Goal: Task Accomplishment & Management: Manage account settings

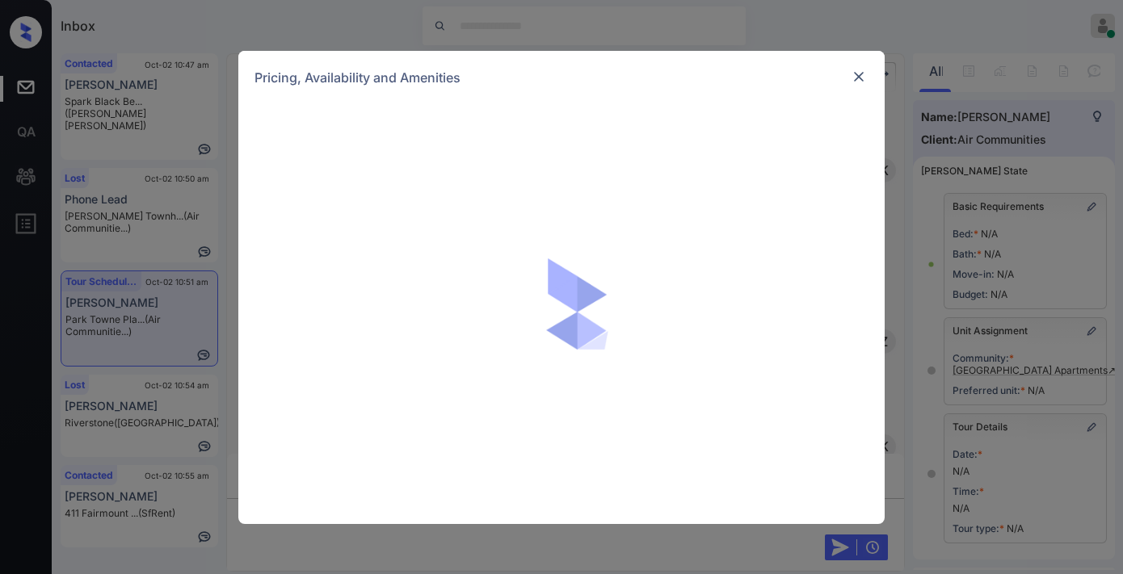
scroll to position [1346, 0]
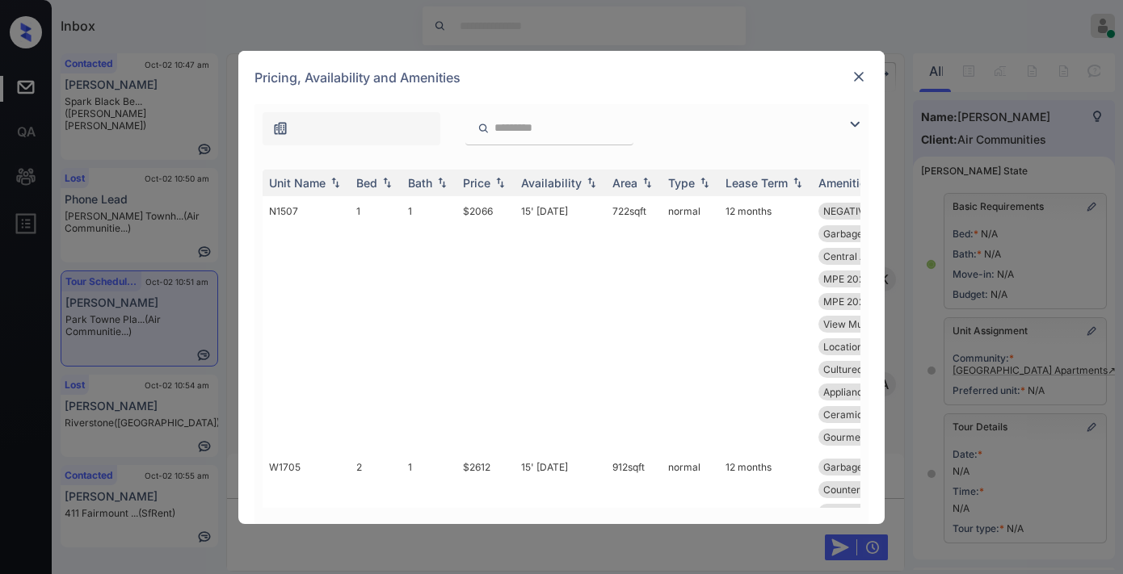
click at [510, 183] on th "Price" at bounding box center [485, 183] width 58 height 27
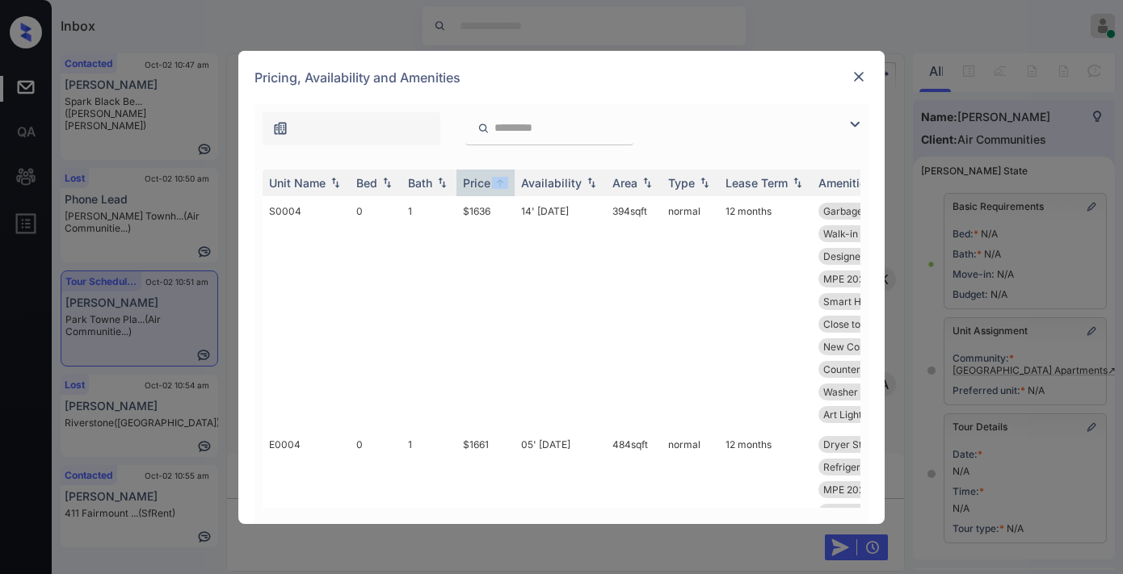
click at [850, 124] on img at bounding box center [854, 124] width 19 height 19
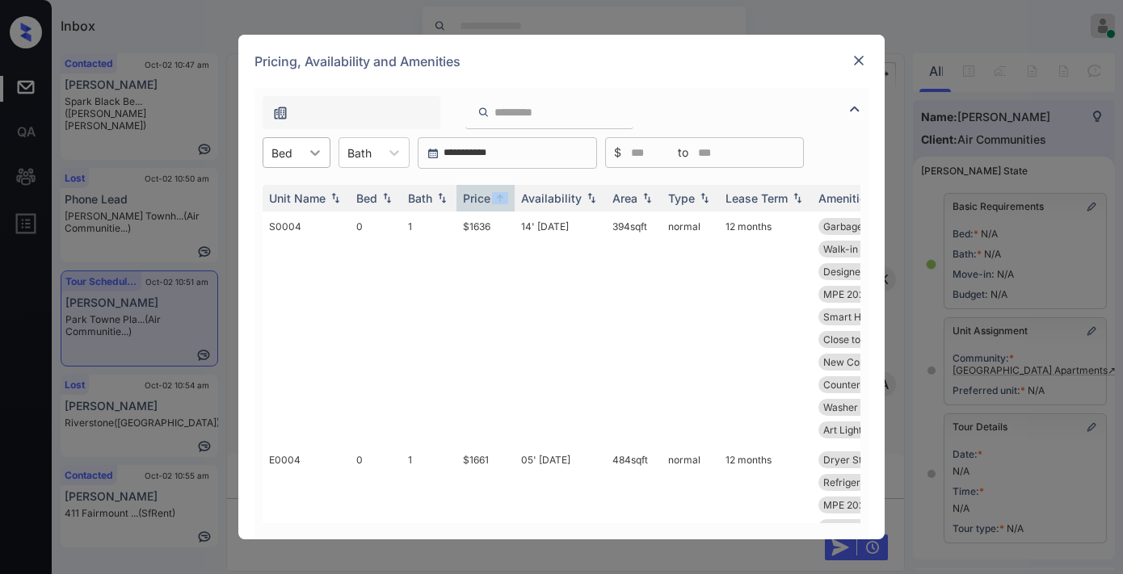
click at [311, 154] on icon at bounding box center [315, 153] width 16 height 16
click at [293, 241] on div "2" at bounding box center [296, 250] width 68 height 29
click at [465, 247] on td "$2382" at bounding box center [485, 328] width 58 height 233
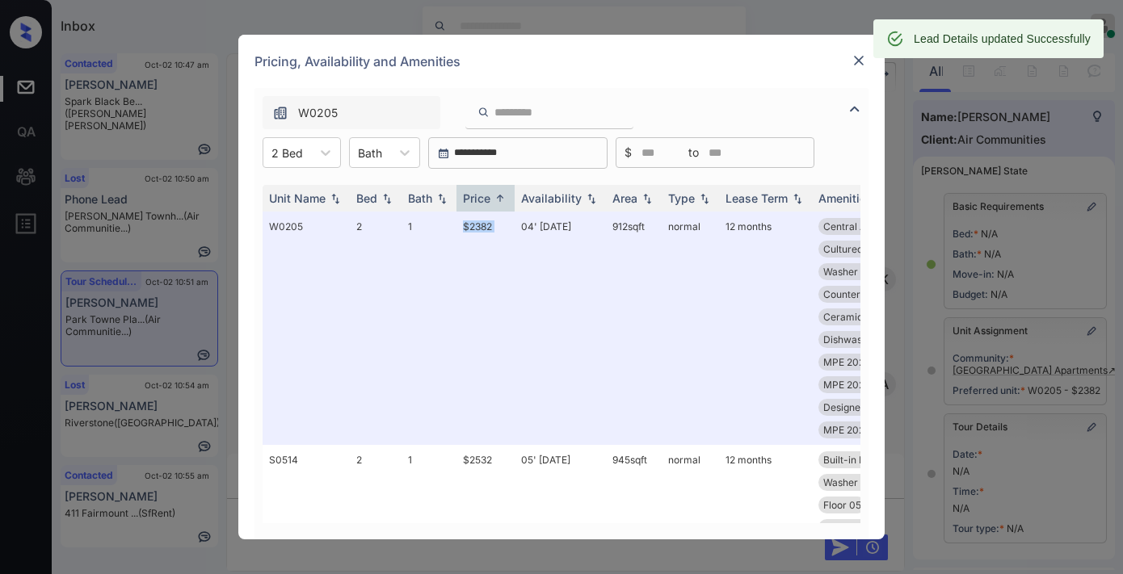
click at [855, 61] on img at bounding box center [858, 60] width 16 height 16
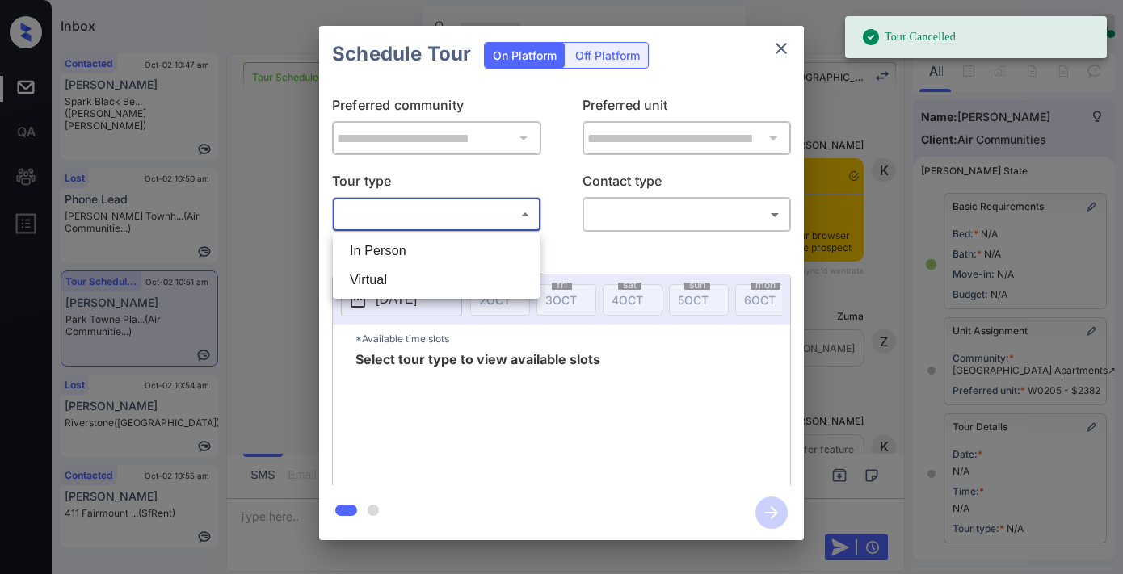
click at [404, 250] on li "In Person" at bounding box center [436, 251] width 199 height 29
type input "********"
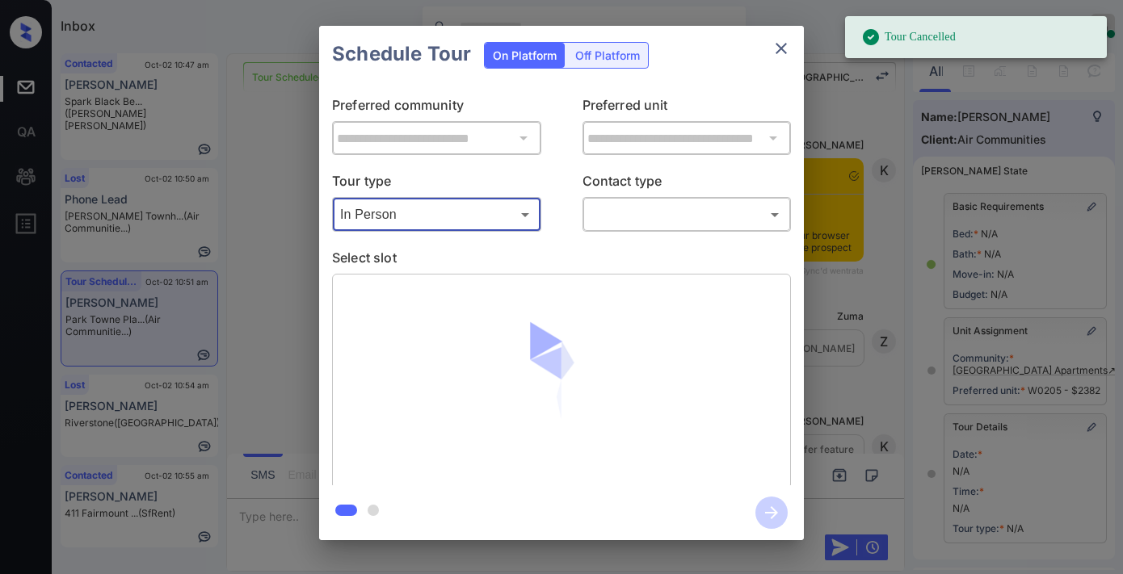
scroll to position [237, 0]
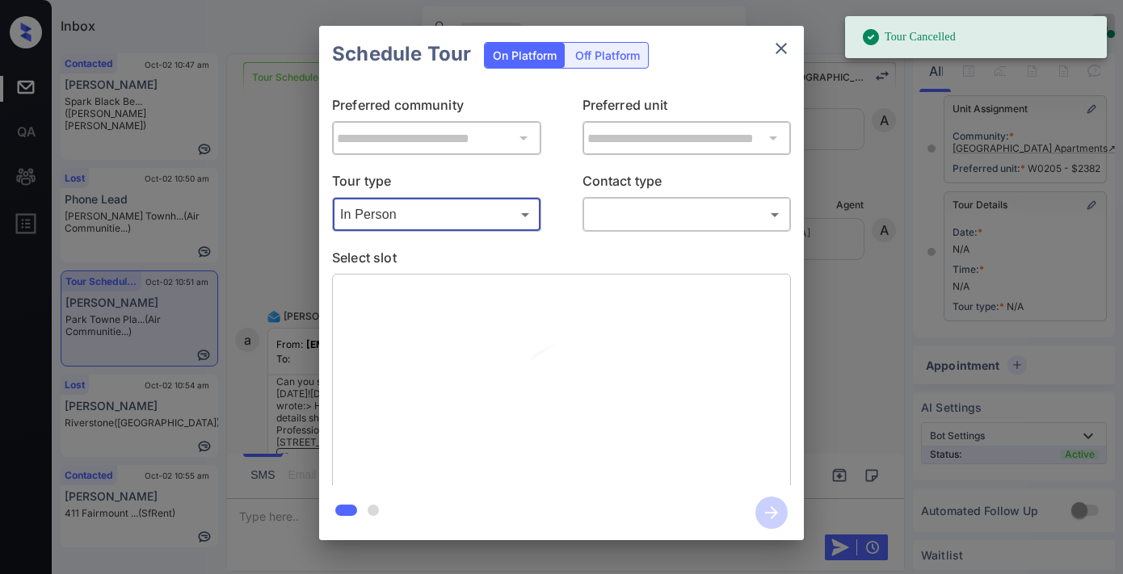
click at [676, 215] on body "Tour Cancelled Inbox Samantha Soliven Online Set yourself offline Set yourself …" at bounding box center [561, 287] width 1123 height 574
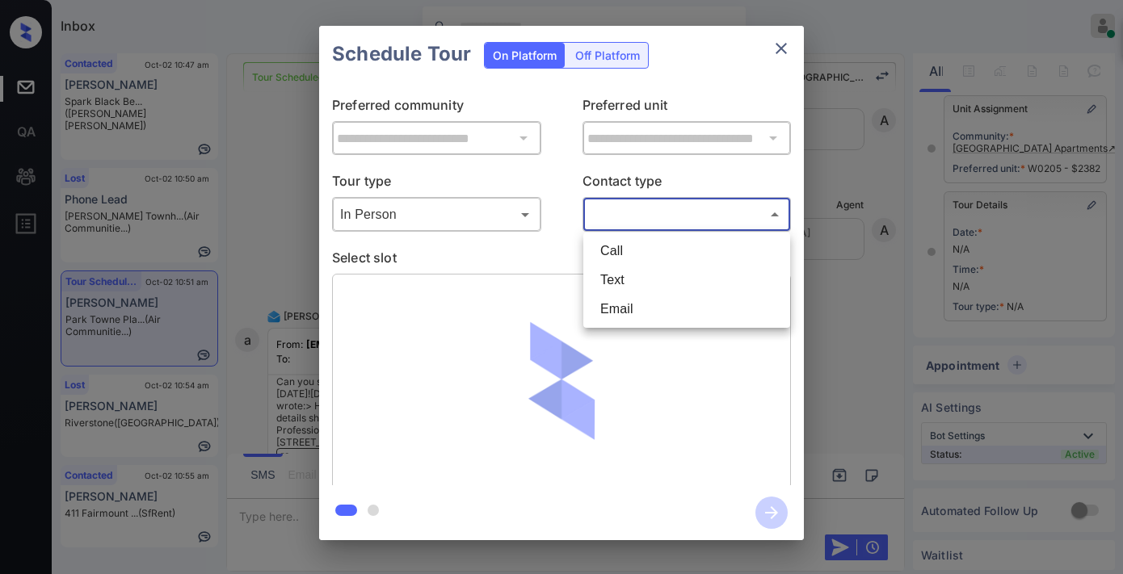
click at [682, 309] on li "Email" at bounding box center [686, 309] width 199 height 29
type input "*****"
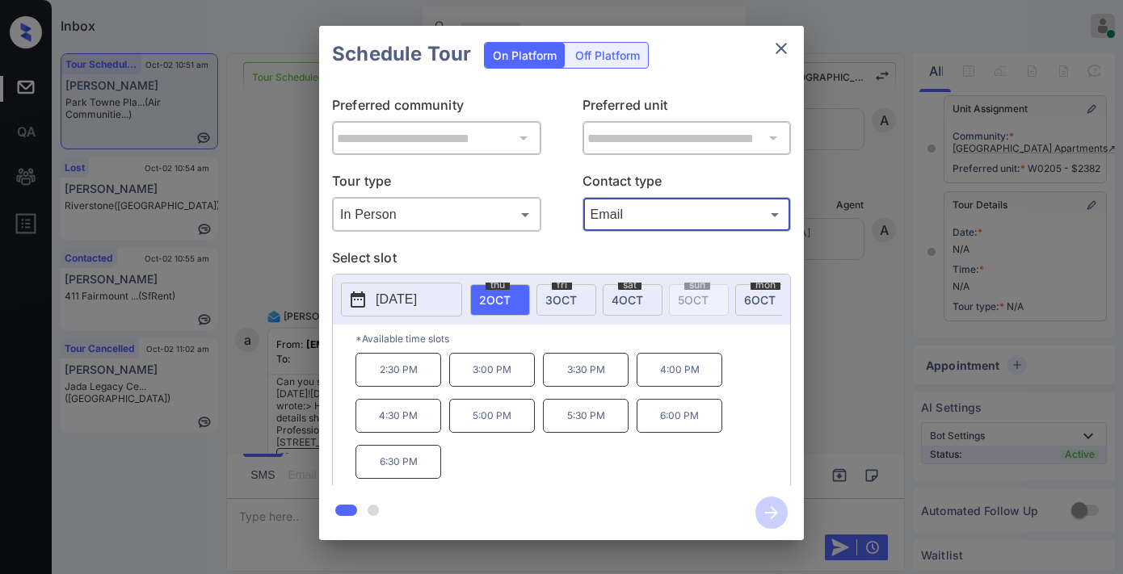
click at [664, 373] on p "4:00 PM" at bounding box center [679, 370] width 86 height 34
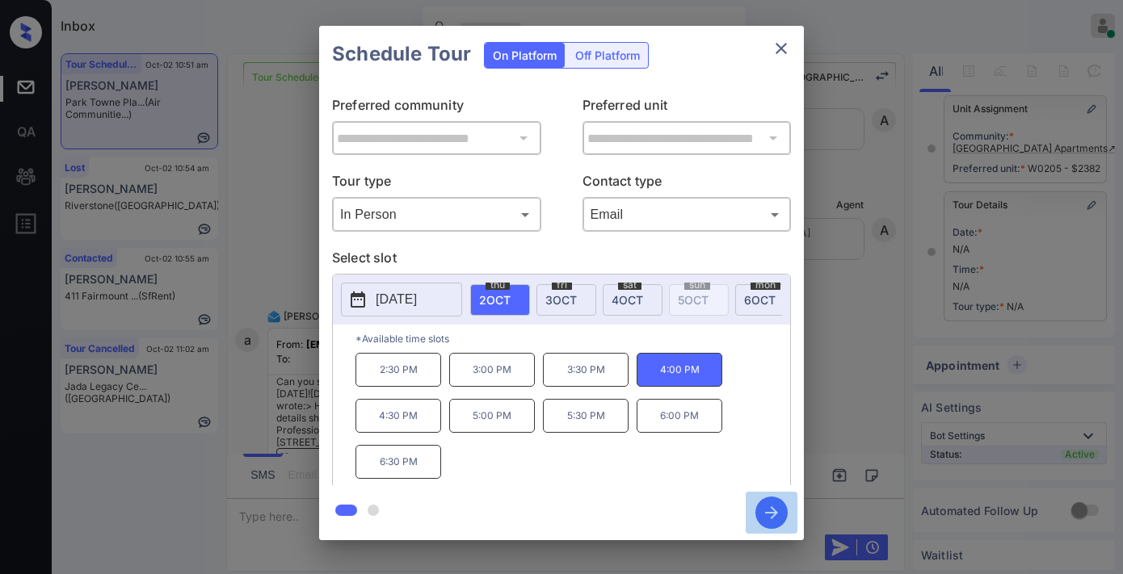
click at [772, 512] on icon "button" at bounding box center [771, 512] width 13 height 13
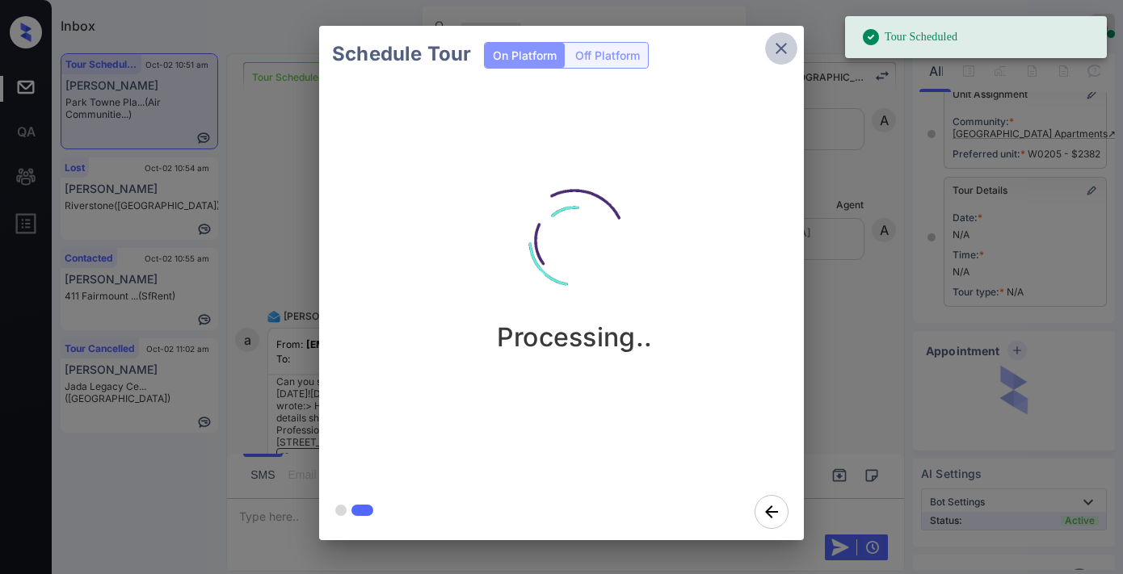
click at [771, 49] on icon "close" at bounding box center [780, 48] width 19 height 19
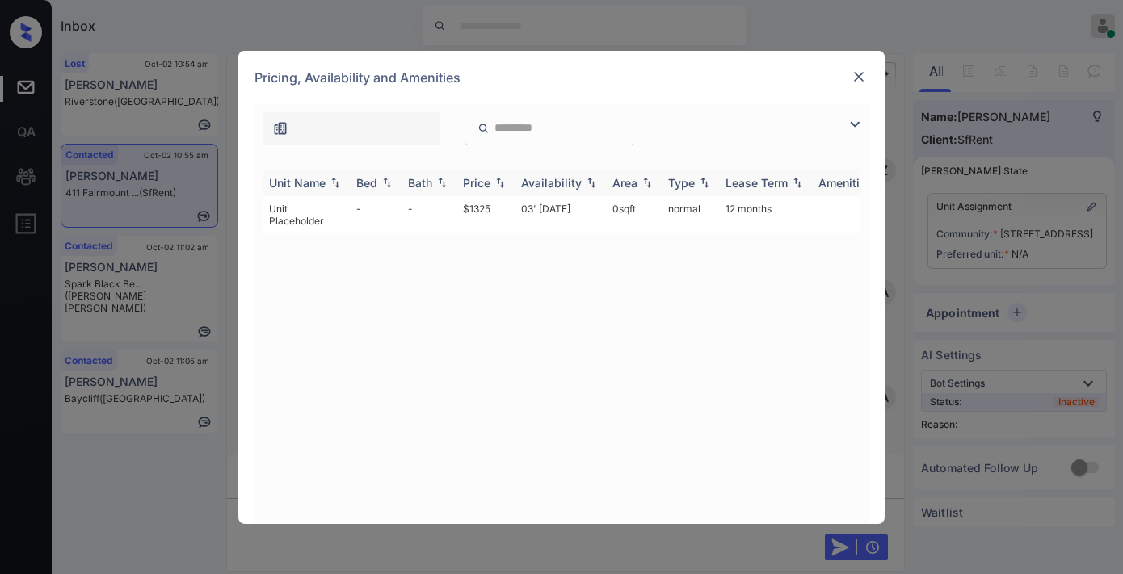
scroll to position [1672, 0]
click at [489, 208] on td "$1325" at bounding box center [485, 214] width 58 height 37
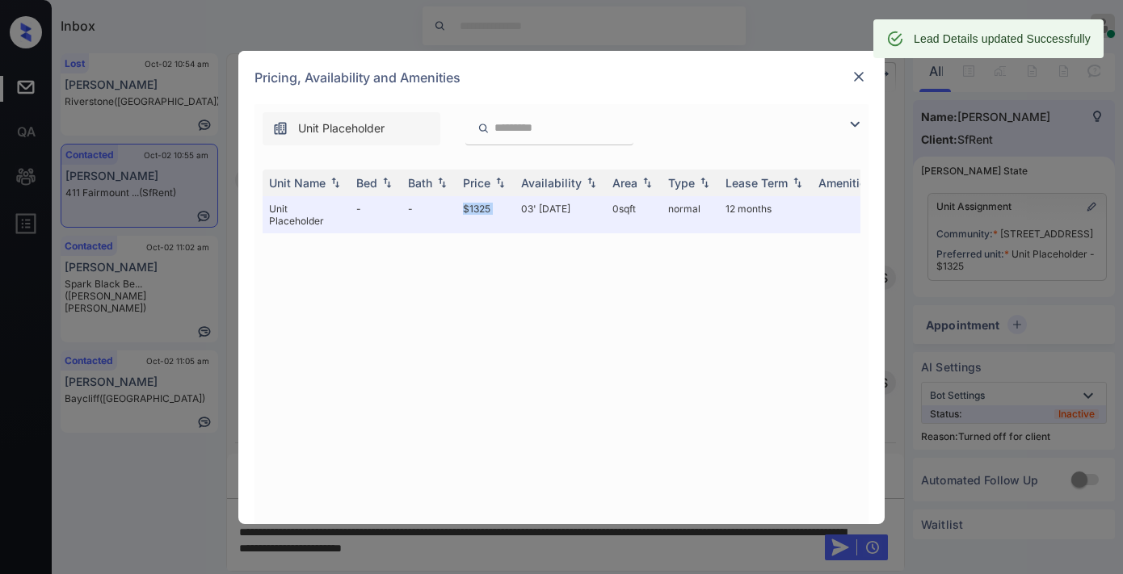
click at [861, 73] on img at bounding box center [858, 77] width 16 height 16
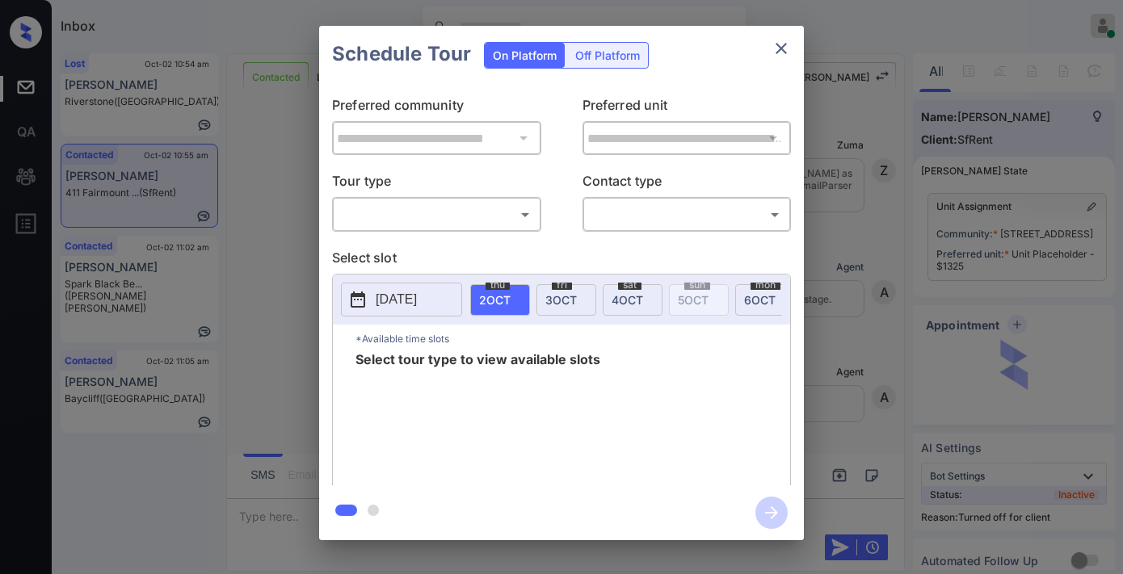
scroll to position [1223, 0]
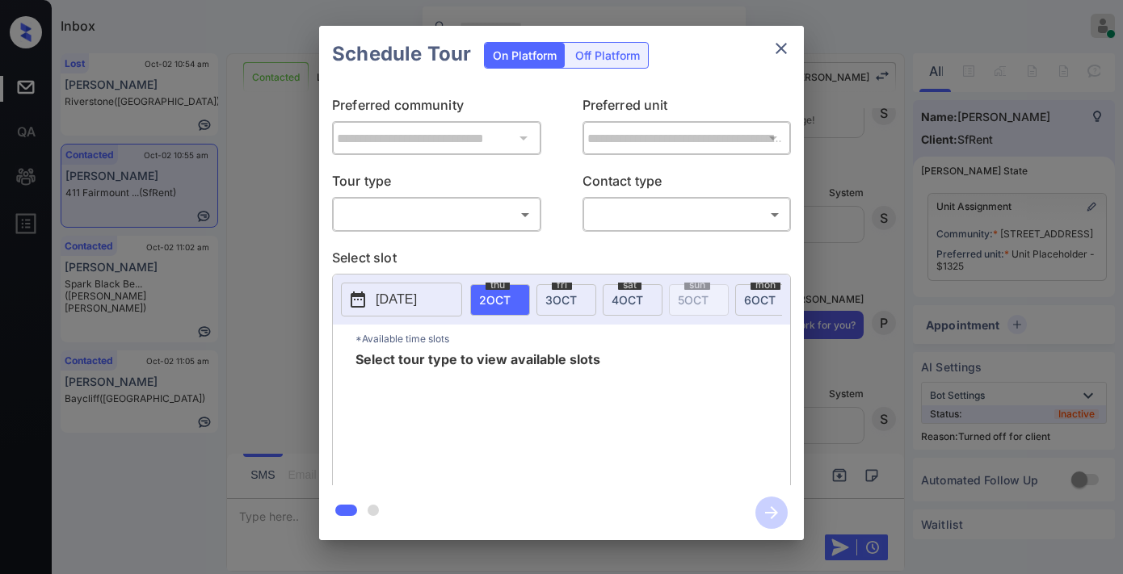
click at [628, 61] on div "Off Platform" at bounding box center [607, 55] width 81 height 25
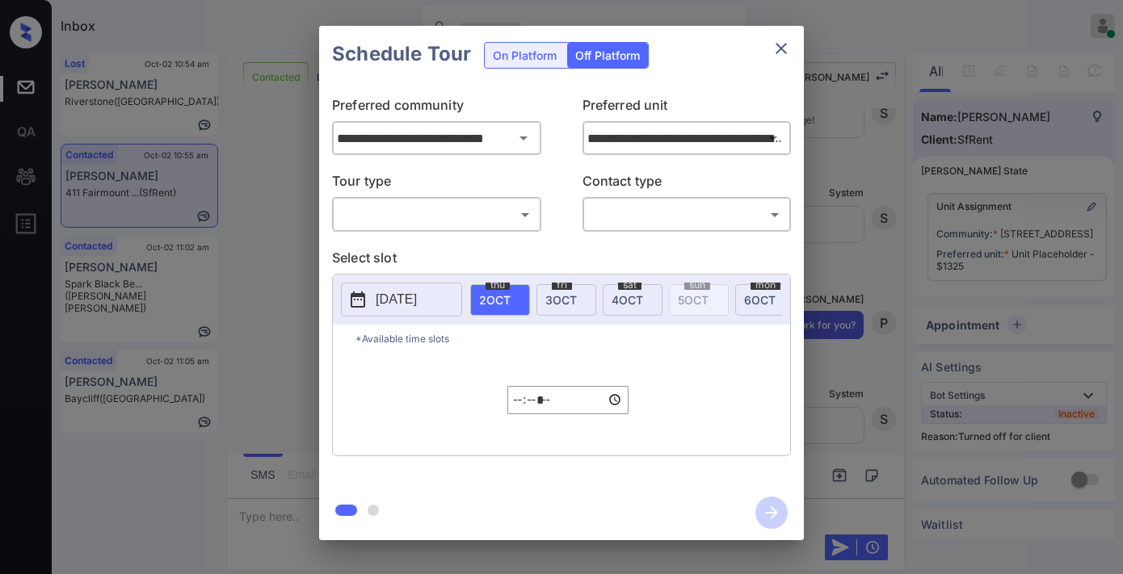
click at [498, 195] on p "Tour type" at bounding box center [436, 184] width 209 height 26
click at [498, 211] on body "Inbox Samantha Soliven Online Set yourself offline Set yourself on break Profil…" at bounding box center [561, 287] width 1123 height 574
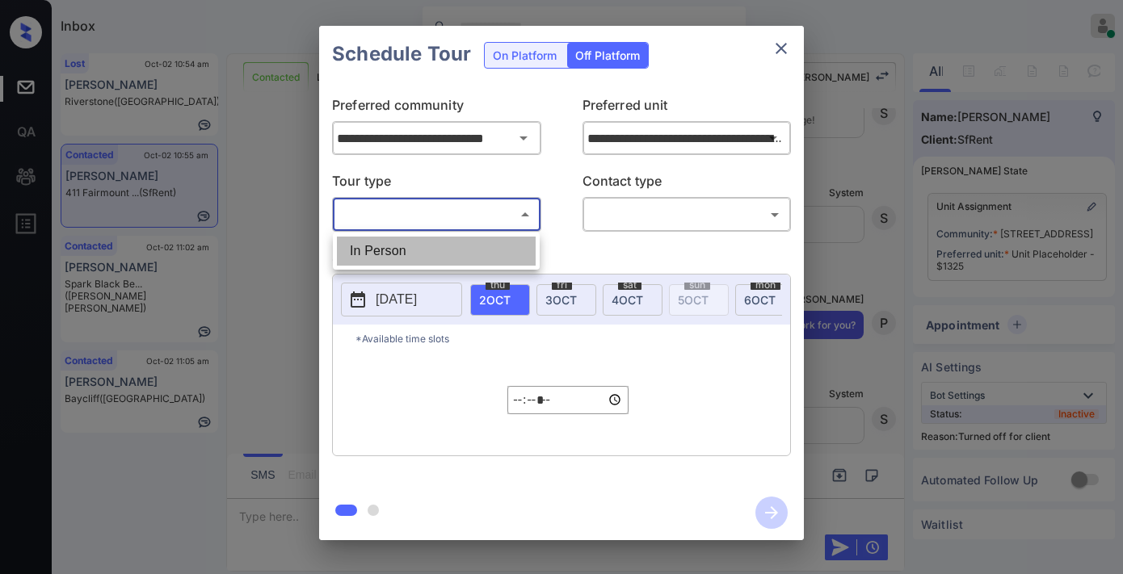
click at [482, 237] on li "In Person" at bounding box center [436, 251] width 199 height 29
type input "********"
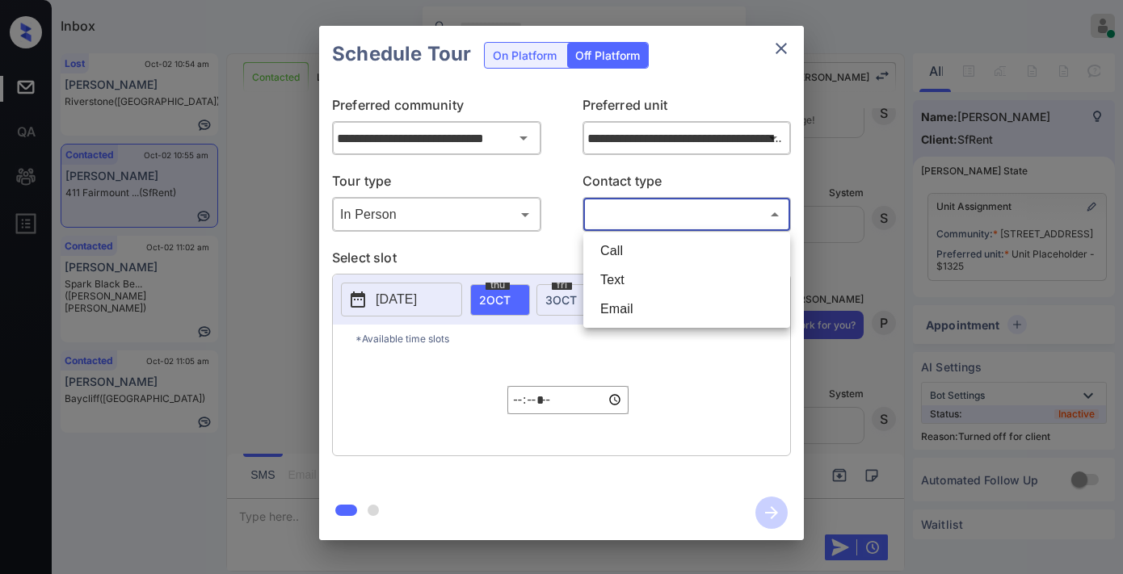
click at [618, 203] on body "Inbox Samantha Soliven Online Set yourself offline Set yourself on break Profil…" at bounding box center [561, 287] width 1123 height 574
click at [632, 272] on li "Text" at bounding box center [686, 280] width 199 height 29
type input "****"
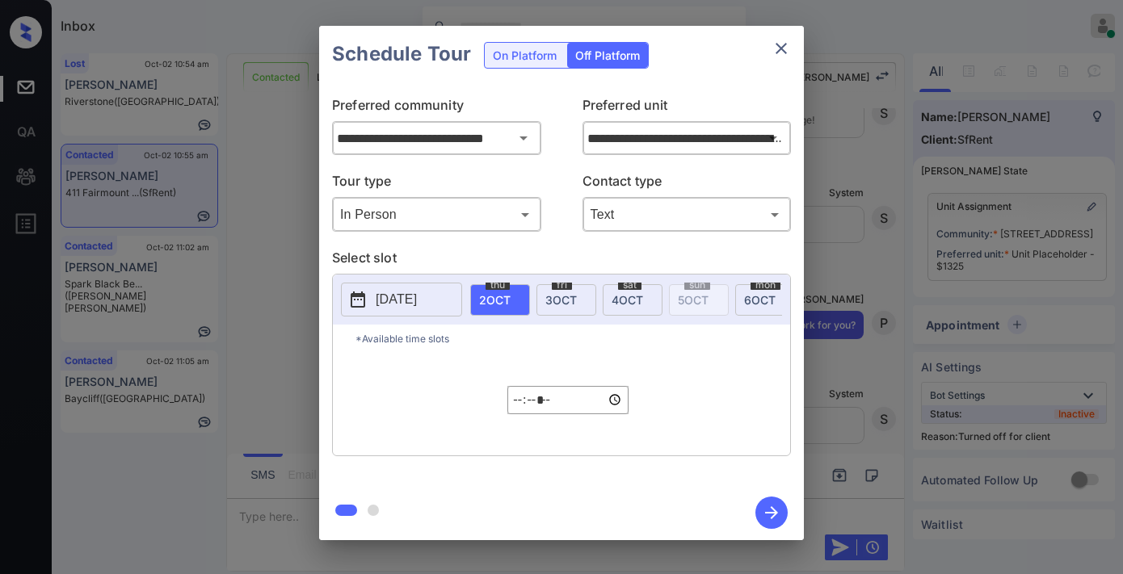
click at [415, 308] on p "2025-10-01" at bounding box center [396, 299] width 41 height 19
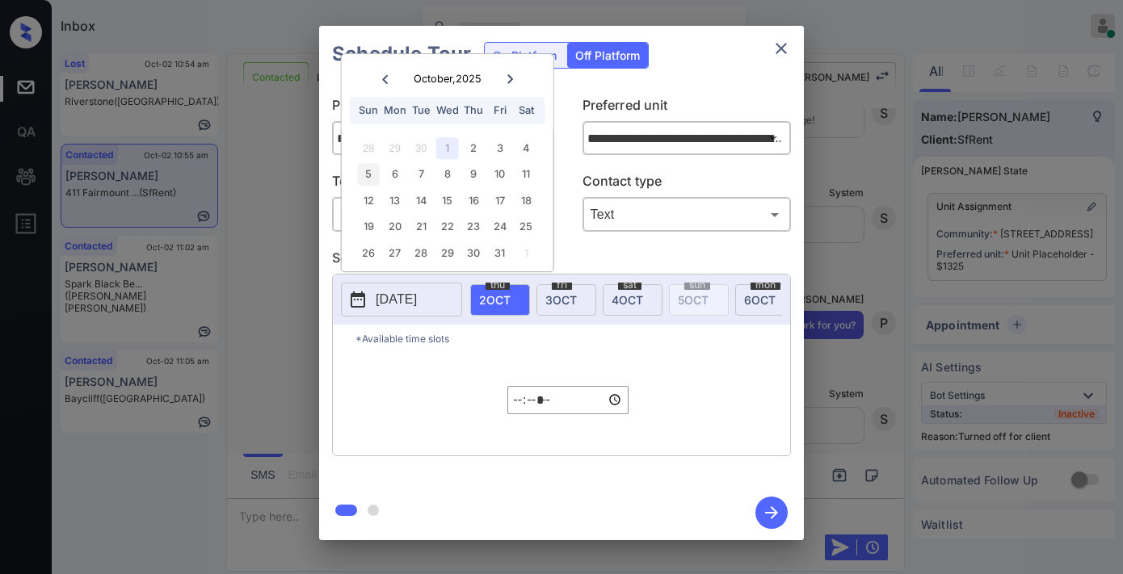
click at [372, 170] on div "5" at bounding box center [369, 175] width 22 height 22
click at [520, 412] on input "*****" at bounding box center [567, 400] width 121 height 28
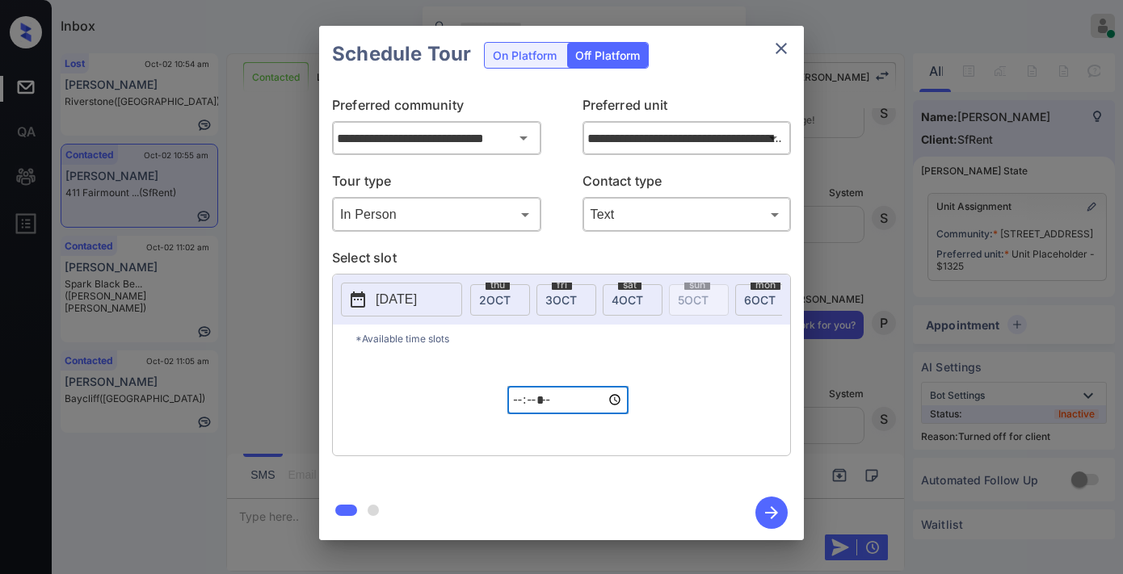
type input "*****"
click at [772, 510] on icon "button" at bounding box center [771, 513] width 32 height 32
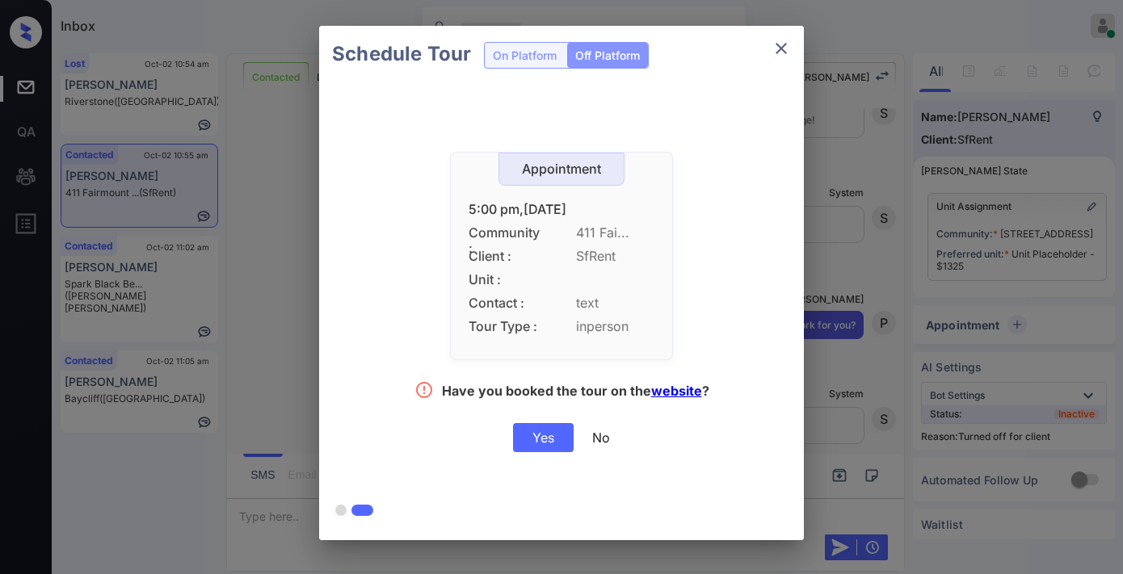
click at [550, 441] on div "Yes" at bounding box center [543, 437] width 61 height 29
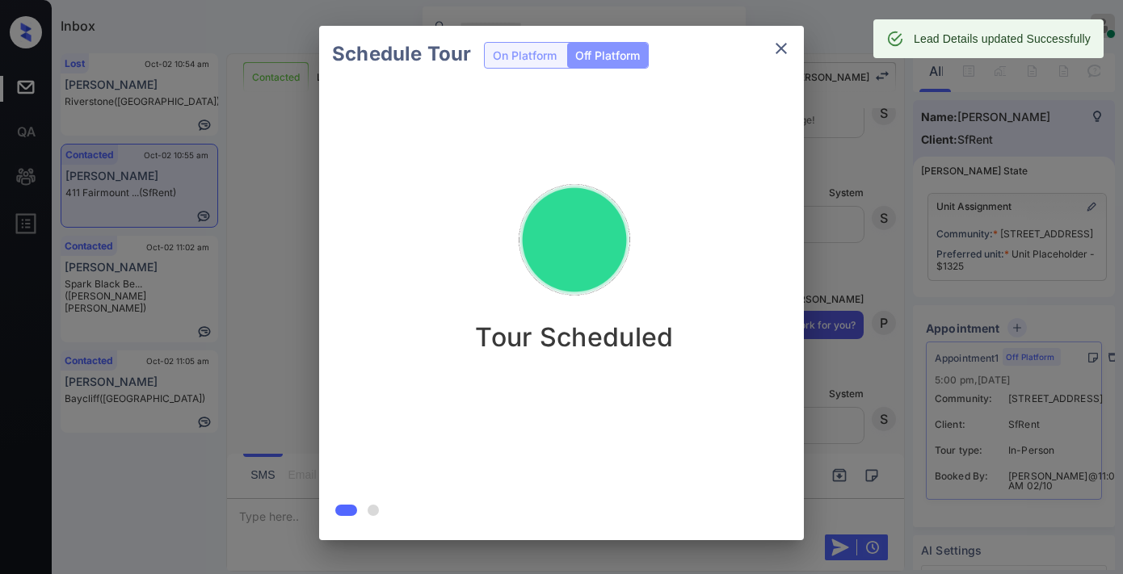
click at [1006, 138] on div "Schedule Tour On Platform Off Platform Tour Scheduled" at bounding box center [561, 283] width 1123 height 566
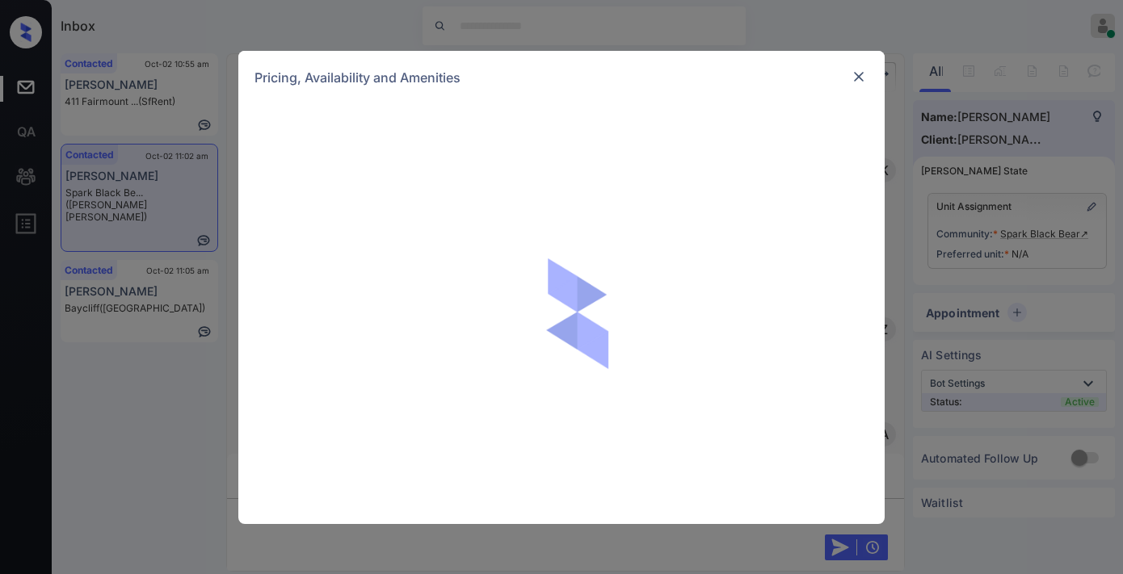
scroll to position [1615, 0]
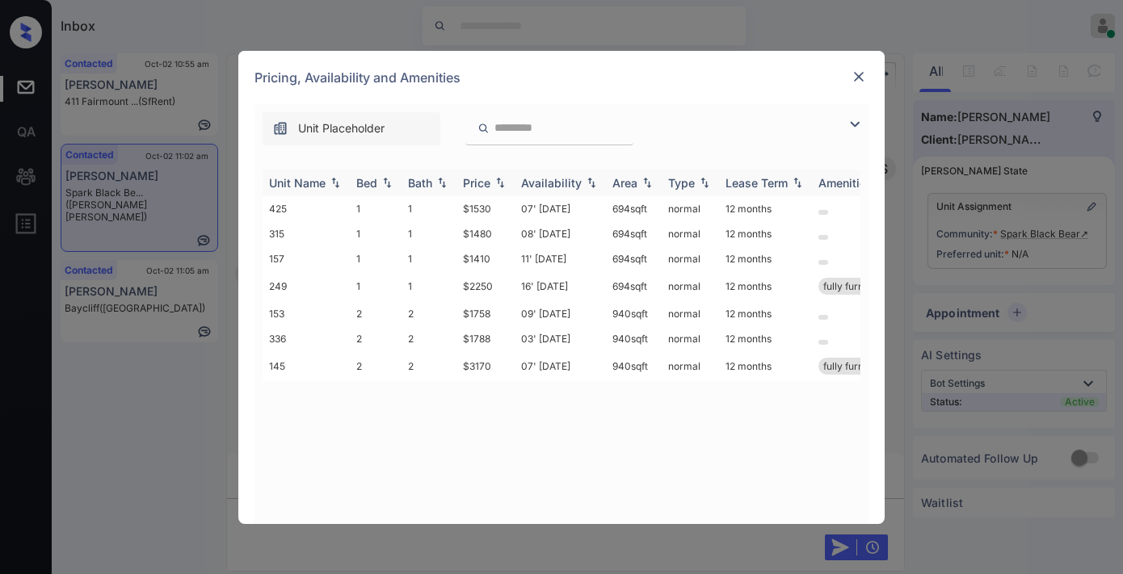
click at [497, 183] on img at bounding box center [500, 182] width 16 height 11
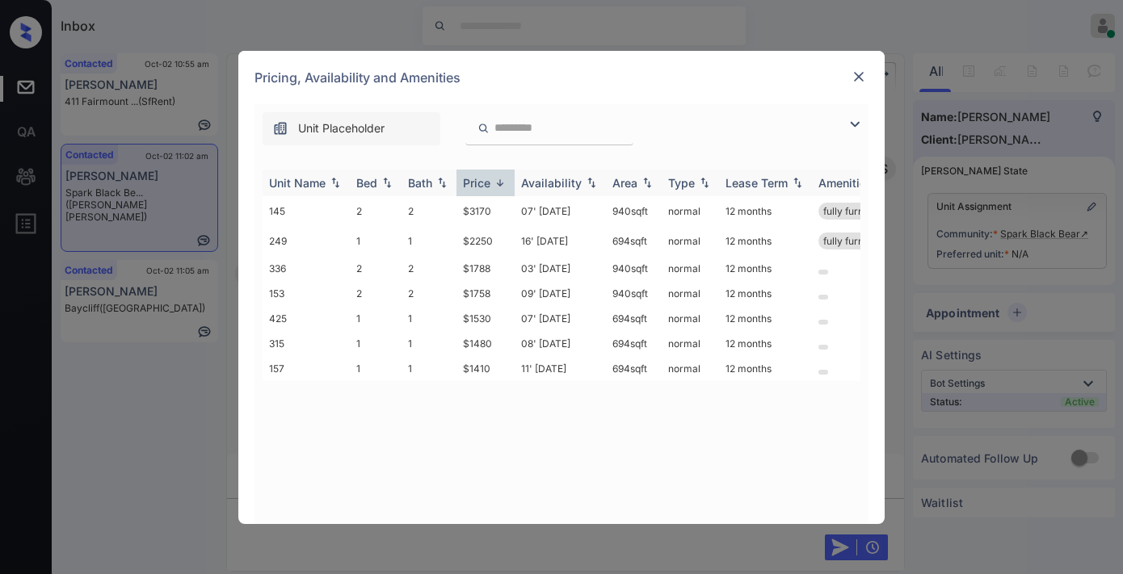
click at [497, 183] on img at bounding box center [500, 183] width 16 height 12
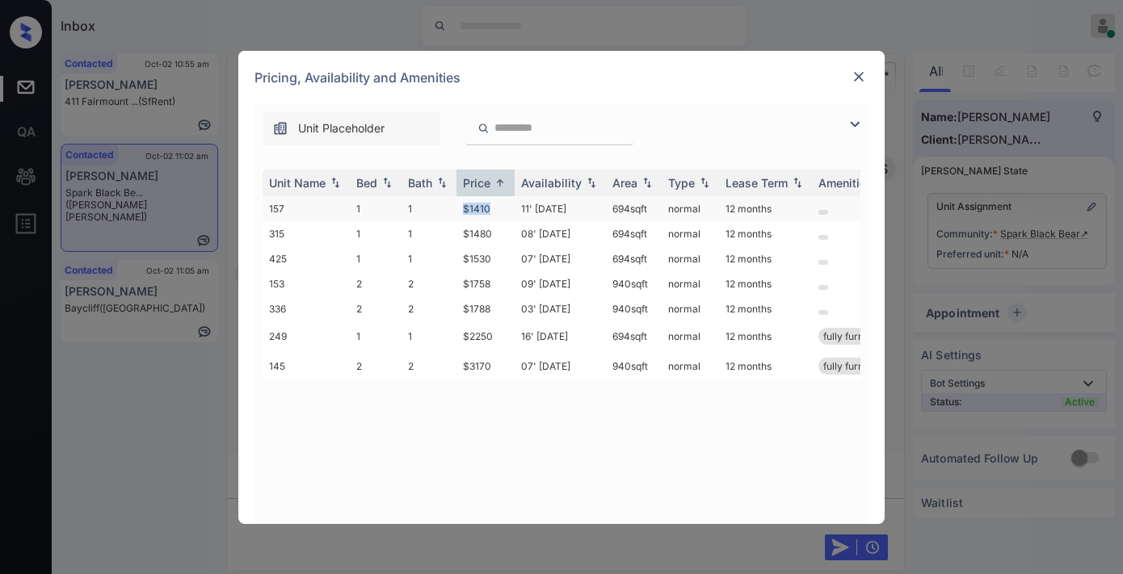
drag, startPoint x: 498, startPoint y: 200, endPoint x: 447, endPoint y: 208, distance: 51.4
click at [436, 200] on tr "157 1 1 $1410 11' [DATE] 694 sqft normal 12 months" at bounding box center [684, 208] width 844 height 25
copy tr "$1410"
drag, startPoint x: 856, startPoint y: 119, endPoint x: 675, endPoint y: 129, distance: 181.2
click at [853, 121] on img at bounding box center [854, 124] width 19 height 19
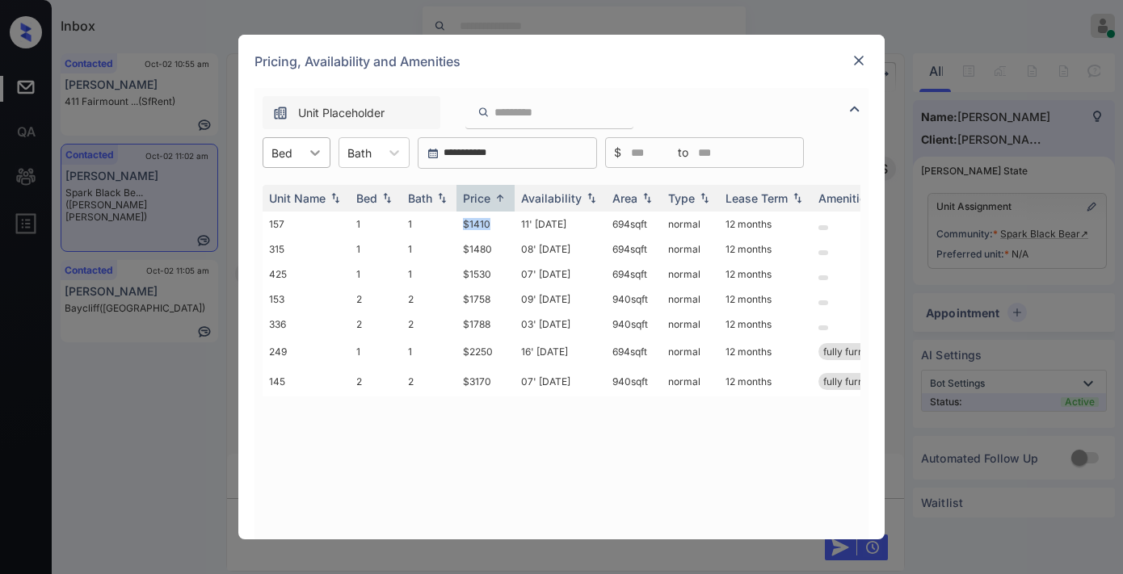
click at [312, 153] on icon at bounding box center [315, 153] width 10 height 6
click at [851, 58] on img at bounding box center [858, 60] width 16 height 16
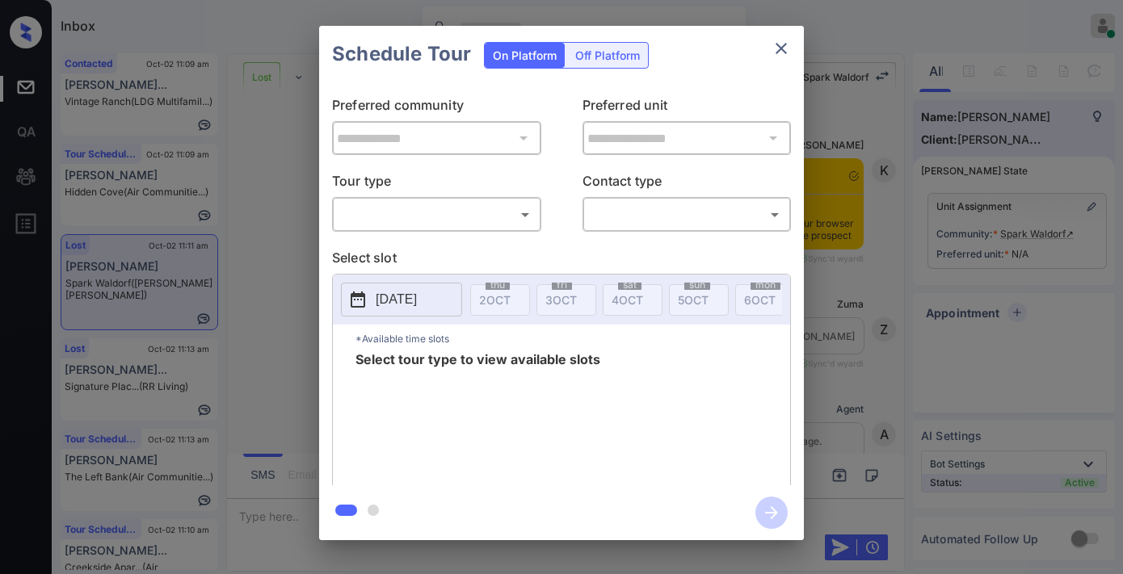
click at [527, 208] on body "Inbox [PERSON_NAME] Online Set yourself offline Set yourself on break Profile S…" at bounding box center [561, 287] width 1123 height 574
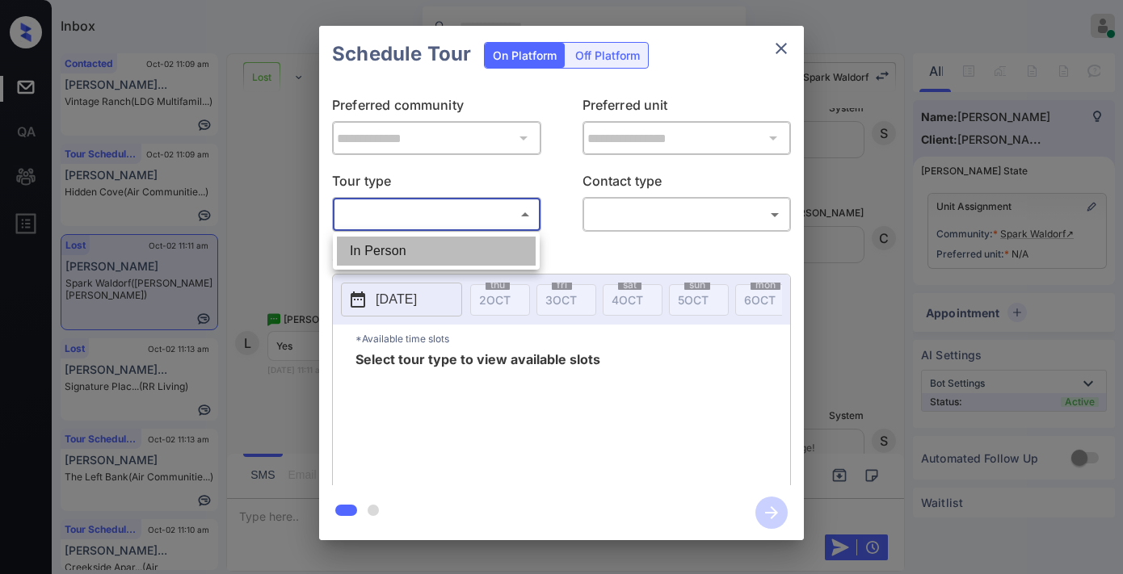
click at [503, 254] on li "In Person" at bounding box center [436, 251] width 199 height 29
type input "********"
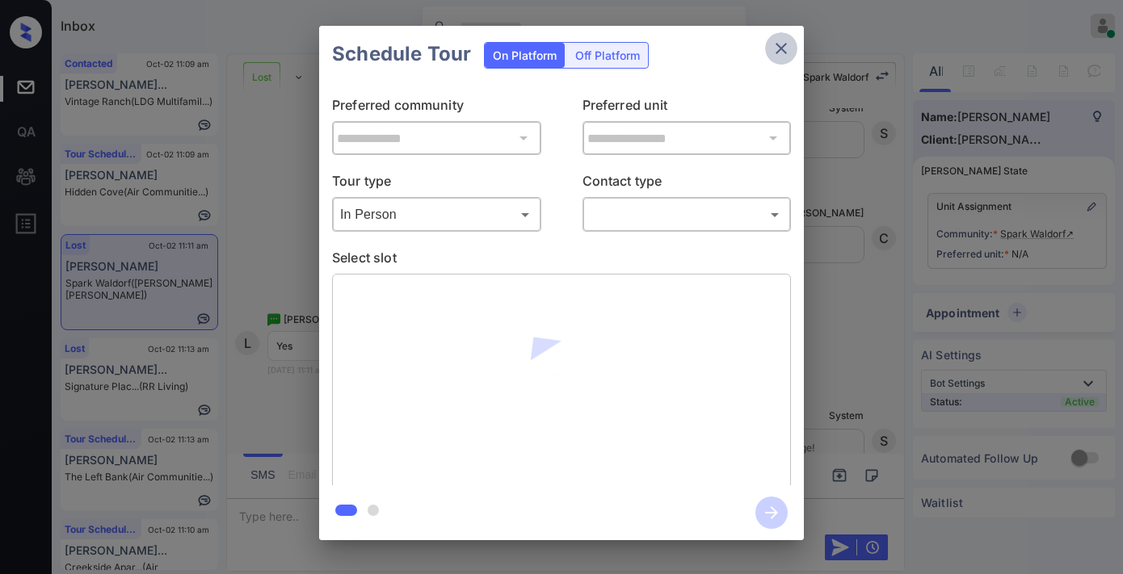
click at [777, 50] on icon "close" at bounding box center [780, 48] width 19 height 19
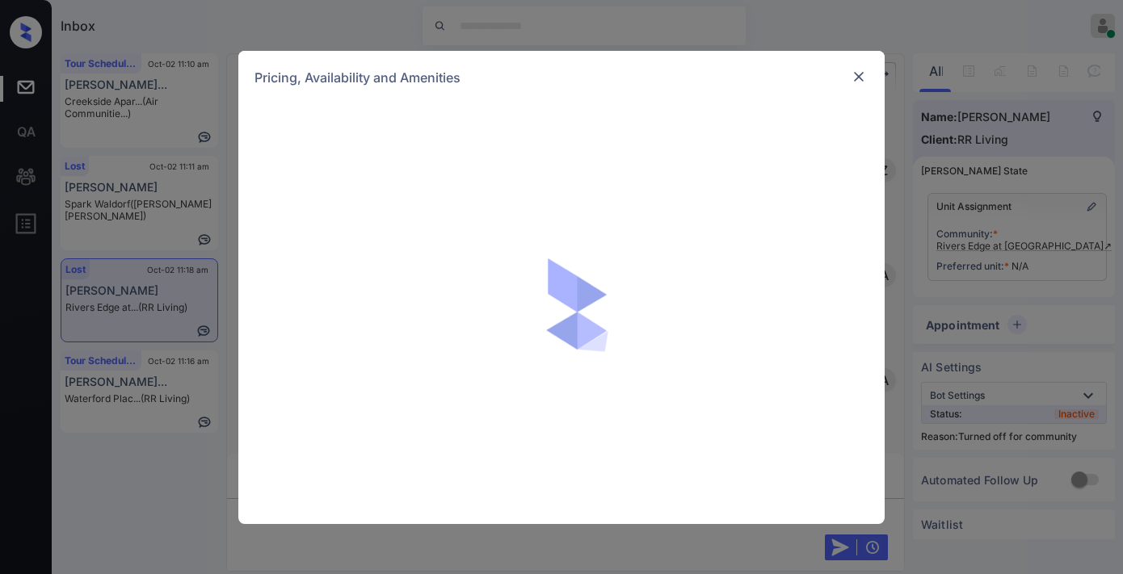
scroll to position [1497, 0]
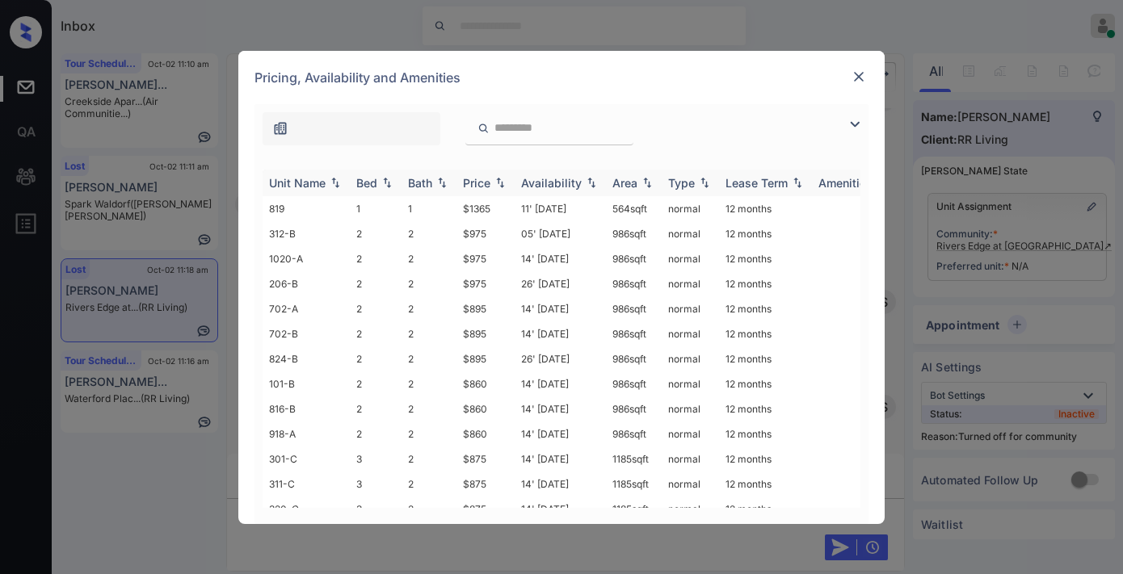
click at [485, 180] on div "Price" at bounding box center [476, 183] width 27 height 14
drag, startPoint x: 477, startPoint y: 208, endPoint x: 452, endPoint y: 211, distance: 25.2
click at [452, 211] on tr "220-A 3 2 $770 14' Aug 25 1185 sqft normal 12 months" at bounding box center [684, 208] width 844 height 25
copy tr "$770"
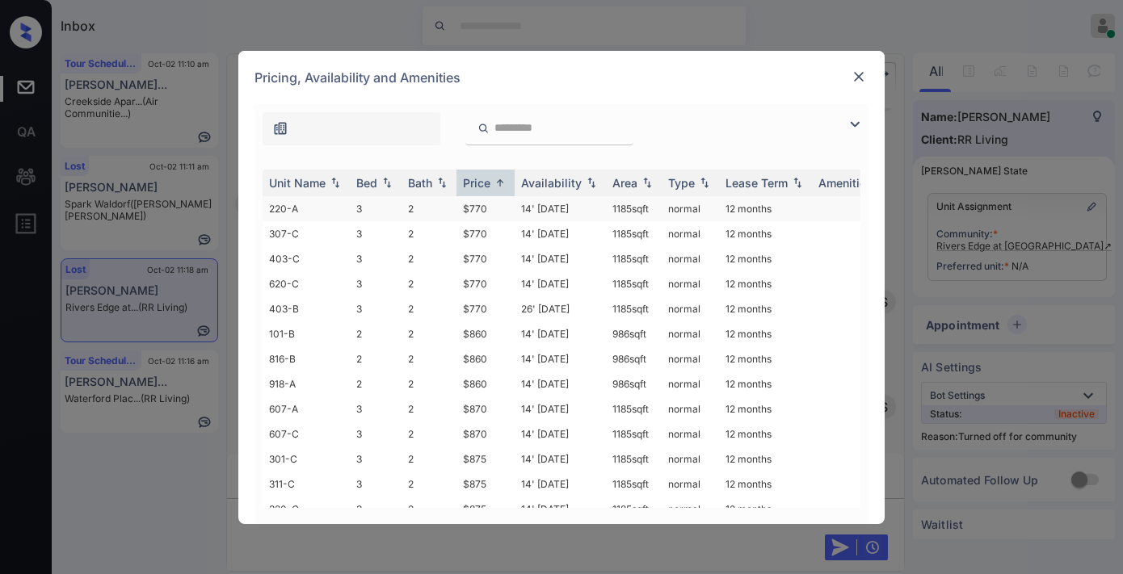
click at [522, 215] on td "14' Aug 25" at bounding box center [559, 208] width 91 height 25
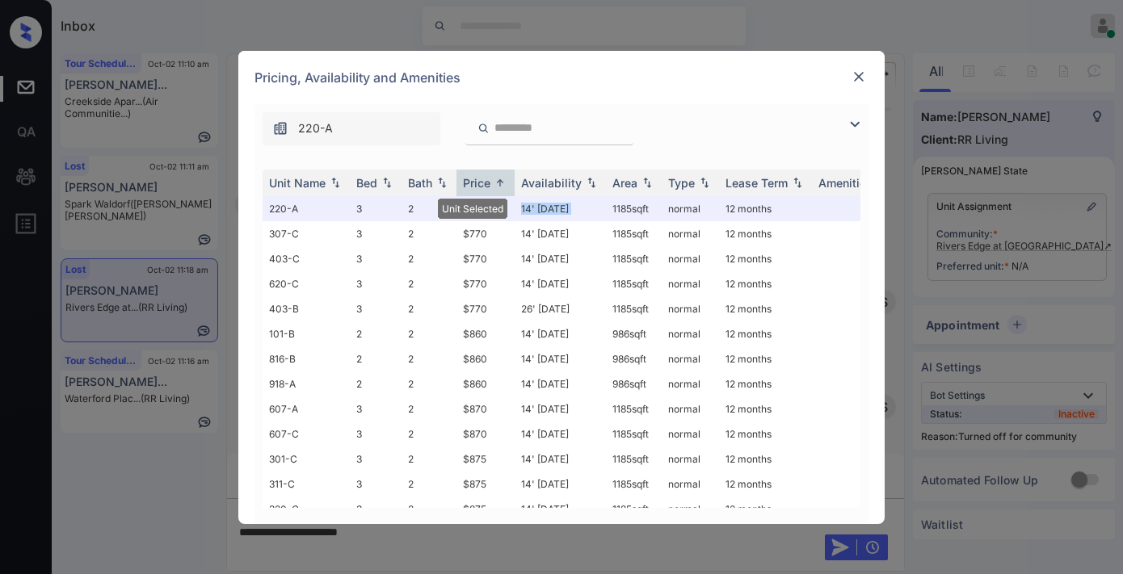
click at [859, 76] on img at bounding box center [858, 77] width 16 height 16
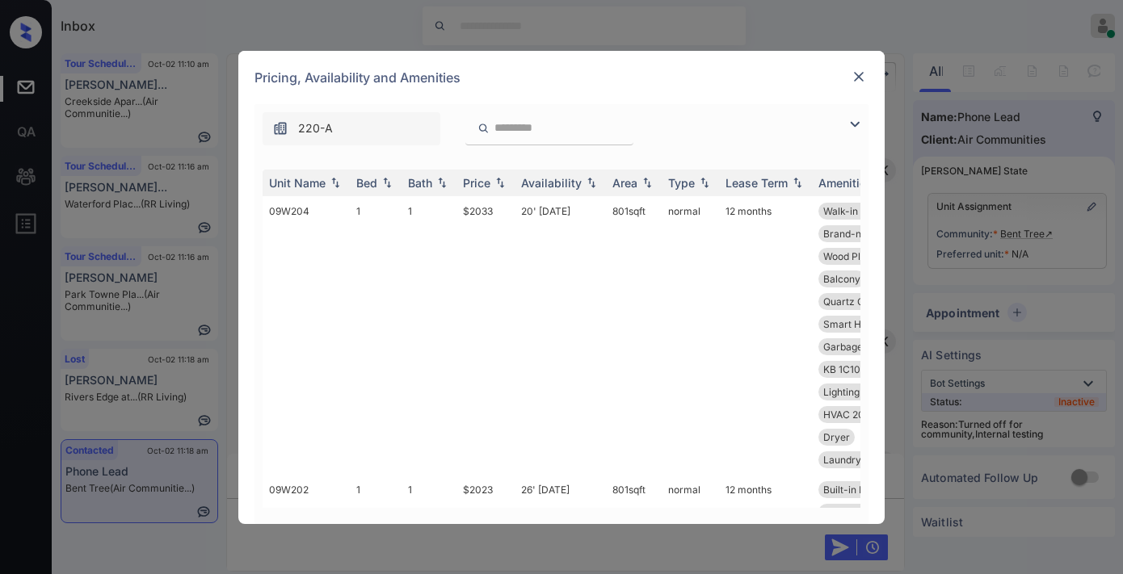
click at [490, 178] on div "Price" at bounding box center [485, 183] width 45 height 14
click at [493, 207] on td "$1823" at bounding box center [485, 335] width 58 height 279
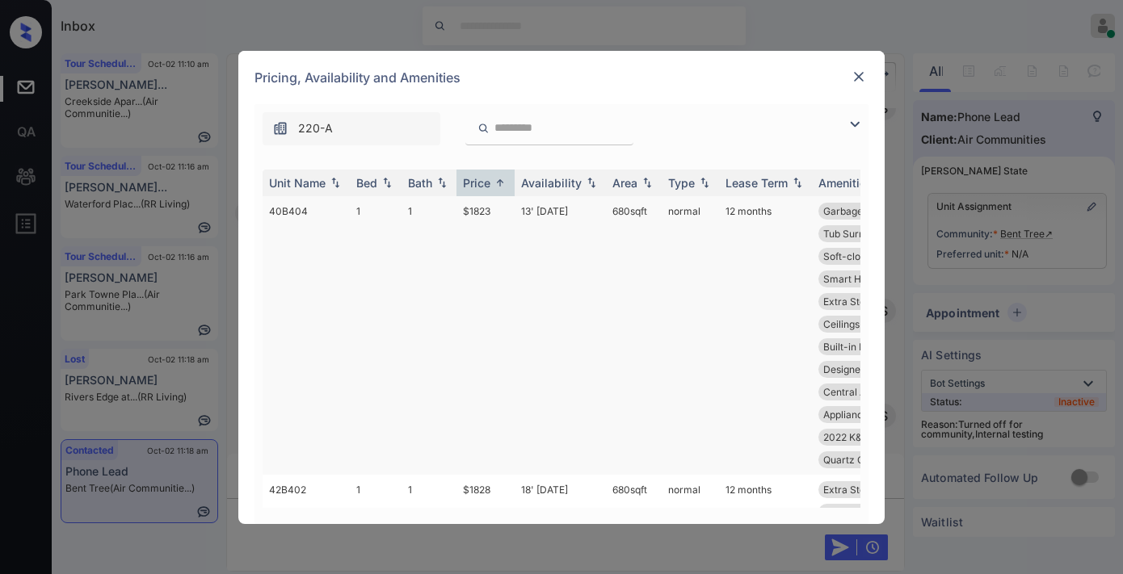
click at [493, 207] on td "$1823" at bounding box center [485, 335] width 58 height 279
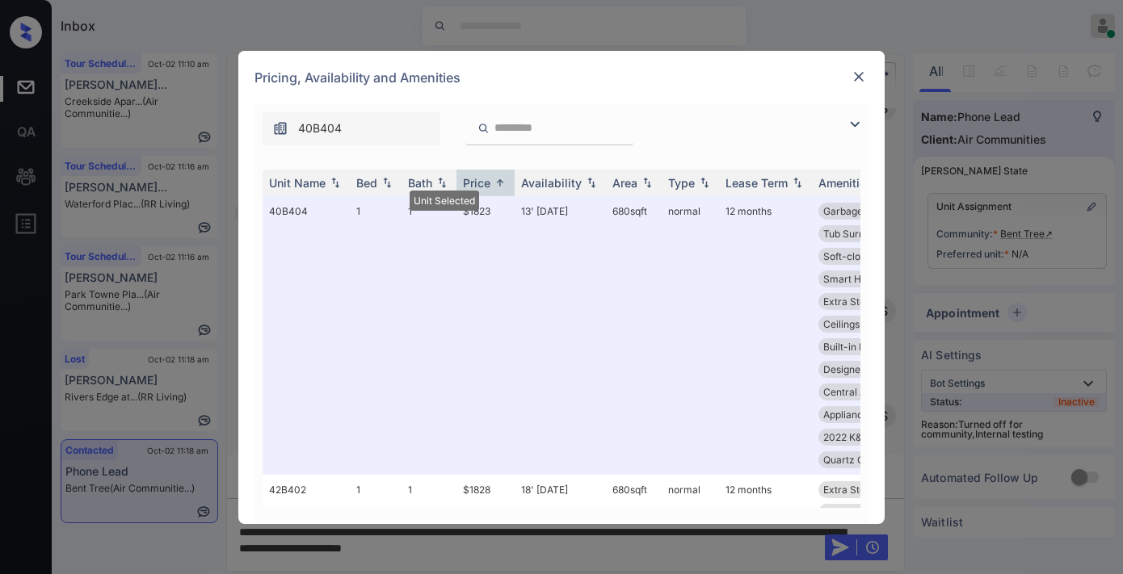
click at [861, 74] on img at bounding box center [858, 77] width 16 height 16
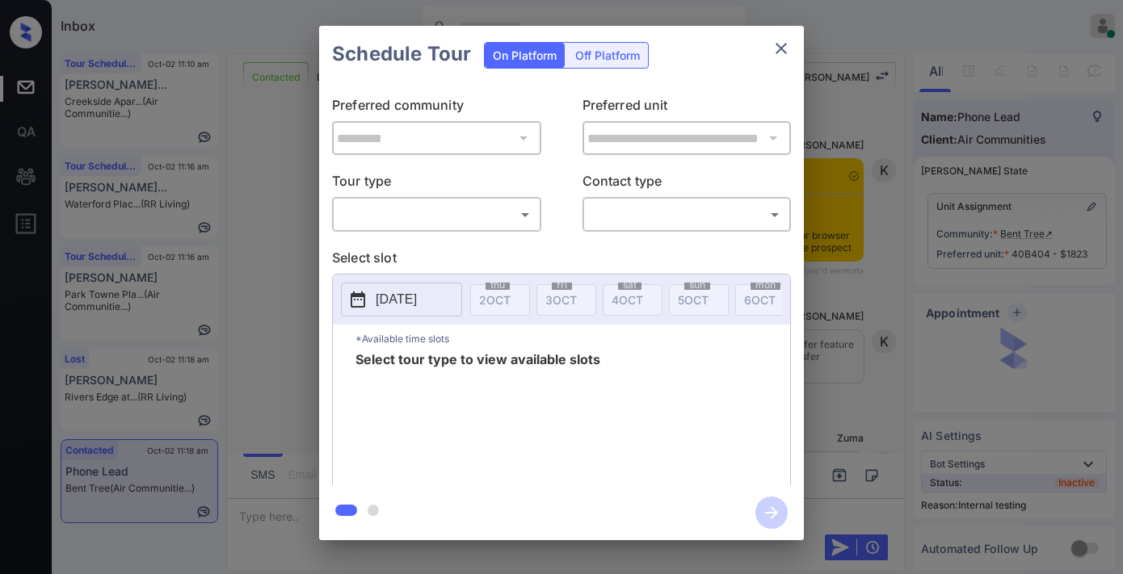
scroll to position [2579, 0]
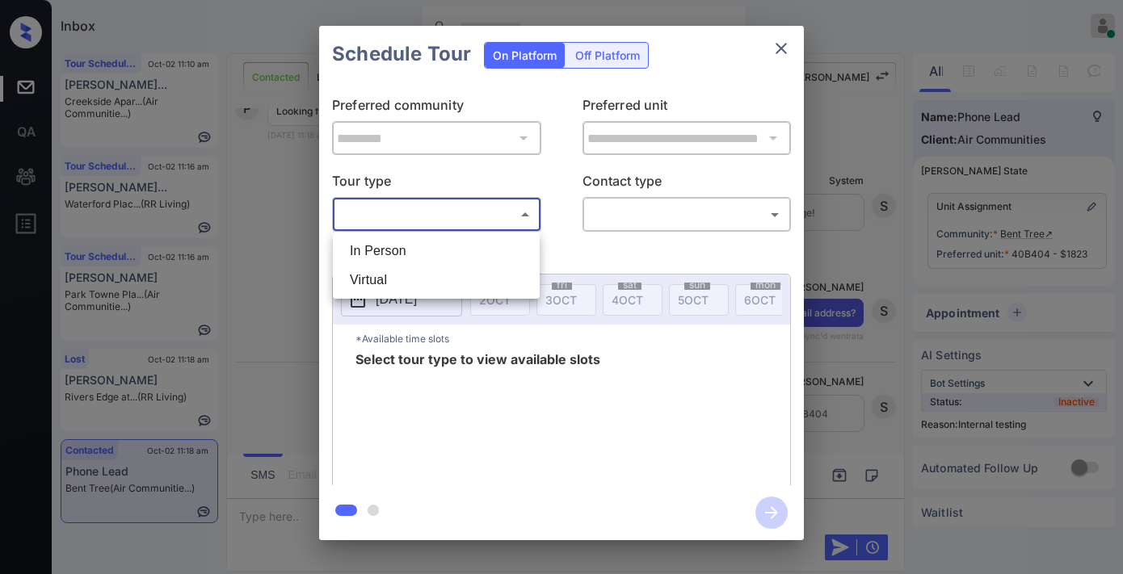
click at [416, 202] on body "Inbox [PERSON_NAME] Online Set yourself offline Set yourself on break Profile S…" at bounding box center [561, 287] width 1123 height 574
click at [414, 242] on li "In Person" at bounding box center [436, 251] width 199 height 29
type input "********"
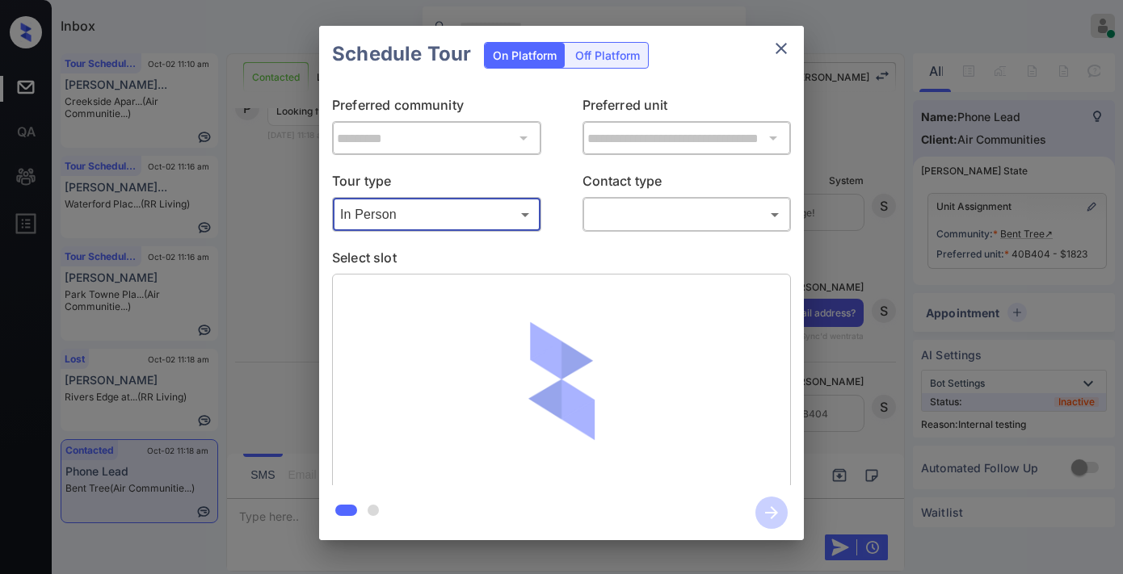
click at [639, 230] on div "​ ​" at bounding box center [686, 214] width 209 height 35
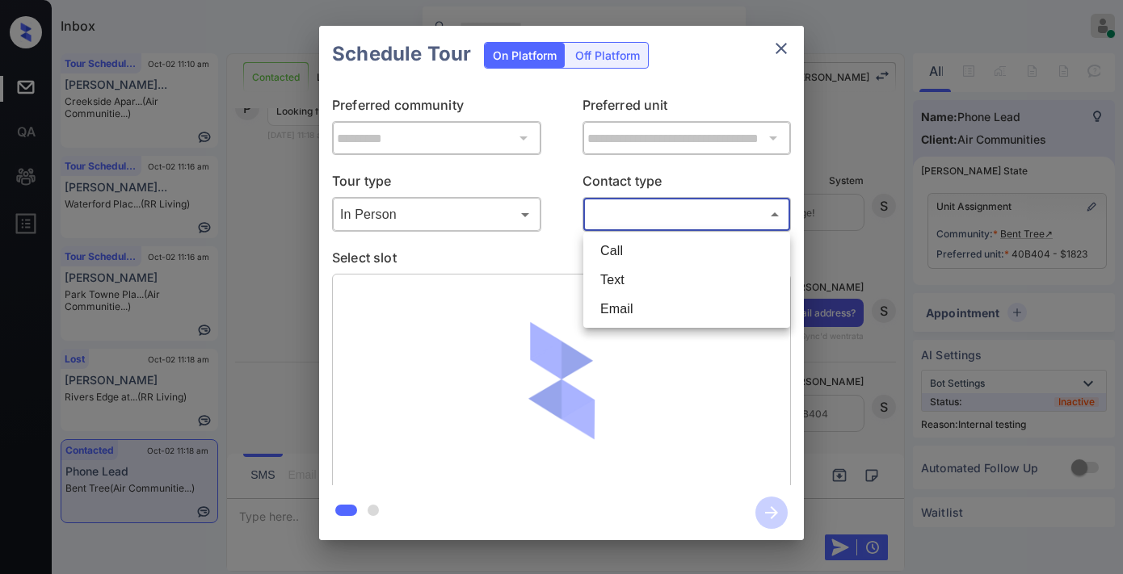
click at [646, 216] on body "Inbox [PERSON_NAME] Online Set yourself offline Set yourself on break Profile S…" at bounding box center [561, 287] width 1123 height 574
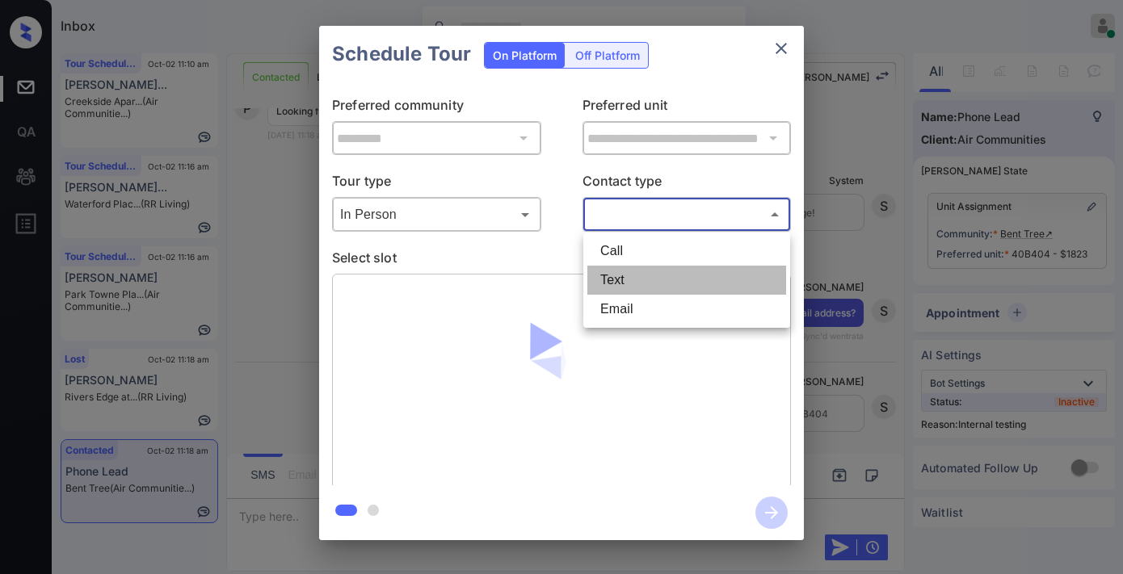
click at [635, 271] on li "Text" at bounding box center [686, 280] width 199 height 29
type input "****"
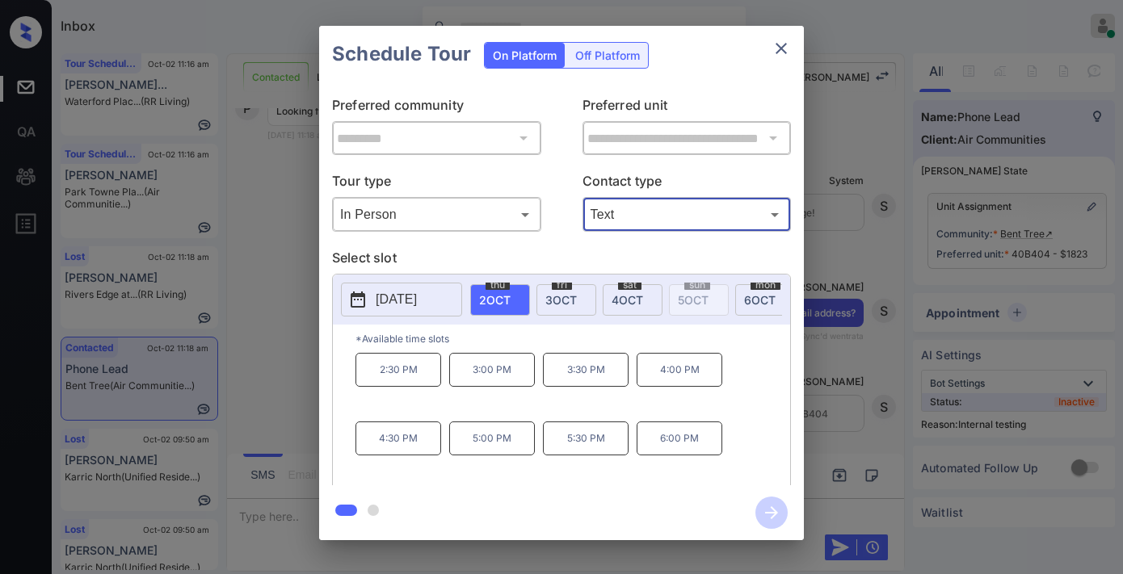
click at [392, 387] on p "2:30 PM" at bounding box center [398, 370] width 86 height 34
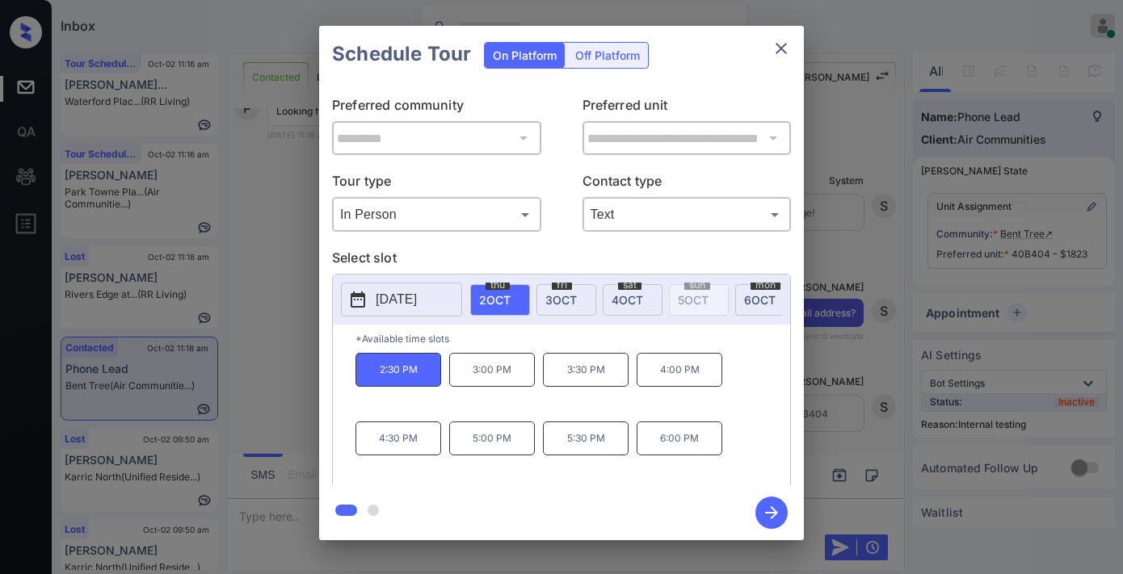
click at [773, 517] on icon "button" at bounding box center [771, 512] width 13 height 13
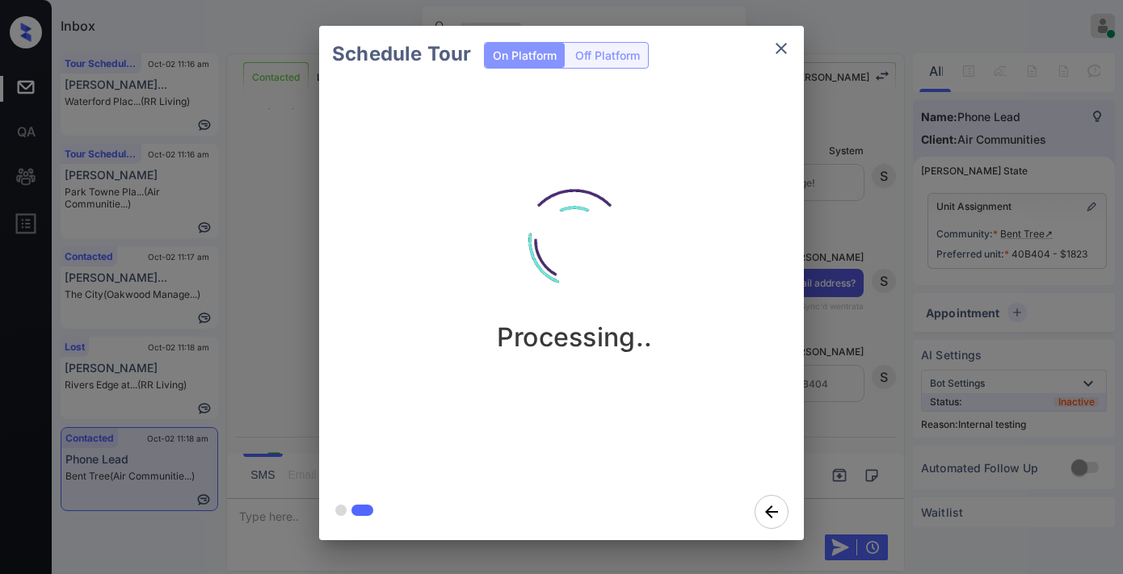
click at [635, 249] on img at bounding box center [574, 241] width 162 height 162
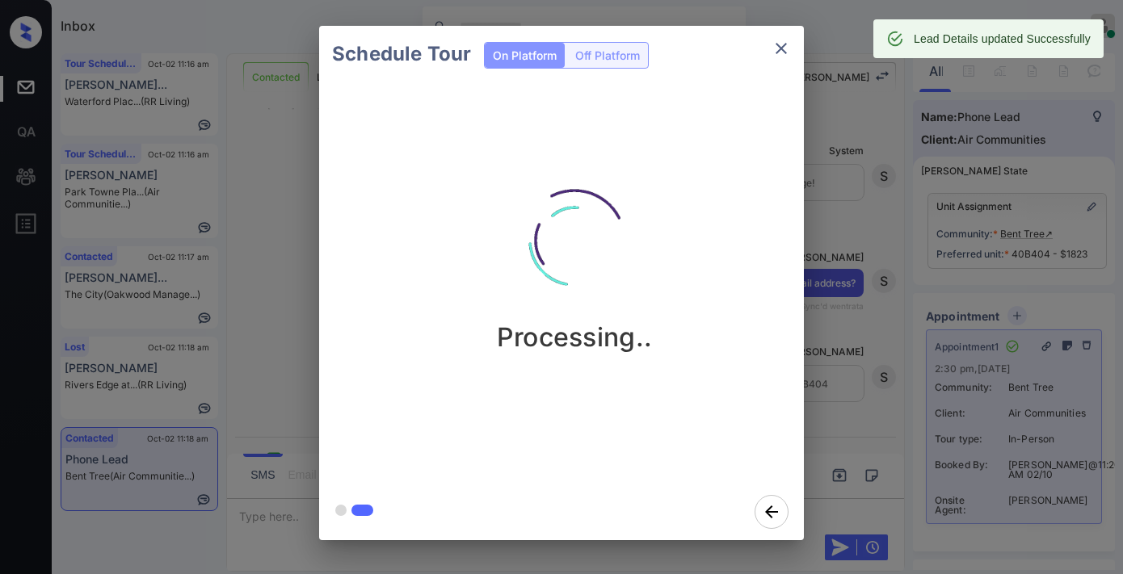
click at [787, 50] on icon "close" at bounding box center [780, 48] width 19 height 19
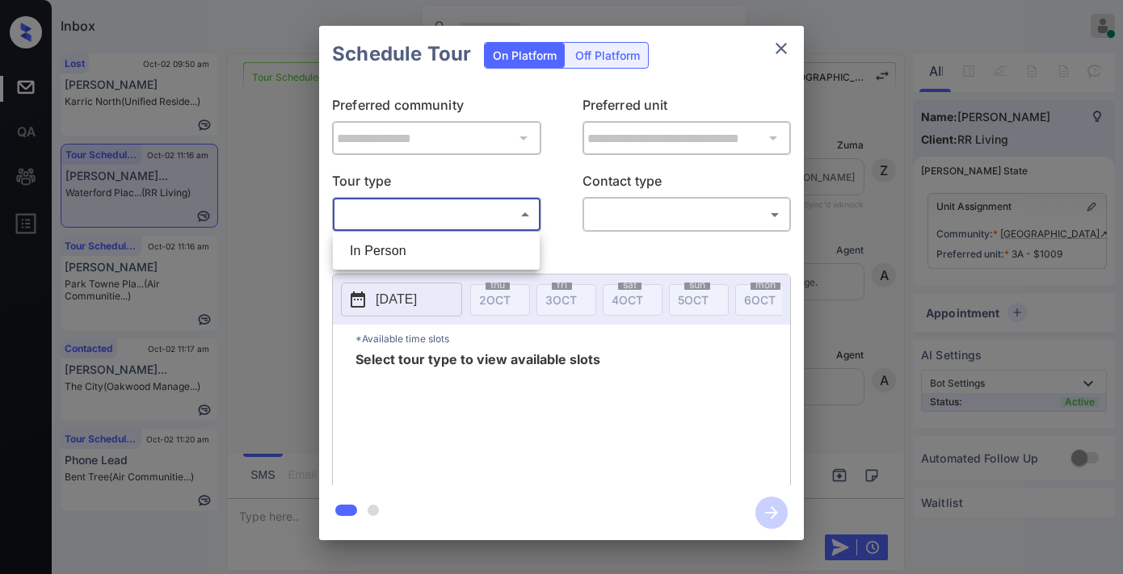
scroll to position [3736, 0]
click at [496, 240] on li "In Person" at bounding box center [436, 251] width 199 height 29
type input "********"
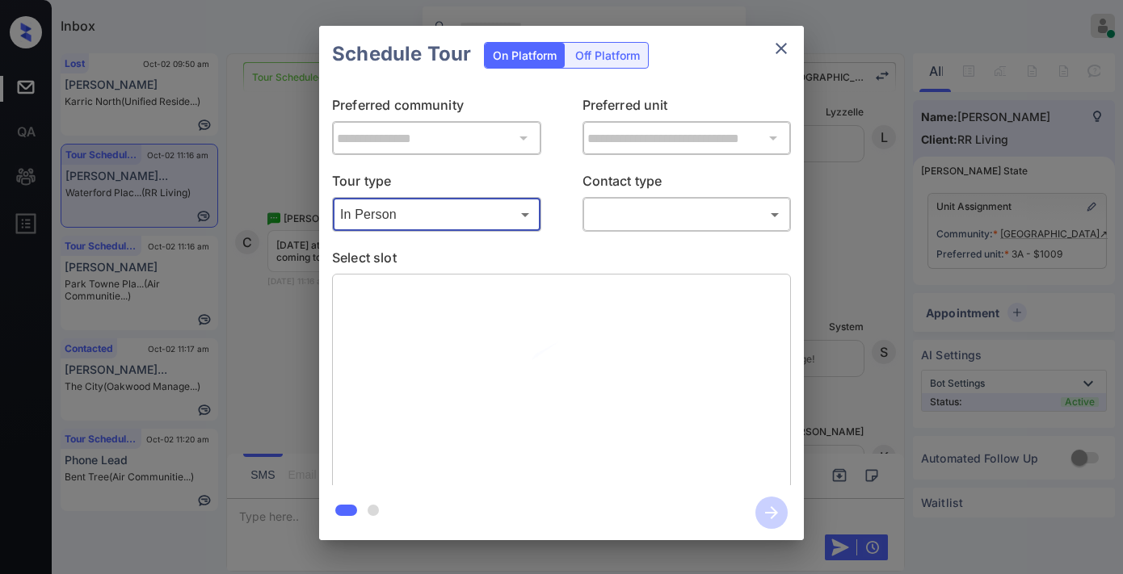
click at [638, 230] on div "​ ​" at bounding box center [686, 214] width 209 height 35
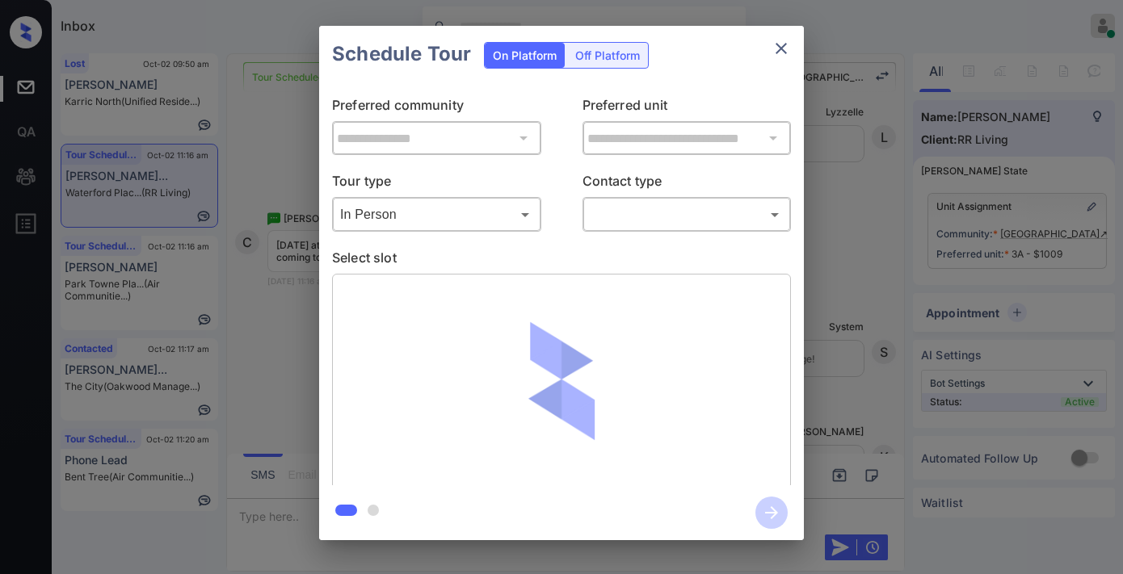
click at [626, 231] on div "​ ​" at bounding box center [686, 214] width 209 height 35
click at [647, 215] on body "Inbox Samantha Soliven Online Set yourself offline Set yourself on break Profil…" at bounding box center [561, 287] width 1123 height 574
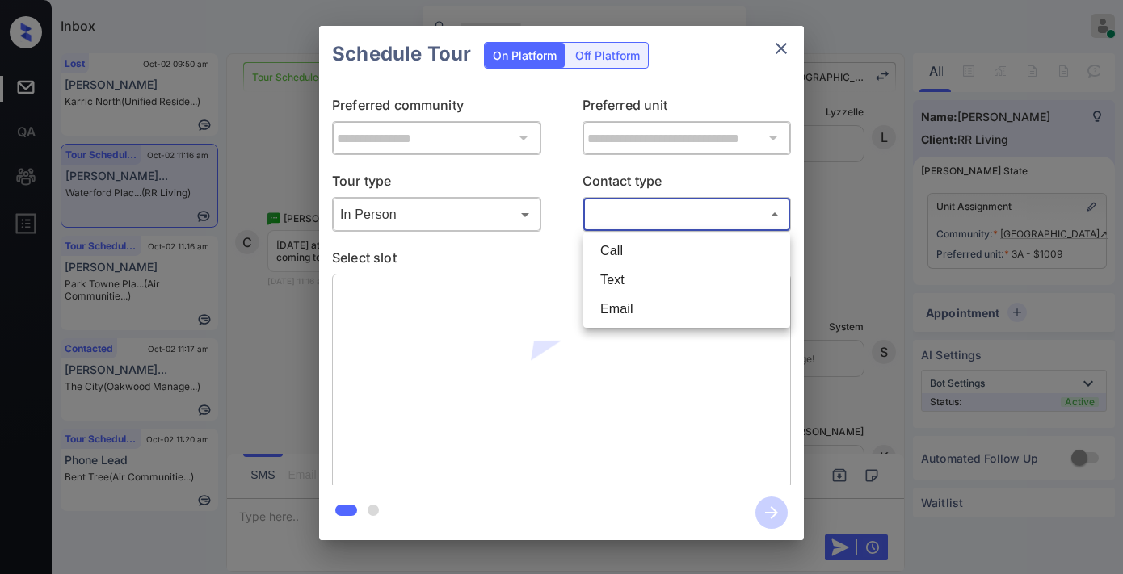
click at [628, 277] on li "Text" at bounding box center [686, 280] width 199 height 29
type input "****"
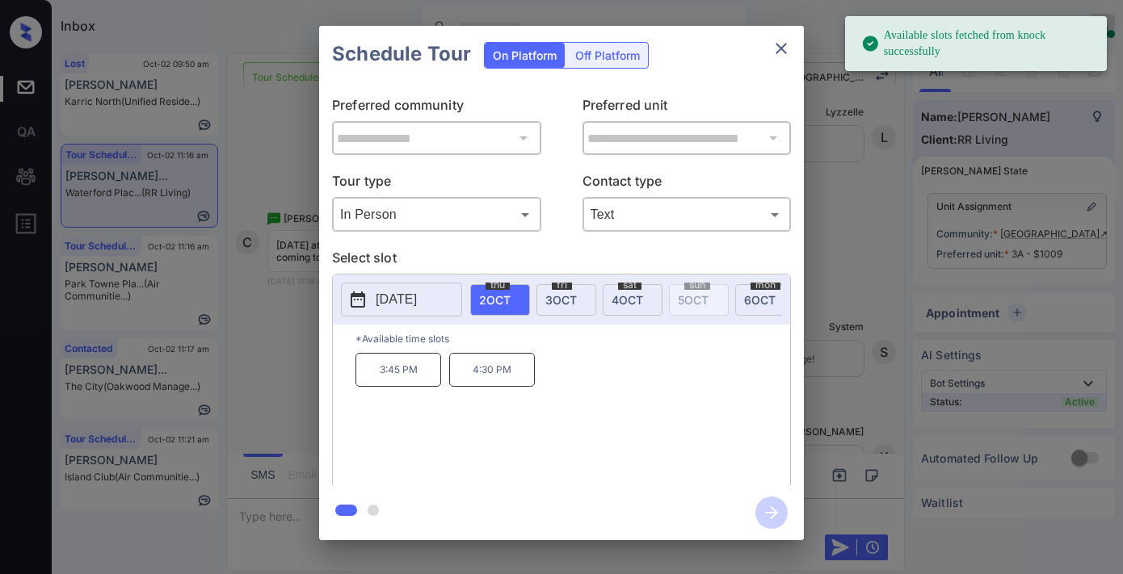
click at [644, 288] on div "sat 4 OCT" at bounding box center [633, 299] width 60 height 31
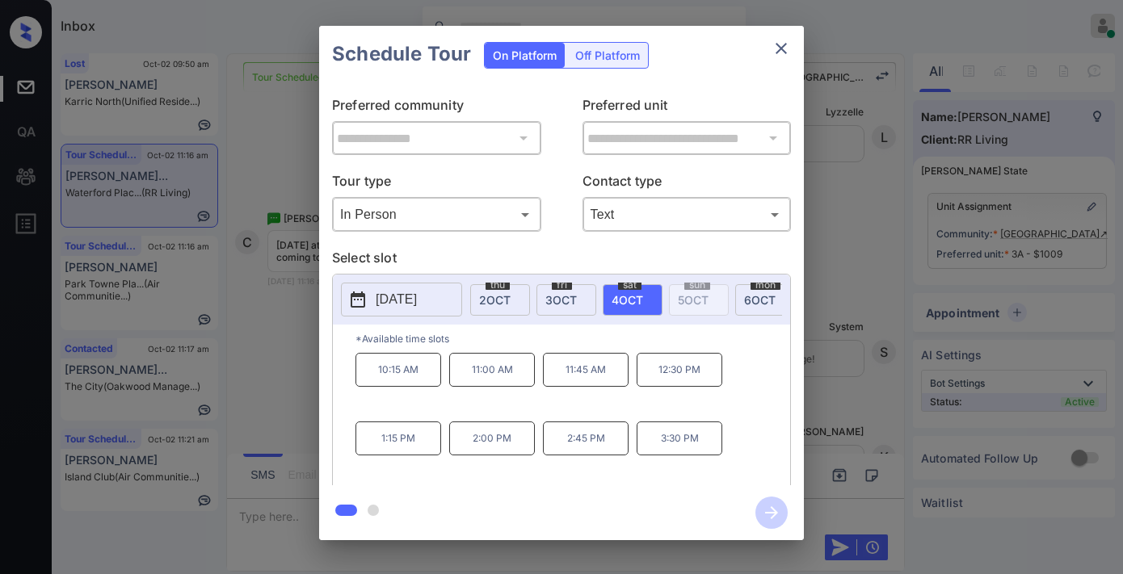
click at [498, 386] on p "11:00 AM" at bounding box center [492, 370] width 86 height 34
click at [764, 517] on icon "button" at bounding box center [771, 513] width 32 height 32
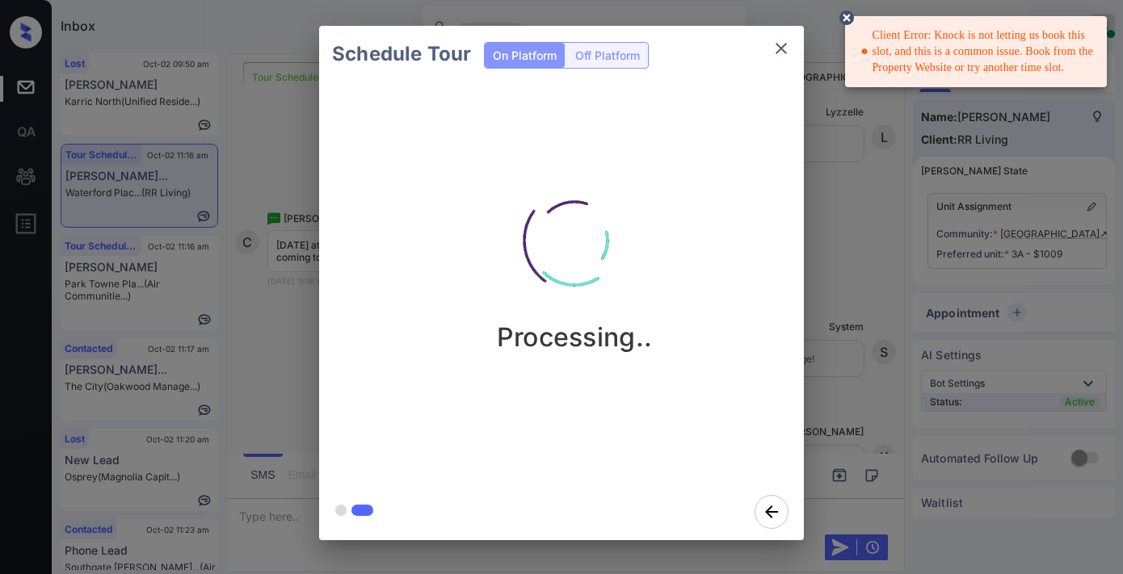
click at [770, 54] on button "close" at bounding box center [781, 48] width 32 height 32
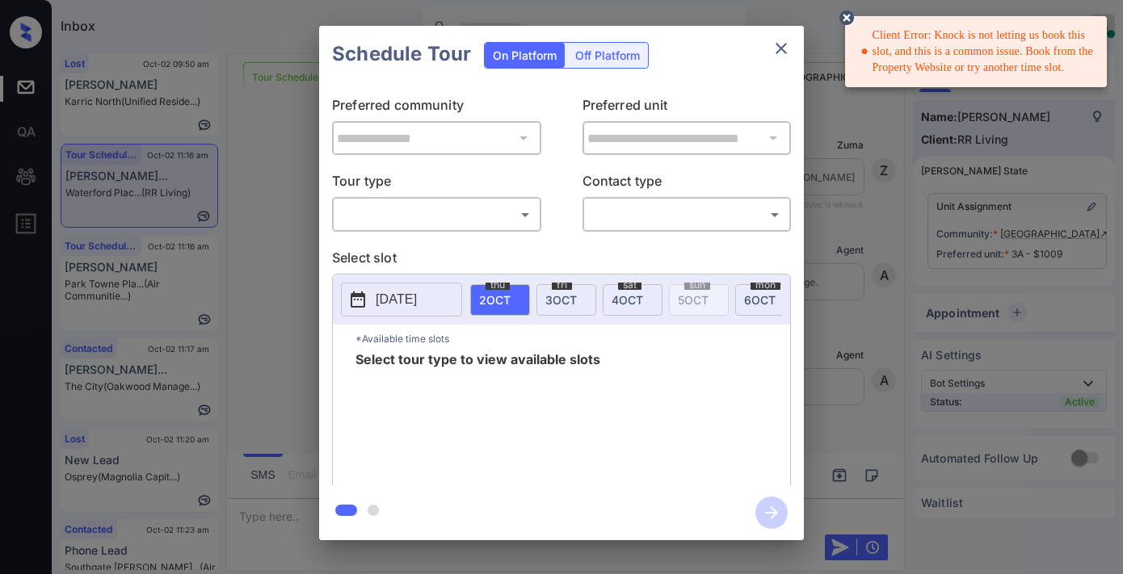
click at [496, 212] on body "Client Error: Knock is not letting us book this slot, and this is a common issu…" at bounding box center [561, 287] width 1123 height 574
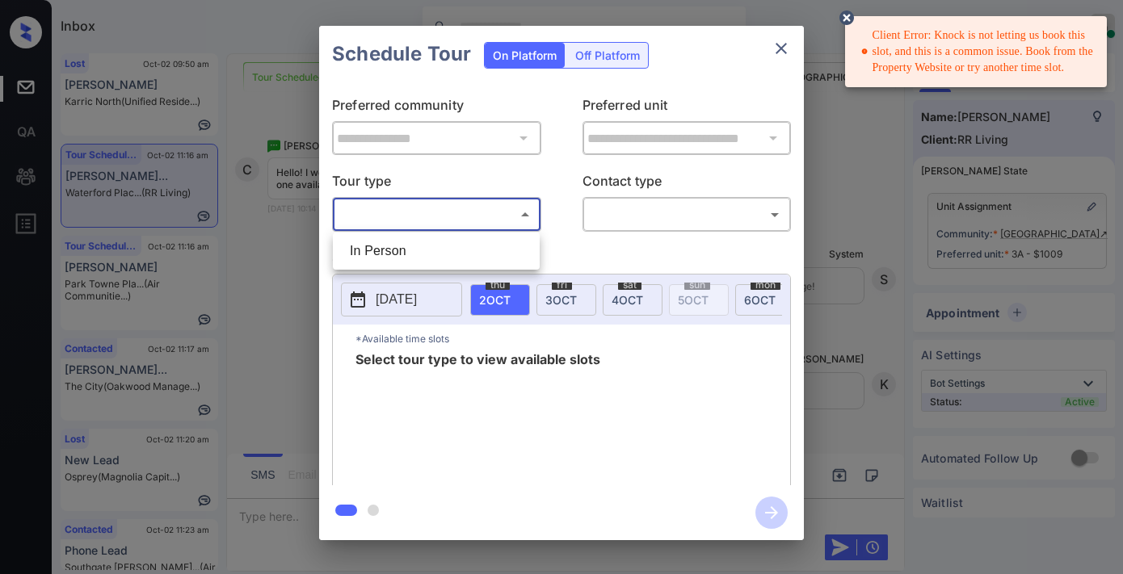
click at [486, 241] on li "In Person" at bounding box center [436, 251] width 199 height 29
type input "********"
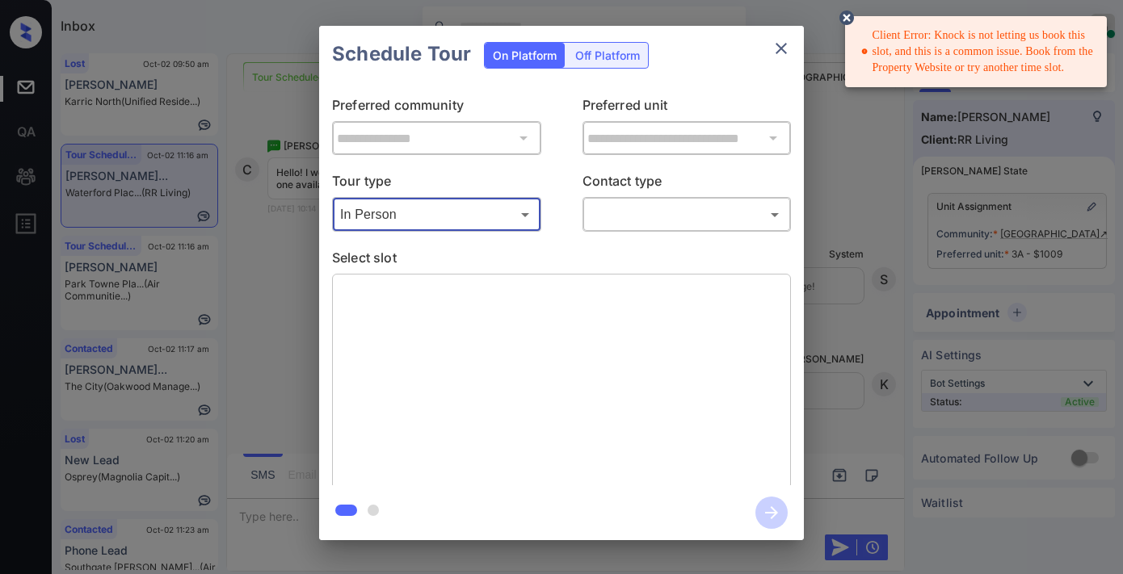
click at [649, 227] on body "Client Error: Knock is not letting us book this slot, and this is a common issu…" at bounding box center [561, 287] width 1123 height 574
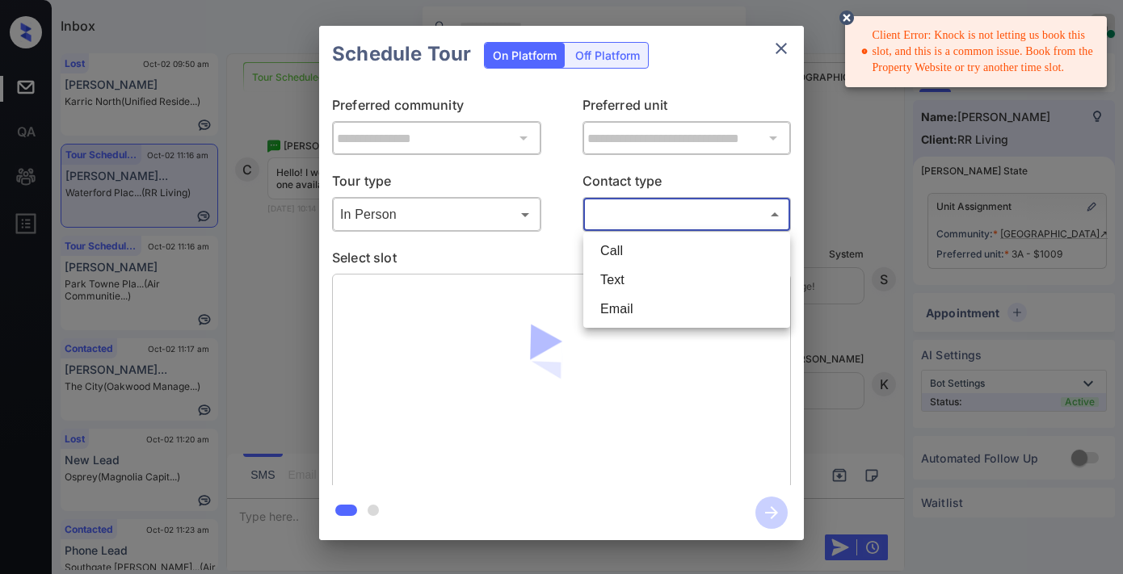
click at [647, 280] on li "Text" at bounding box center [686, 280] width 199 height 29
type input "****"
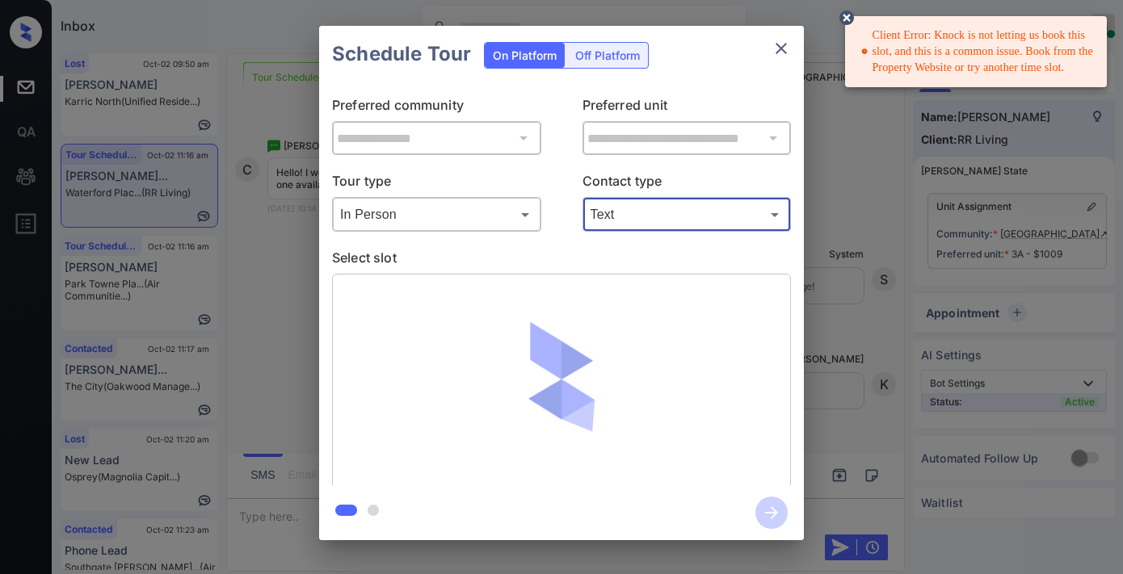
click at [845, 14] on icon at bounding box center [846, 17] width 15 height 15
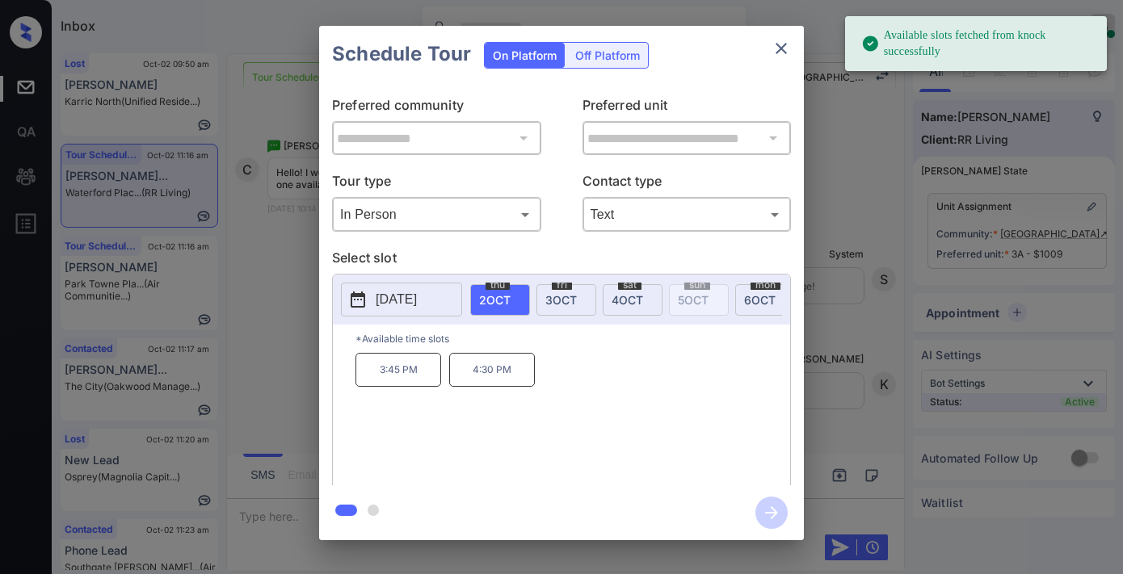
click at [619, 305] on div "sat 4 OCT" at bounding box center [633, 299] width 60 height 31
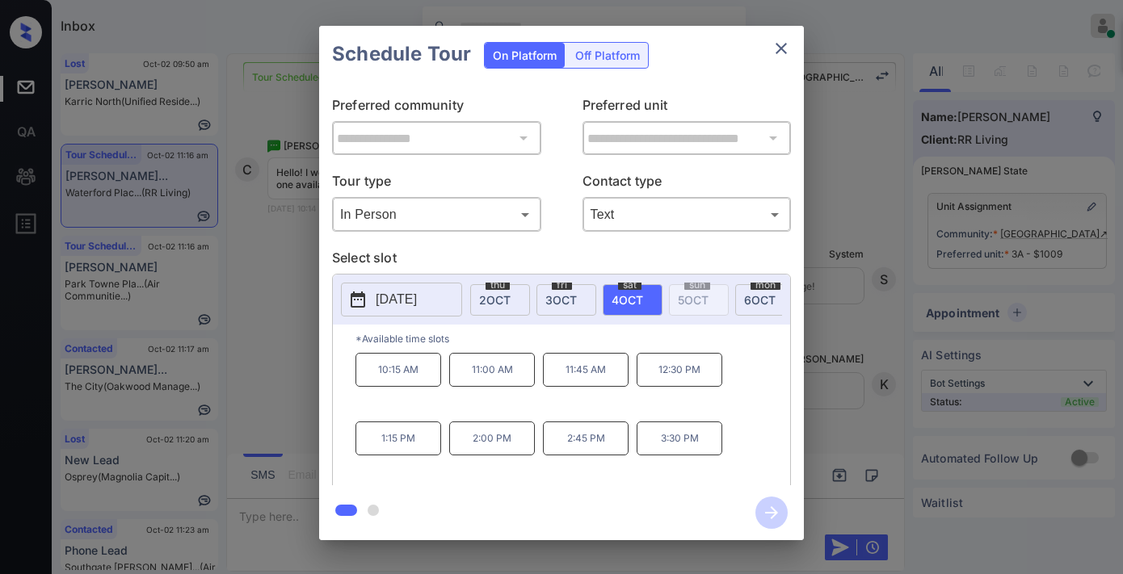
click at [594, 383] on p "11:45 AM" at bounding box center [586, 370] width 86 height 34
click at [776, 512] on icon "button" at bounding box center [771, 512] width 13 height 13
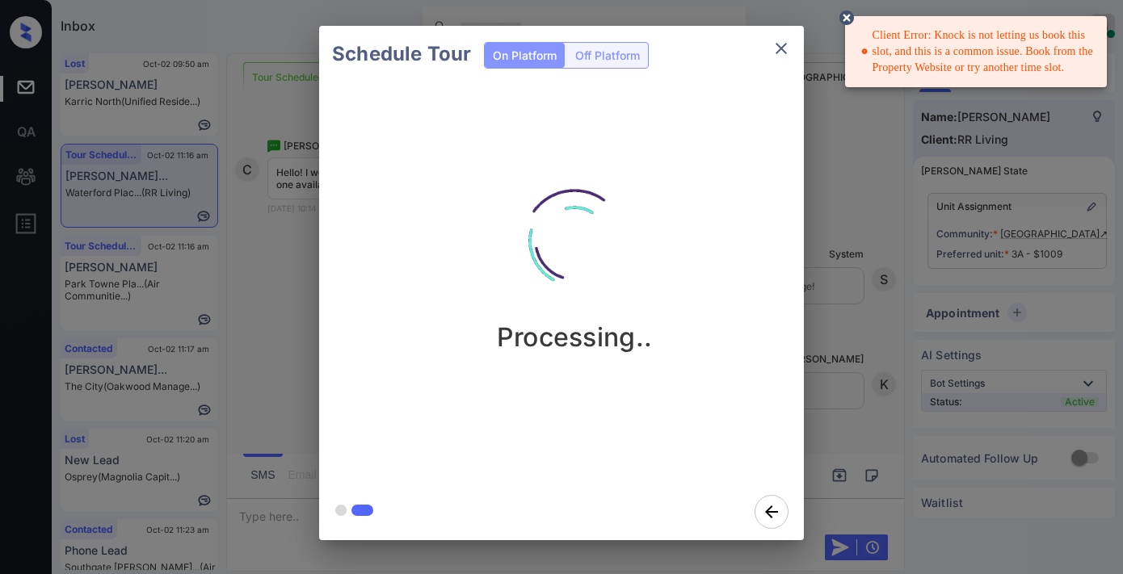
click at [841, 11] on icon at bounding box center [846, 17] width 19 height 19
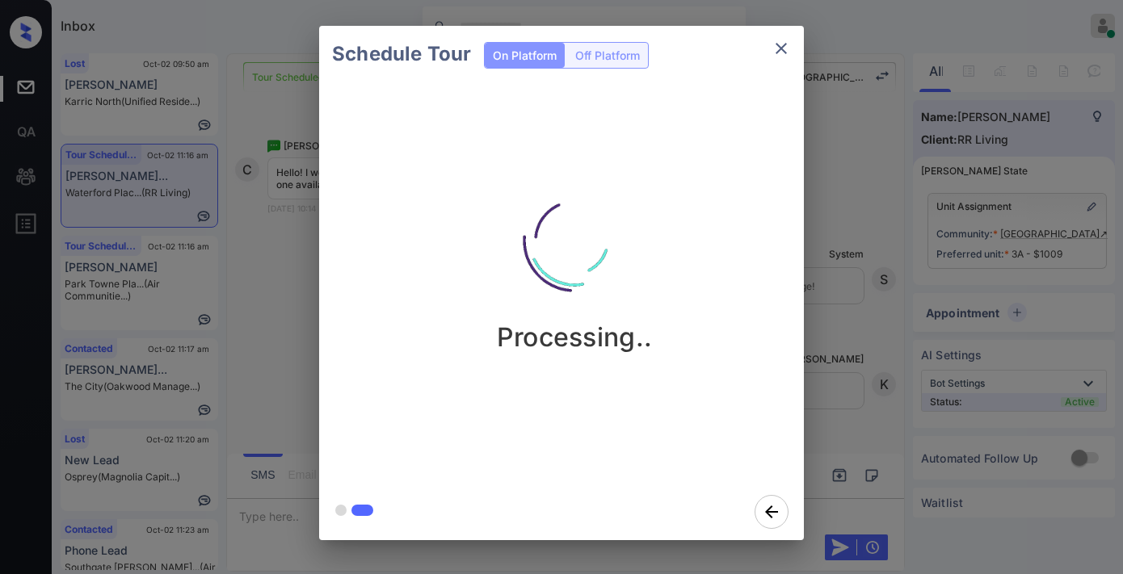
click at [781, 41] on icon "close" at bounding box center [780, 48] width 19 height 19
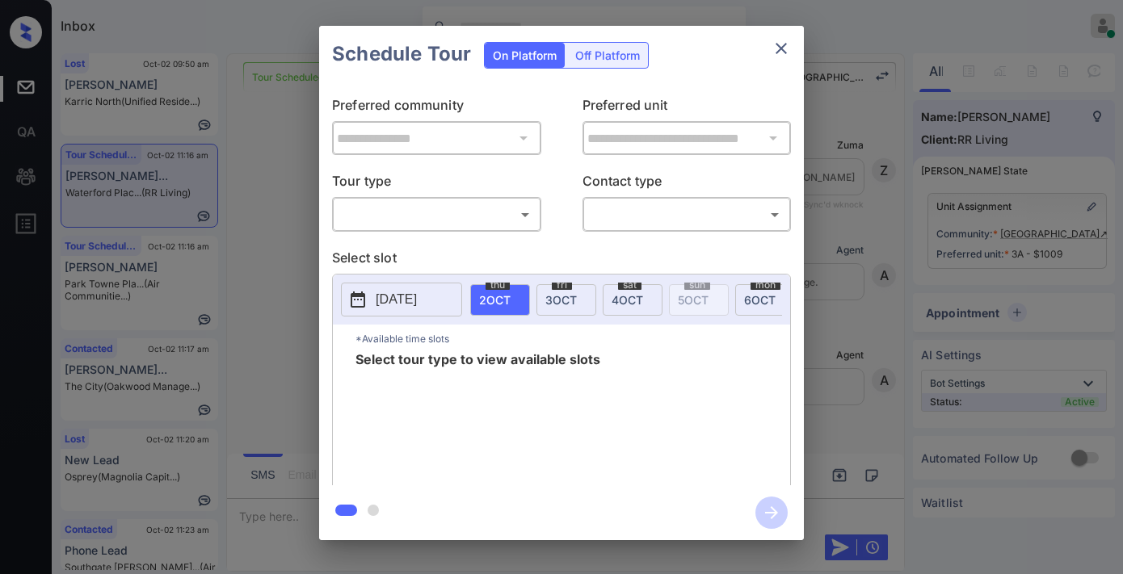
click at [493, 211] on body "Inbox [PERSON_NAME] Online Set yourself offline Set yourself on break Profile S…" at bounding box center [561, 287] width 1123 height 574
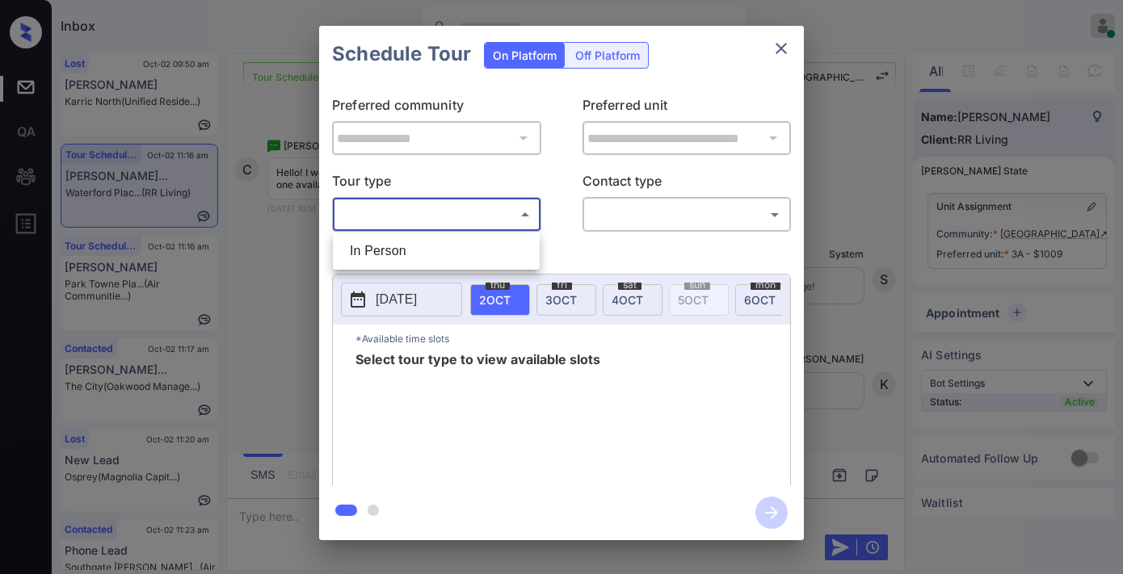
click at [477, 242] on li "In Person" at bounding box center [436, 251] width 199 height 29
type input "********"
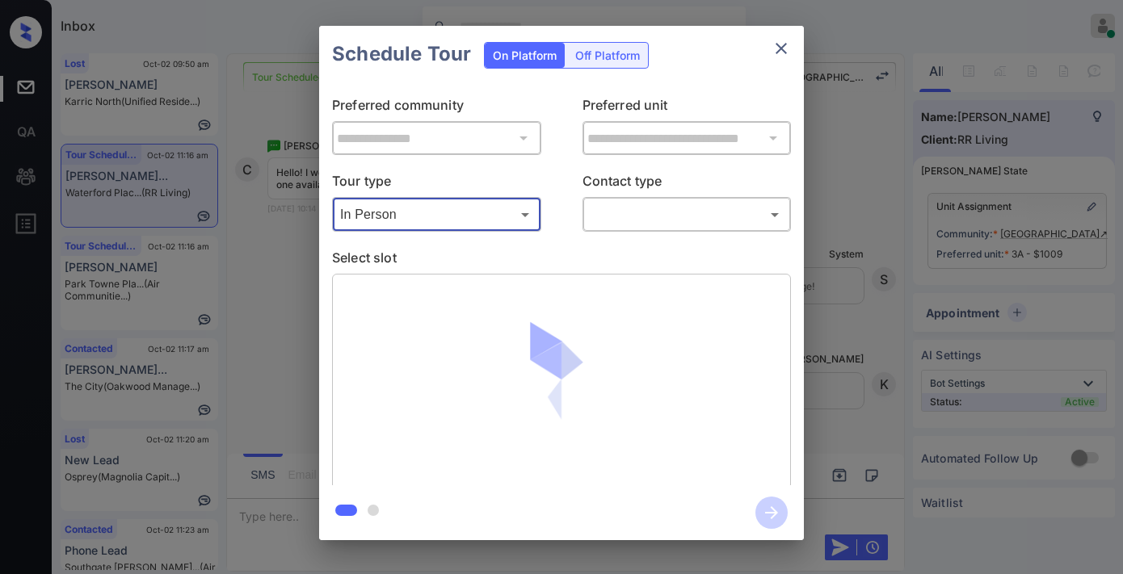
click at [646, 221] on body "Inbox [PERSON_NAME] Online Set yourself offline Set yourself on break Profile S…" at bounding box center [561, 287] width 1123 height 574
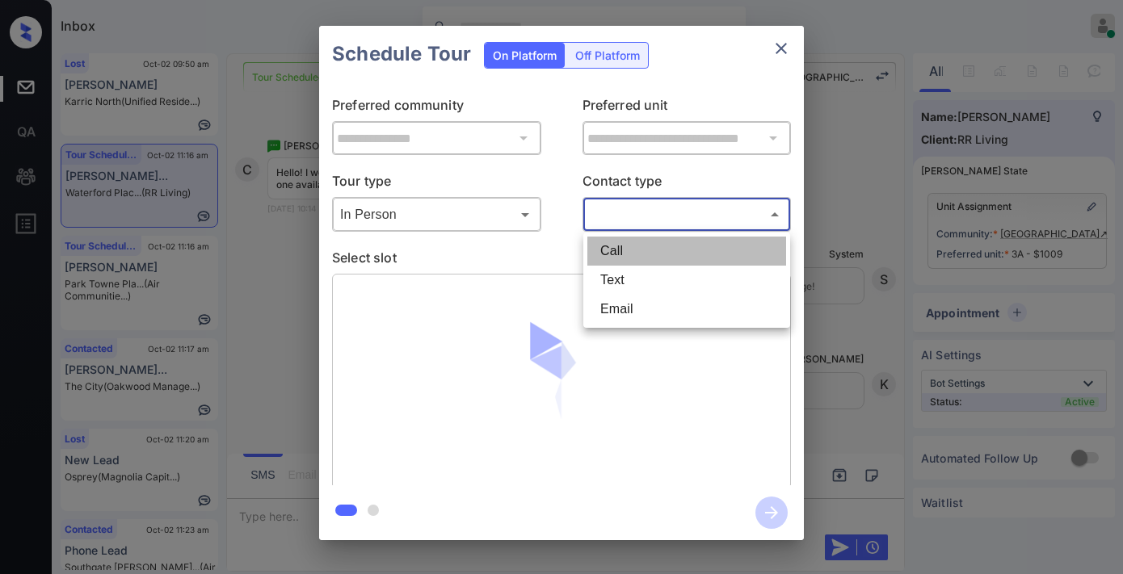
click at [655, 262] on li "Call" at bounding box center [686, 251] width 199 height 29
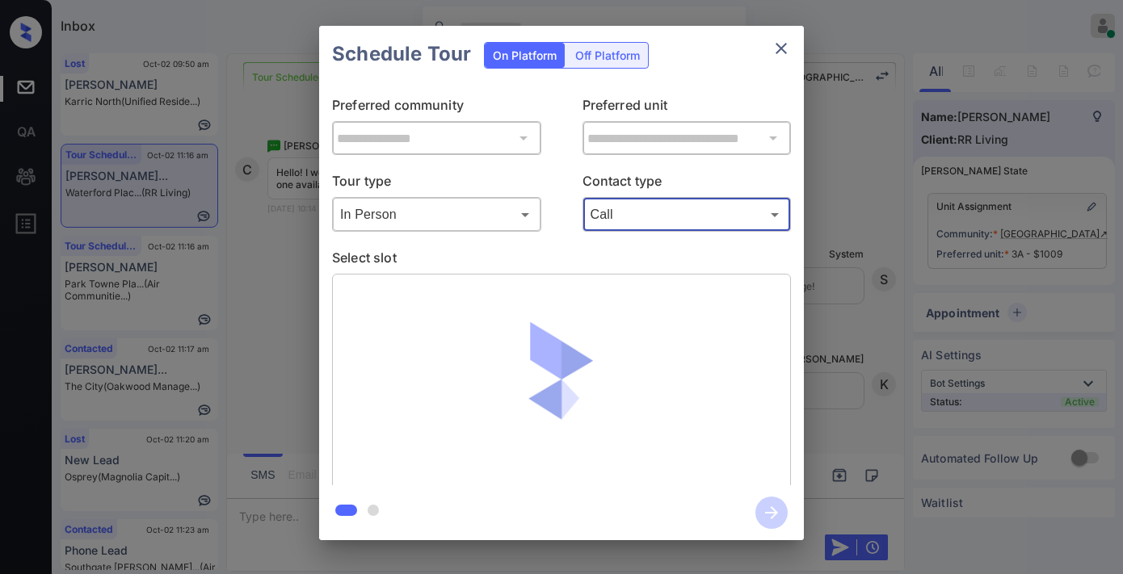
click at [657, 220] on body "Inbox [PERSON_NAME] Online Set yourself offline Set yourself on break Profile S…" at bounding box center [561, 287] width 1123 height 574
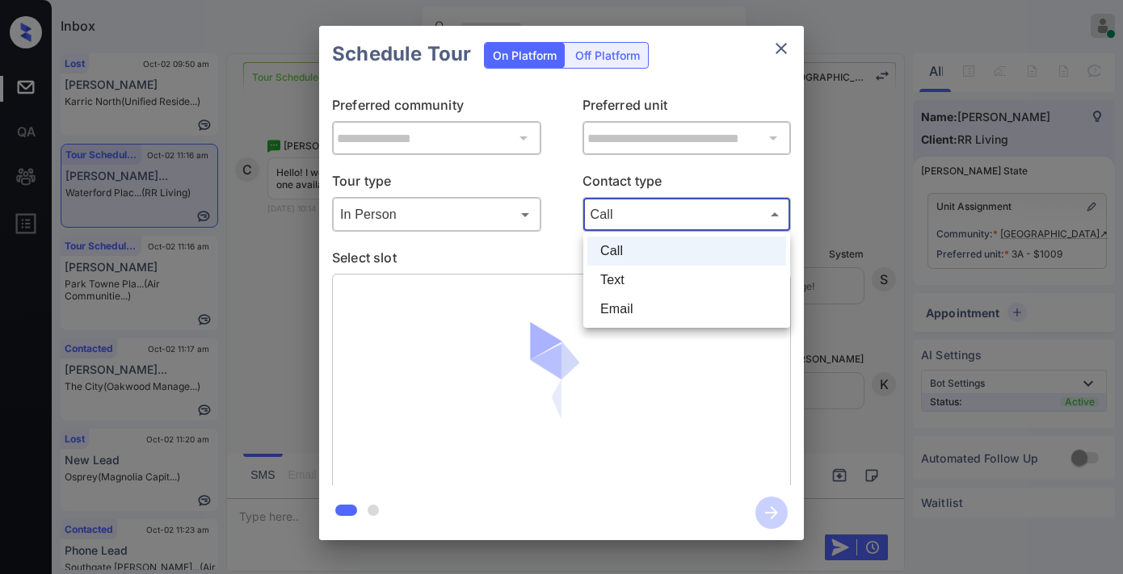
click at [657, 270] on li "Text" at bounding box center [686, 280] width 199 height 29
type input "****"
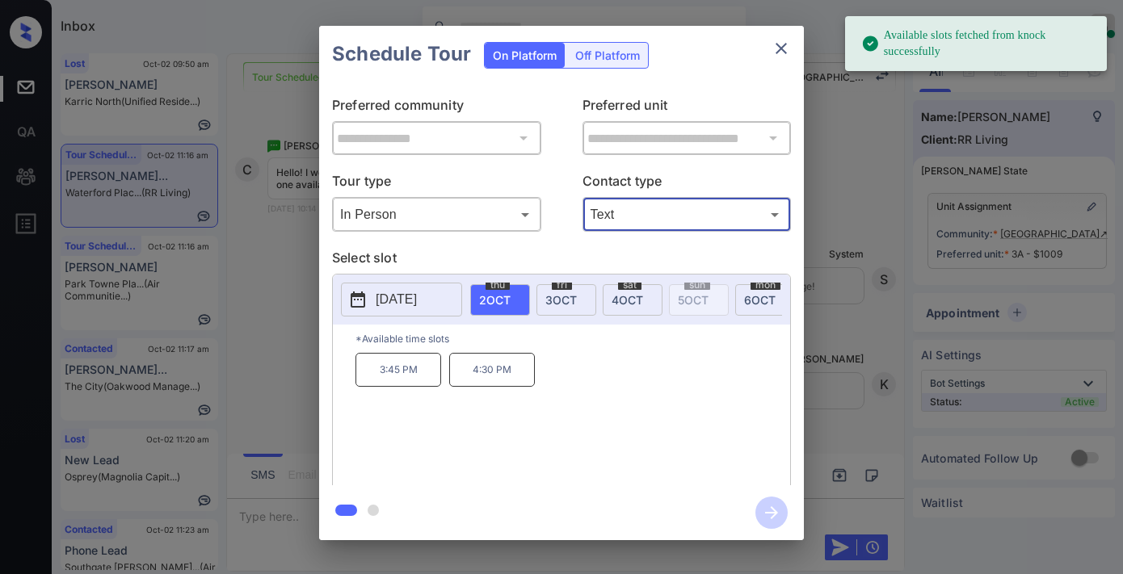
click at [634, 302] on span "[DATE]" at bounding box center [626, 300] width 31 height 14
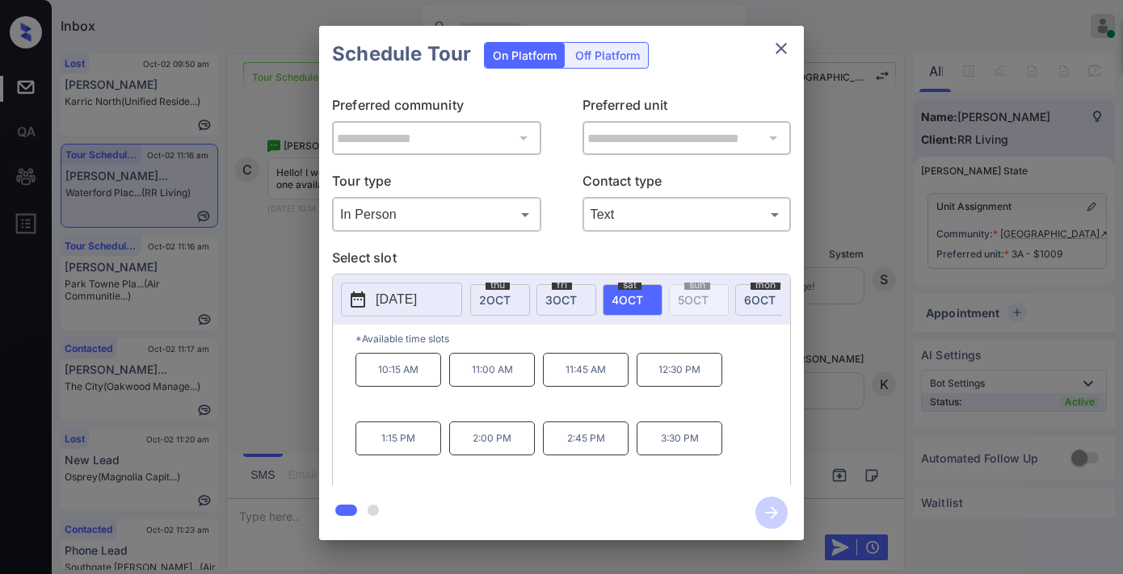
click at [417, 293] on p "[DATE]" at bounding box center [396, 299] width 41 height 19
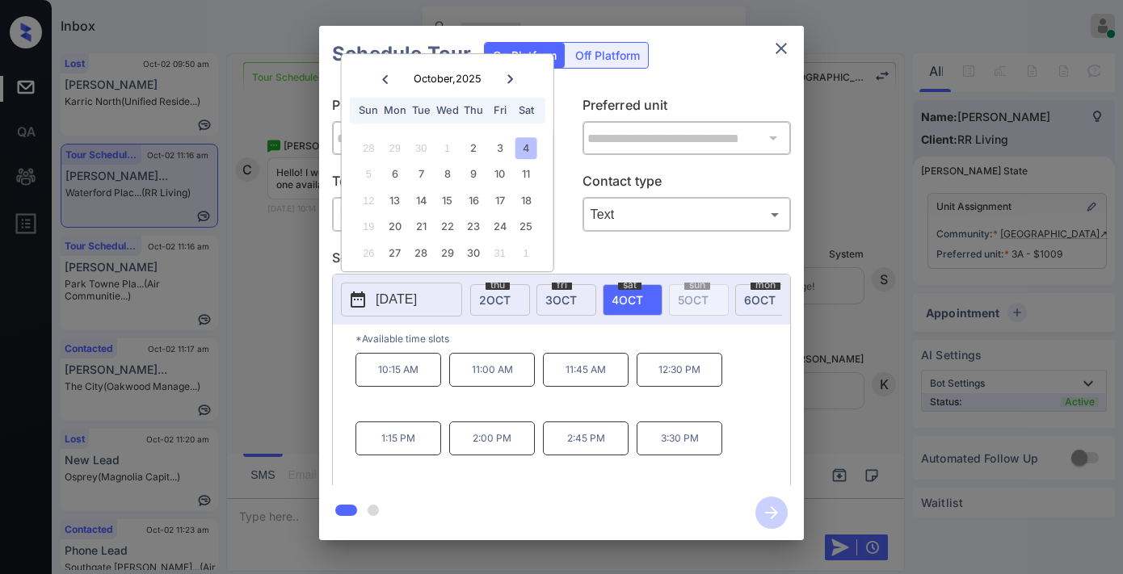
click at [527, 145] on div "4" at bounding box center [525, 148] width 22 height 22
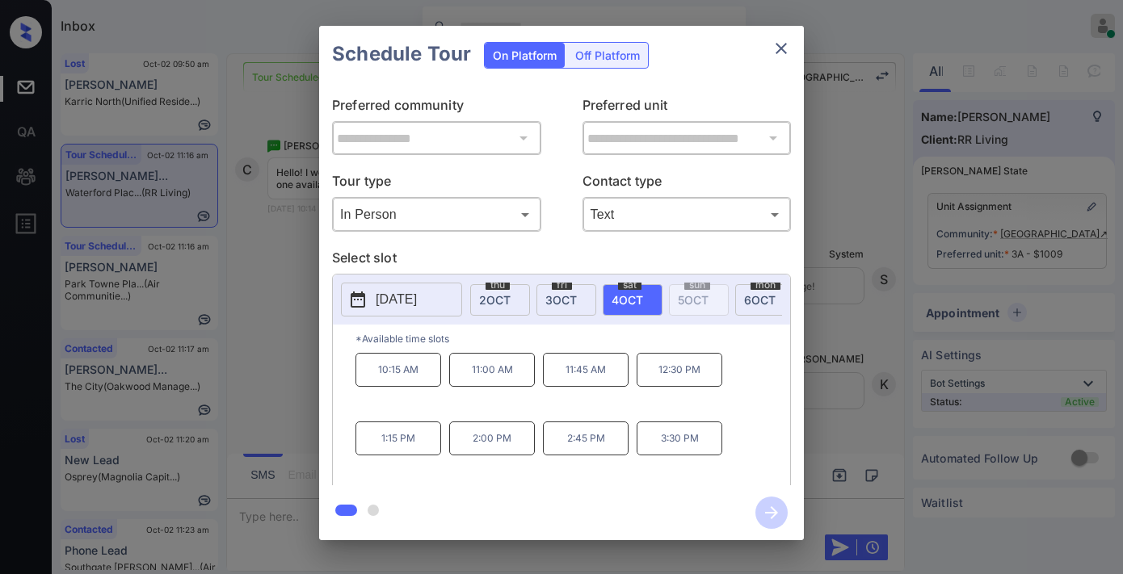
click at [656, 370] on p "12:30 PM" at bounding box center [679, 370] width 86 height 34
click at [766, 502] on icon "button" at bounding box center [771, 513] width 32 height 32
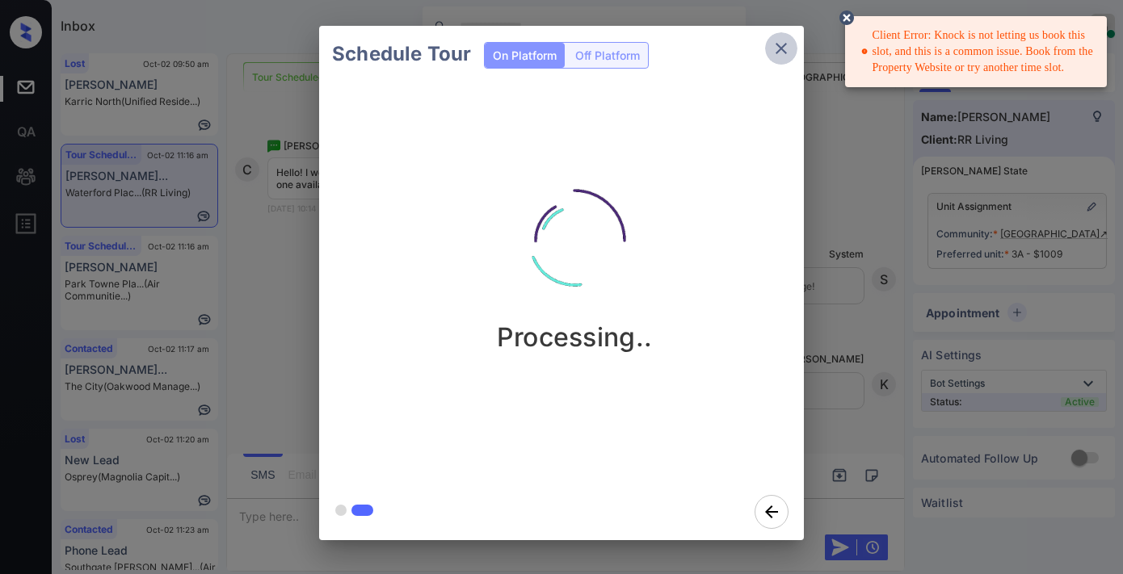
click at [779, 50] on icon "close" at bounding box center [780, 48] width 11 height 11
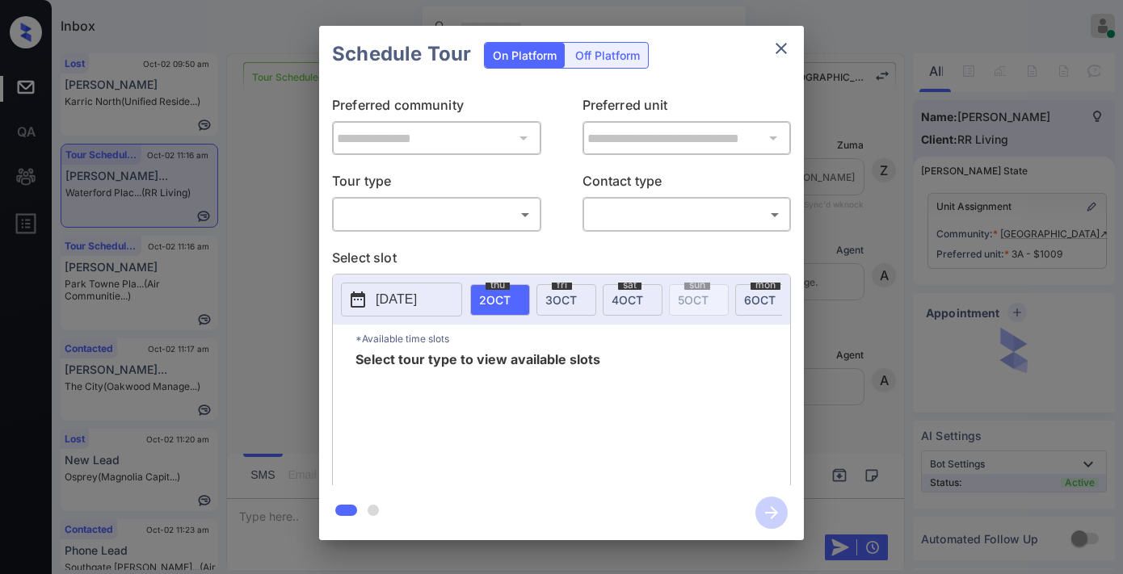
scroll to position [2838, 0]
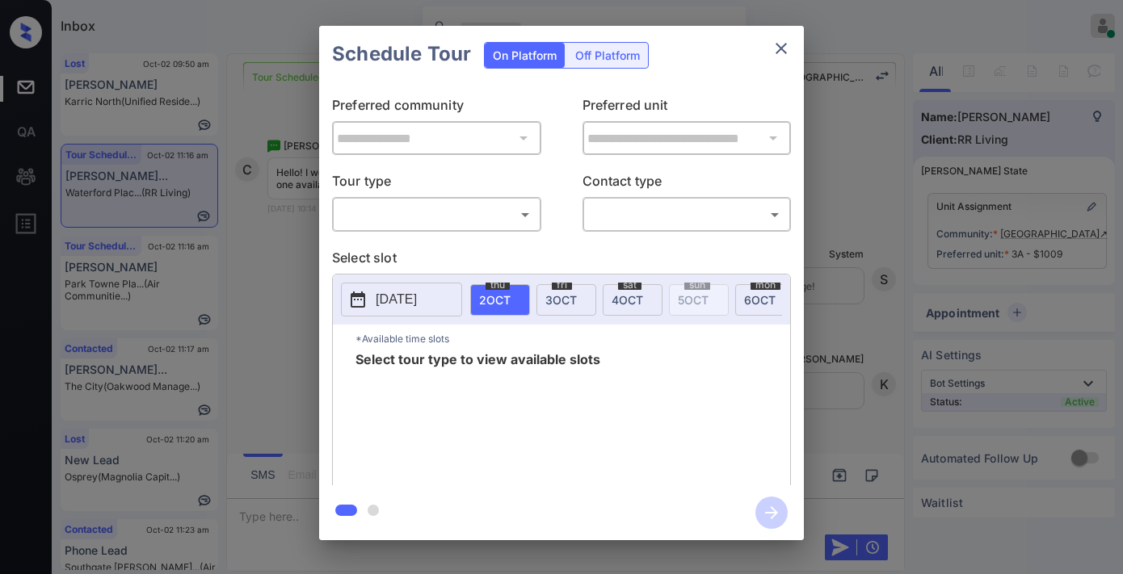
click at [502, 205] on body "Inbox [PERSON_NAME] Online Set yourself offline Set yourself on break Profile S…" at bounding box center [561, 287] width 1123 height 574
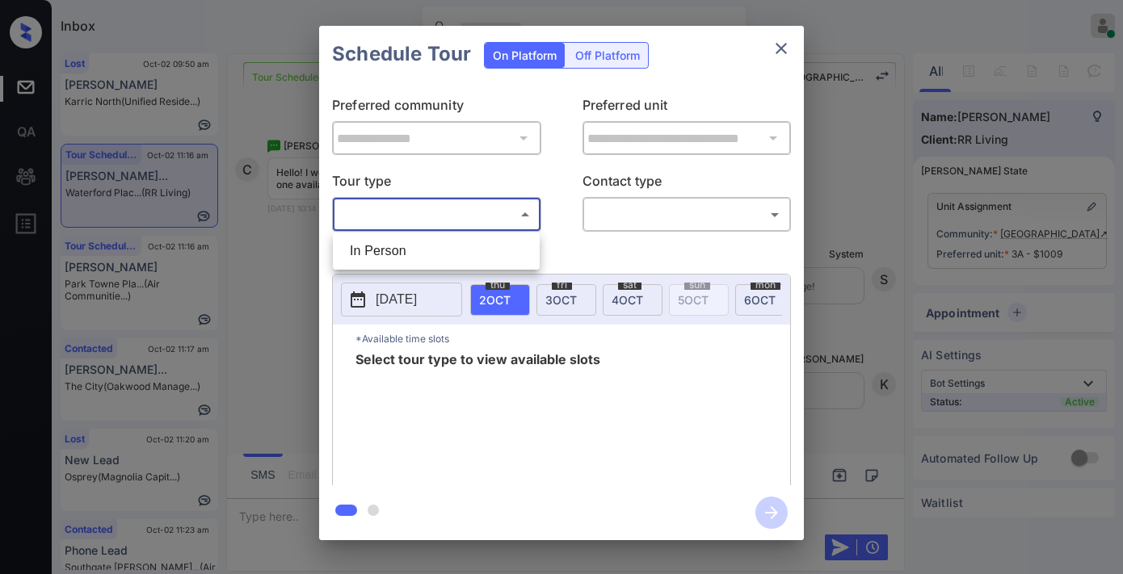
click at [485, 229] on div at bounding box center [561, 287] width 1123 height 574
click at [490, 245] on div "**********" at bounding box center [561, 283] width 485 height 403
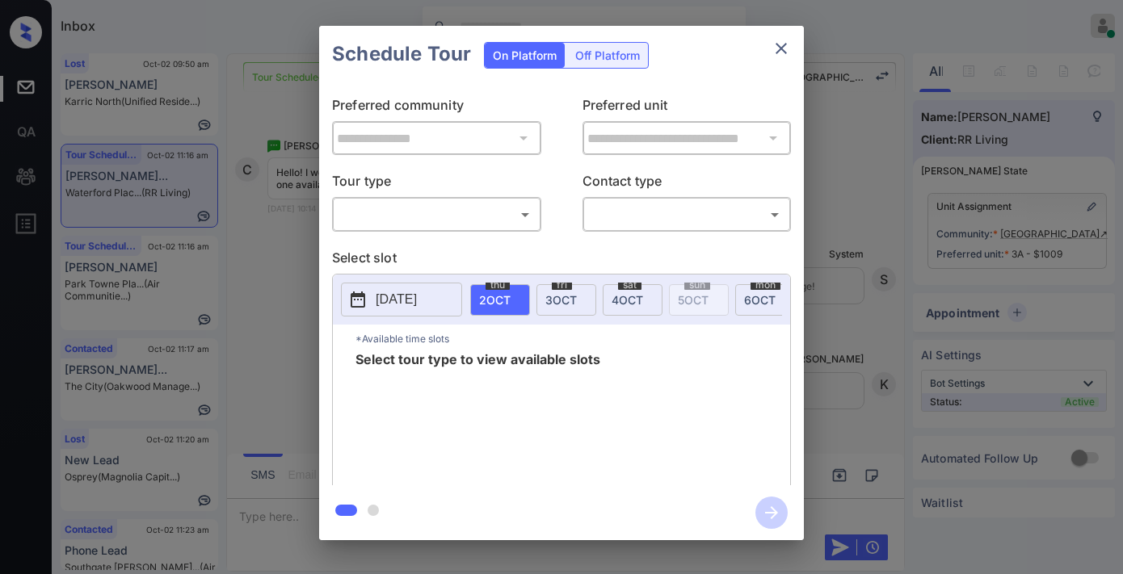
click at [503, 212] on body "Inbox Samantha Soliven Online Set yourself offline Set yourself on break Profil…" at bounding box center [561, 287] width 1123 height 574
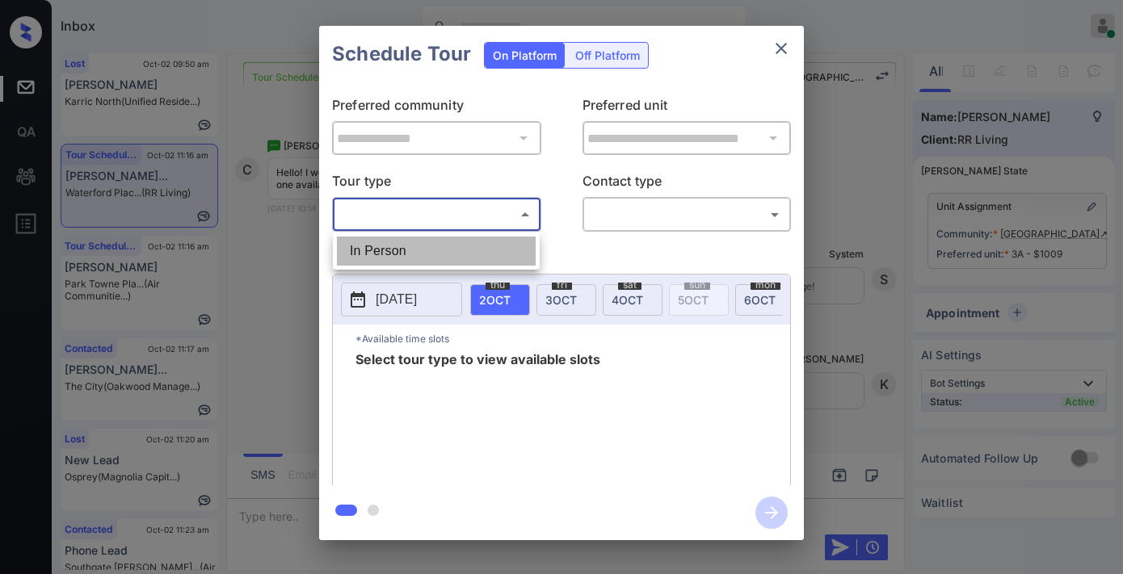
click at [493, 247] on li "In Person" at bounding box center [436, 251] width 199 height 29
type input "********"
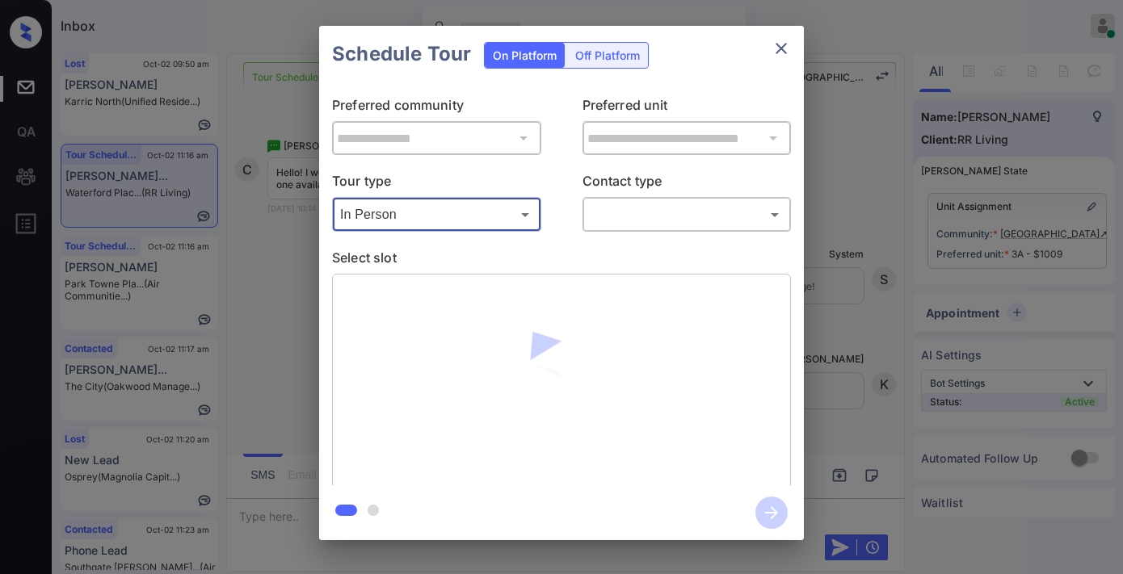
click at [647, 216] on body "Inbox Samantha Soliven Online Set yourself offline Set yourself on break Profil…" at bounding box center [561, 287] width 1123 height 574
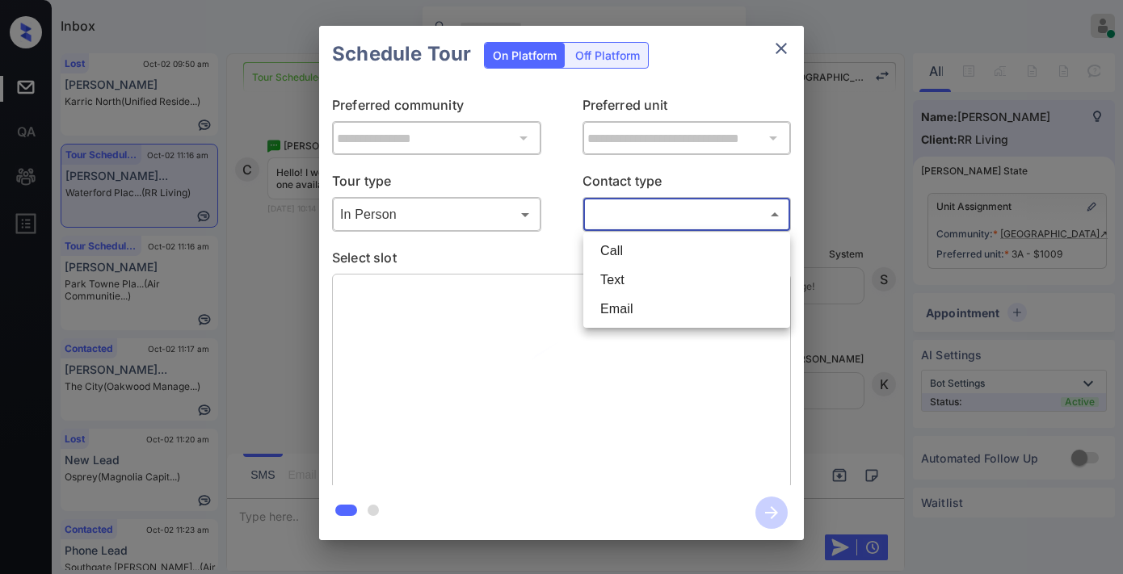
click at [642, 270] on li "Text" at bounding box center [686, 280] width 199 height 29
type input "****"
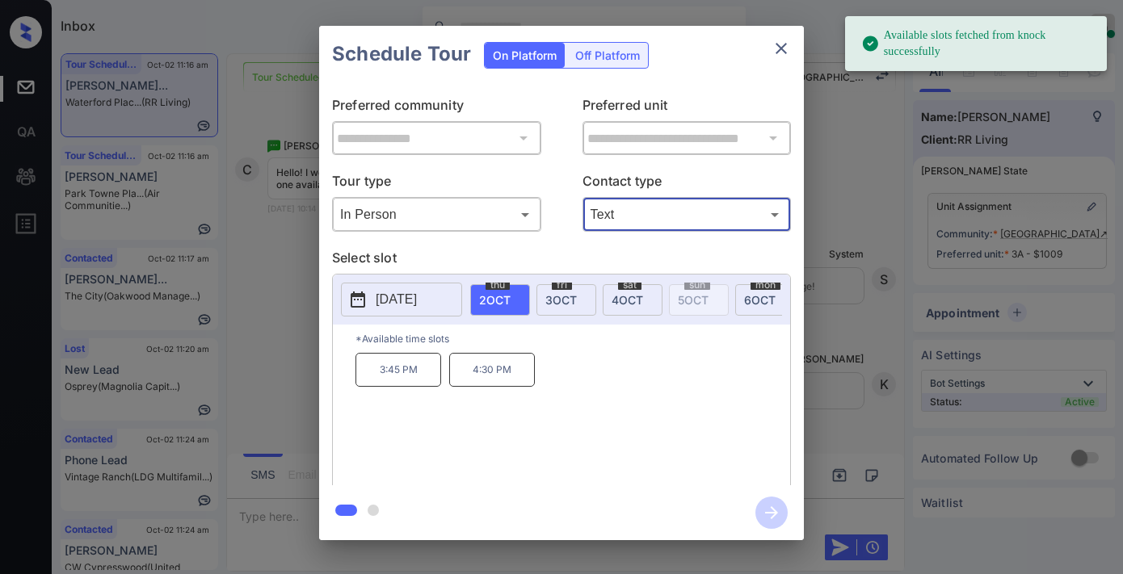
click at [404, 307] on p "2025-10-02" at bounding box center [396, 299] width 41 height 19
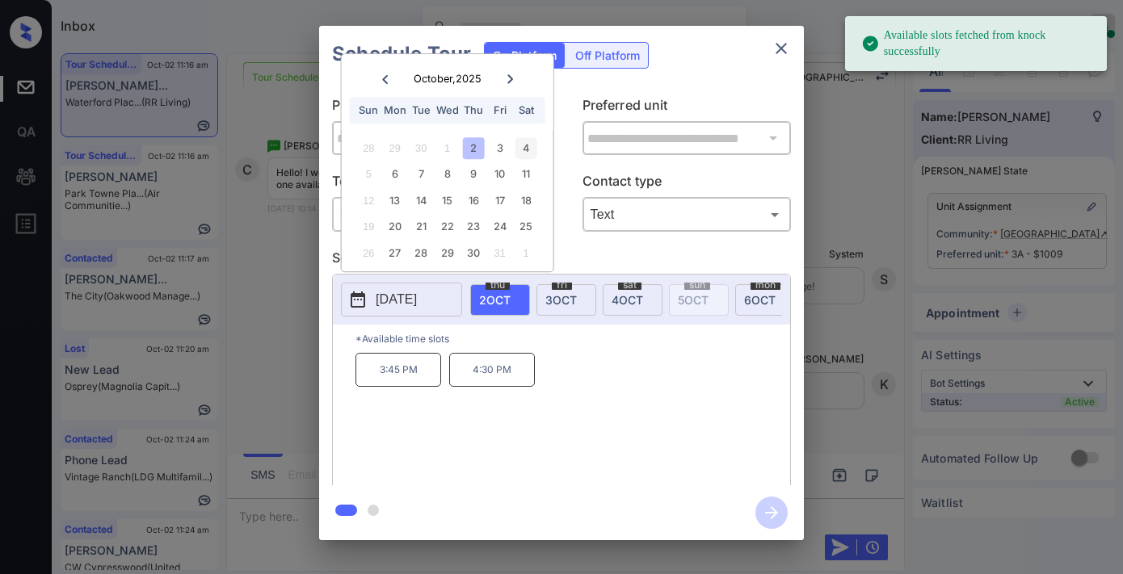
click at [527, 141] on div "4" at bounding box center [525, 148] width 22 height 22
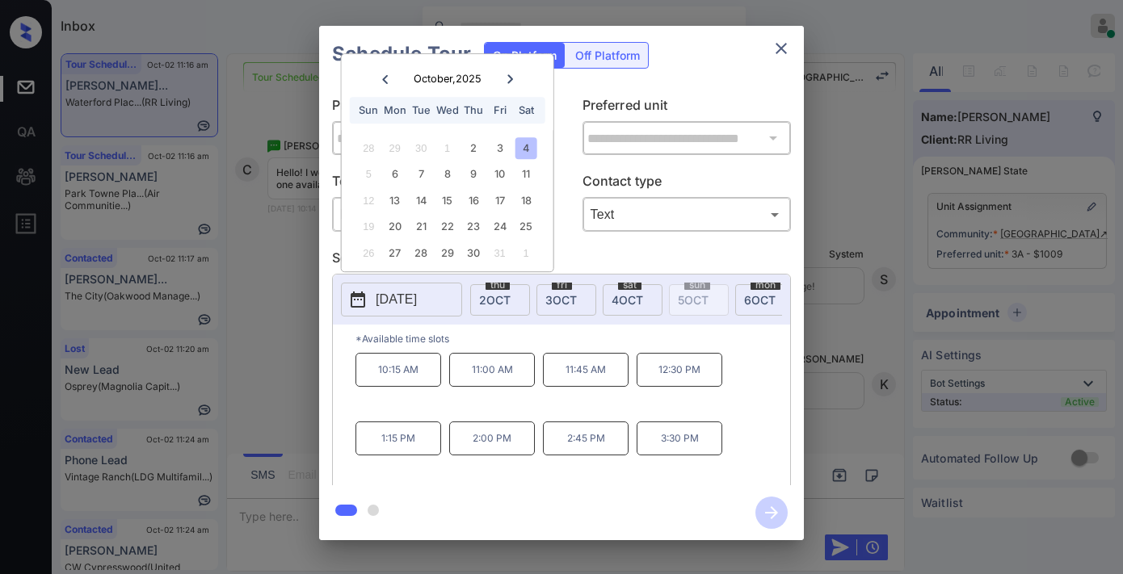
click at [410, 446] on p "1:15 PM" at bounding box center [398, 439] width 86 height 34
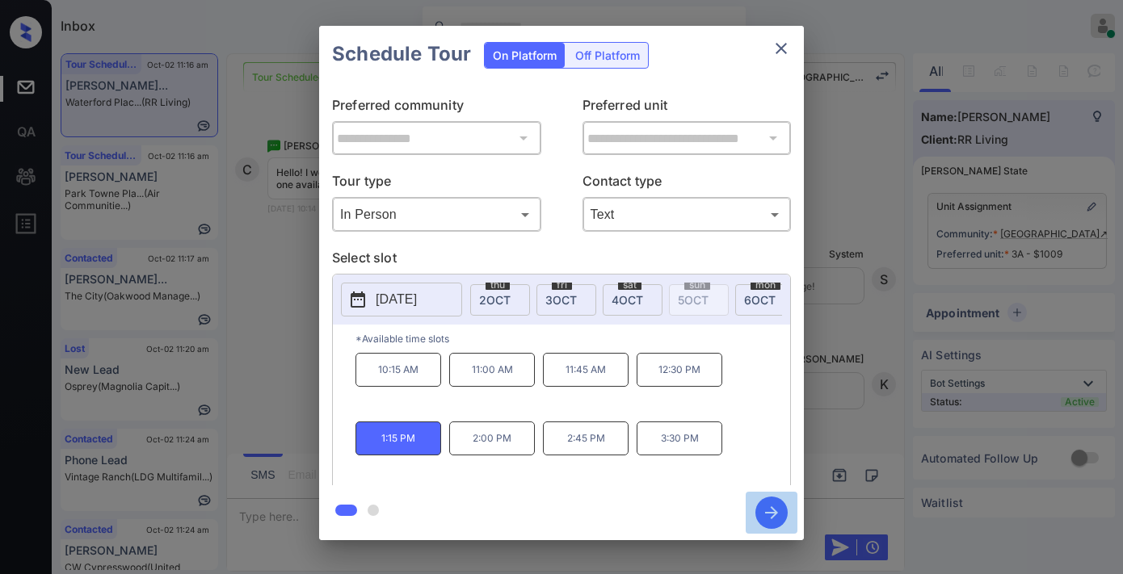
click at [779, 515] on icon "button" at bounding box center [771, 513] width 32 height 32
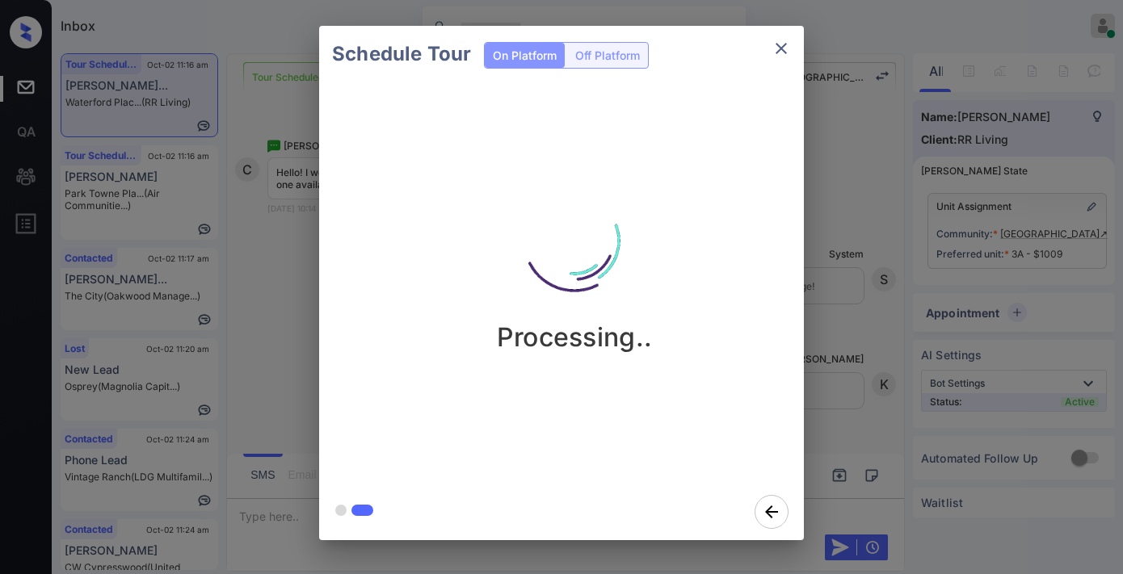
click at [611, 300] on img at bounding box center [574, 241] width 162 height 162
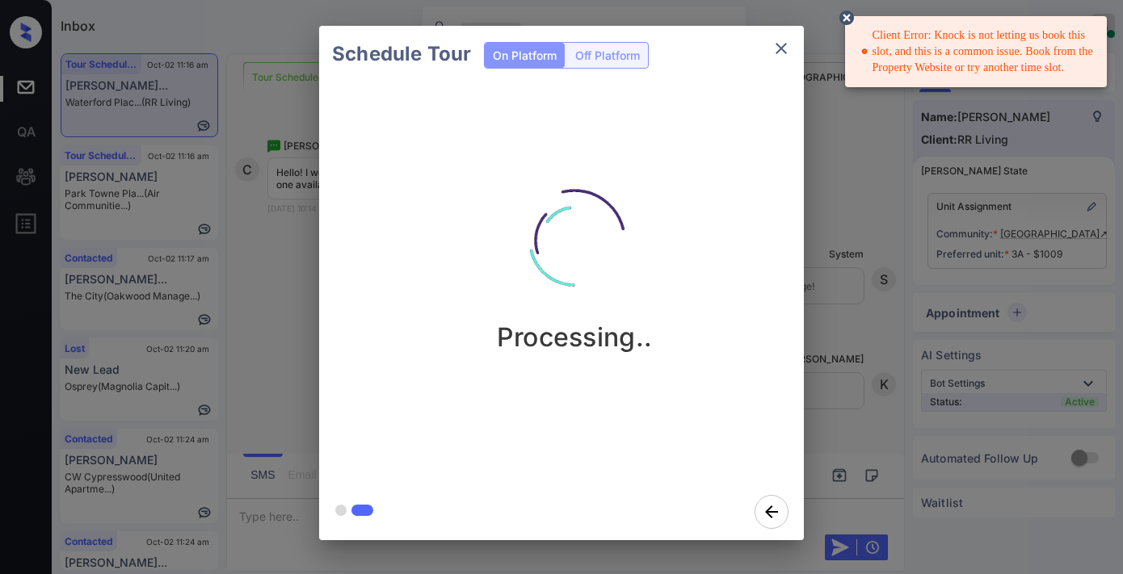
click at [846, 16] on icon at bounding box center [846, 17] width 15 height 15
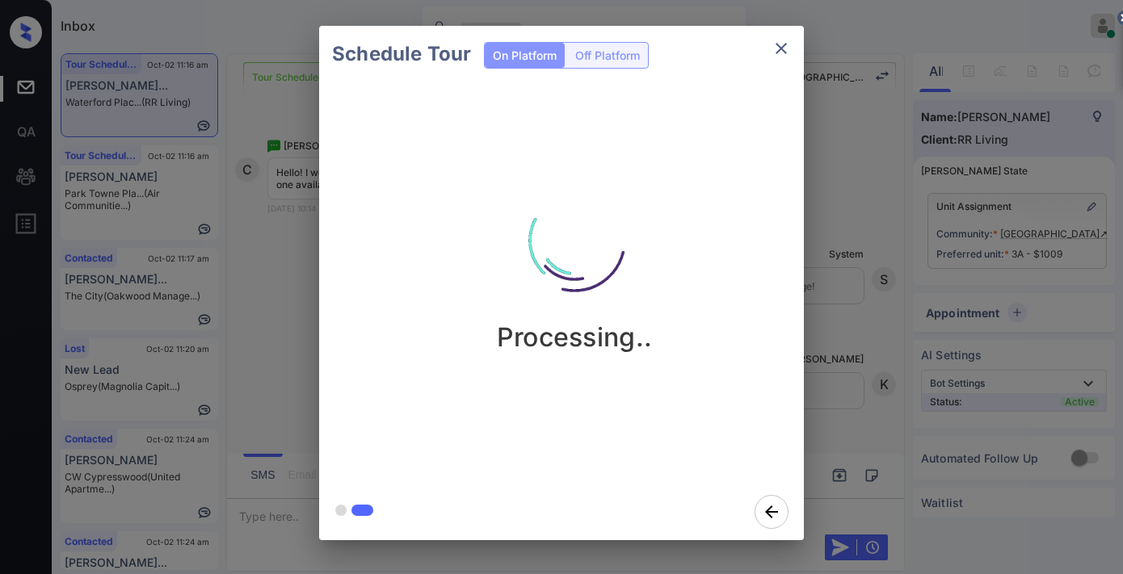
click at [780, 53] on icon "close" at bounding box center [780, 48] width 19 height 19
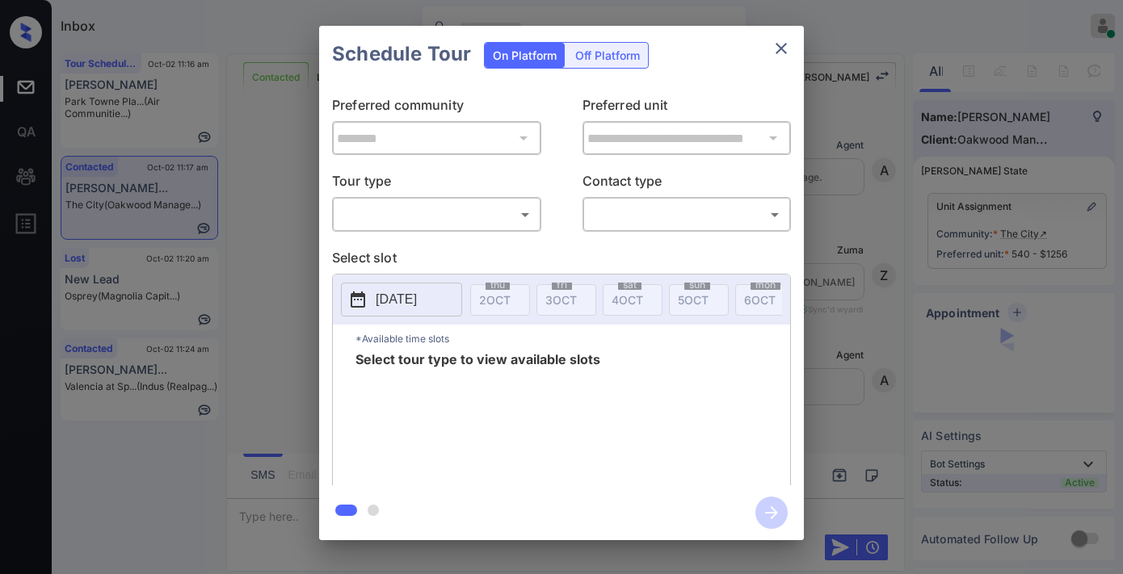
click at [472, 215] on body "Inbox [PERSON_NAME] Online Set yourself offline Set yourself on break Profile S…" at bounding box center [561, 287] width 1123 height 574
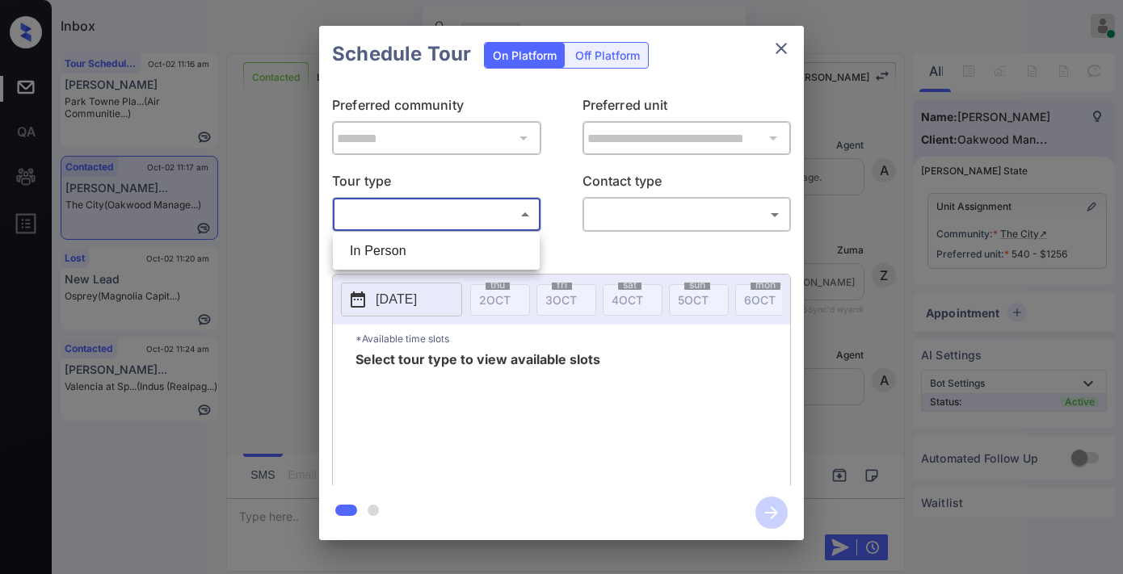
scroll to position [3925, 0]
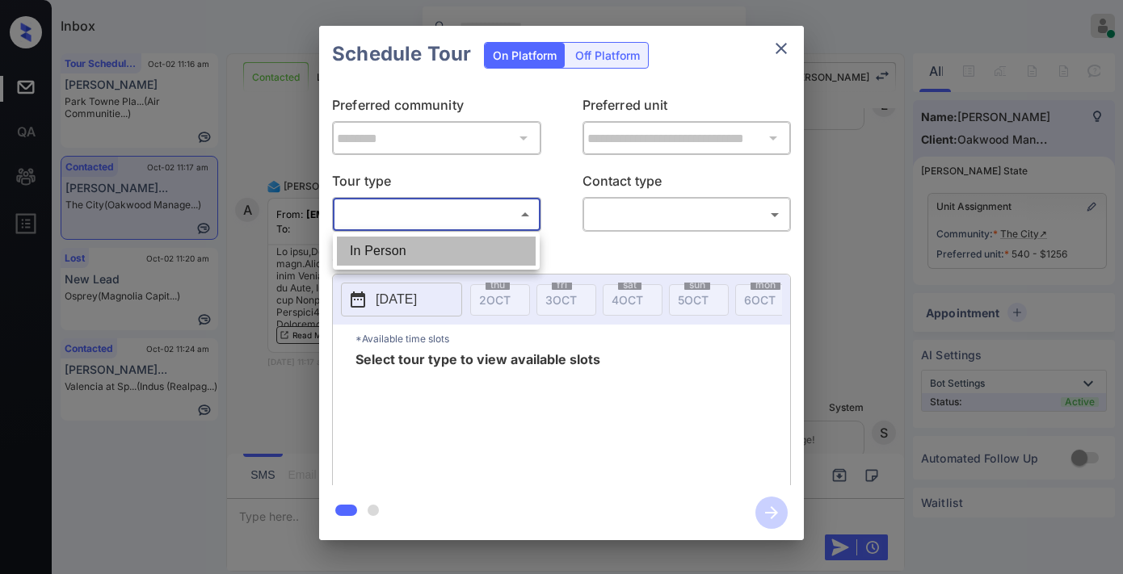
click at [456, 246] on li "In Person" at bounding box center [436, 251] width 199 height 29
type input "********"
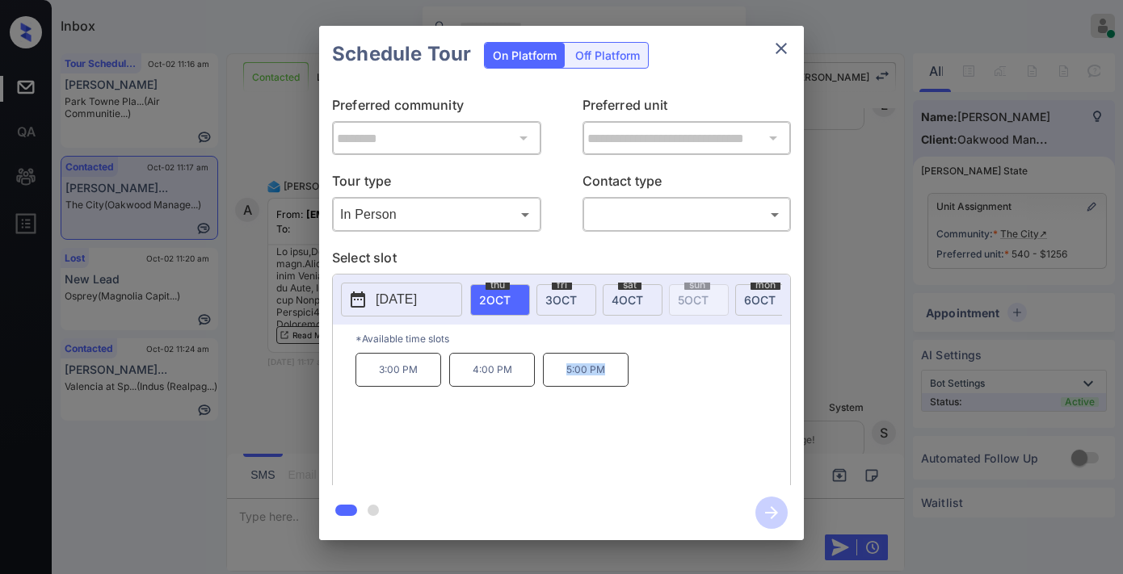
drag, startPoint x: 588, startPoint y: 383, endPoint x: 560, endPoint y: 384, distance: 28.3
click at [560, 384] on p "5:00 PM" at bounding box center [586, 370] width 86 height 34
click at [792, 58] on button "close" at bounding box center [781, 48] width 32 height 32
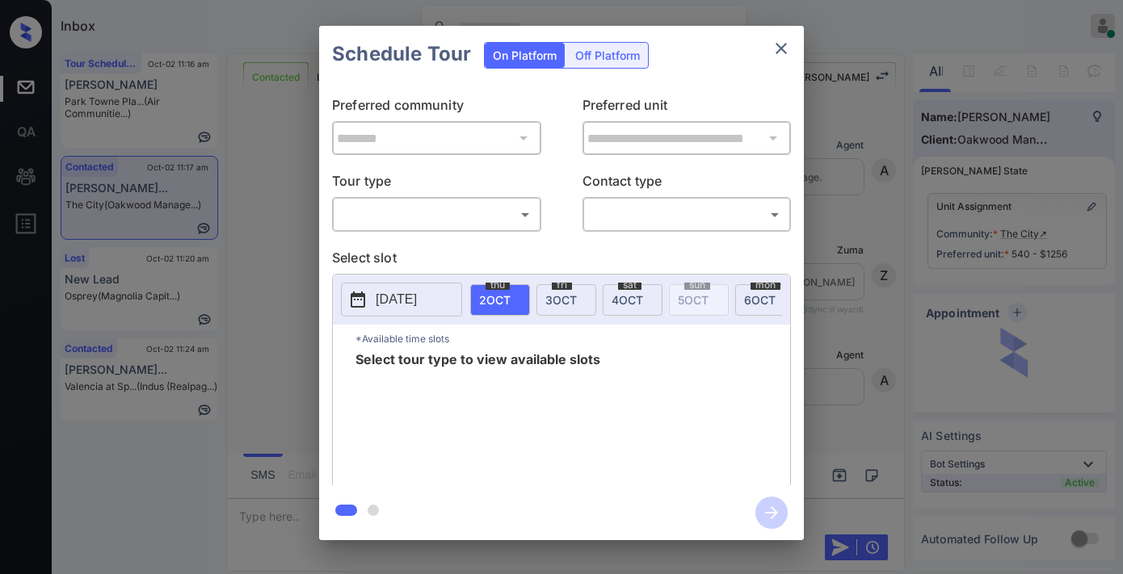
scroll to position [4194, 0]
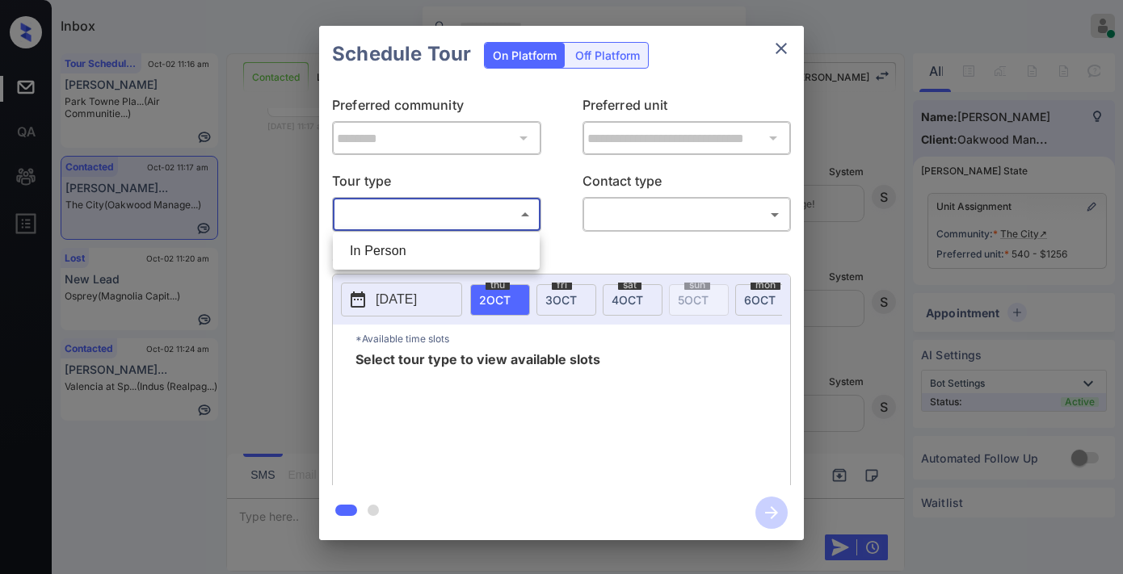
drag, startPoint x: 377, startPoint y: 204, endPoint x: 385, endPoint y: 222, distance: 20.3
click at [378, 205] on body "Inbox [PERSON_NAME] Online Set yourself offline Set yourself on break Profile S…" at bounding box center [561, 287] width 1123 height 574
click at [394, 237] on li "In Person" at bounding box center [436, 251] width 199 height 29
type input "********"
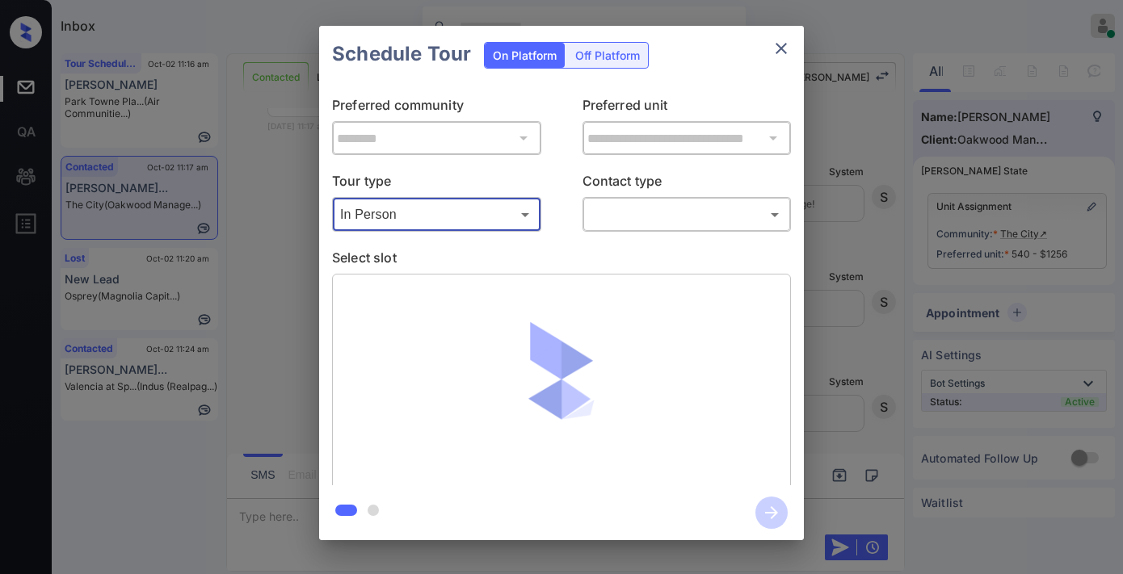
click at [669, 208] on body "Inbox [PERSON_NAME] Online Set yourself offline Set yourself on break Profile S…" at bounding box center [561, 287] width 1123 height 574
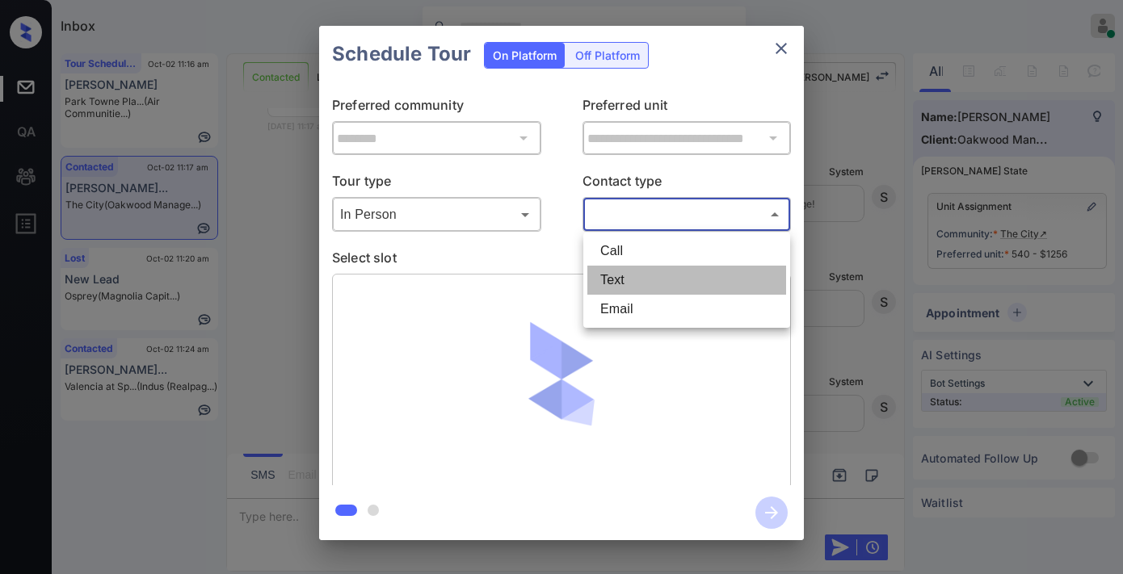
click at [652, 267] on li "Text" at bounding box center [686, 280] width 199 height 29
type input "****"
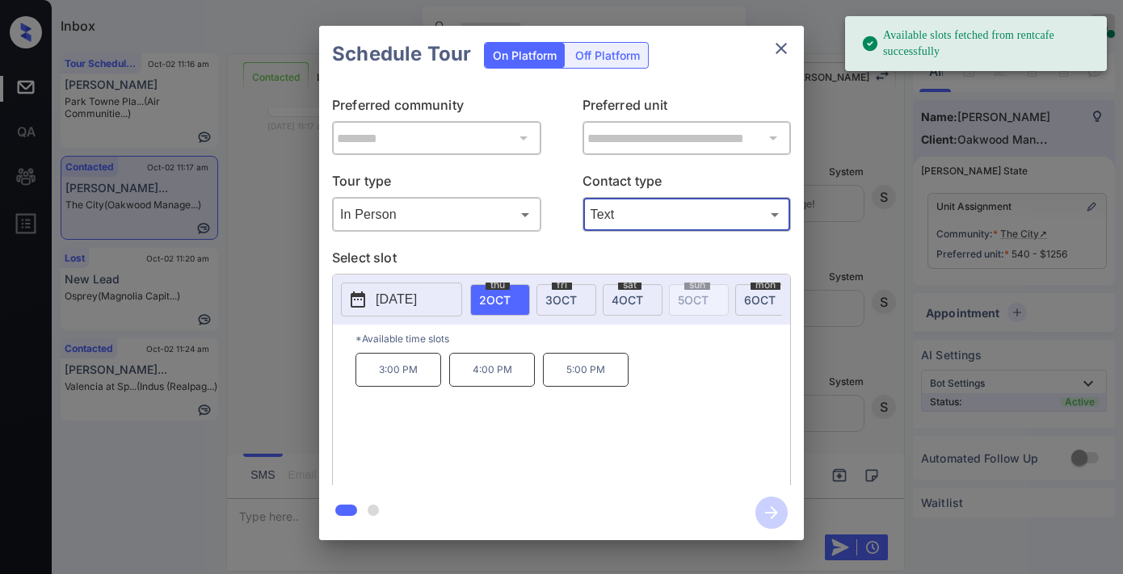
click at [566, 310] on div "[DATE]" at bounding box center [566, 299] width 60 height 31
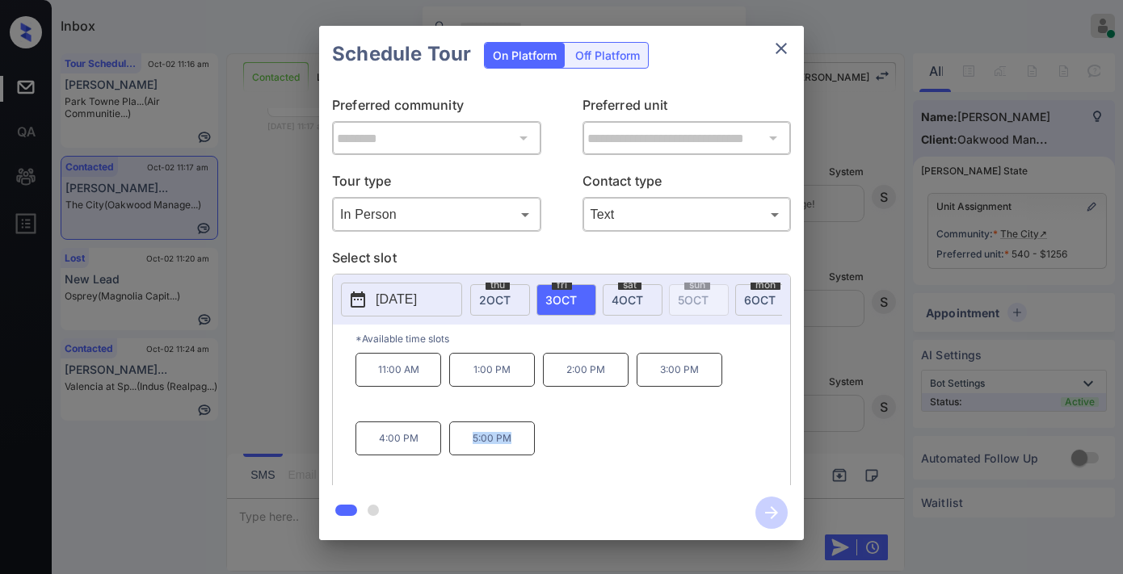
drag, startPoint x: 528, startPoint y: 450, endPoint x: 490, endPoint y: 447, distance: 38.0
click at [453, 447] on p "5:00 PM" at bounding box center [492, 439] width 86 height 34
copy p "5:00 PM"
click at [788, 43] on icon "close" at bounding box center [780, 48] width 19 height 19
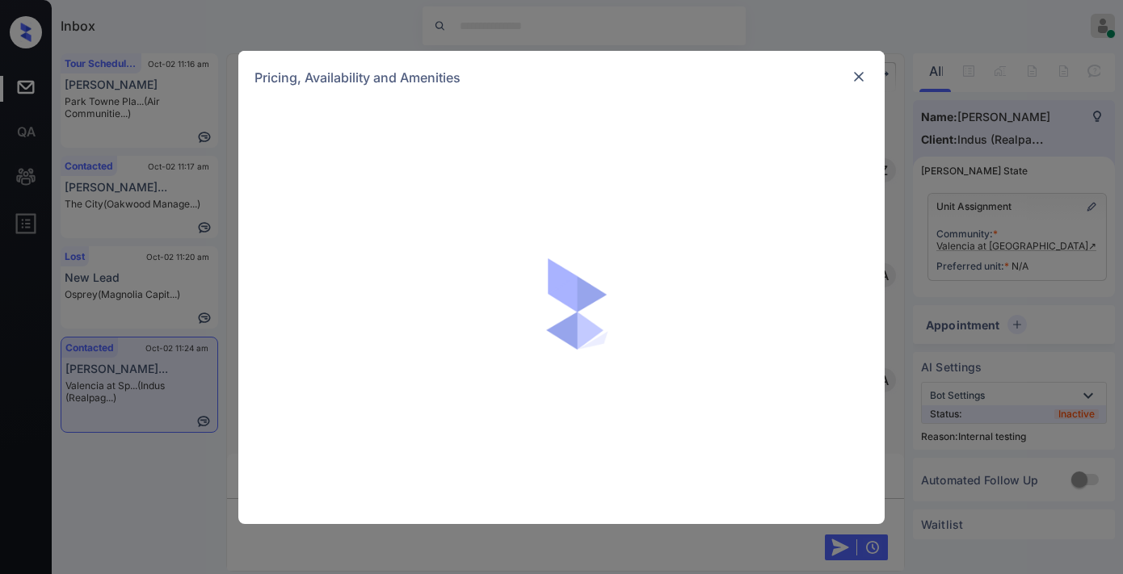
scroll to position [5279, 0]
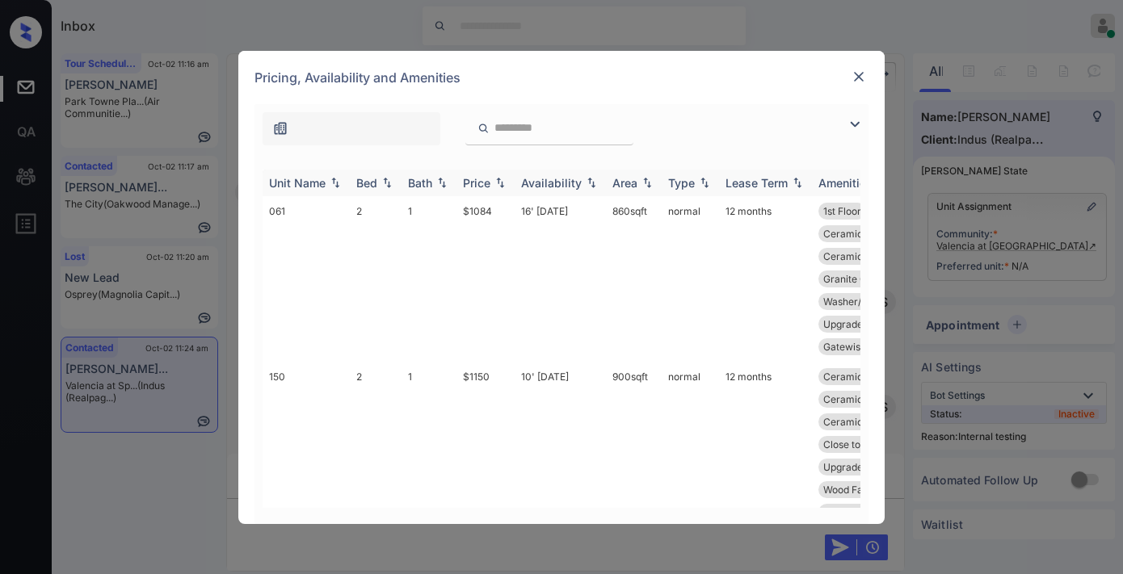
click at [487, 178] on div "Price" at bounding box center [476, 183] width 27 height 14
drag, startPoint x: 495, startPoint y: 195, endPoint x: 449, endPoint y: 200, distance: 46.3
click at [449, 200] on tr "061 2 1 $1084 16' [DATE] 860 sqft normal 12 months 1st Floor Ceramic Tile Ba...…" at bounding box center [684, 279] width 844 height 166
copy tr "$1084"
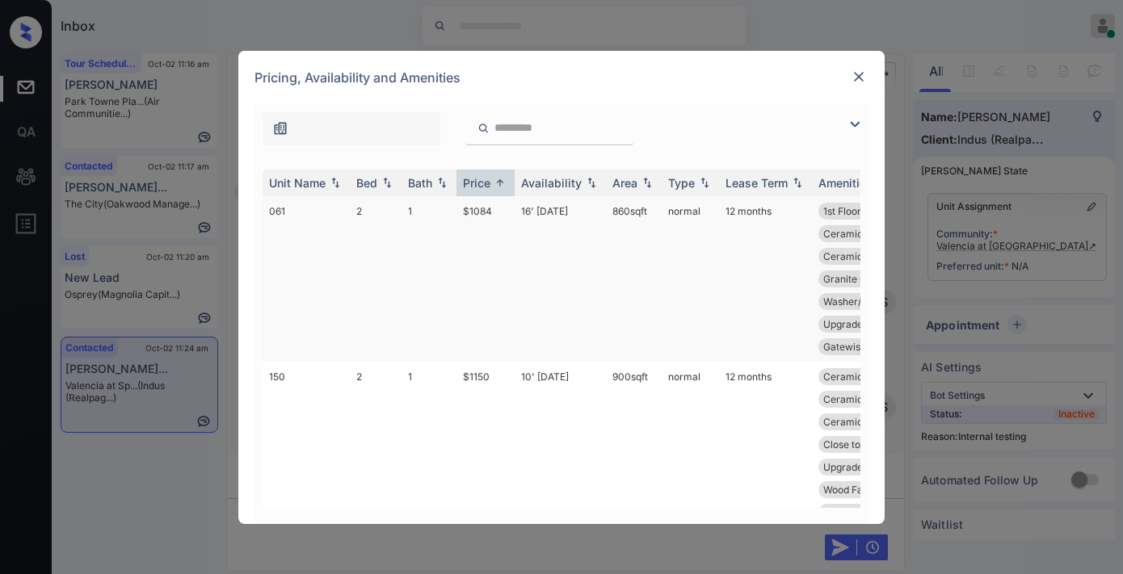
click at [545, 212] on td "16' [DATE]" at bounding box center [559, 279] width 91 height 166
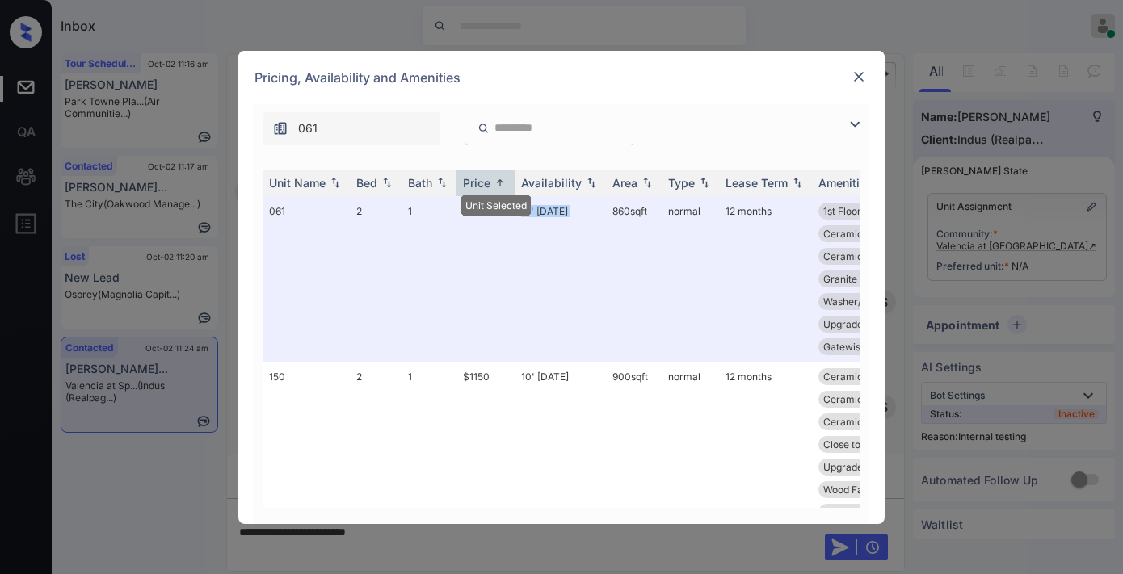
click at [848, 121] on img at bounding box center [854, 124] width 19 height 19
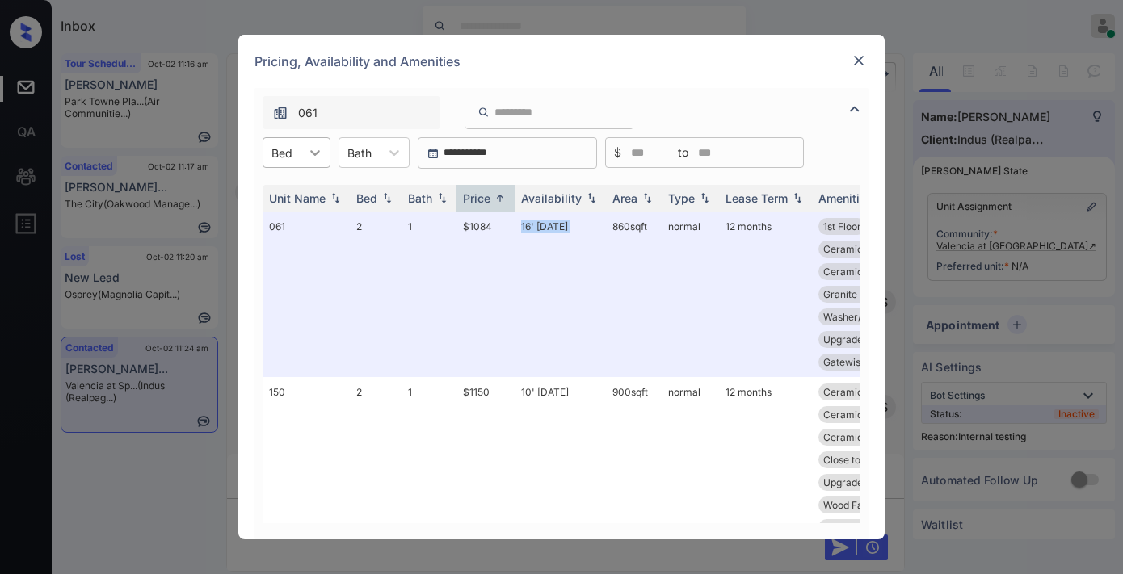
click at [320, 157] on icon at bounding box center [315, 153] width 16 height 16
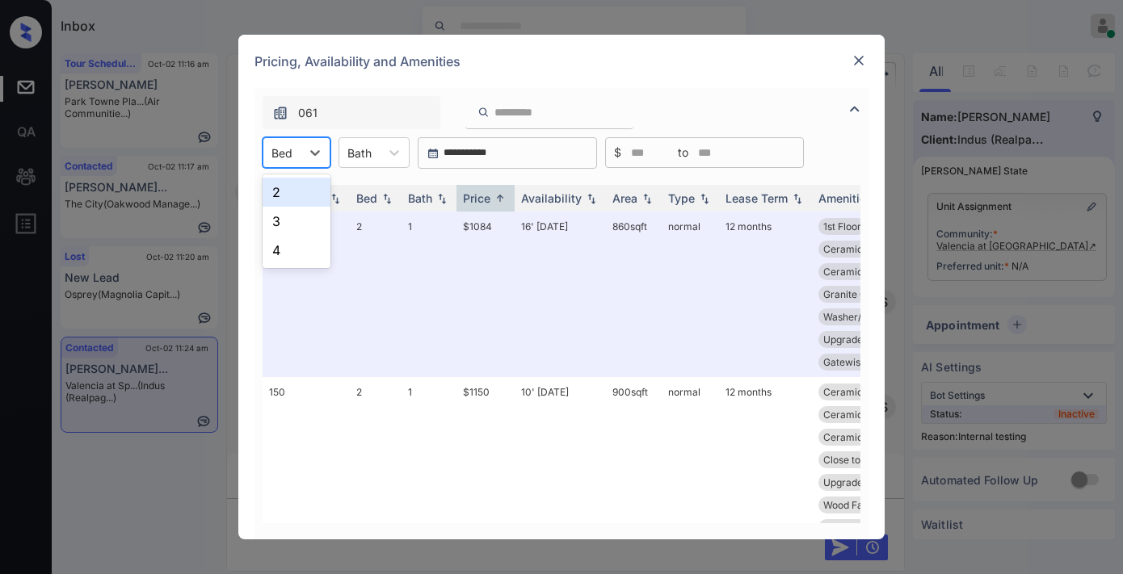
click at [855, 61] on img at bounding box center [858, 60] width 16 height 16
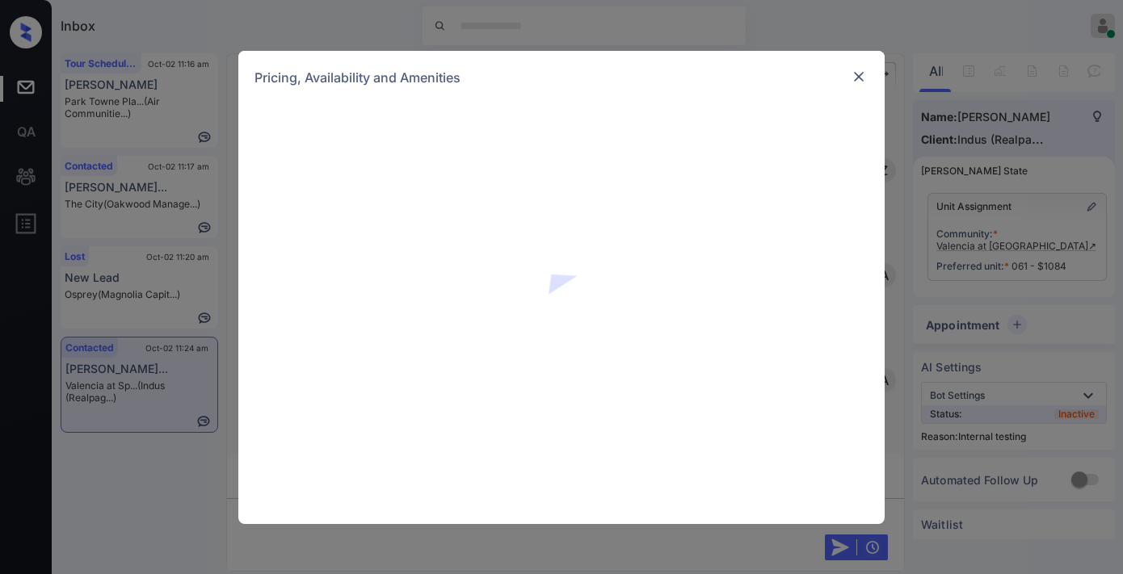
scroll to position [5385, 0]
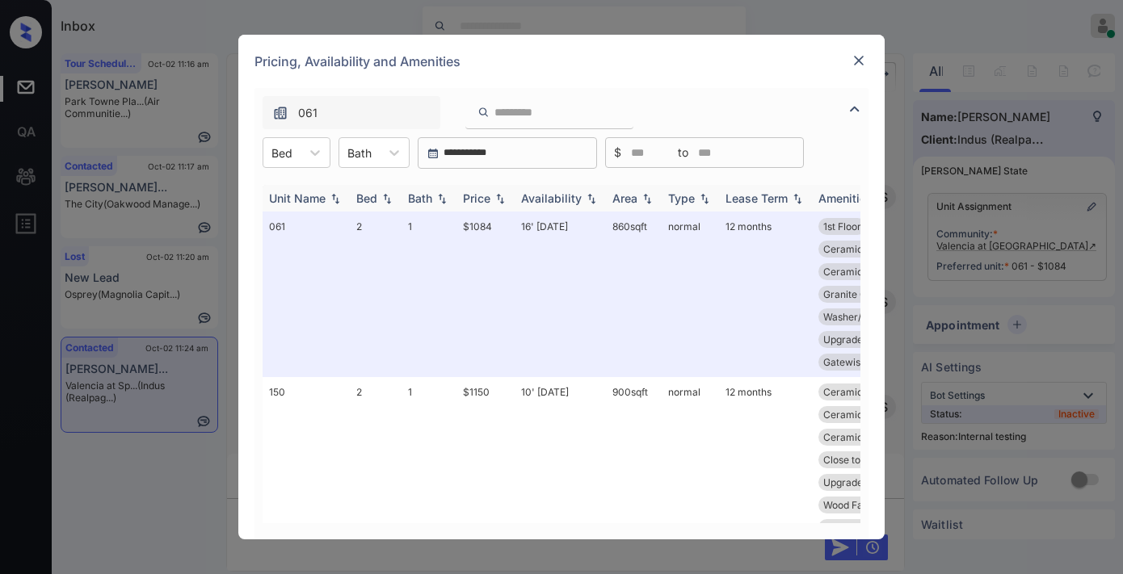
click at [488, 197] on div "Price" at bounding box center [476, 198] width 27 height 14
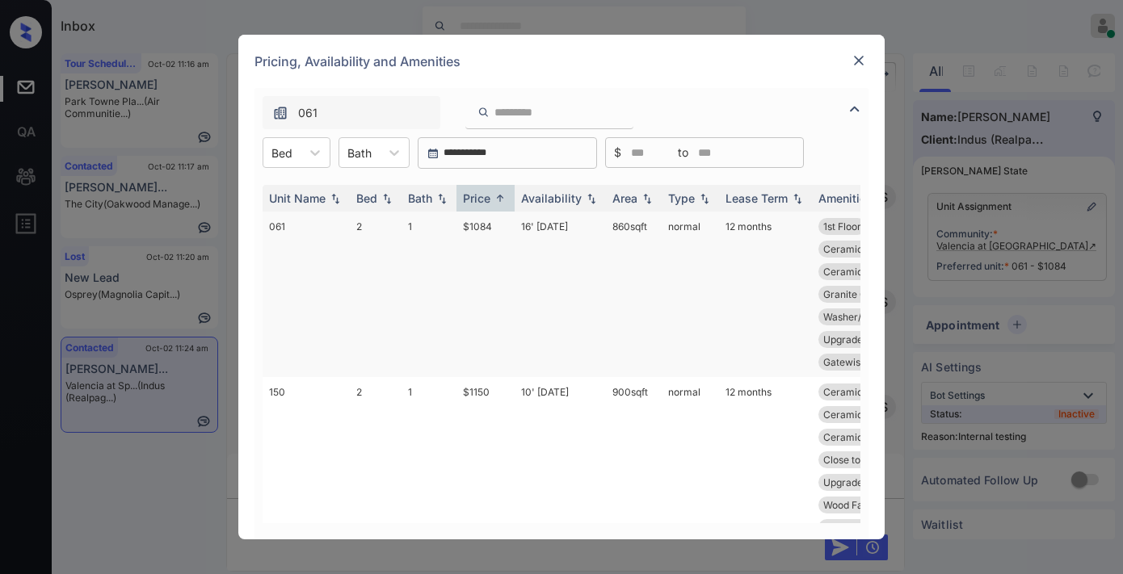
drag, startPoint x: 655, startPoint y: 219, endPoint x: 601, endPoint y: 220, distance: 54.1
click at [601, 220] on tr "061 2 1 $1084 16' [DATE] 860 sqft normal 12 months 1st Floor Ceramic Tile Ba...…" at bounding box center [684, 295] width 844 height 166
copy tr "860 sqft"
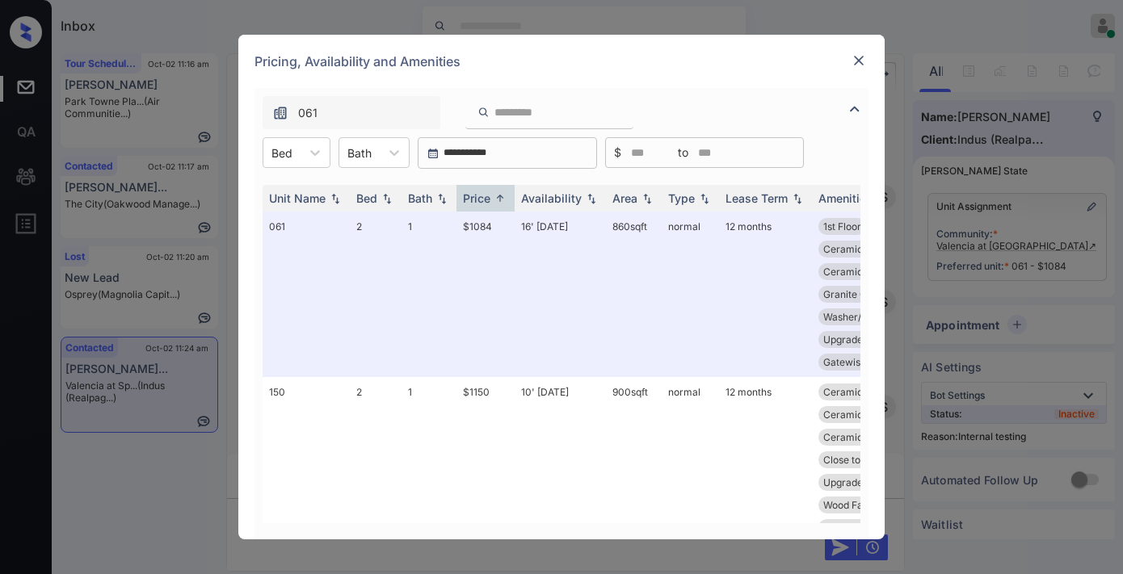
click at [855, 59] on img at bounding box center [858, 60] width 16 height 16
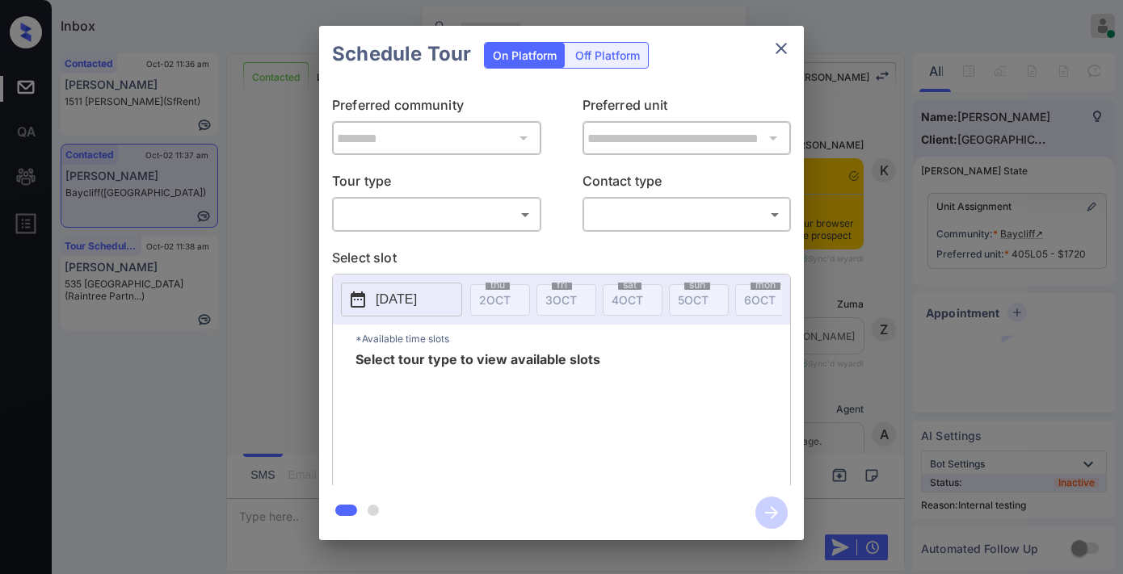
click at [442, 212] on body "Inbox [PERSON_NAME] Online Set yourself offline Set yourself on break Profile S…" at bounding box center [561, 287] width 1123 height 574
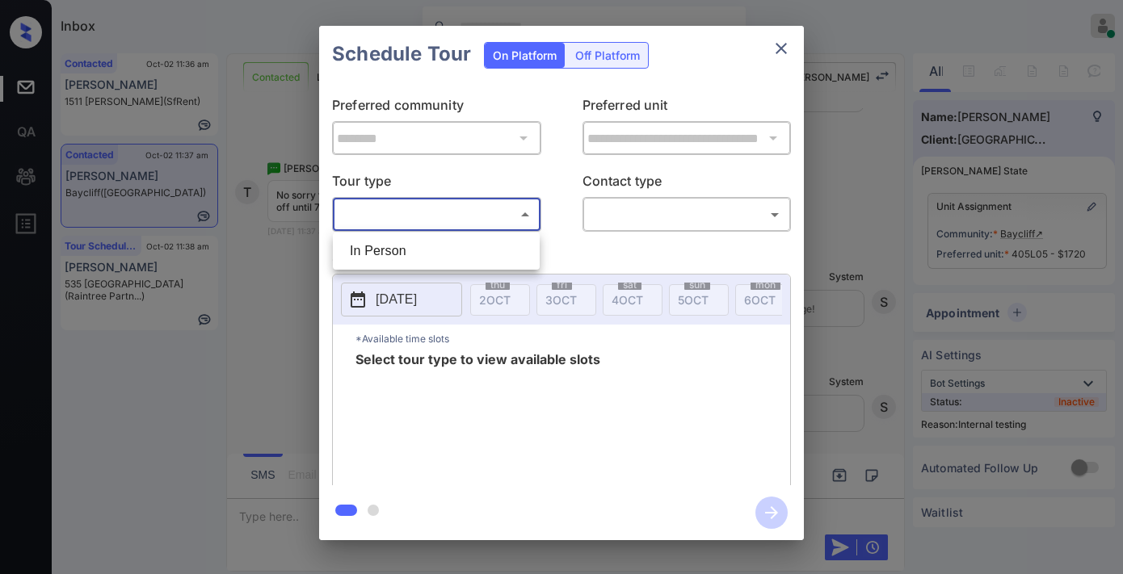
click at [441, 254] on li "In Person" at bounding box center [436, 251] width 199 height 29
type input "********"
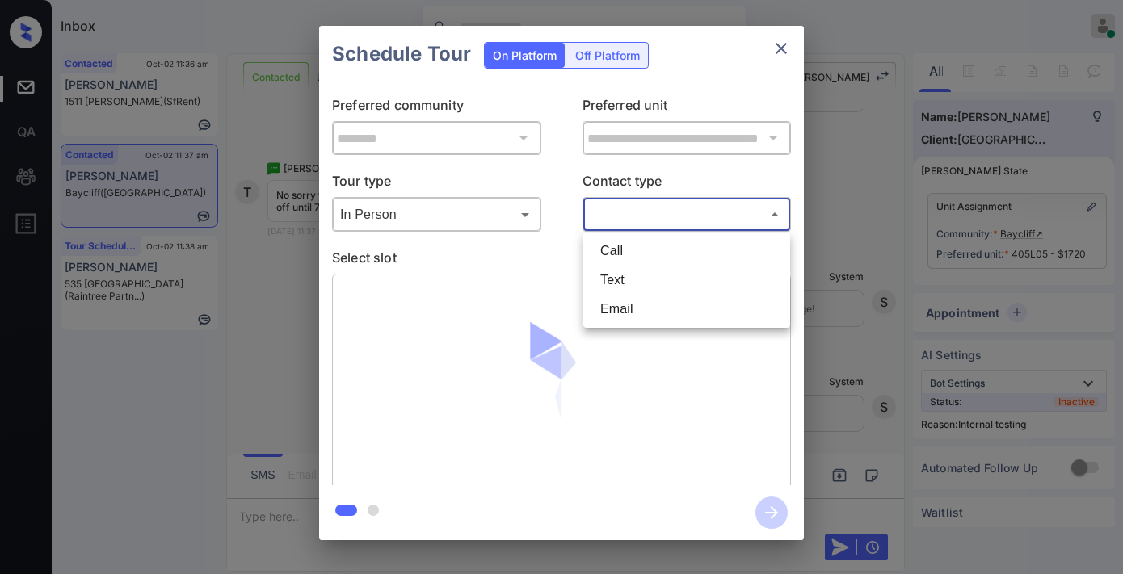
click at [625, 214] on body "Inbox [PERSON_NAME] Online Set yourself offline Set yourself on break Profile S…" at bounding box center [561, 287] width 1123 height 574
click at [632, 284] on li "Text" at bounding box center [686, 280] width 199 height 29
type input "****"
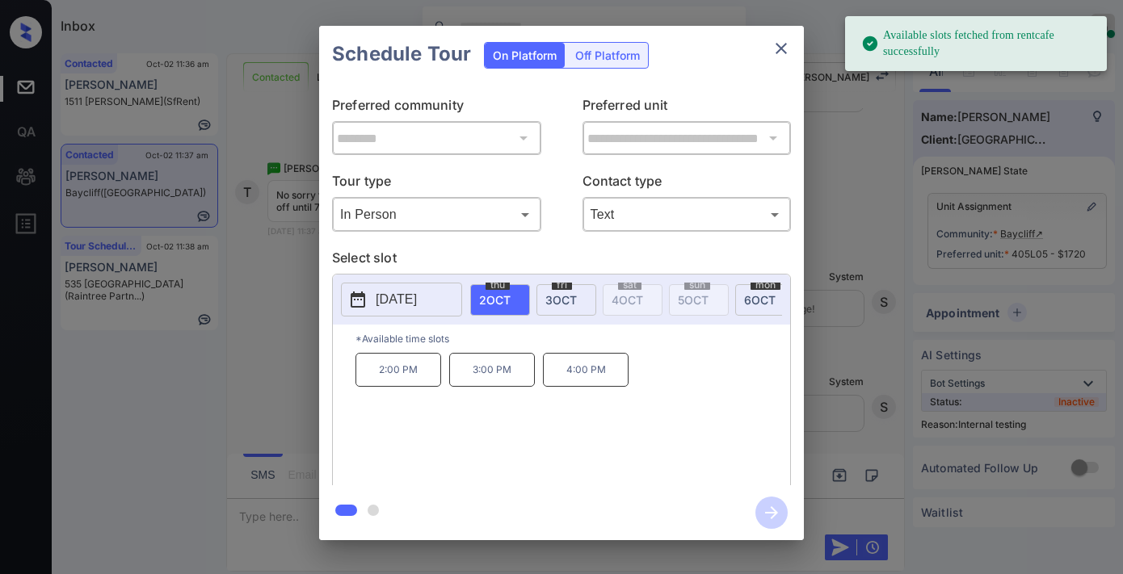
click at [416, 309] on p "[DATE]" at bounding box center [396, 299] width 41 height 19
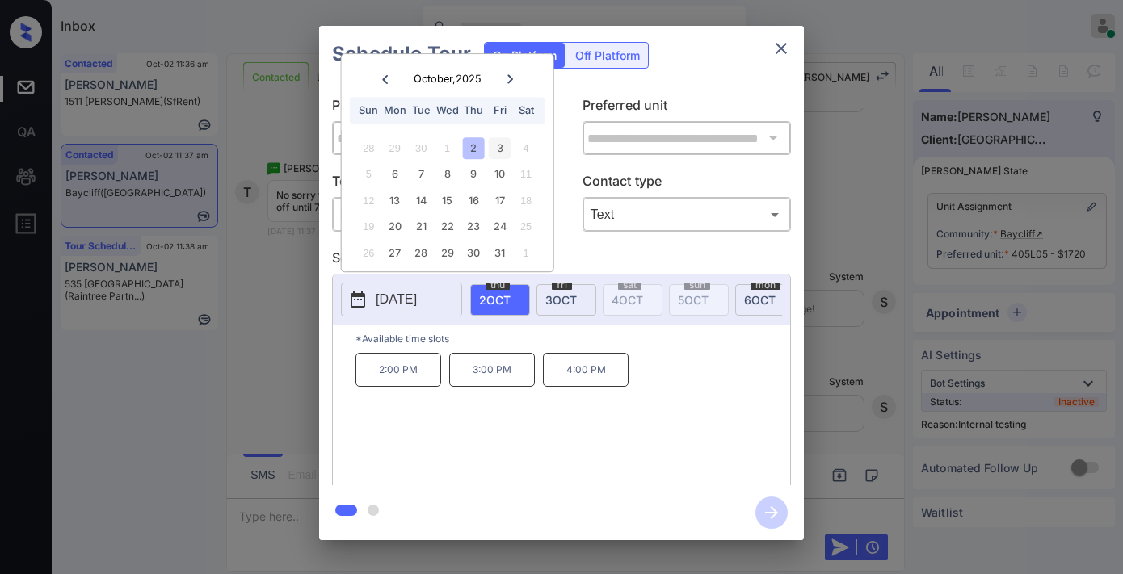
click at [499, 147] on div "3" at bounding box center [500, 148] width 22 height 22
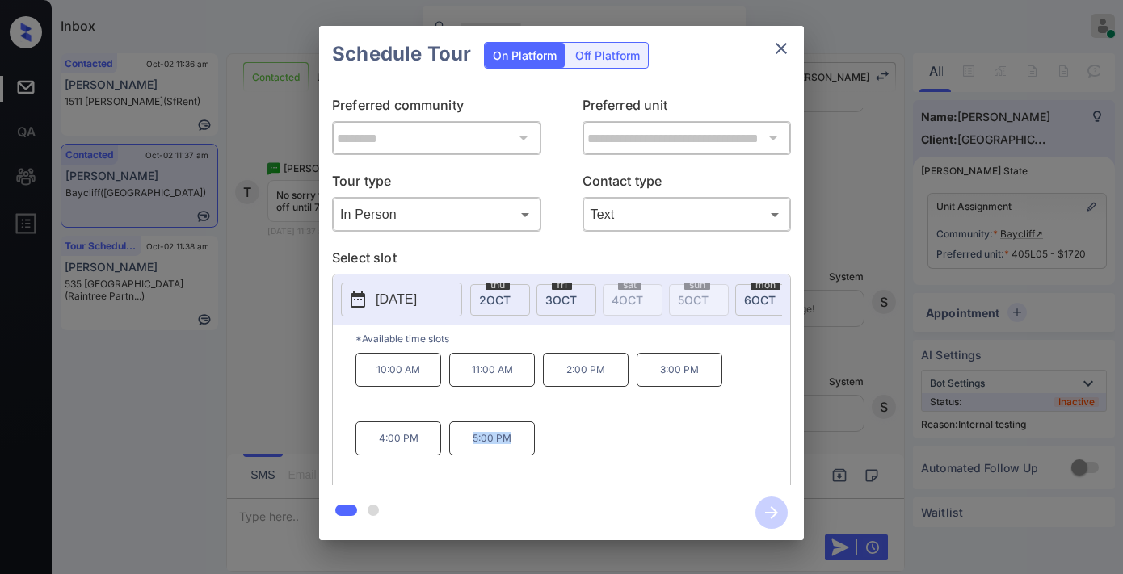
drag, startPoint x: 535, startPoint y: 444, endPoint x: 468, endPoint y: 444, distance: 67.0
click at [468, 444] on div "10:00 AM 11:00 AM 2:00 PM 3:00 PM 4:00 PM 5:00 PM" at bounding box center [572, 417] width 435 height 129
copy p "5:00 PM"
click at [773, 59] on button "close" at bounding box center [781, 48] width 32 height 32
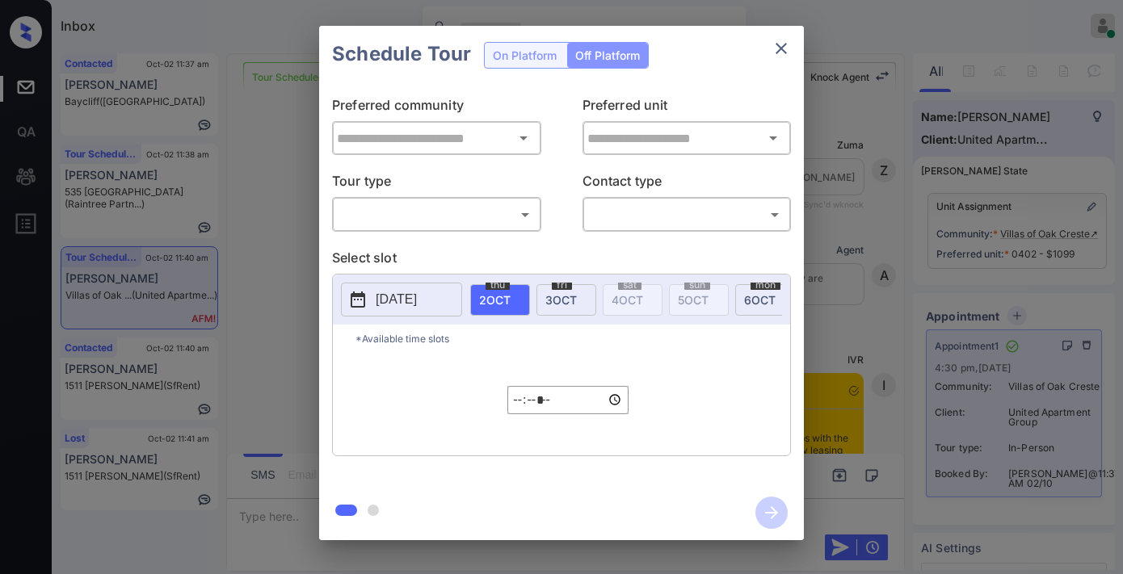
scroll to position [13974, 0]
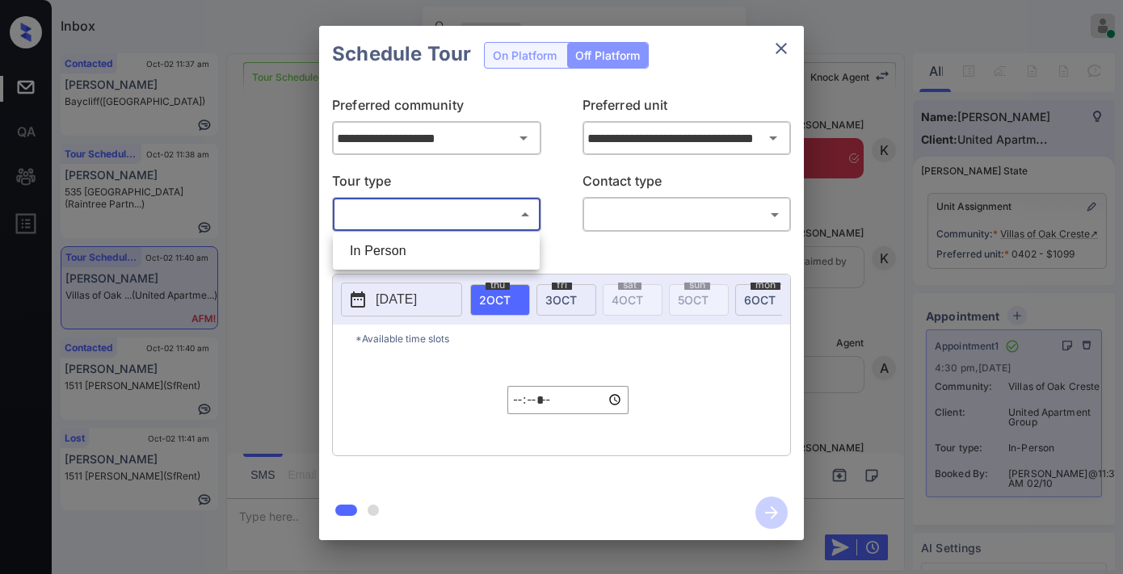
click at [466, 227] on body "Inbox Samantha Soliven Online Set yourself offline Set yourself on break Profil…" at bounding box center [561, 287] width 1123 height 574
type input "**********"
click at [773, 54] on div at bounding box center [561, 287] width 1123 height 574
click at [779, 52] on icon "close" at bounding box center [780, 48] width 19 height 19
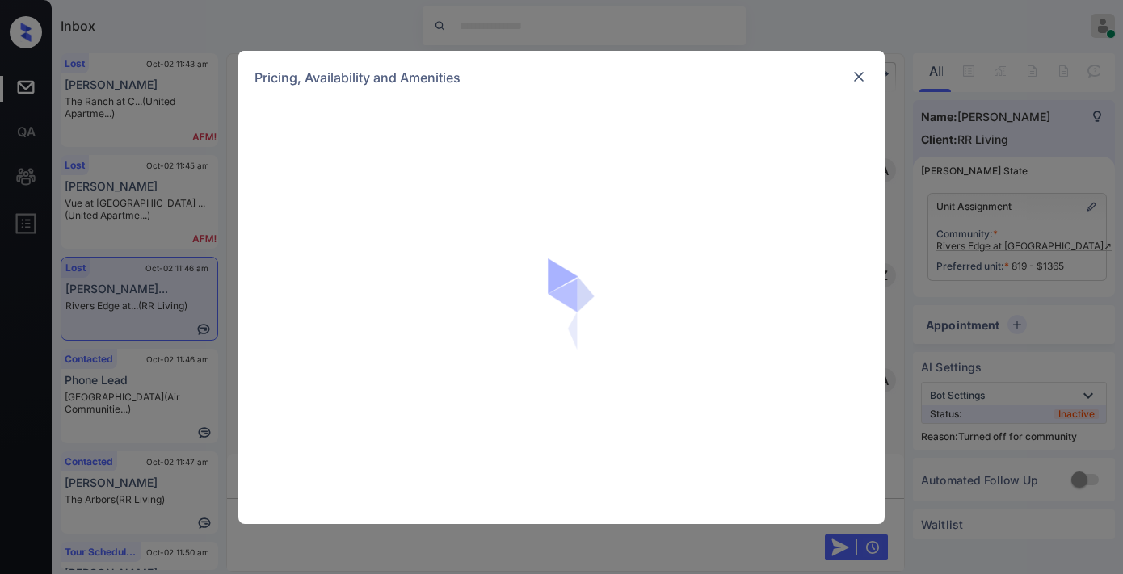
scroll to position [2879, 0]
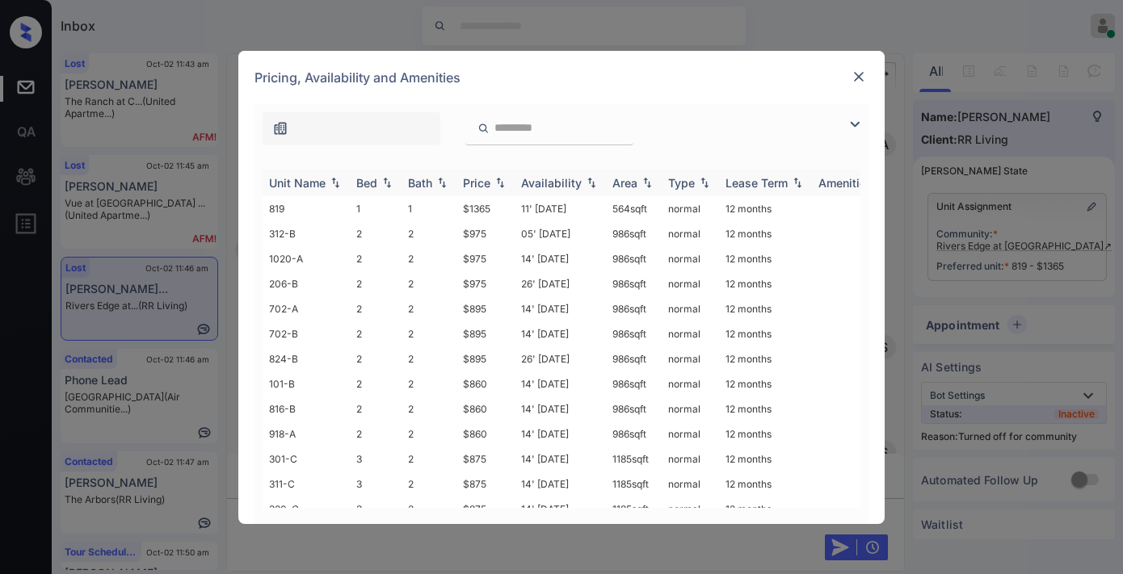
click at [481, 178] on div "Price" at bounding box center [476, 183] width 27 height 14
drag, startPoint x: 501, startPoint y: 199, endPoint x: 426, endPoint y: 199, distance: 75.1
click at [426, 199] on tr "220-A 3 2 $770 14' [DATE] sqft normal 12 months" at bounding box center [684, 208] width 844 height 25
copy tr "$770"
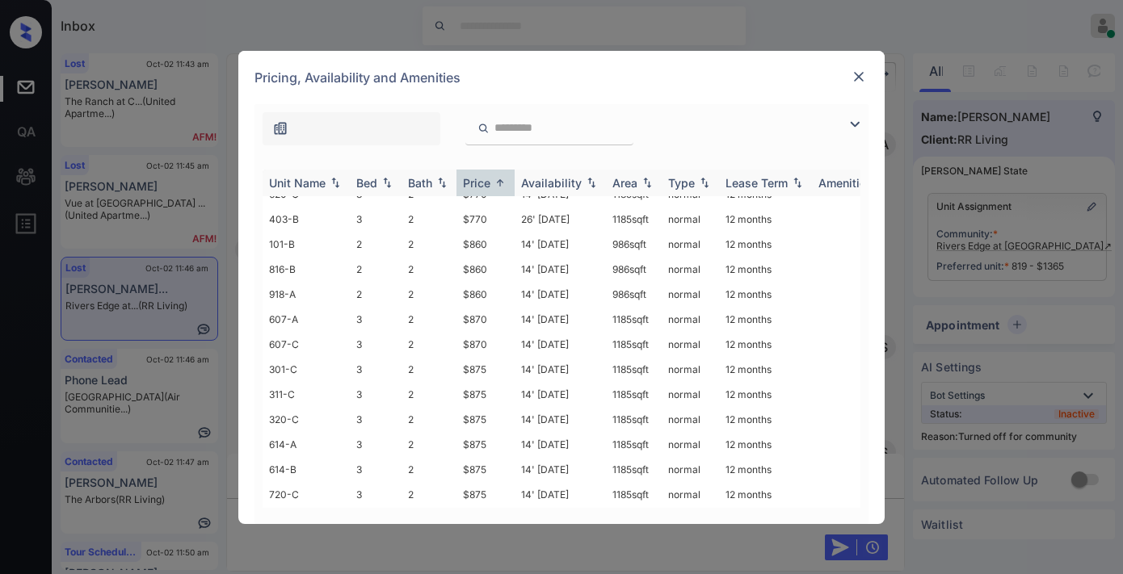
scroll to position [0, 0]
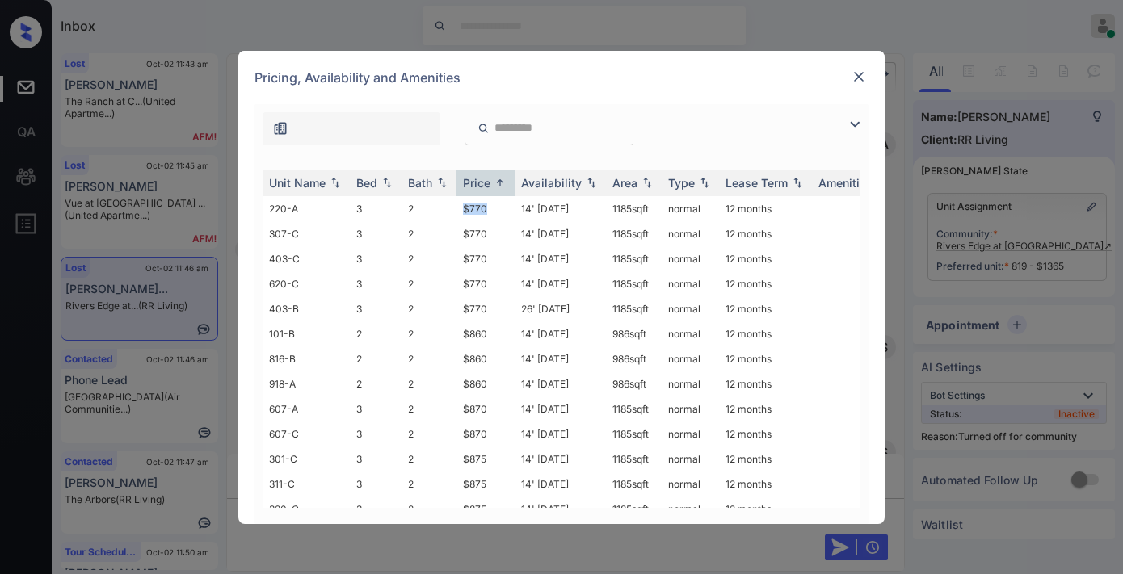
click at [858, 128] on img at bounding box center [854, 124] width 19 height 19
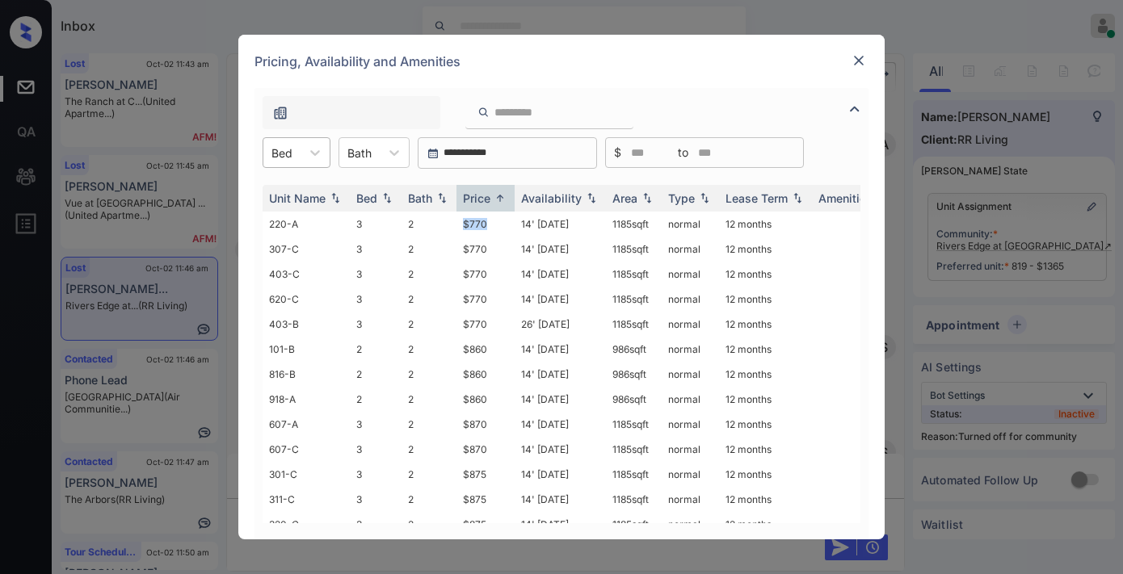
click at [297, 144] on div "Bed" at bounding box center [281, 152] width 37 height 23
click at [289, 215] on div "2" at bounding box center [296, 221] width 68 height 29
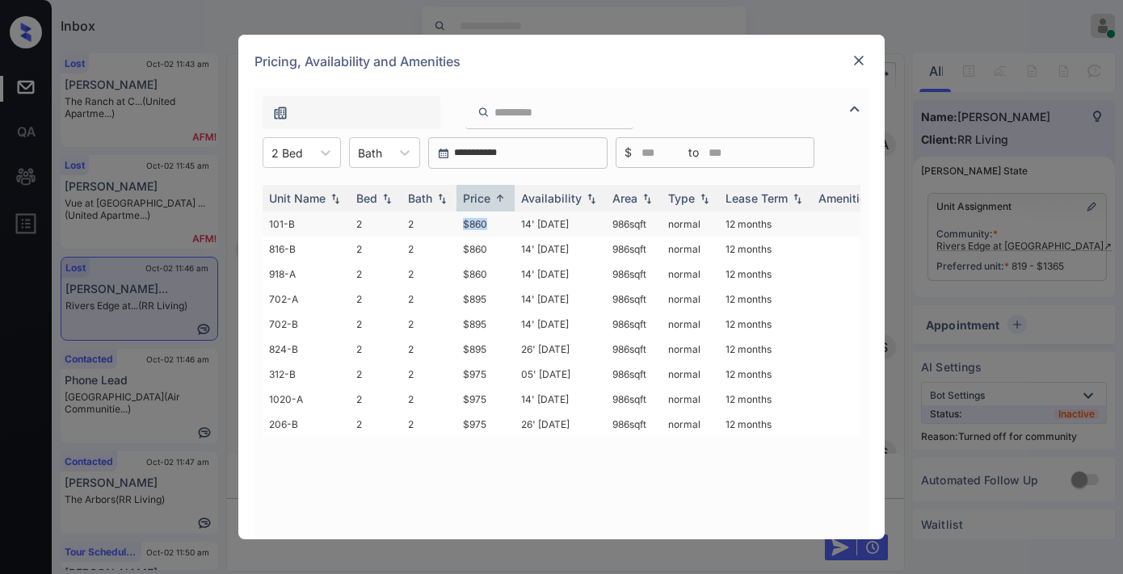
drag, startPoint x: 495, startPoint y: 218, endPoint x: 449, endPoint y: 218, distance: 46.0
click at [449, 218] on tr "101-B 2 2 $860 14' Aug 25 986 sqft normal 12 months" at bounding box center [684, 224] width 844 height 25
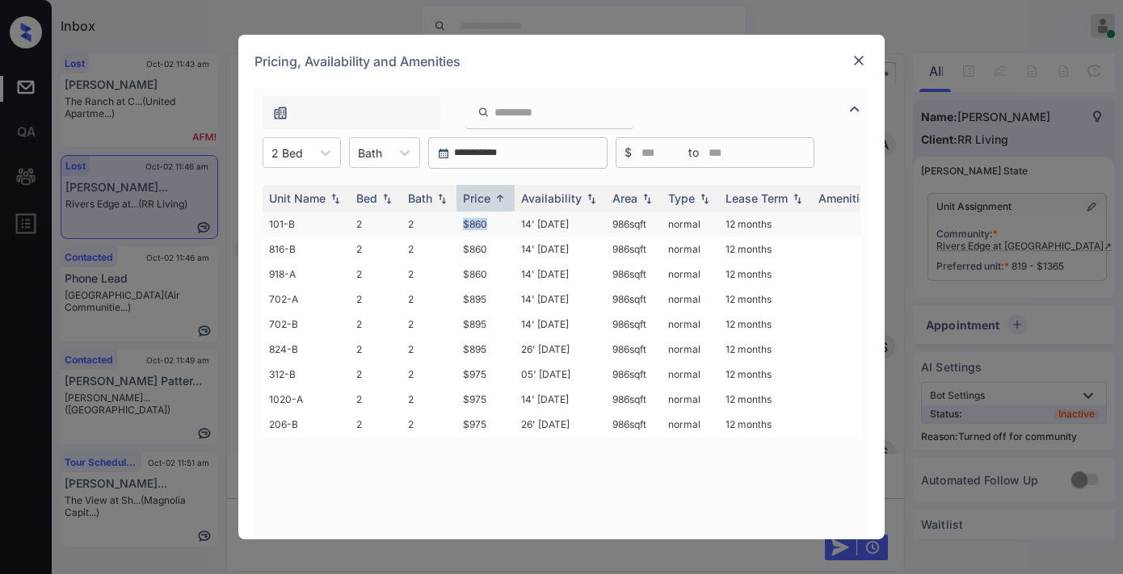
copy tr "$860"
click at [854, 67] on img at bounding box center [858, 60] width 16 height 16
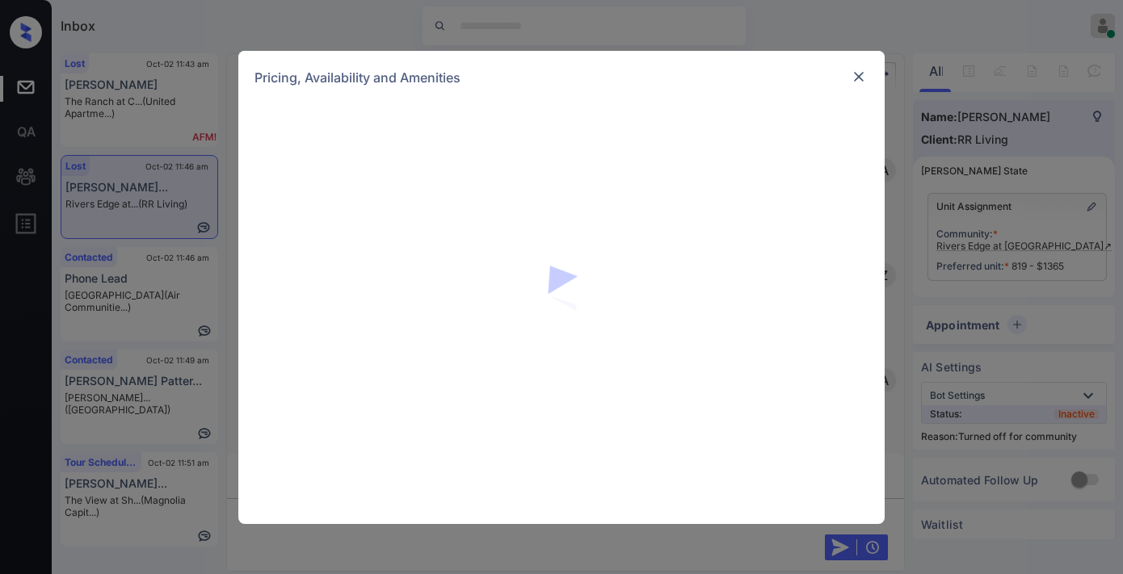
scroll to position [2879, 0]
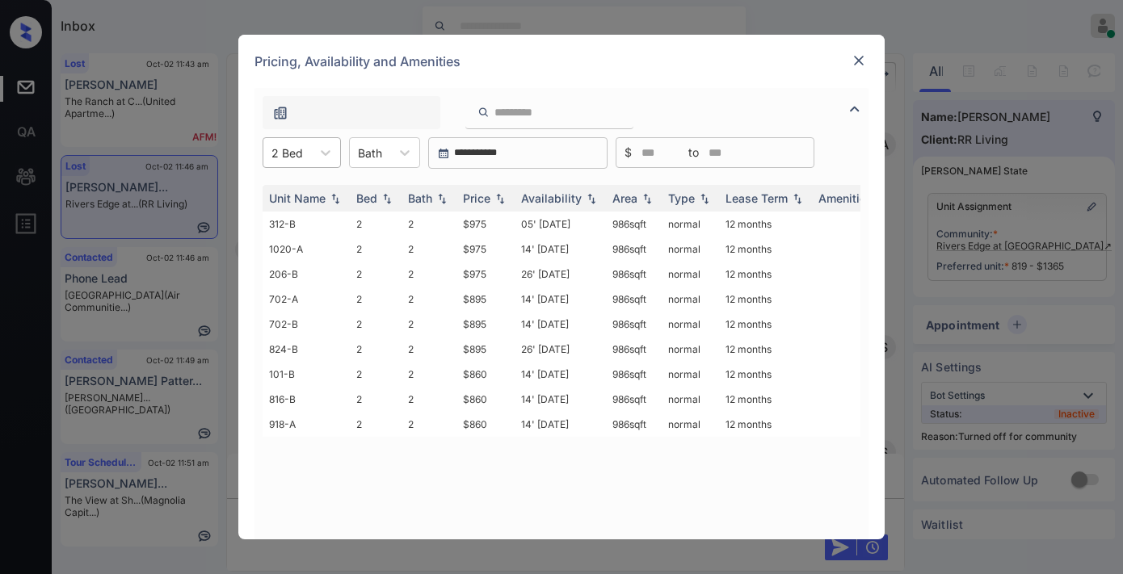
click at [309, 149] on div "2 Bed" at bounding box center [287, 152] width 48 height 23
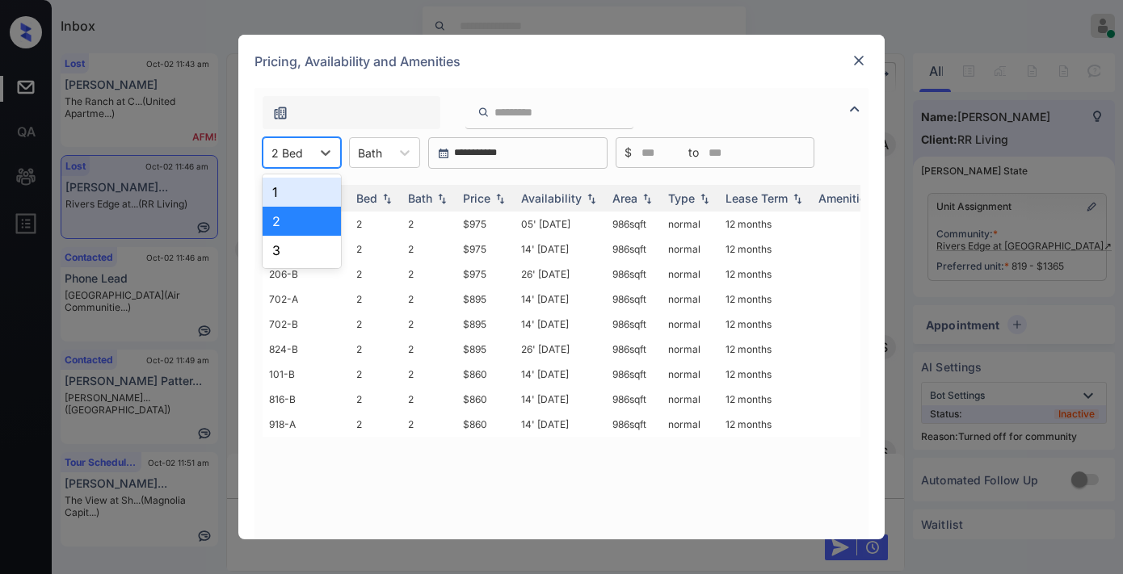
click at [307, 196] on div "1" at bounding box center [301, 192] width 78 height 29
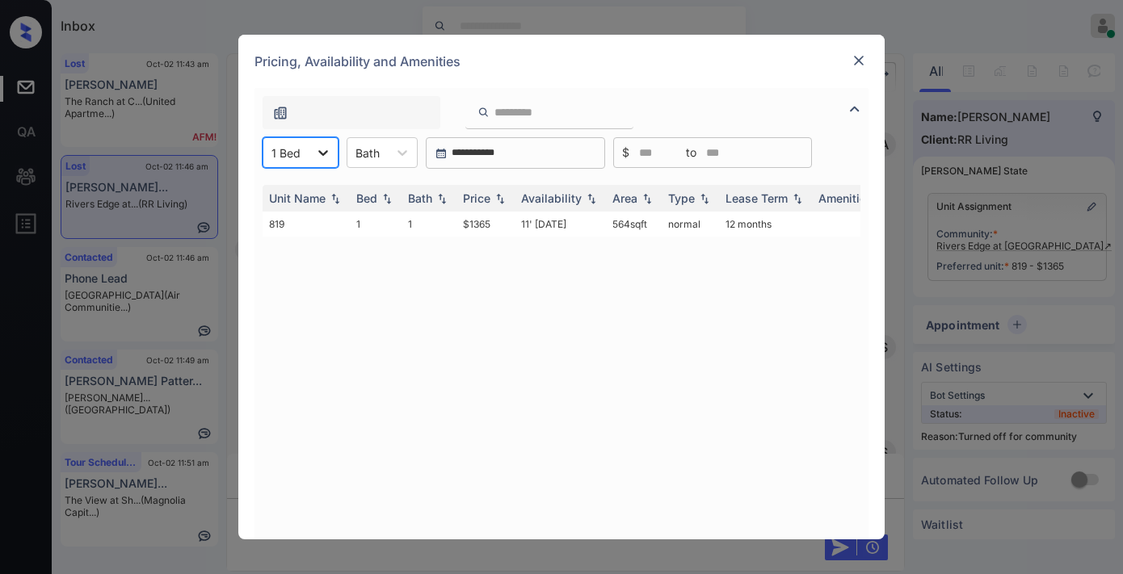
click at [316, 156] on icon at bounding box center [323, 153] width 16 height 16
click at [320, 249] on div "3" at bounding box center [300, 250] width 76 height 29
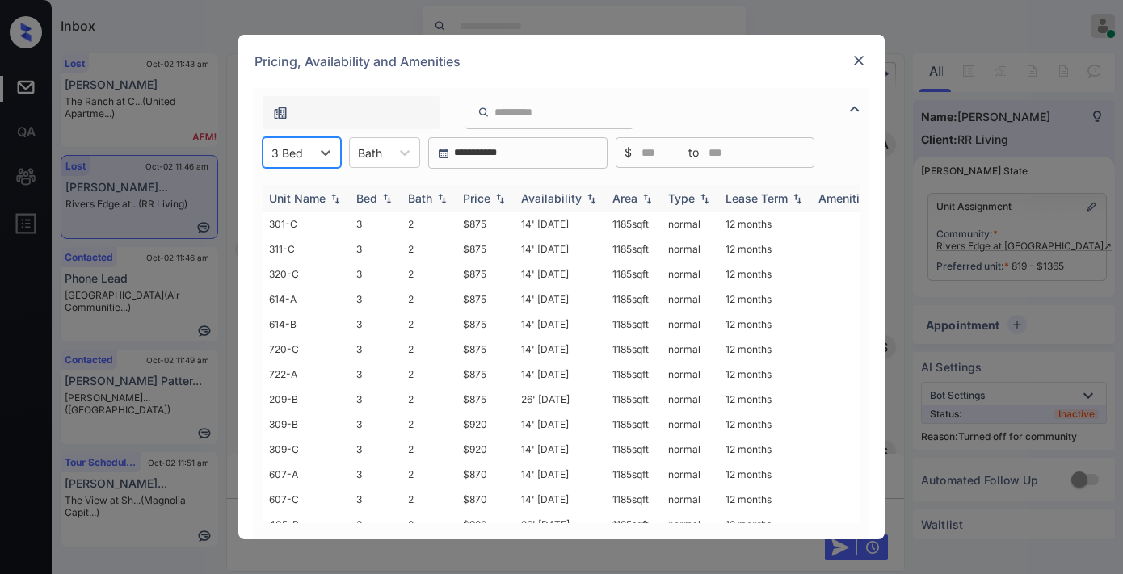
click at [494, 193] on img at bounding box center [500, 198] width 16 height 11
click at [494, 192] on img at bounding box center [500, 198] width 16 height 12
drag, startPoint x: 496, startPoint y: 218, endPoint x: 453, endPoint y: 220, distance: 42.8
click at [453, 220] on tr "220-A 3 2 $770 14' [DATE] sqft normal 12 months" at bounding box center [684, 224] width 844 height 25
copy tr "$770"
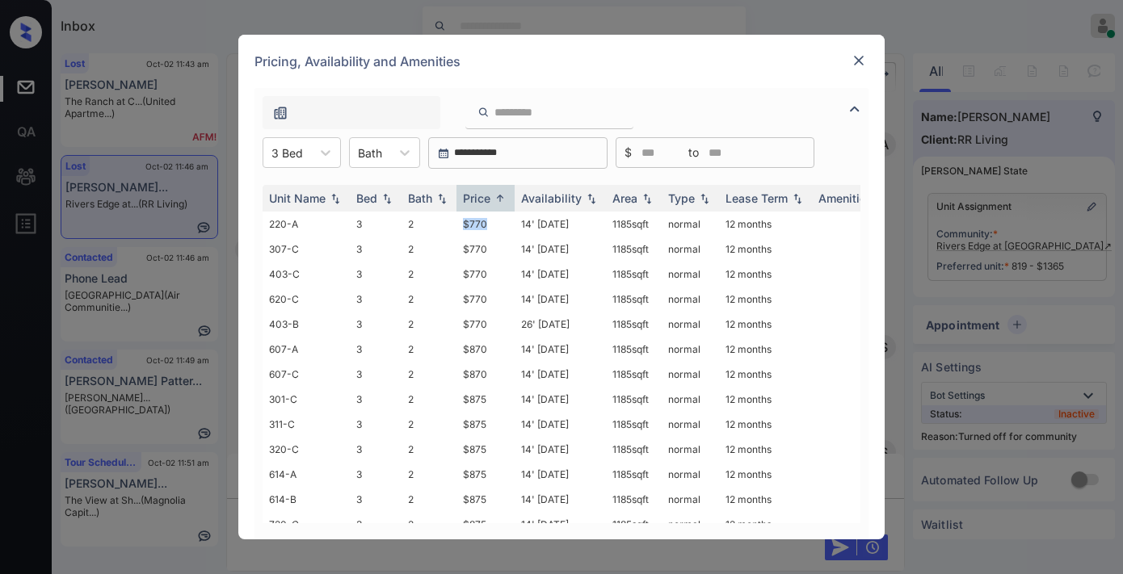
click at [850, 61] on img at bounding box center [858, 60] width 16 height 16
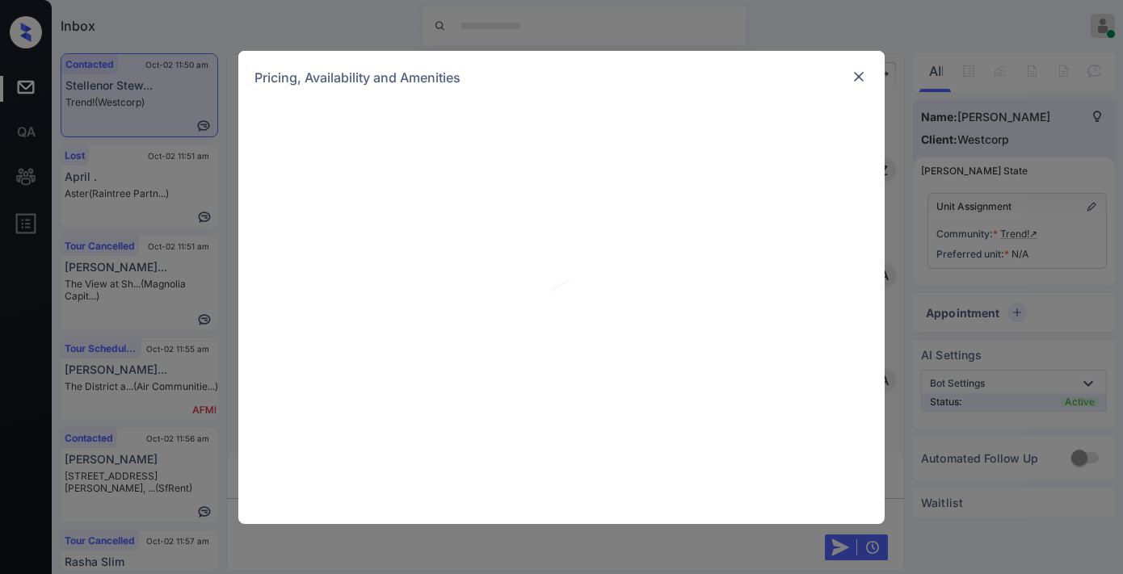
scroll to position [808, 0]
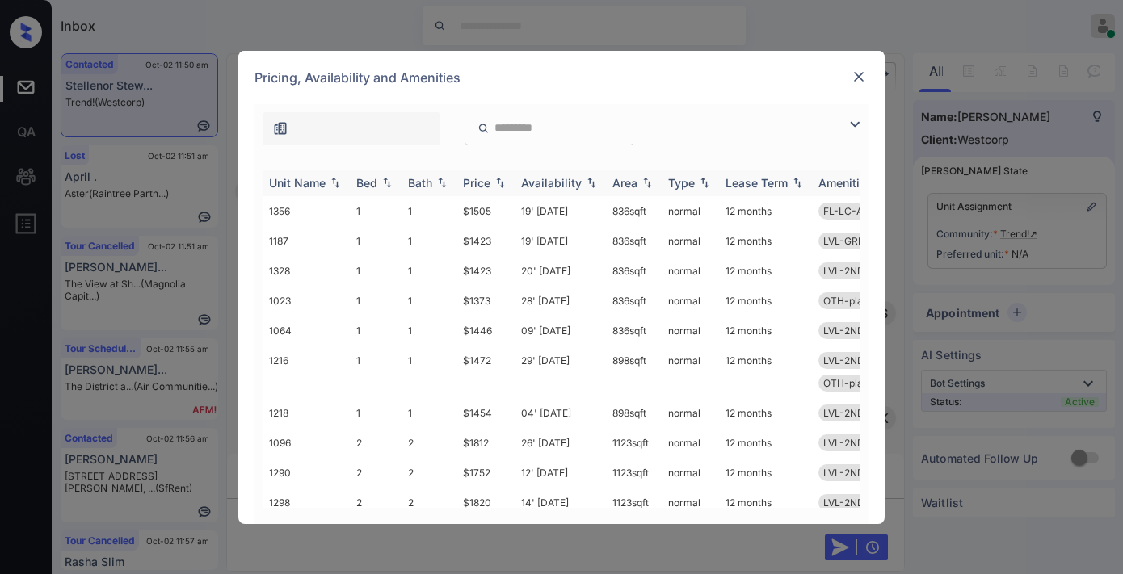
click at [489, 188] on div "Price" at bounding box center [476, 183] width 27 height 14
click at [858, 79] on img at bounding box center [858, 77] width 16 height 16
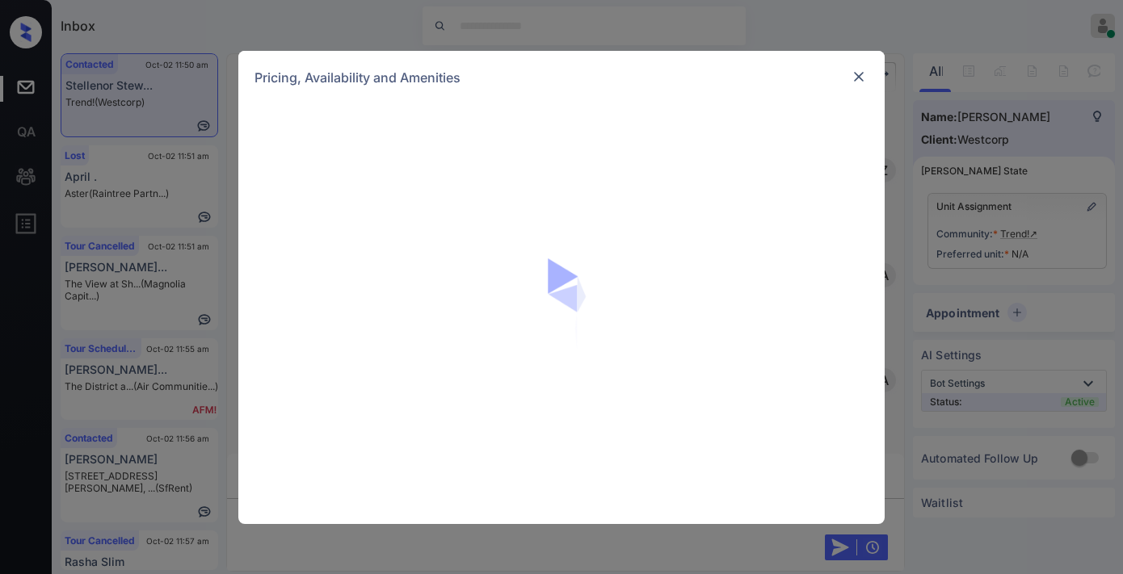
scroll to position [808, 0]
click at [554, 208] on div at bounding box center [561, 314] width 646 height 420
click at [850, 74] on img at bounding box center [858, 77] width 16 height 16
click at [657, 248] on img at bounding box center [578, 314] width 178 height 178
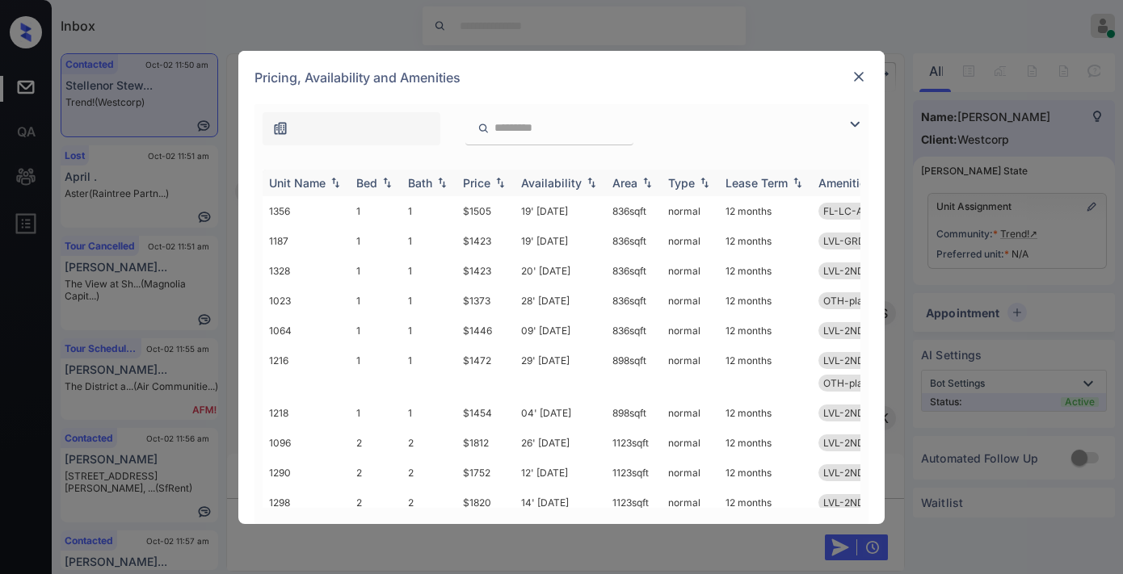
click at [496, 186] on img at bounding box center [500, 182] width 16 height 11
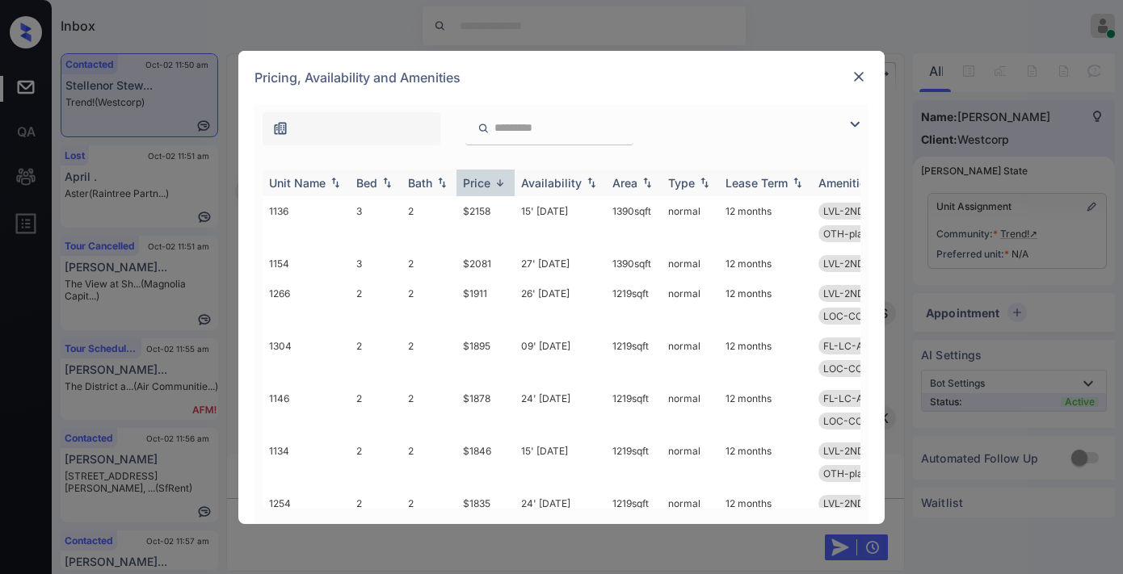
click at [496, 186] on img at bounding box center [500, 183] width 16 height 12
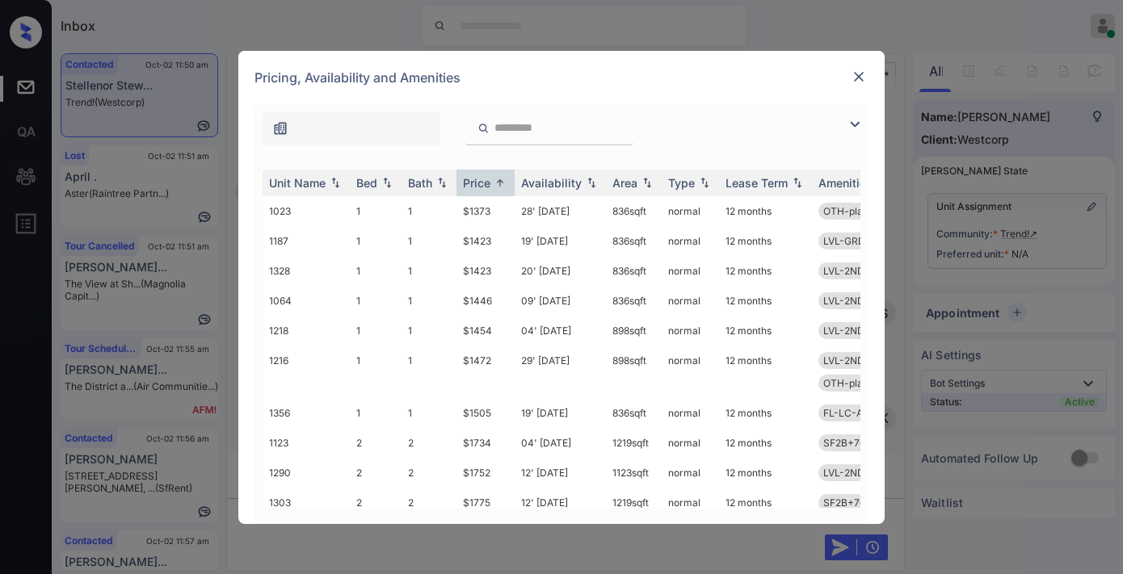
click at [856, 124] on img at bounding box center [854, 124] width 19 height 19
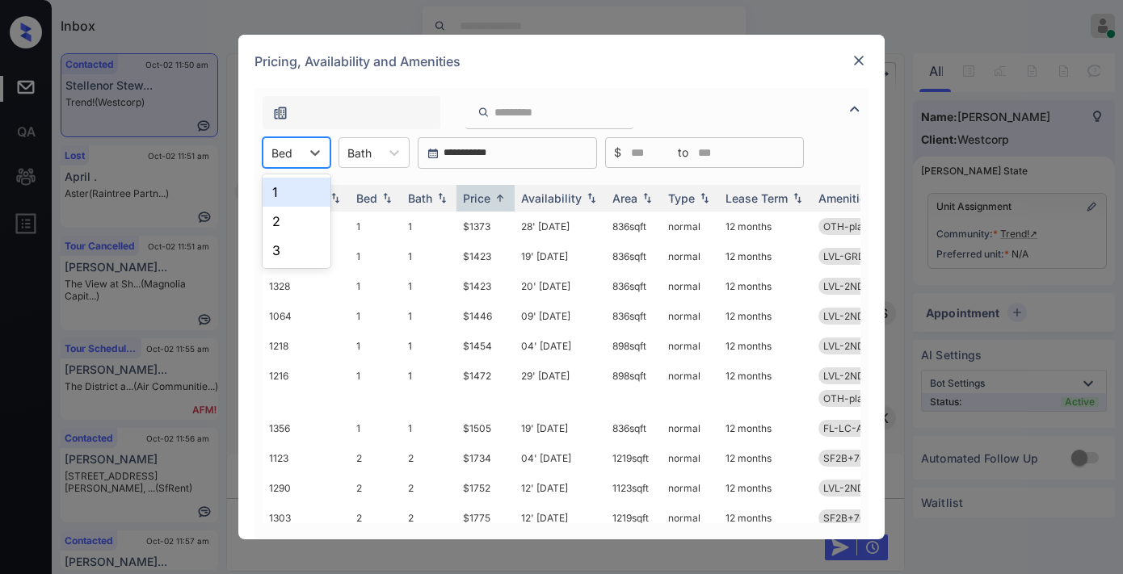
click at [288, 156] on div at bounding box center [281, 153] width 21 height 17
click at [300, 220] on div "2" at bounding box center [296, 221] width 68 height 29
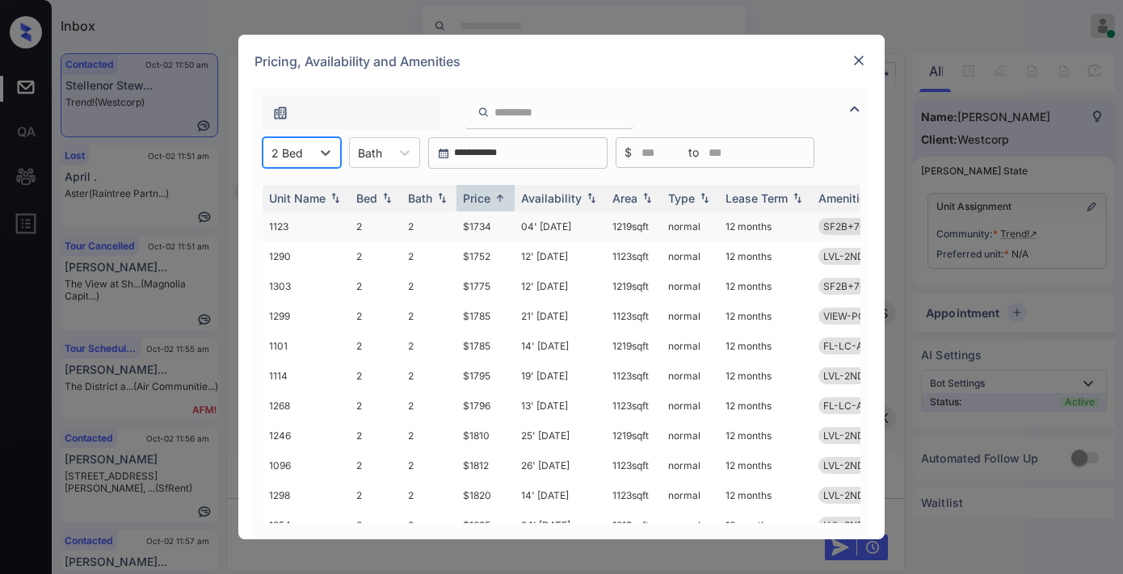
click at [489, 223] on td "$1734" at bounding box center [485, 227] width 58 height 30
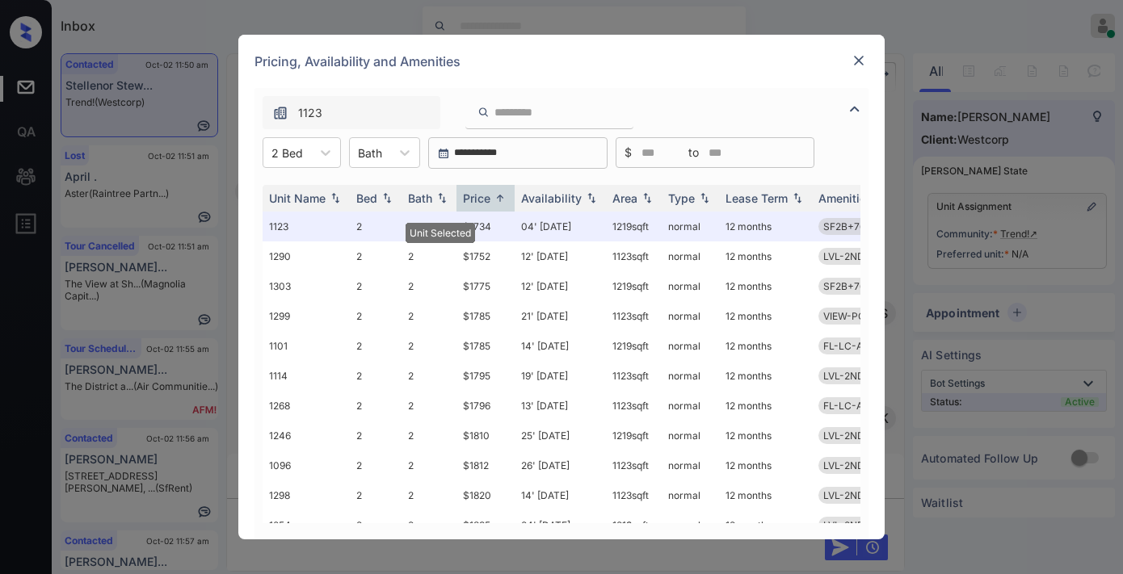
click at [737, 57] on div "Pricing, Availability and Amenities" at bounding box center [561, 61] width 646 height 53
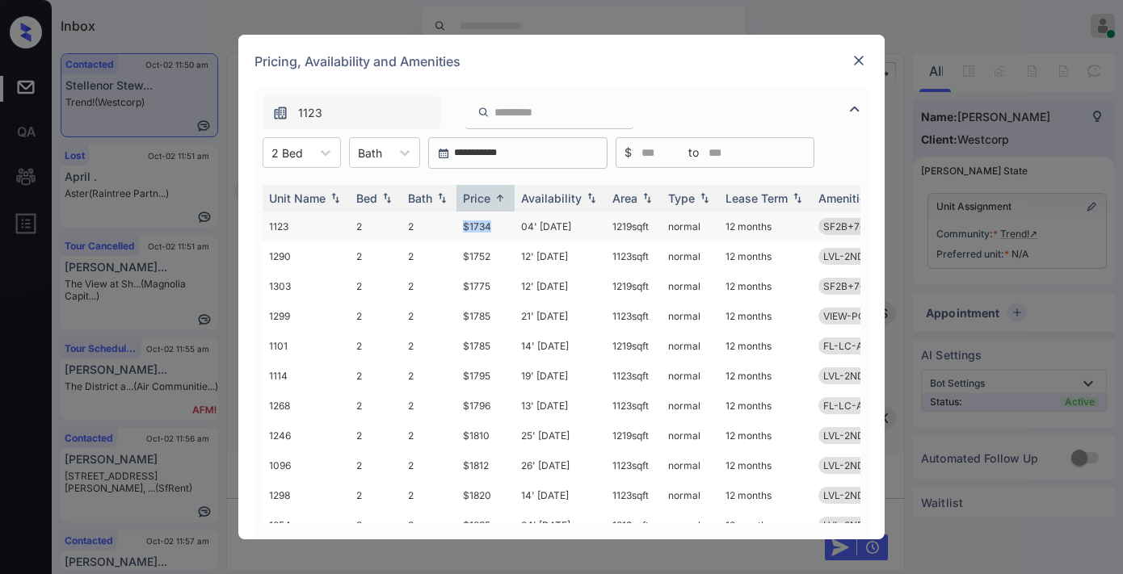
drag, startPoint x: 497, startPoint y: 223, endPoint x: 453, endPoint y: 224, distance: 43.6
click at [450, 224] on tr "1123 2 2 $1734 04' Dec 25 1219 sqft normal 12 months SF2B+76-100" at bounding box center [684, 227] width 844 height 30
copy tr "$1734"
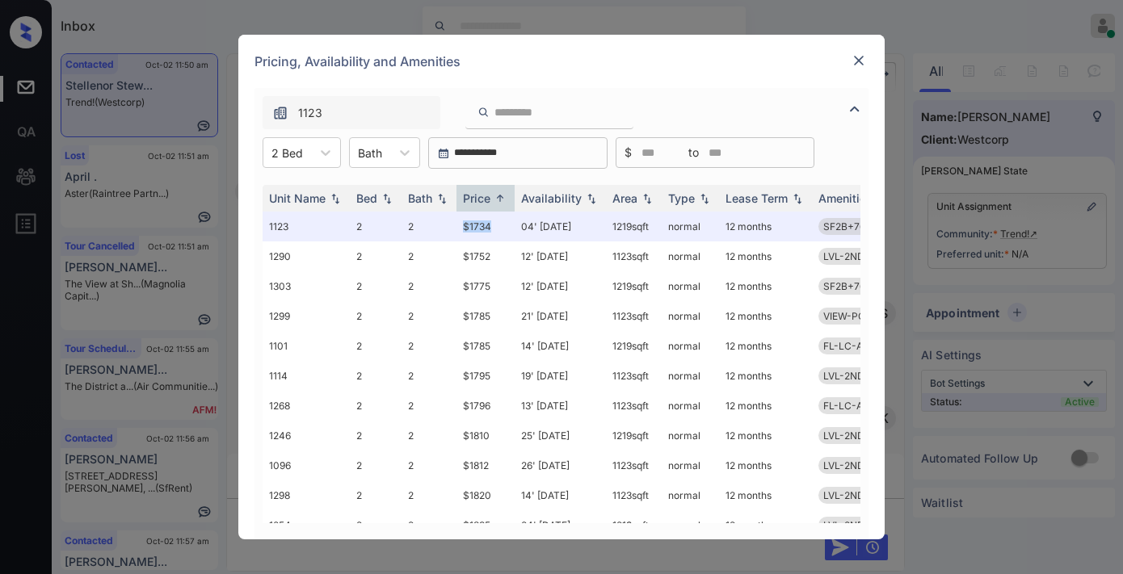
click at [851, 60] on img at bounding box center [858, 60] width 16 height 16
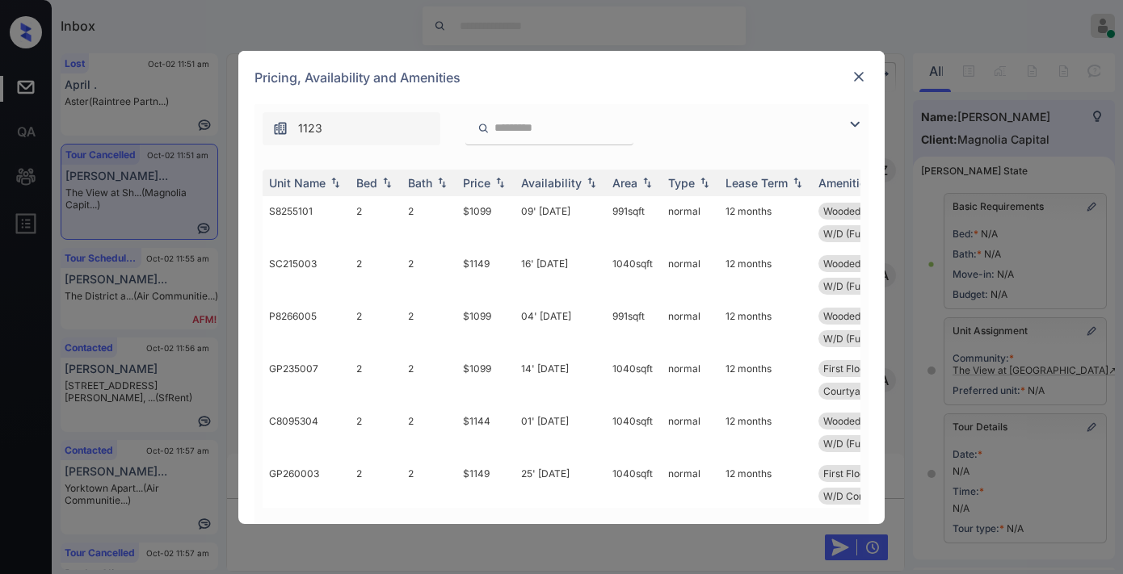
scroll to position [4085, 0]
click at [490, 194] on th "Price" at bounding box center [485, 183] width 58 height 27
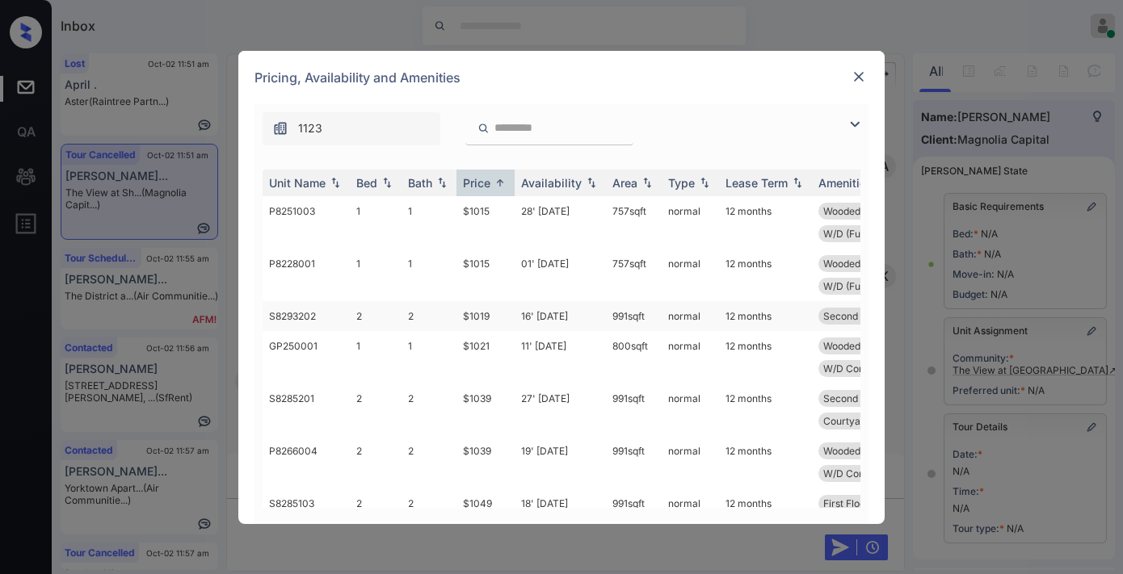
click at [481, 304] on td "$1019" at bounding box center [485, 316] width 58 height 30
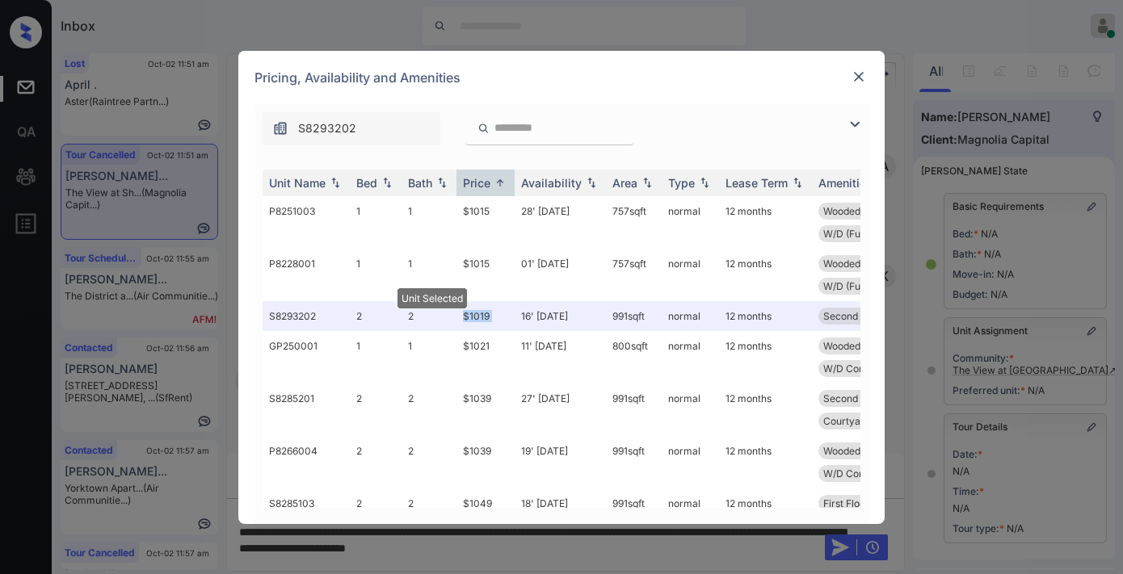
click at [859, 79] on img at bounding box center [858, 77] width 16 height 16
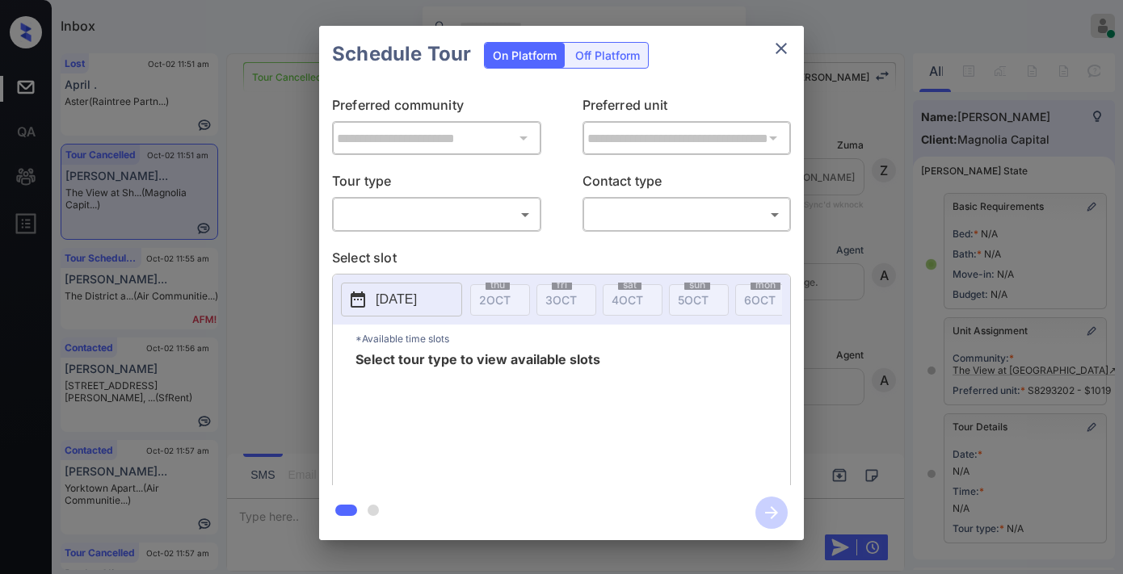
click at [469, 213] on body "Inbox Samantha Soliven Online Set yourself offline Set yourself on break Profil…" at bounding box center [561, 287] width 1123 height 574
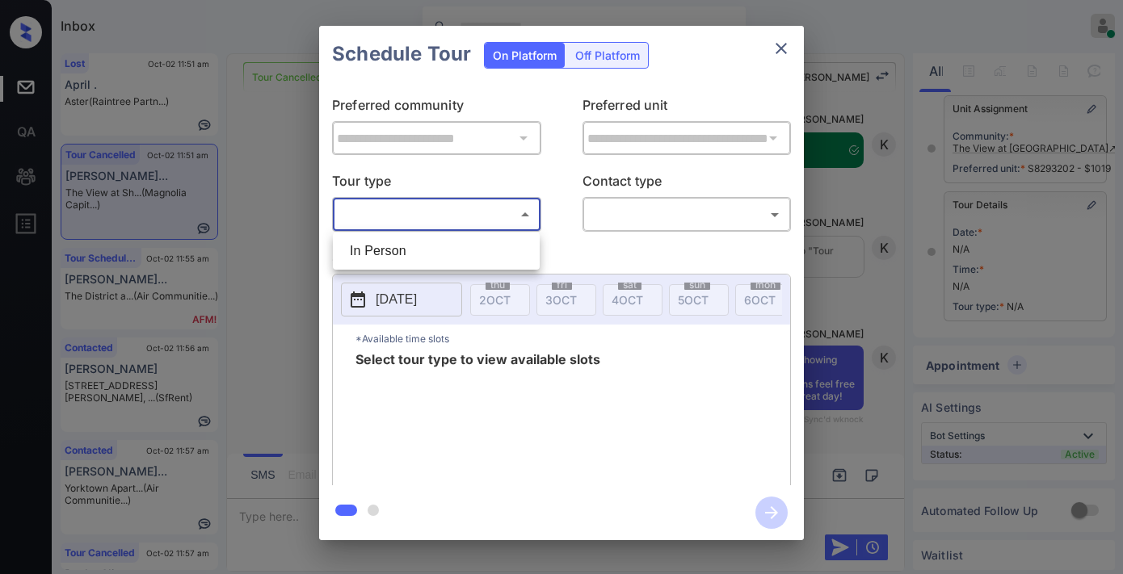
click at [466, 245] on li "In Person" at bounding box center [436, 251] width 199 height 29
type input "********"
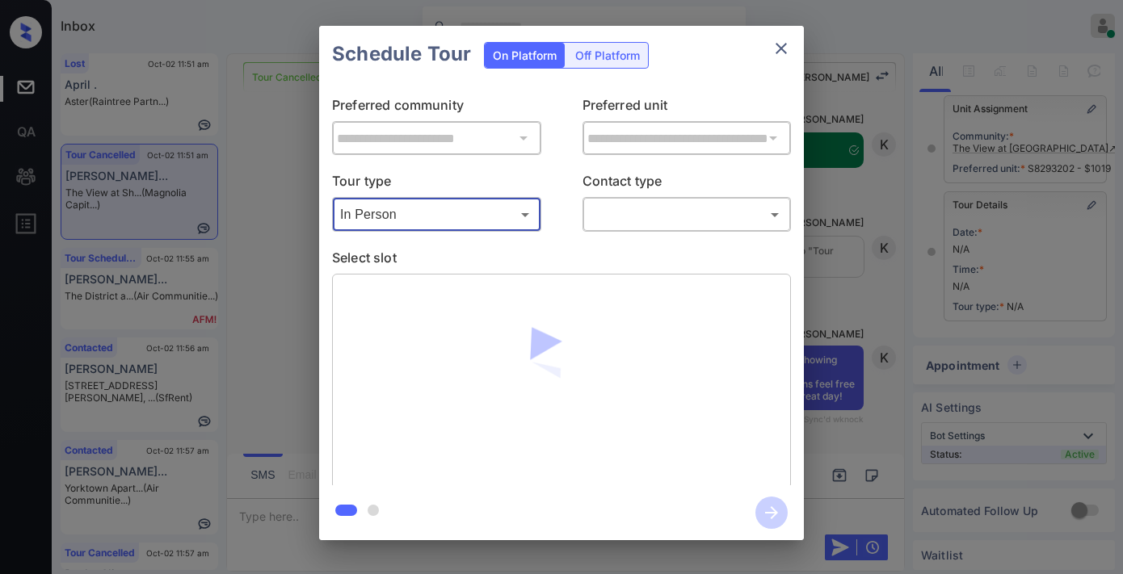
click at [615, 230] on div "​ ​" at bounding box center [686, 214] width 209 height 35
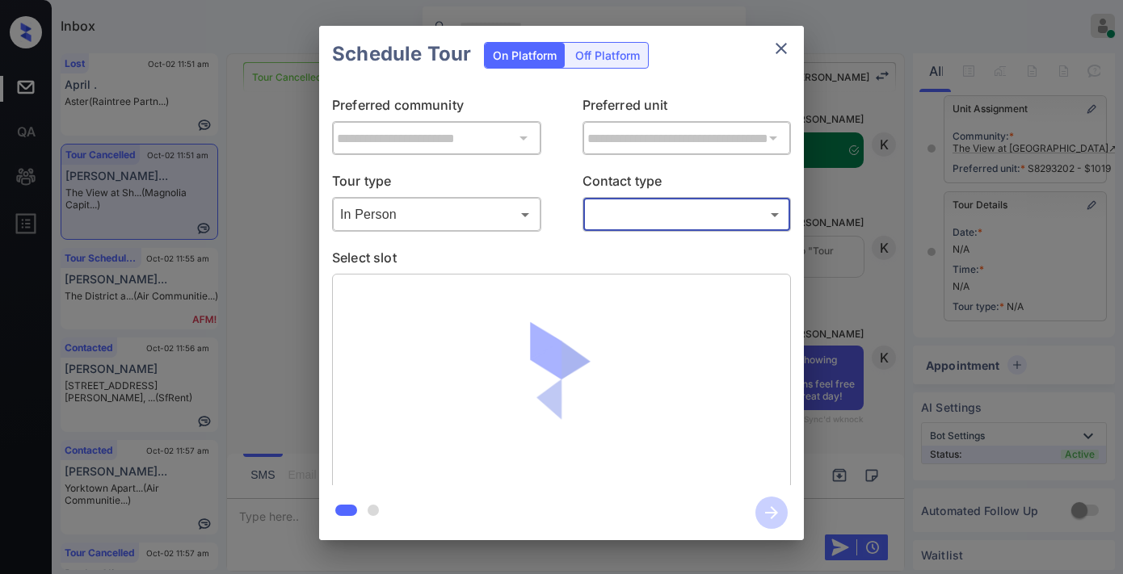
click at [642, 216] on body "Inbox Samantha Soliven Online Set yourself offline Set yourself on break Profil…" at bounding box center [561, 287] width 1123 height 574
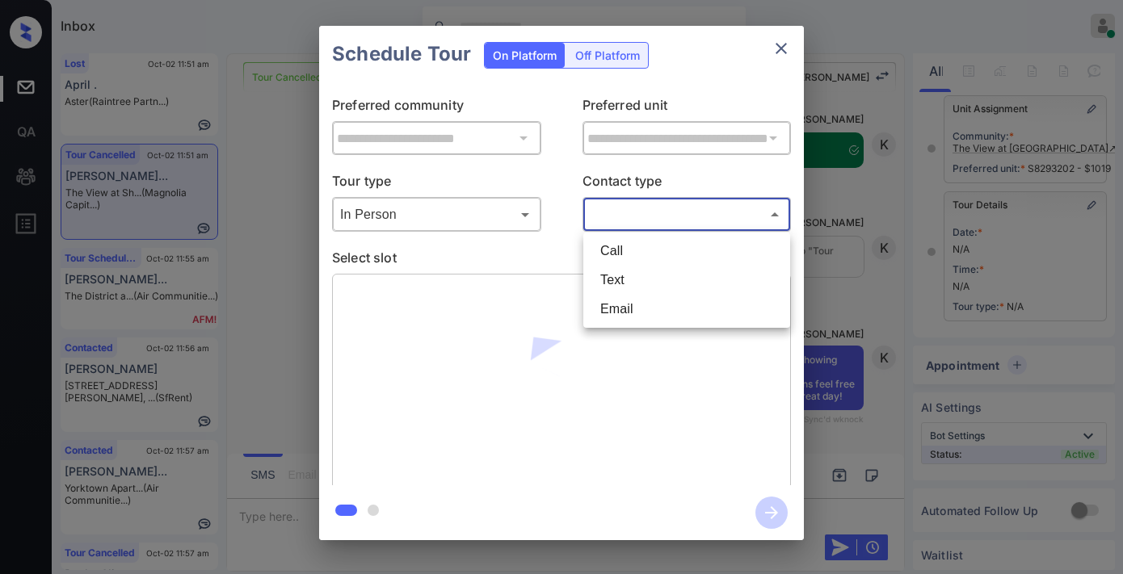
click at [646, 284] on li "Text" at bounding box center [686, 280] width 199 height 29
type input "****"
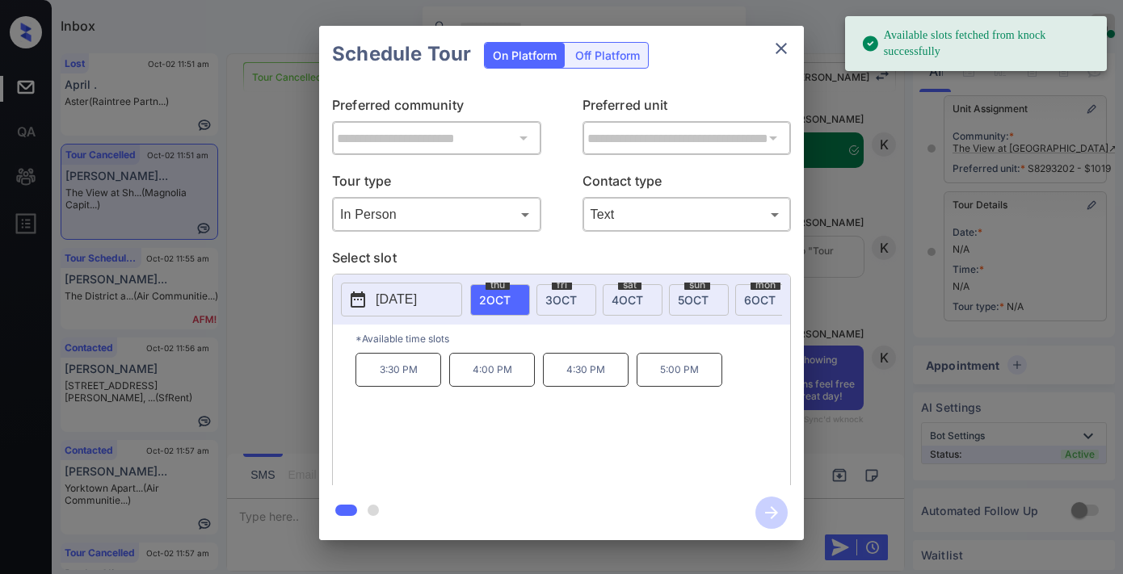
click at [423, 387] on p "3:30 PM" at bounding box center [398, 370] width 86 height 34
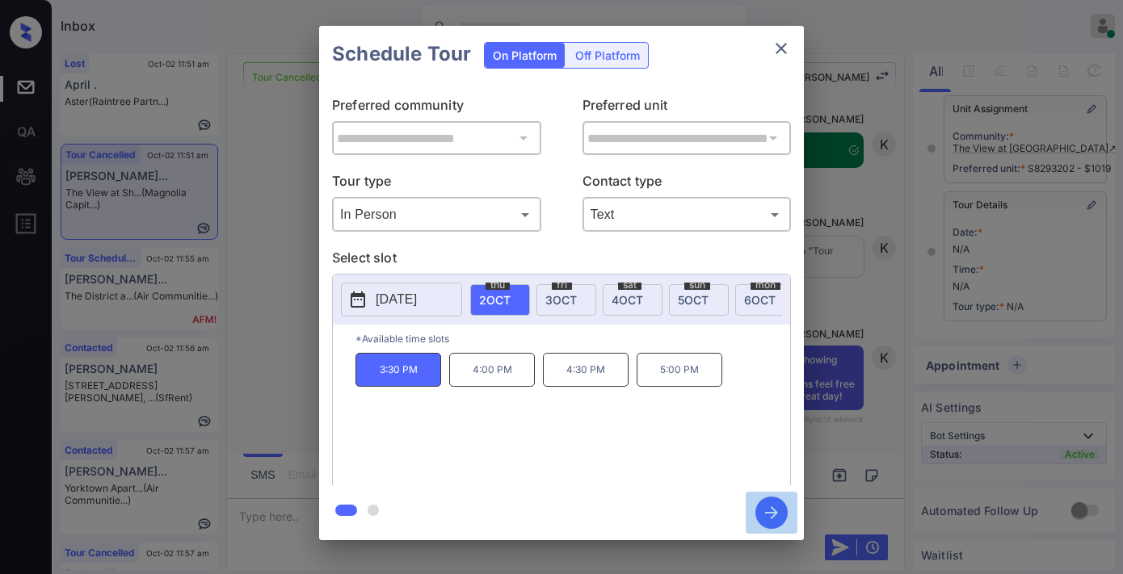
click at [771, 511] on icon "button" at bounding box center [771, 513] width 32 height 32
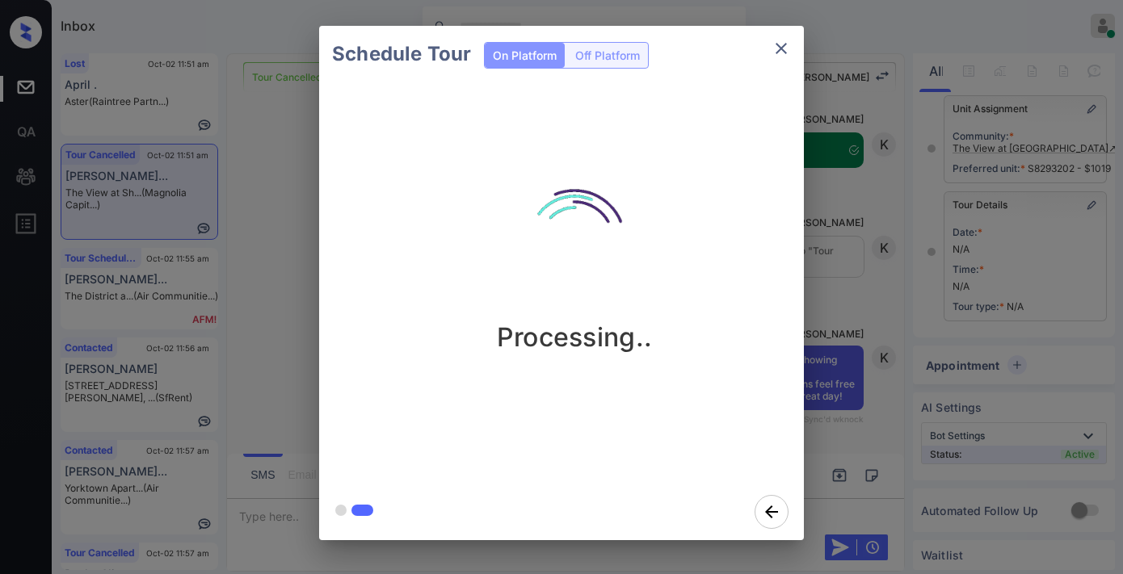
click at [471, 200] on div "Processing.." at bounding box center [574, 256] width 485 height 193
click at [871, 154] on div "Schedule Tour On Platform Off Platform Processing.." at bounding box center [561, 283] width 1123 height 566
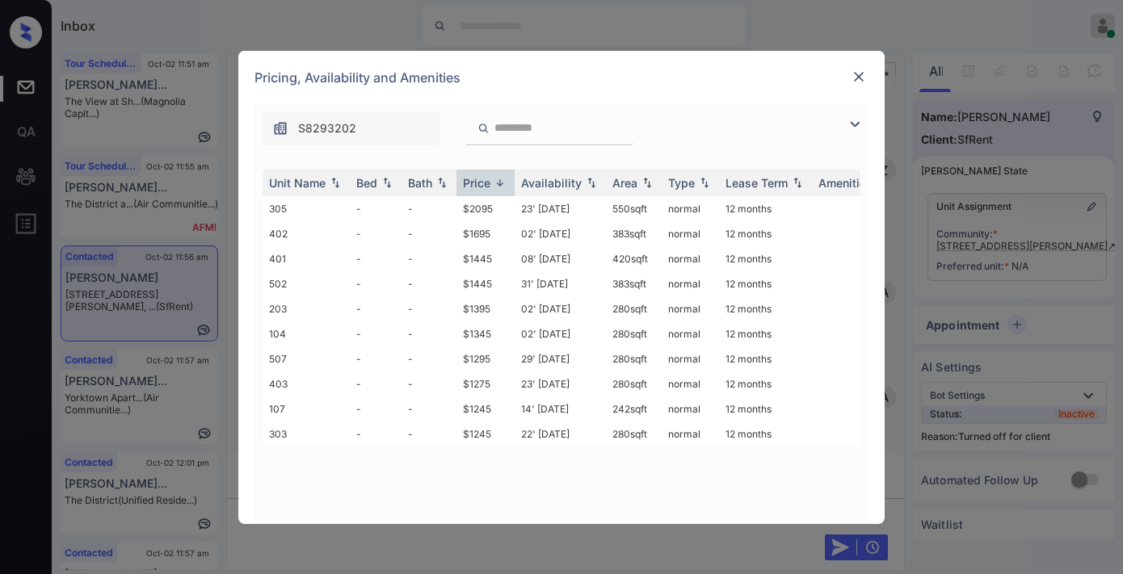
click at [492, 187] on img at bounding box center [500, 183] width 16 height 12
click at [489, 200] on td "$1245" at bounding box center [485, 208] width 58 height 25
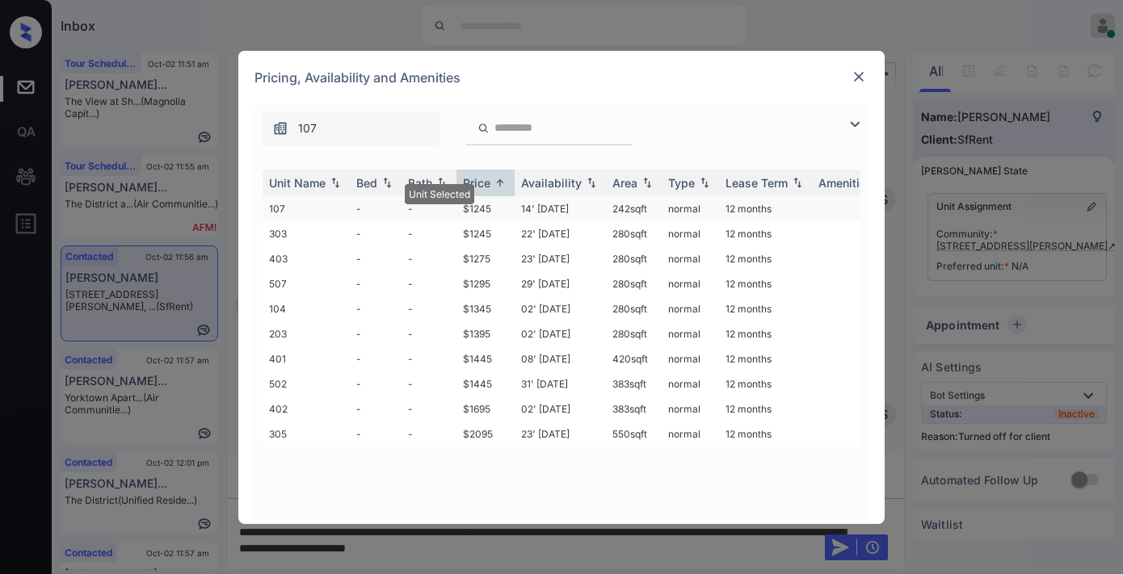
click at [489, 200] on td "$1245" at bounding box center [485, 208] width 58 height 25
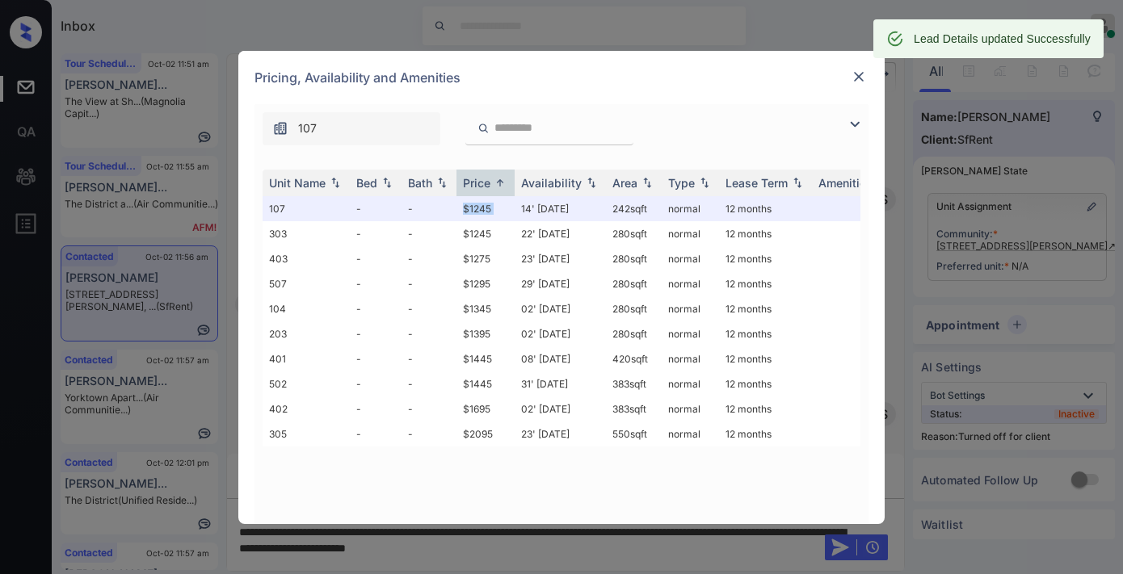
click at [859, 74] on img at bounding box center [858, 77] width 16 height 16
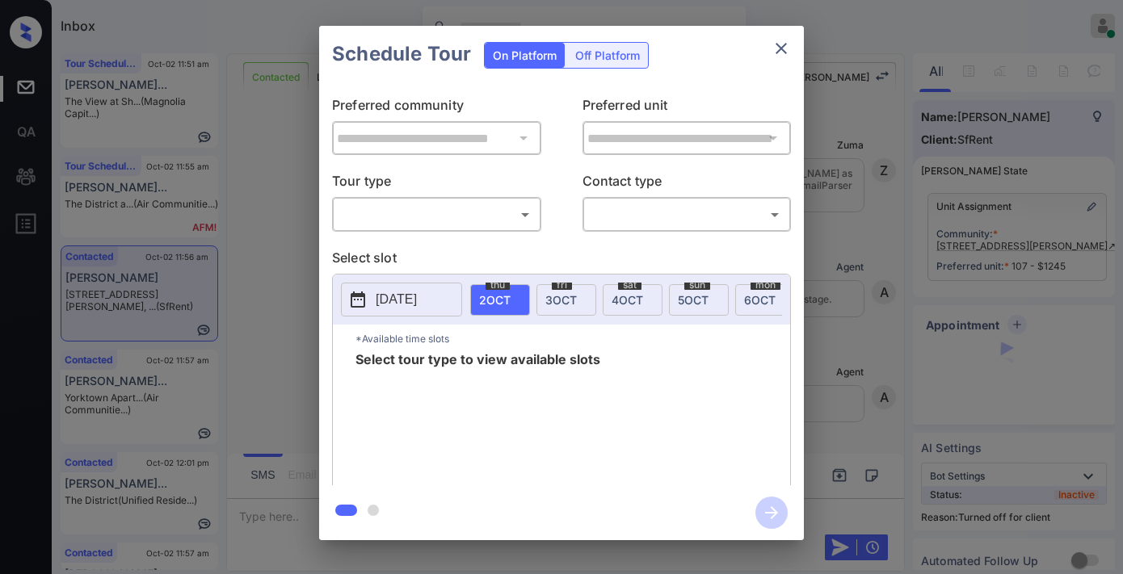
scroll to position [3920, 0]
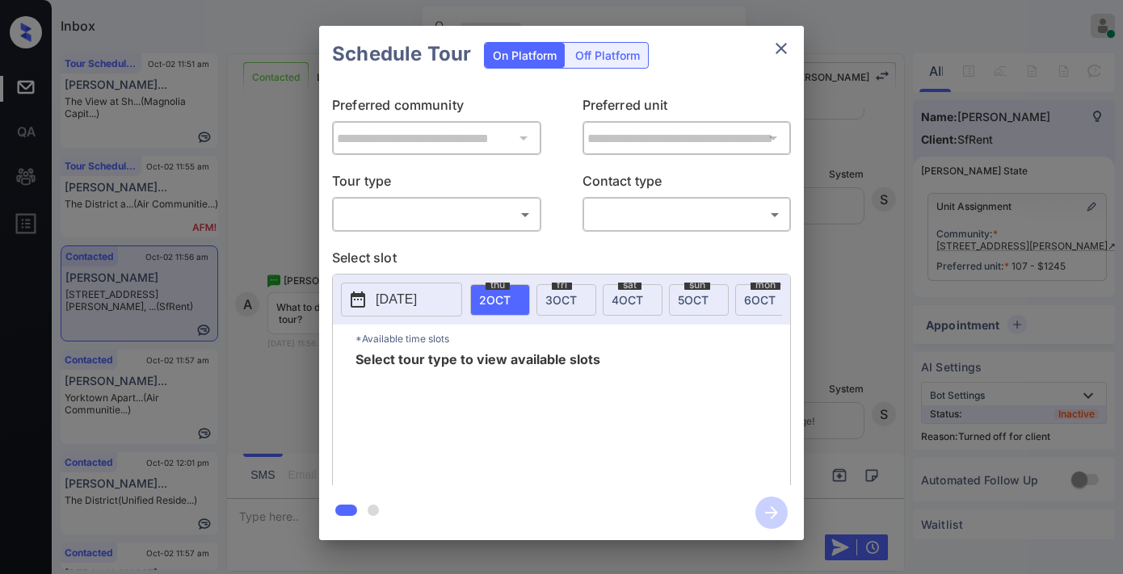
click at [619, 54] on div "Off Platform" at bounding box center [607, 55] width 81 height 25
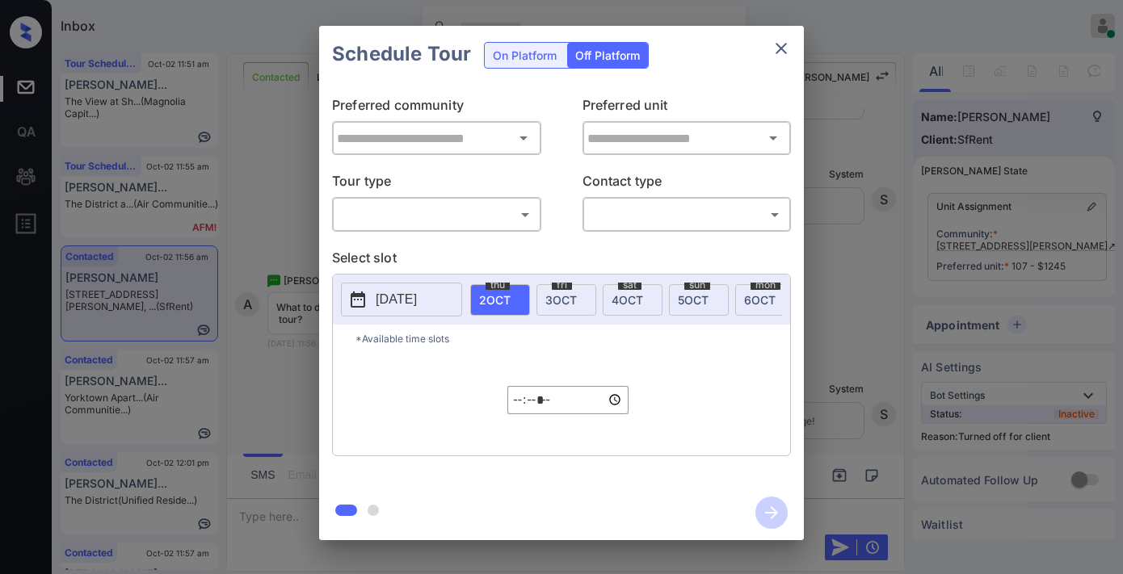
type input "**********"
click at [505, 211] on body "Inbox Samantha Soliven Online Set yourself offline Set yourself on break Profil…" at bounding box center [561, 287] width 1123 height 574
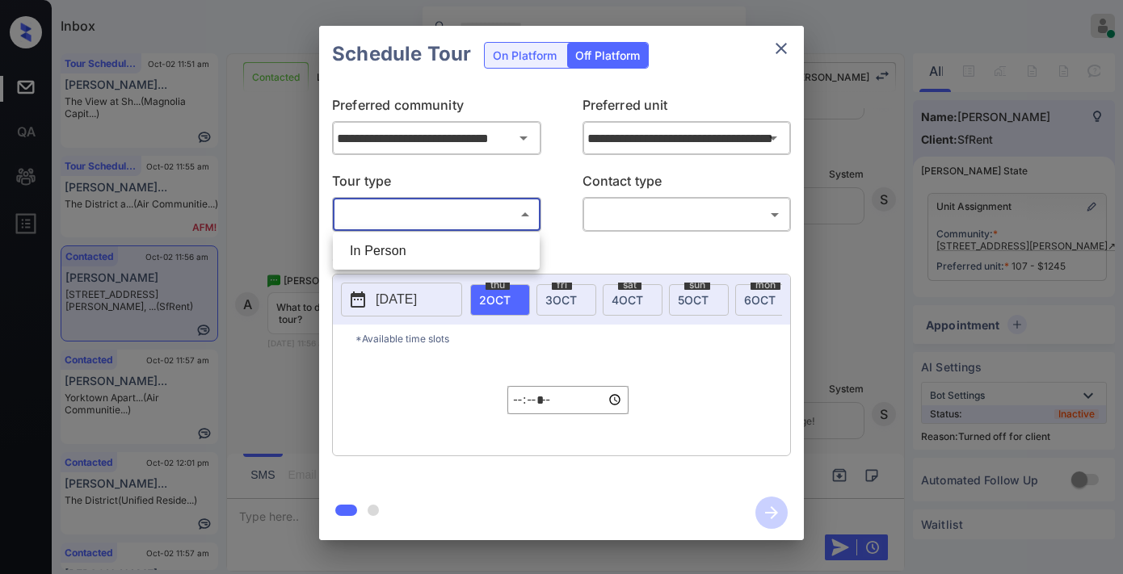
click at [483, 258] on li "In Person" at bounding box center [436, 251] width 199 height 29
type input "********"
click at [648, 211] on body "Inbox Samantha Soliven Online Set yourself offline Set yourself on break Profil…" at bounding box center [561, 287] width 1123 height 574
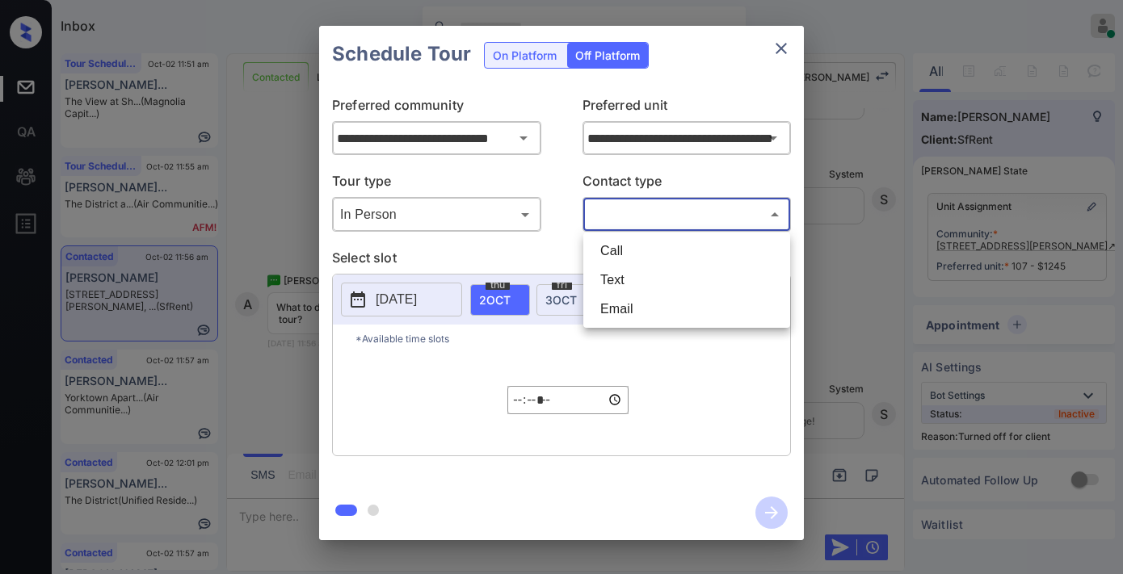
click at [639, 280] on li "Text" at bounding box center [686, 280] width 199 height 29
type input "****"
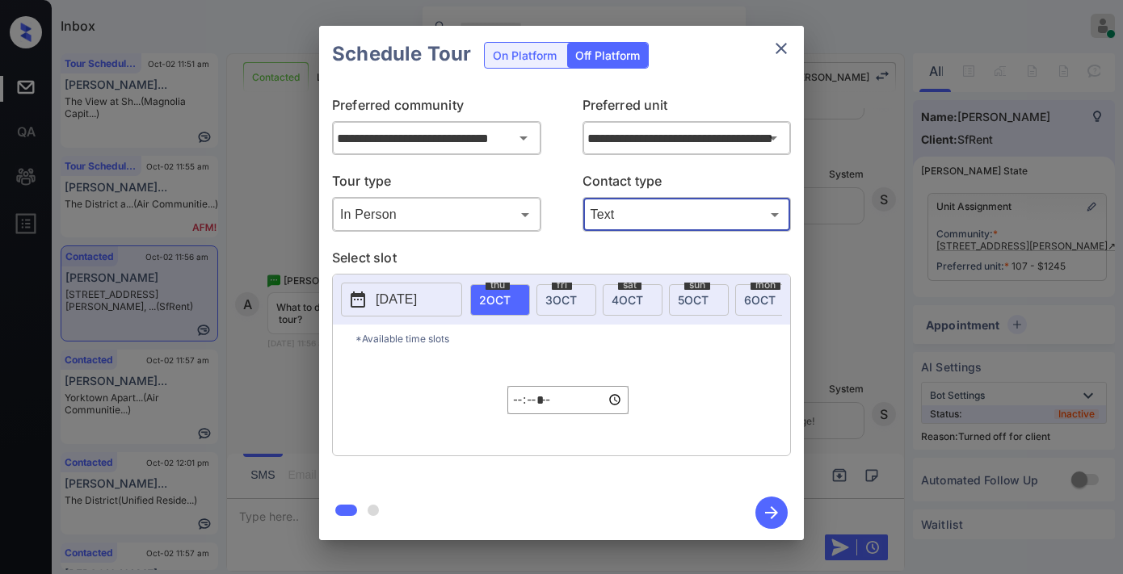
click at [512, 426] on div "***** ​" at bounding box center [567, 400] width 121 height 94
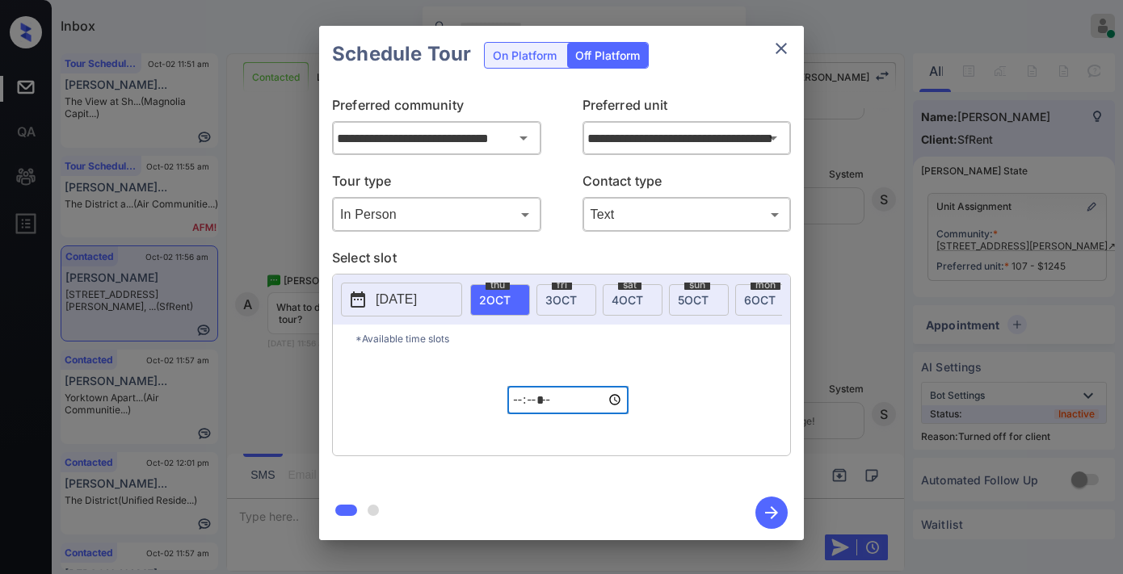
click at [514, 414] on input "*****" at bounding box center [567, 400] width 121 height 28
type input "*****"
click at [764, 510] on icon "button" at bounding box center [771, 513] width 32 height 32
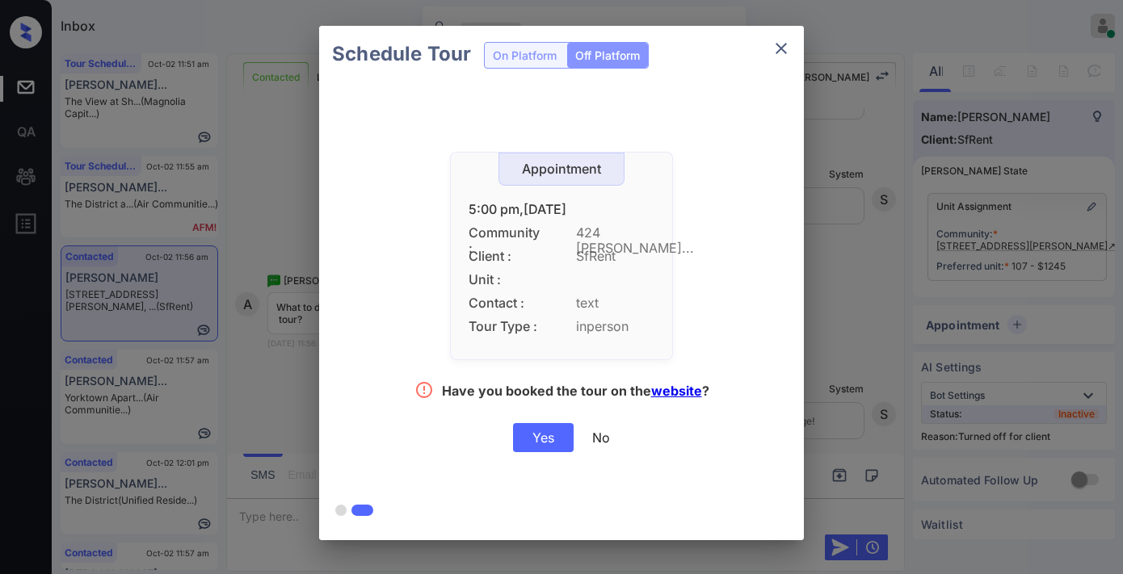
click at [549, 426] on div "Yes" at bounding box center [543, 437] width 61 height 29
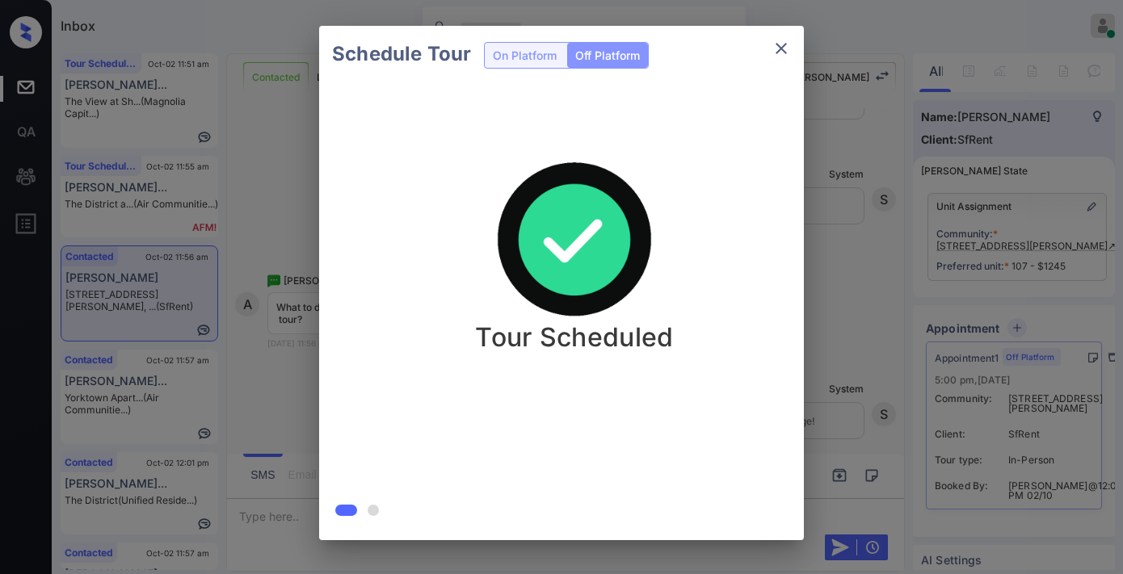
click at [962, 131] on div "Schedule Tour On Platform Off Platform Tour Scheduled" at bounding box center [561, 283] width 1123 height 566
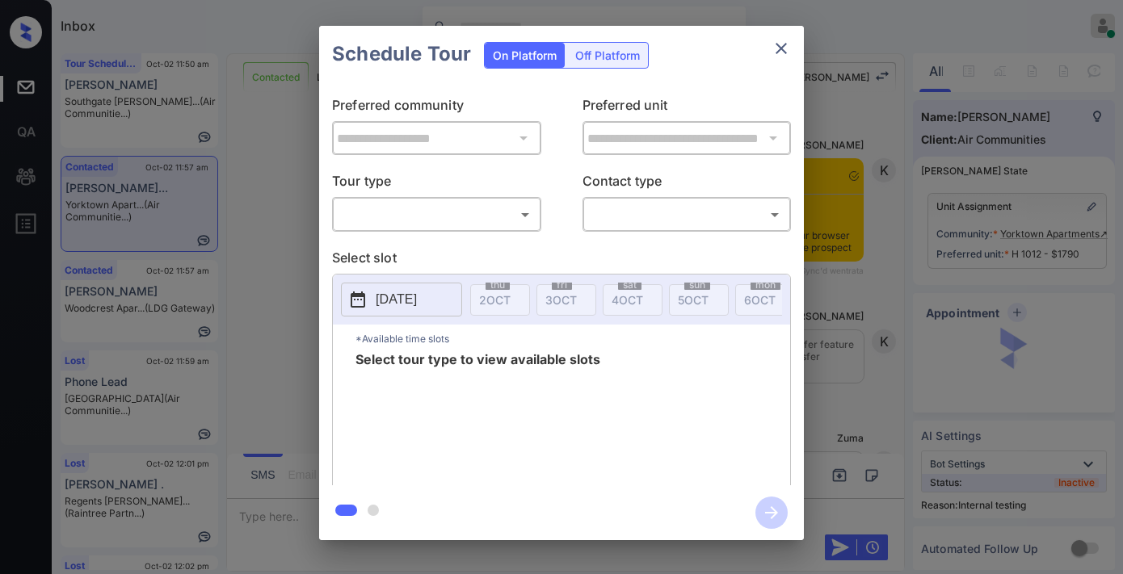
click at [494, 206] on body "Inbox [PERSON_NAME] Online Set yourself offline Set yourself on break Profile S…" at bounding box center [561, 287] width 1123 height 574
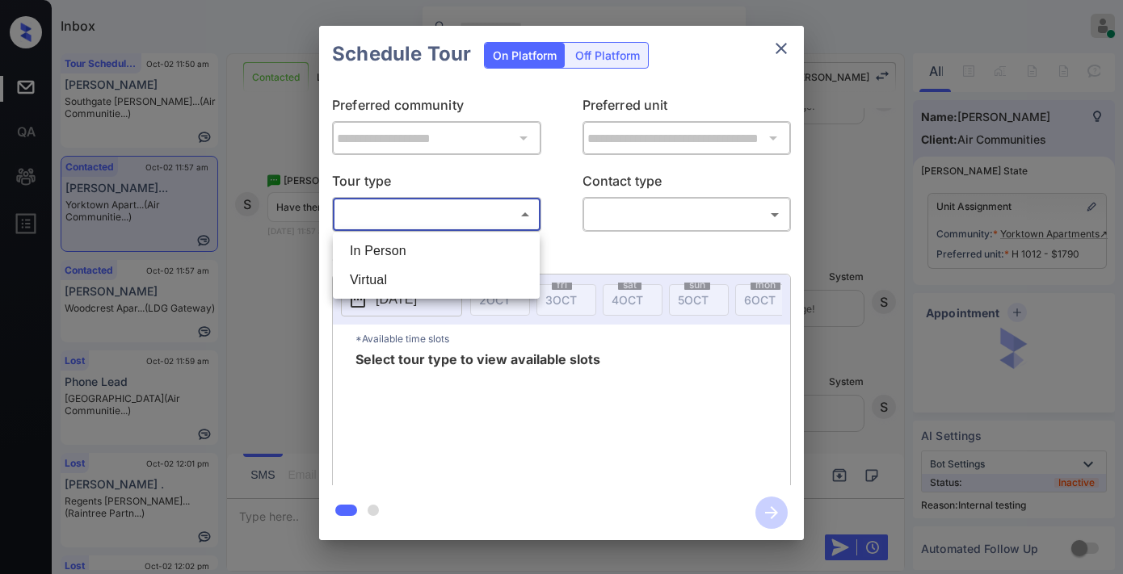
click at [449, 277] on li "Virtual" at bounding box center [436, 280] width 199 height 29
type input "*******"
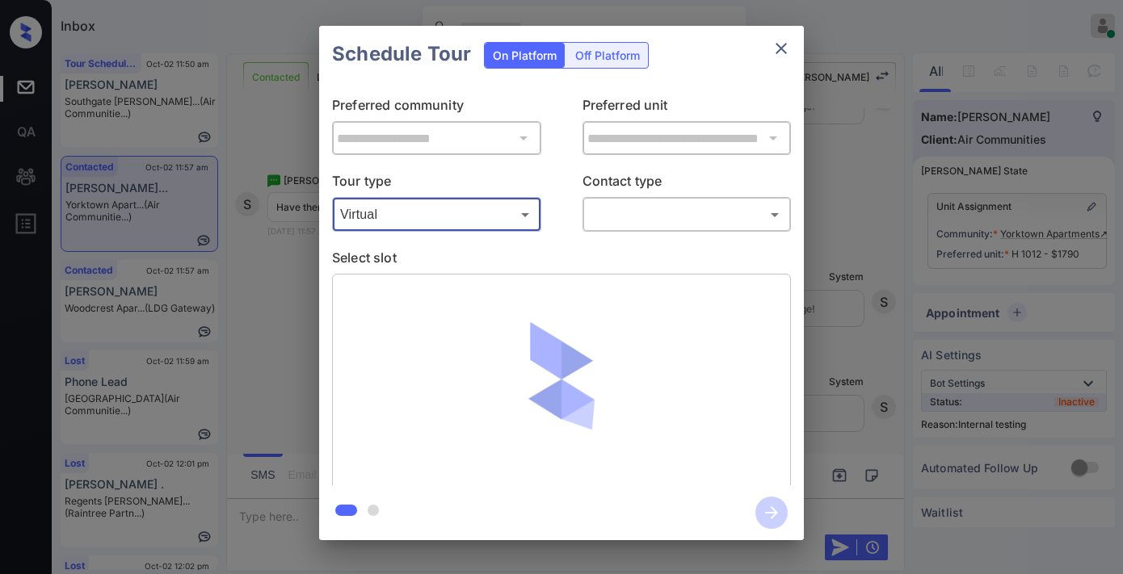
click at [619, 212] on body "Inbox [PERSON_NAME] Online Set yourself offline Set yourself on break Profile S…" at bounding box center [561, 287] width 1123 height 574
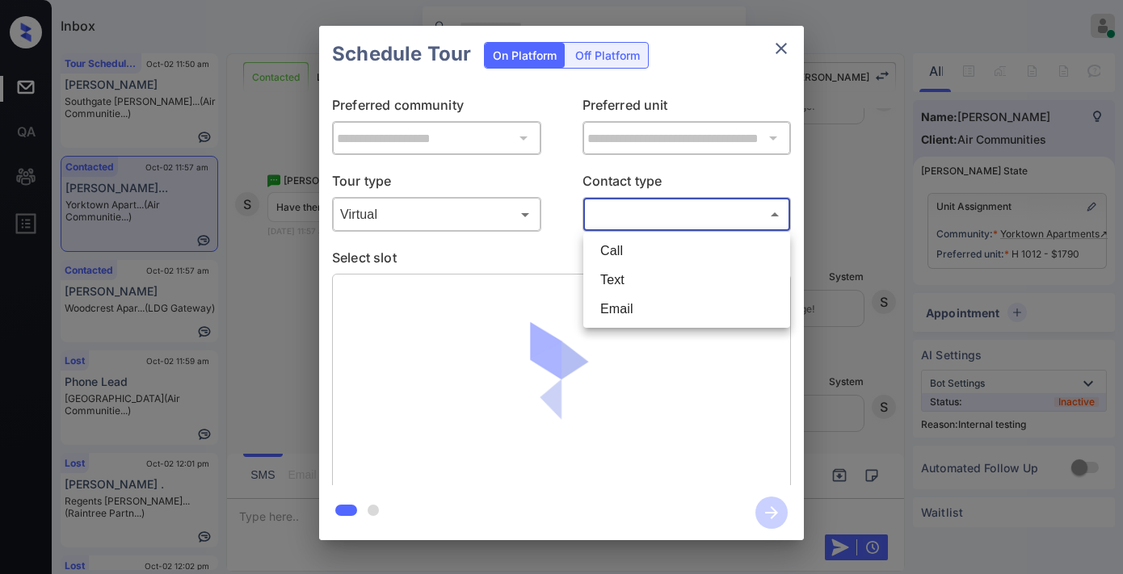
click at [628, 283] on li "Text" at bounding box center [686, 280] width 199 height 29
type input "****"
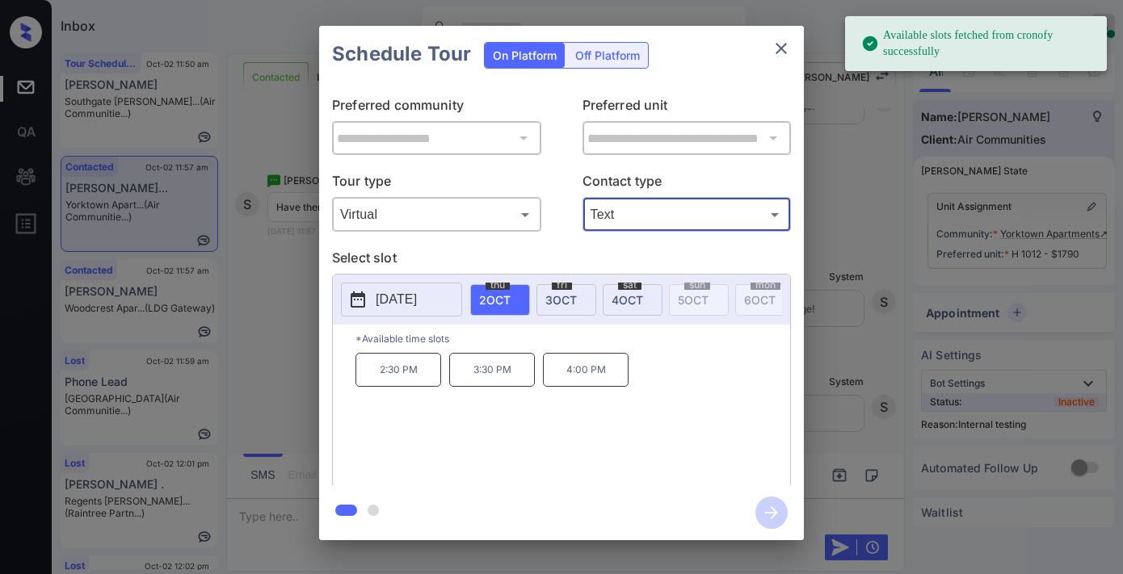
click at [436, 385] on p "2:30 PM" at bounding box center [398, 370] width 86 height 34
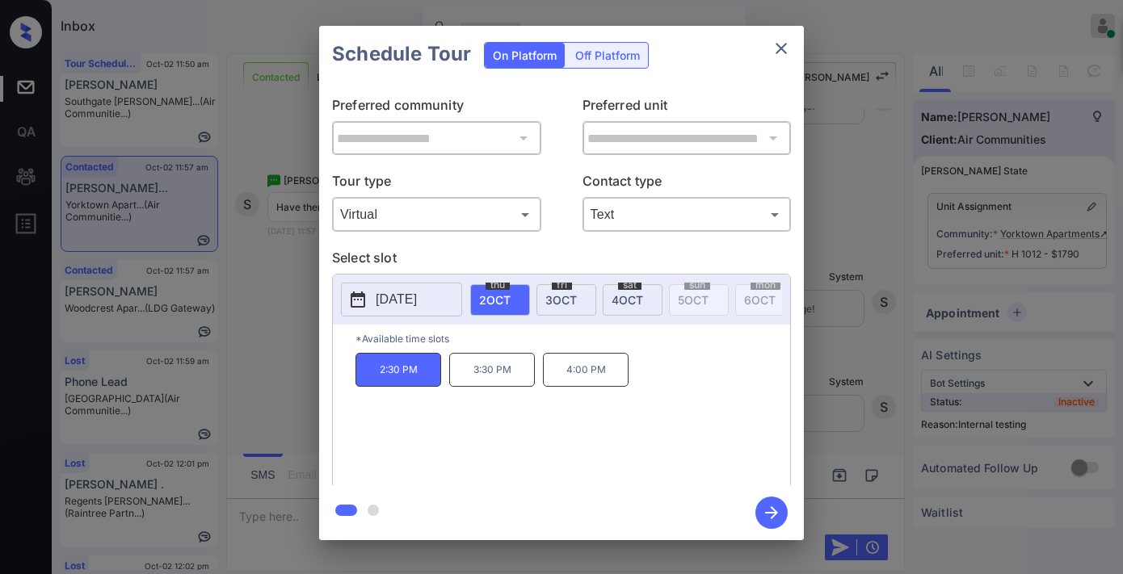
click at [789, 518] on button "button" at bounding box center [771, 513] width 52 height 42
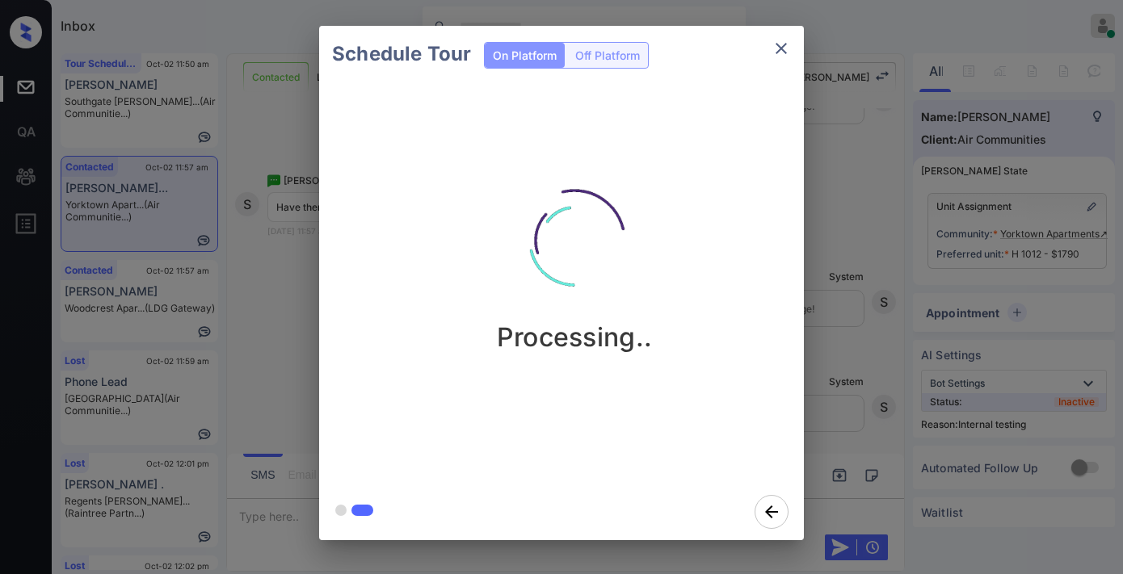
click at [647, 171] on img at bounding box center [574, 241] width 162 height 162
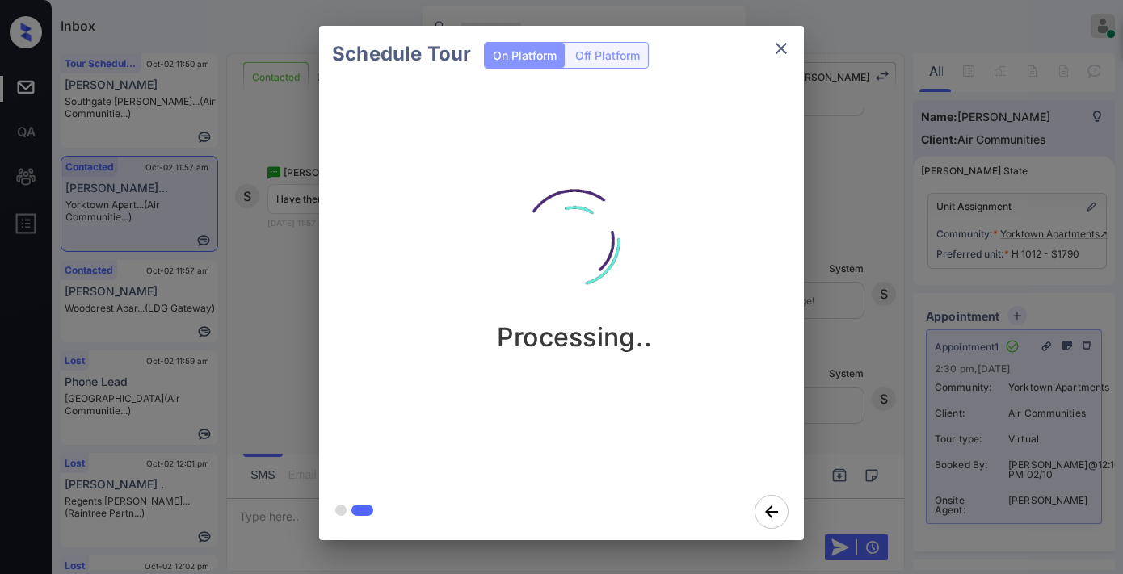
click at [776, 55] on icon "close" at bounding box center [780, 48] width 19 height 19
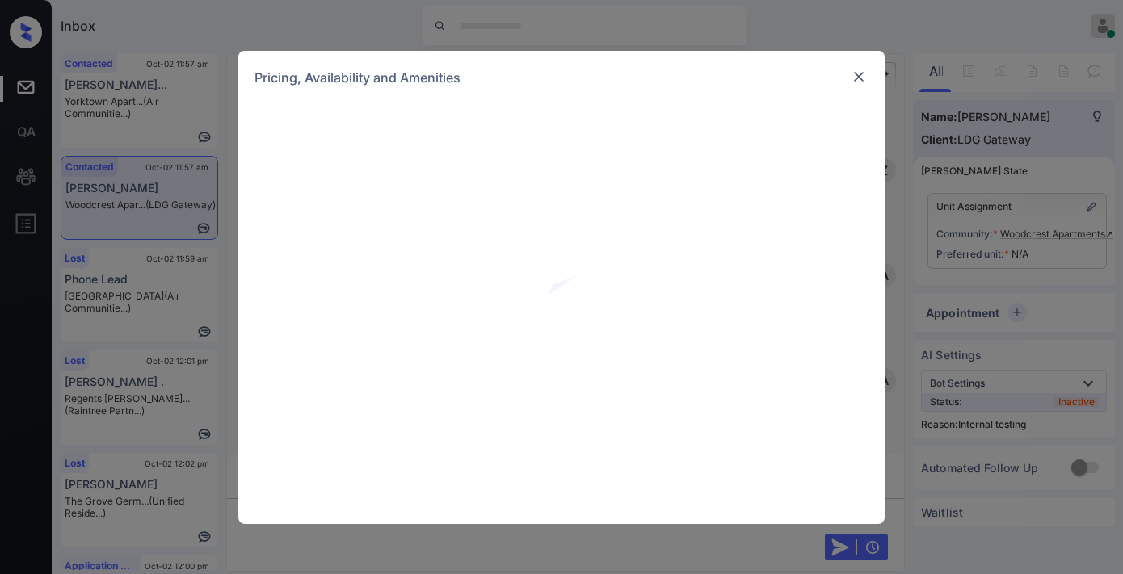
scroll to position [3177, 0]
click at [853, 71] on img at bounding box center [858, 77] width 16 height 16
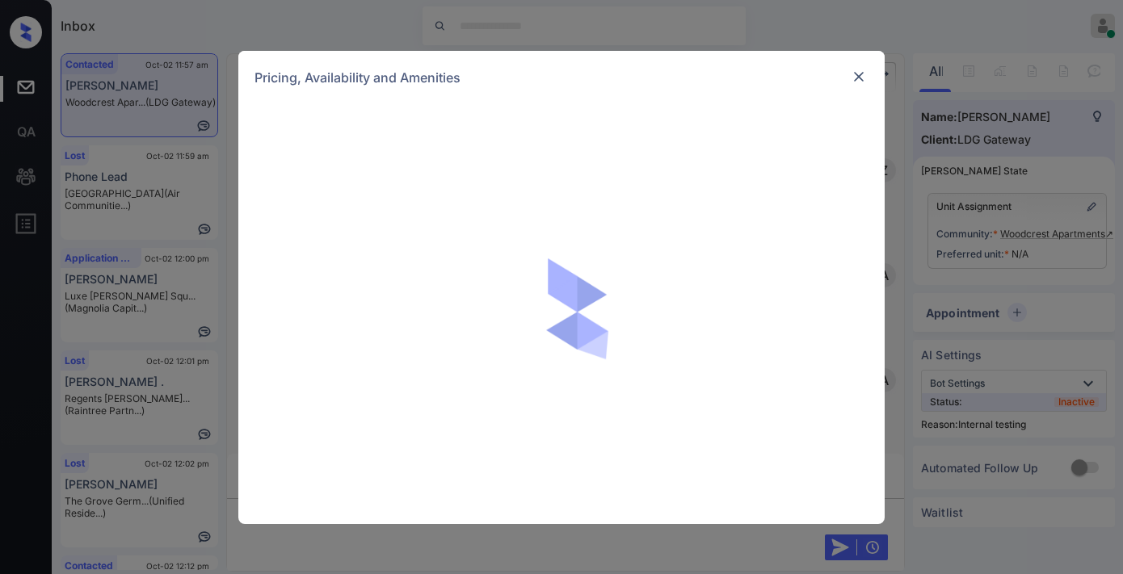
scroll to position [4253, 0]
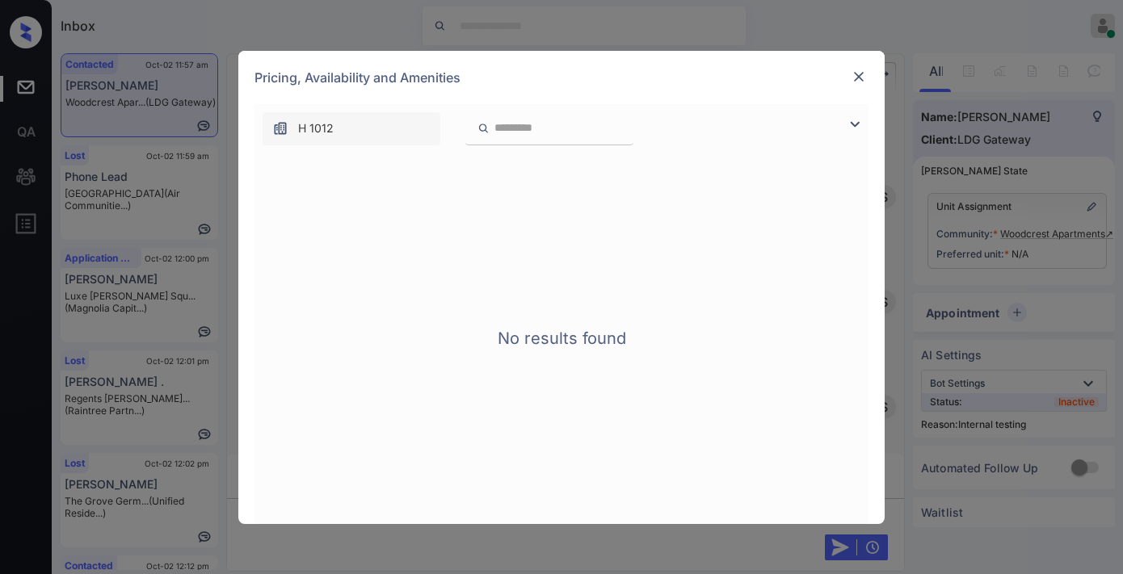
click at [852, 74] on img at bounding box center [858, 77] width 16 height 16
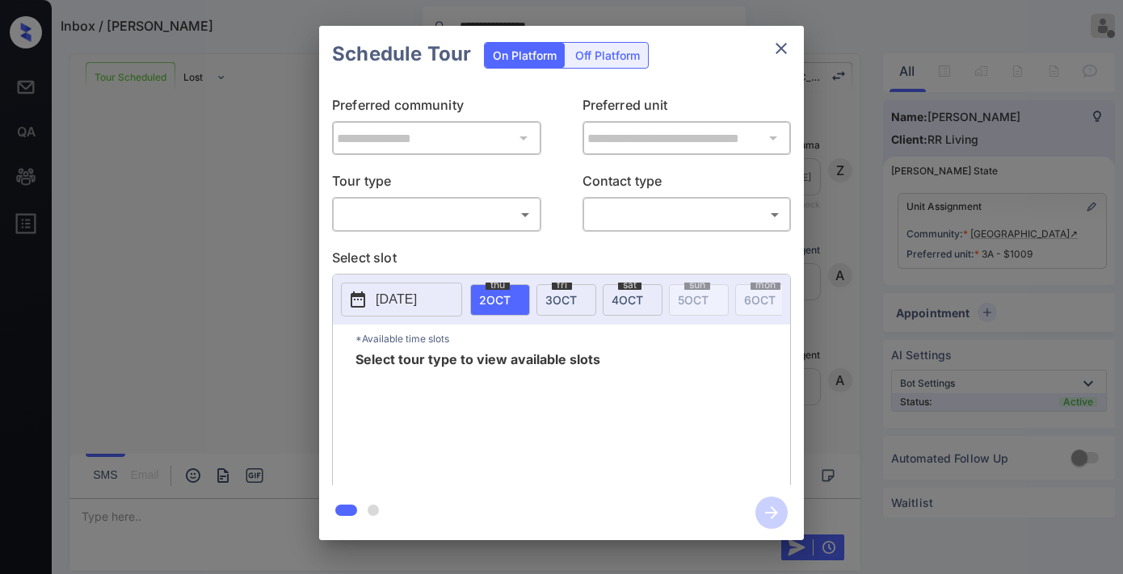
click at [470, 224] on body "**********" at bounding box center [561, 287] width 1123 height 574
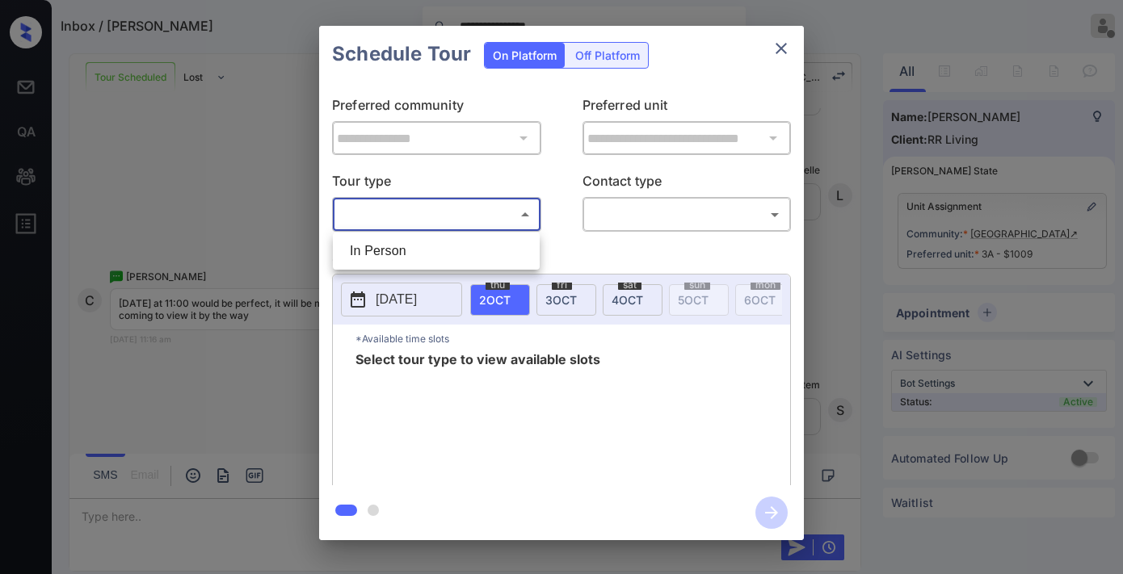
click at [454, 261] on li "In Person" at bounding box center [436, 251] width 199 height 29
type input "********"
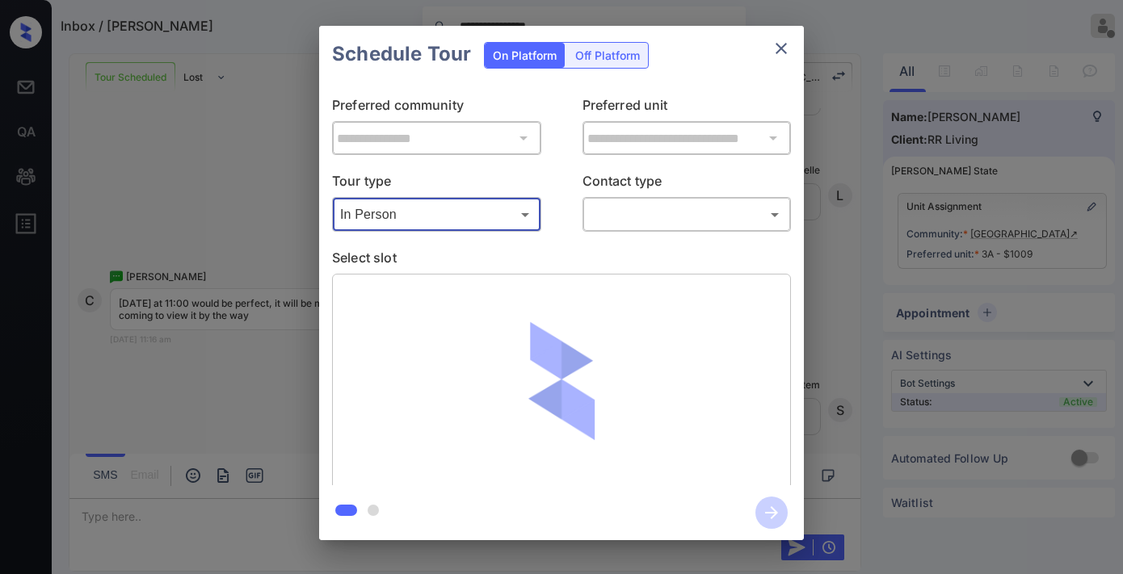
click at [610, 218] on body "**********" at bounding box center [561, 287] width 1123 height 574
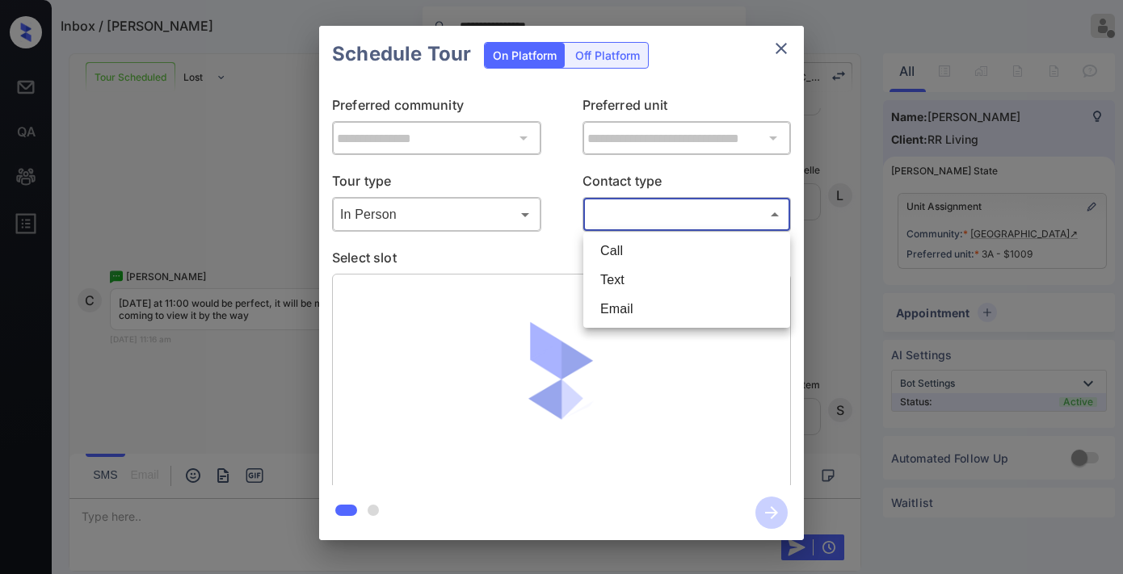
click at [620, 271] on li "Text" at bounding box center [686, 280] width 199 height 29
type input "****"
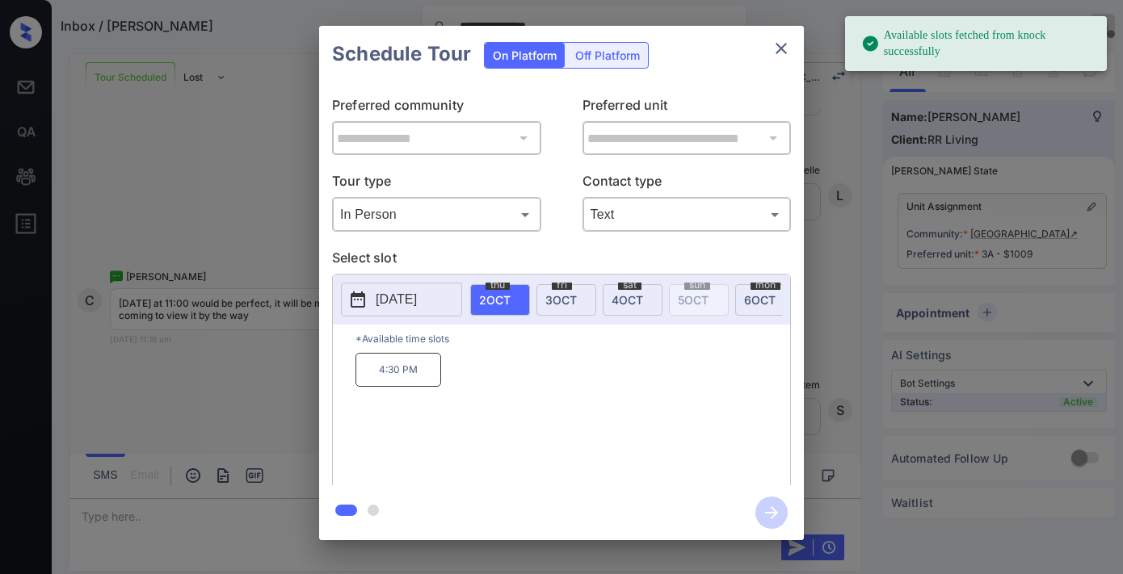
click at [625, 304] on span "4 OCT" at bounding box center [626, 300] width 31 height 14
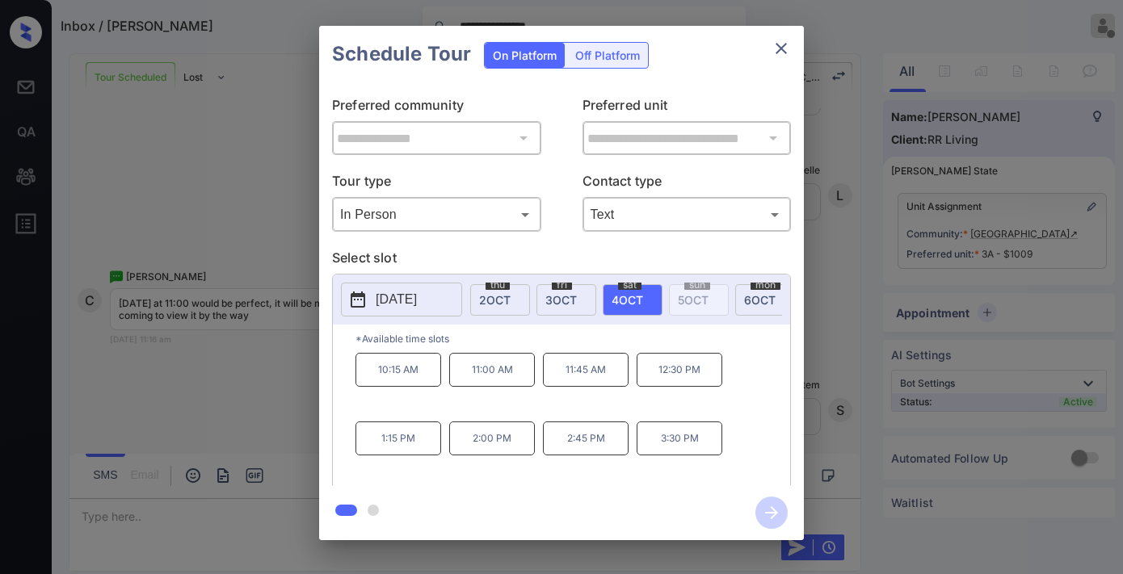
click at [502, 447] on p "2:00 PM" at bounding box center [492, 439] width 86 height 34
click at [609, 456] on p "2:45 PM" at bounding box center [586, 439] width 86 height 34
click at [772, 515] on icon "button" at bounding box center [771, 512] width 13 height 13
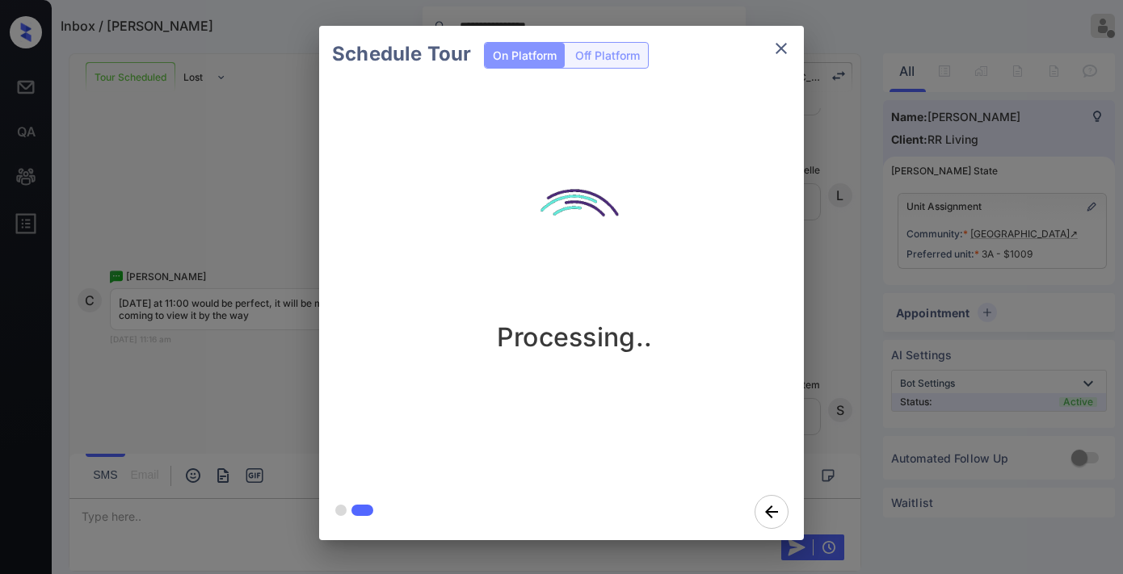
click at [716, 254] on div "Processing.." at bounding box center [574, 256] width 485 height 193
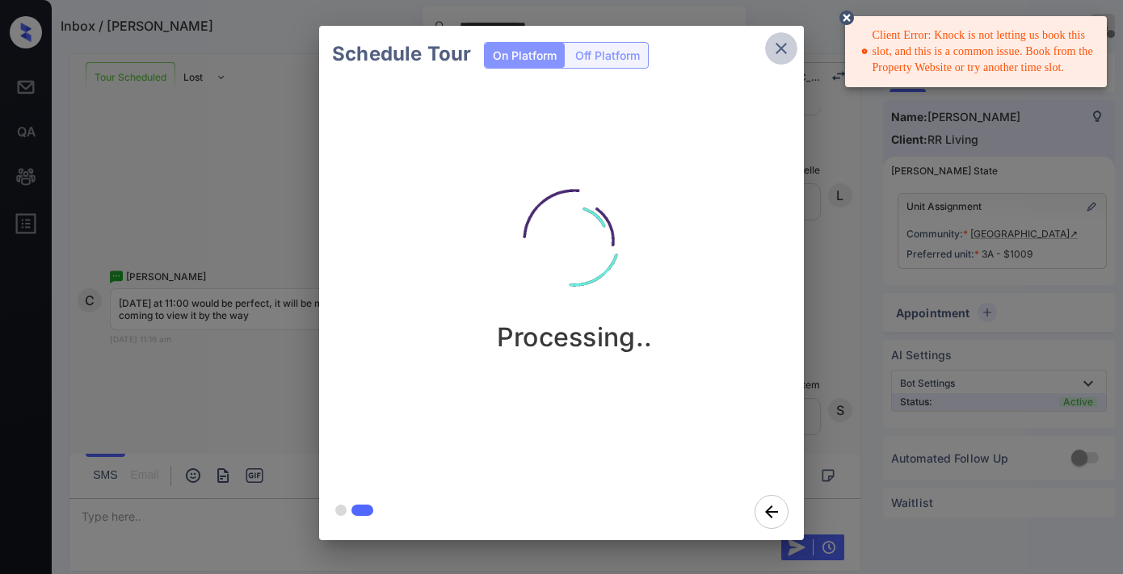
click at [775, 37] on button "close" at bounding box center [781, 48] width 32 height 32
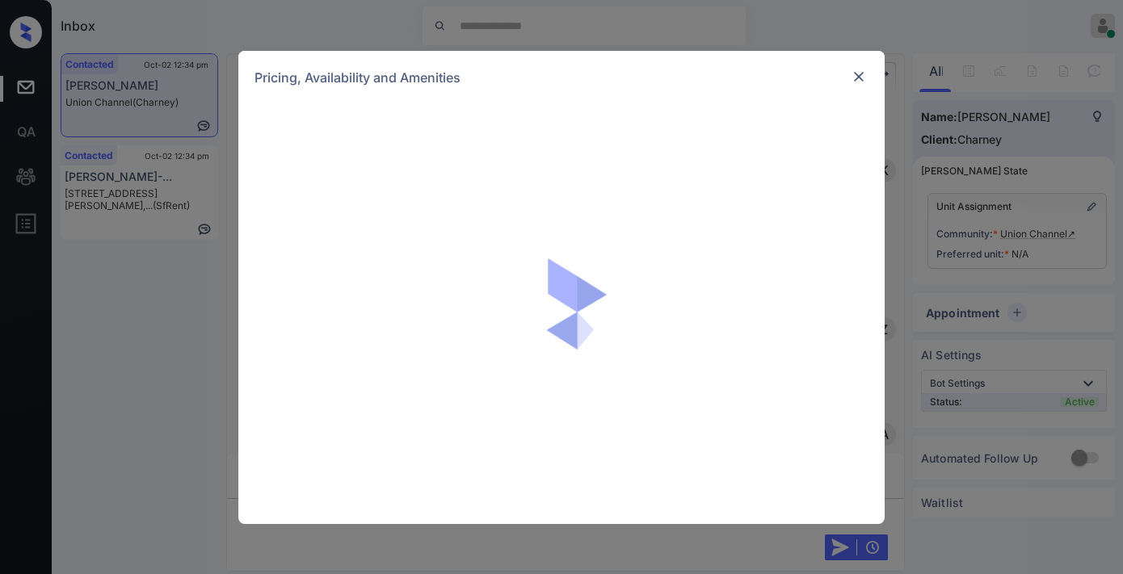
scroll to position [2153, 0]
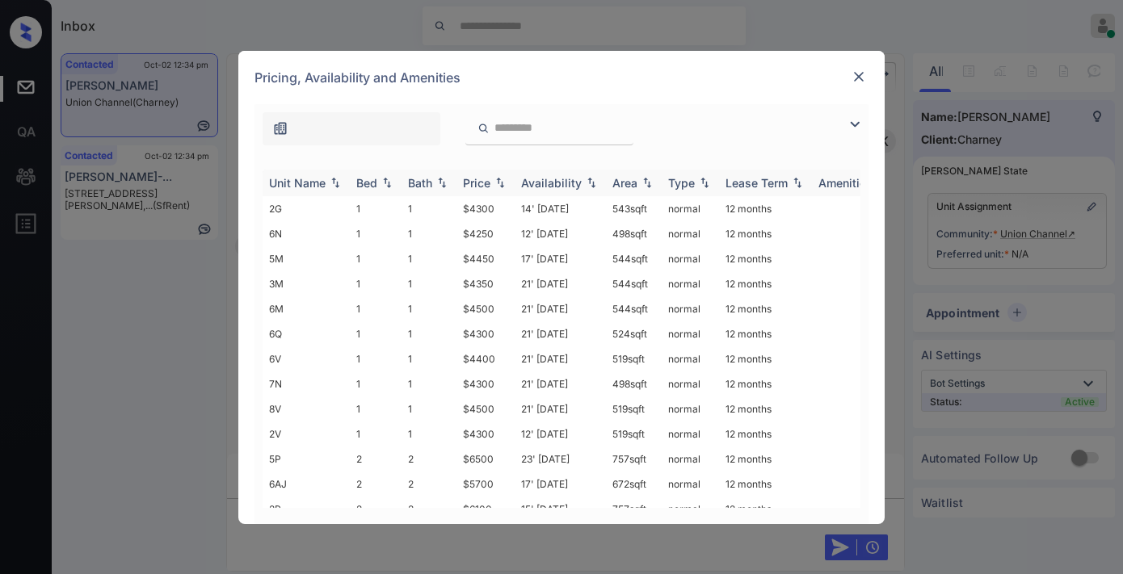
click at [483, 171] on th "Price" at bounding box center [485, 183] width 58 height 27
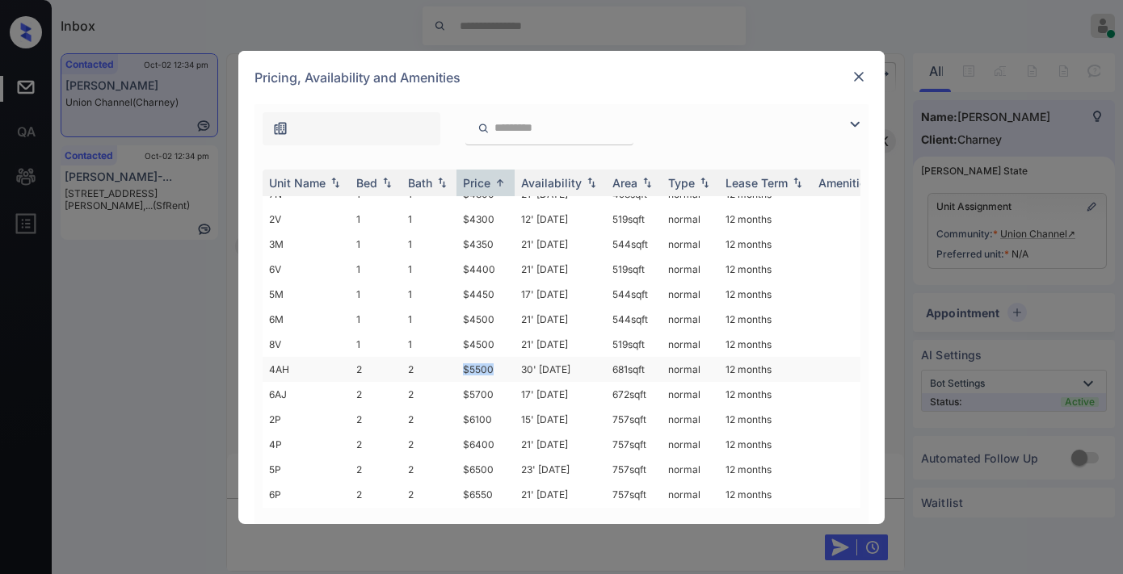
drag, startPoint x: 506, startPoint y: 359, endPoint x: 455, endPoint y: 359, distance: 51.7
click at [455, 359] on tr "4AH 2 2 $5500 30' [DATE] 681 sqft normal 12 months" at bounding box center [684, 369] width 844 height 25
copy tr "$5500"
click at [470, 357] on td "$5500" at bounding box center [485, 369] width 58 height 25
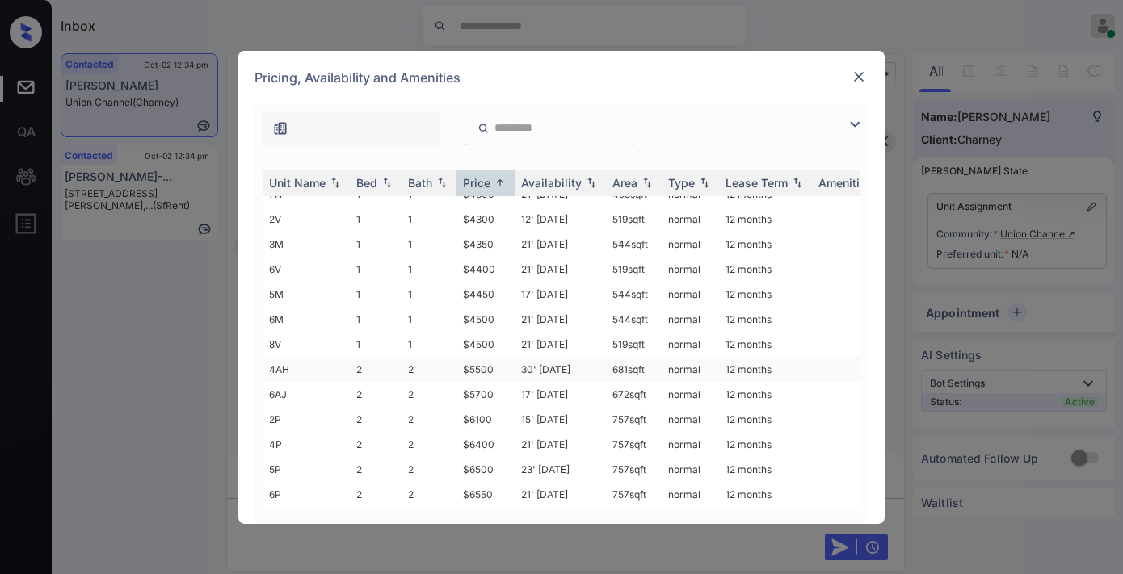
click at [470, 357] on td "$5500" at bounding box center [485, 369] width 58 height 25
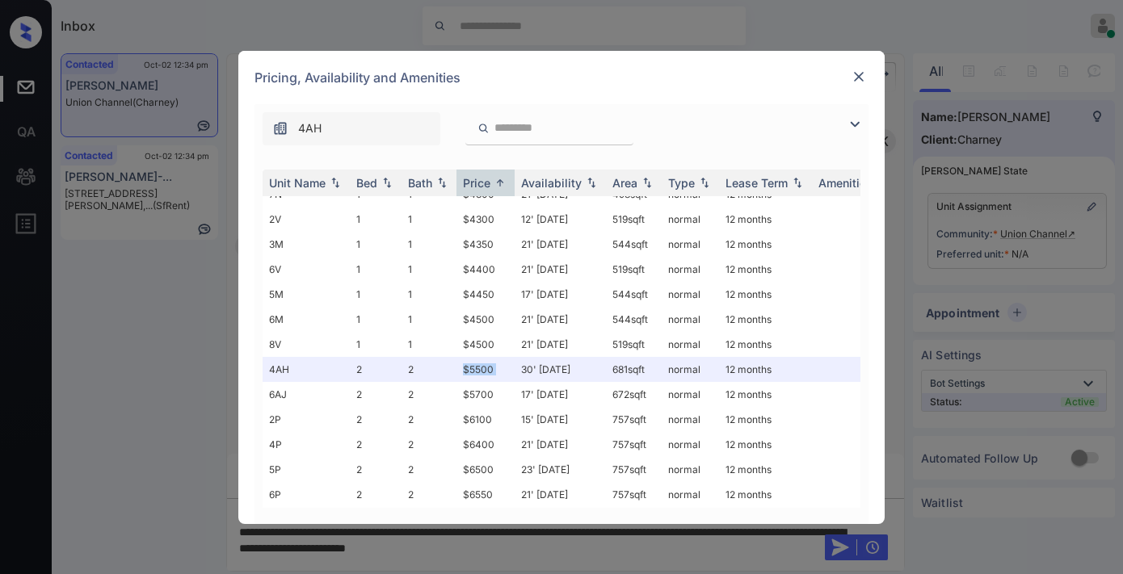
click at [857, 73] on img at bounding box center [858, 77] width 16 height 16
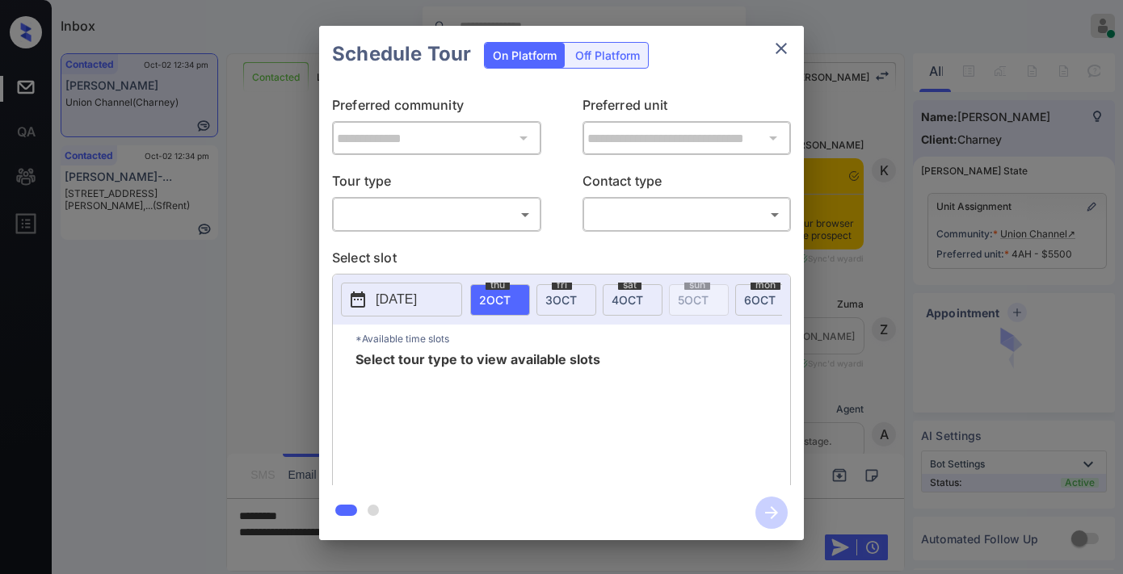
scroll to position [2564, 0]
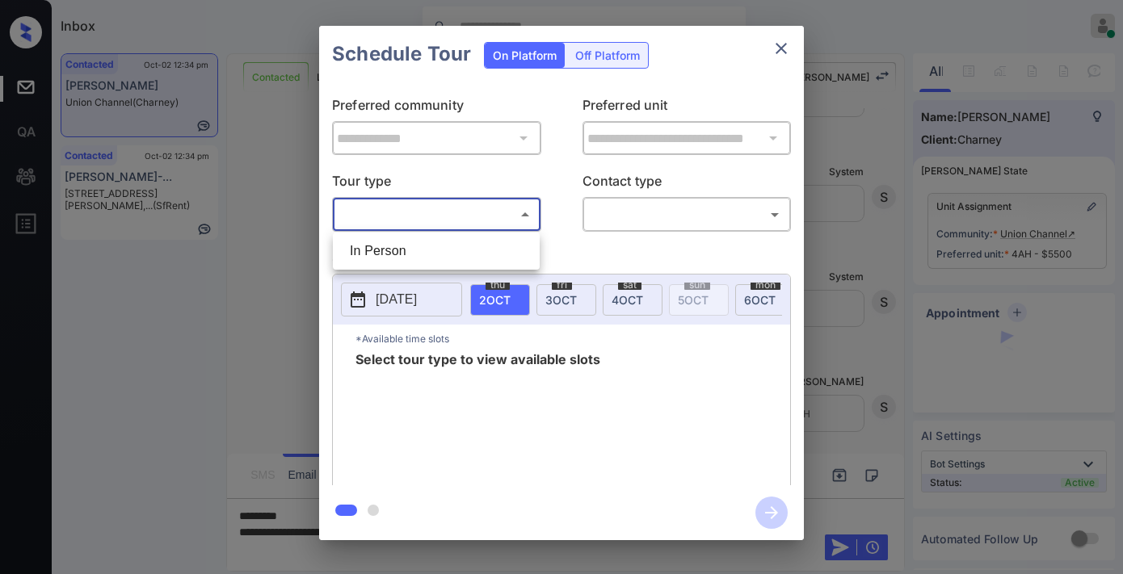
click at [458, 204] on body "Inbox Samantha Soliven Online Set yourself offline Set yourself on break Profil…" at bounding box center [561, 287] width 1123 height 574
click at [448, 247] on li "In Person" at bounding box center [436, 251] width 199 height 29
type input "********"
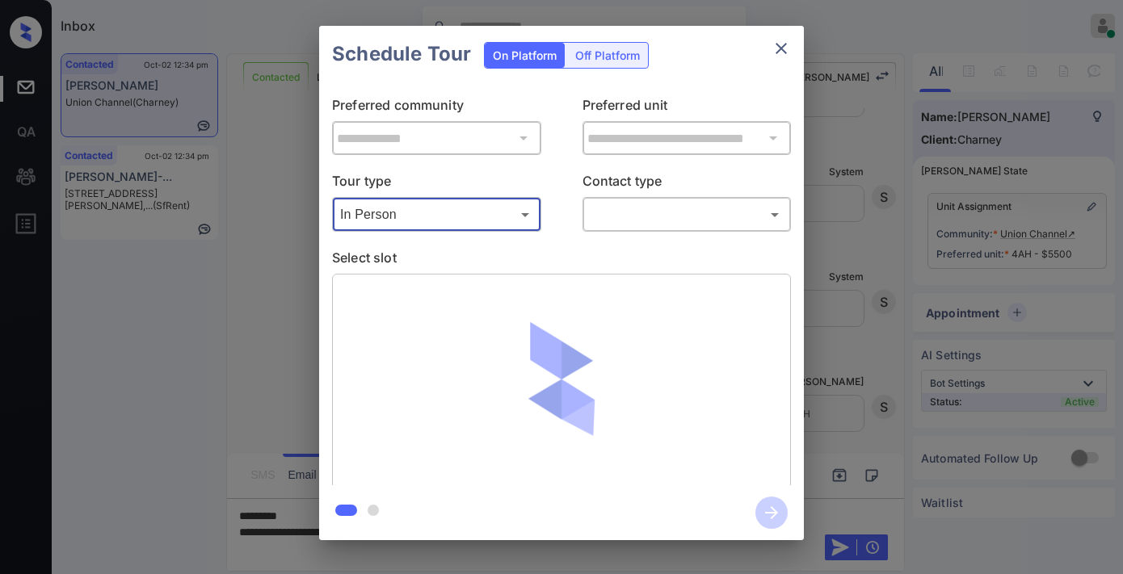
click at [771, 42] on icon "close" at bounding box center [780, 48] width 19 height 19
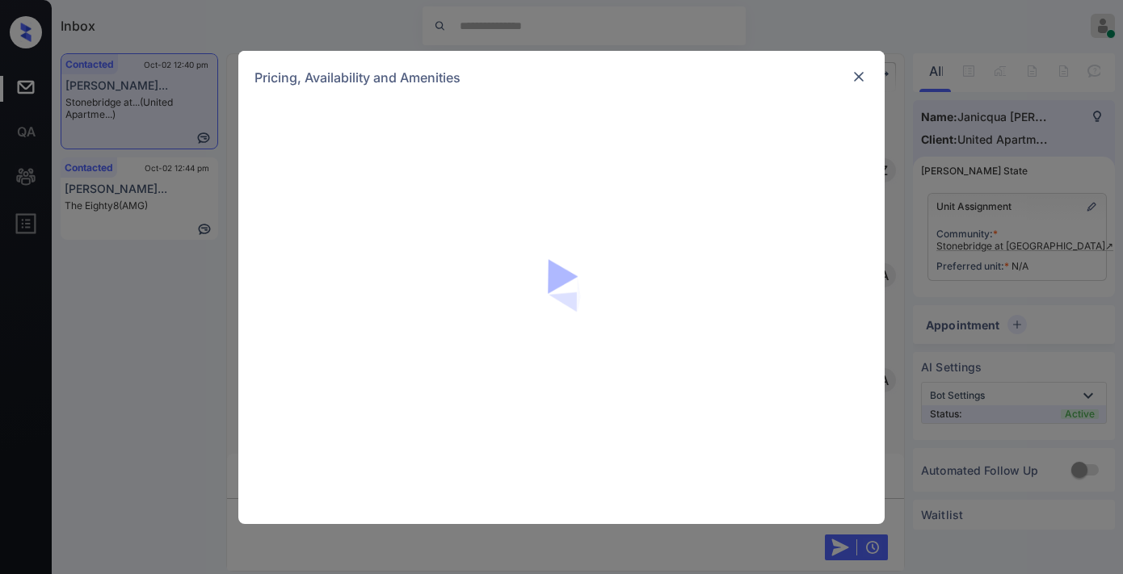
scroll to position [2634, 0]
click at [763, 237] on div at bounding box center [561, 314] width 646 height 420
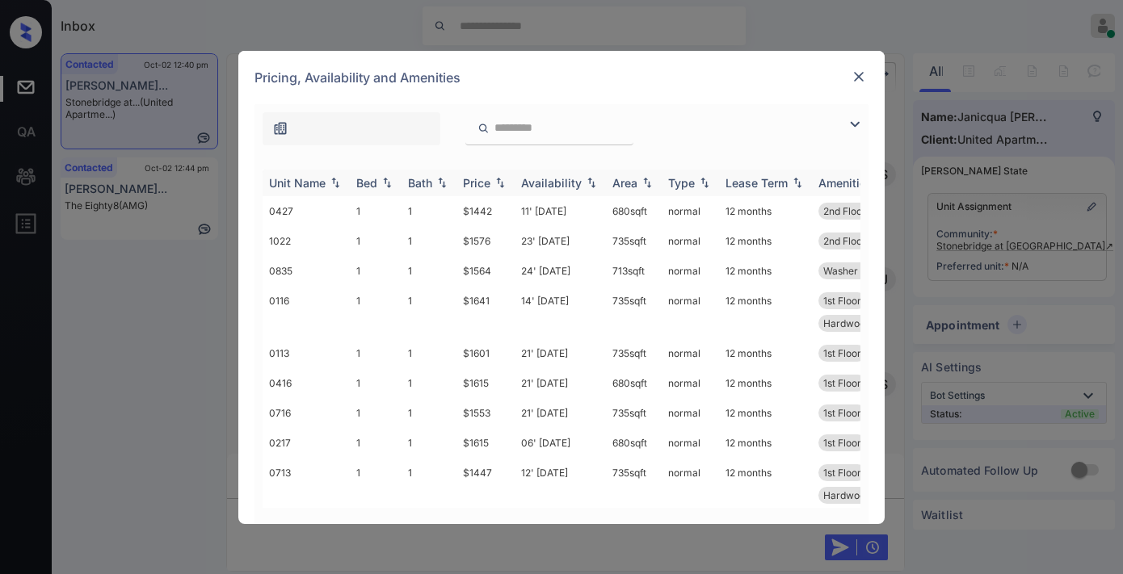
click at [482, 180] on div "Price" at bounding box center [476, 183] width 27 height 14
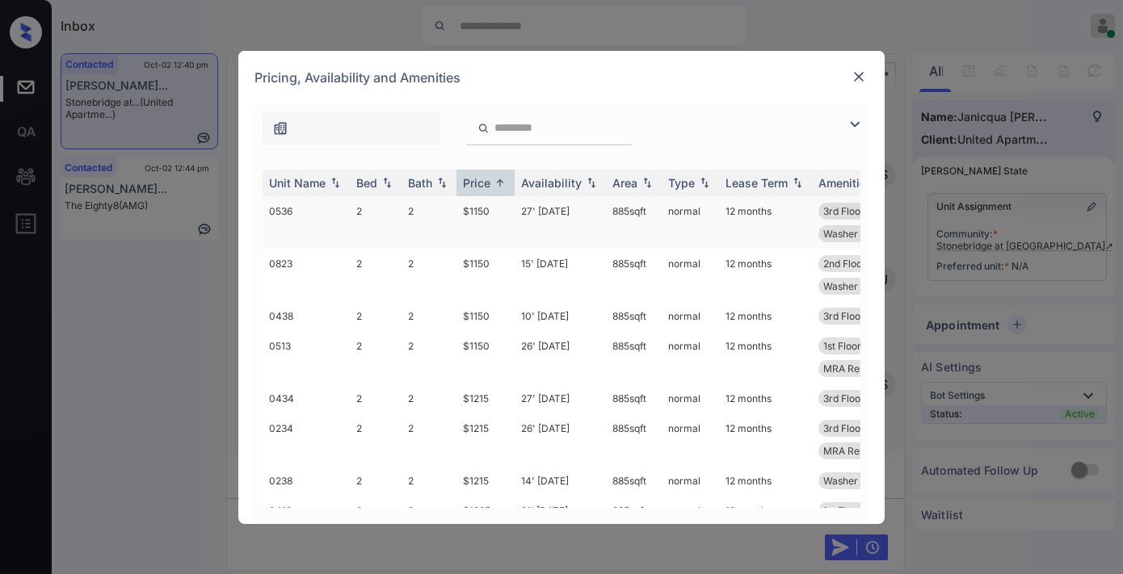
click at [496, 212] on td "$1150" at bounding box center [485, 222] width 58 height 52
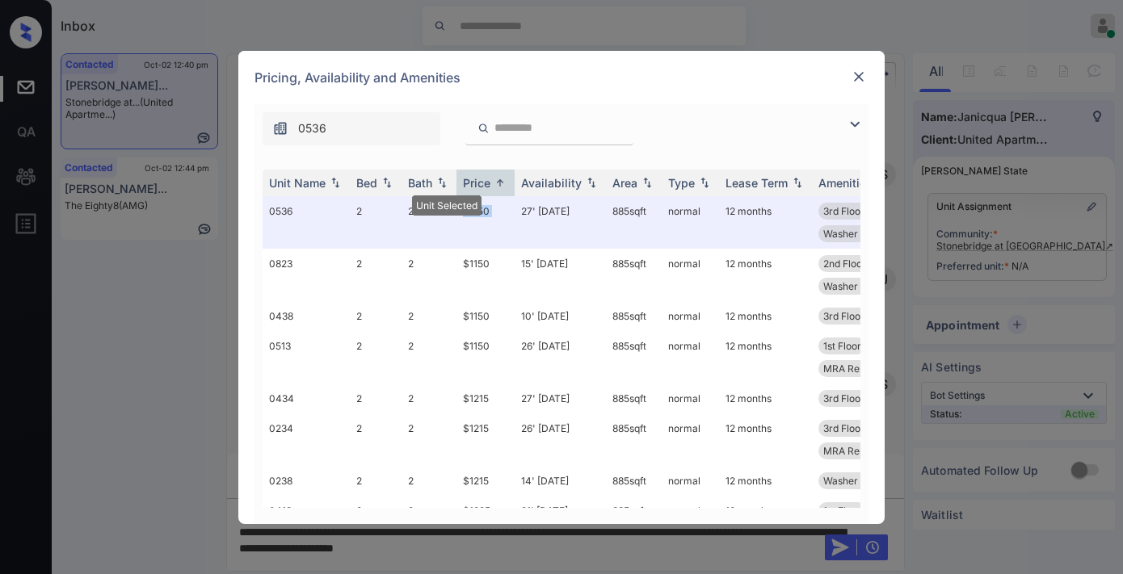
click at [864, 69] on img at bounding box center [858, 77] width 16 height 16
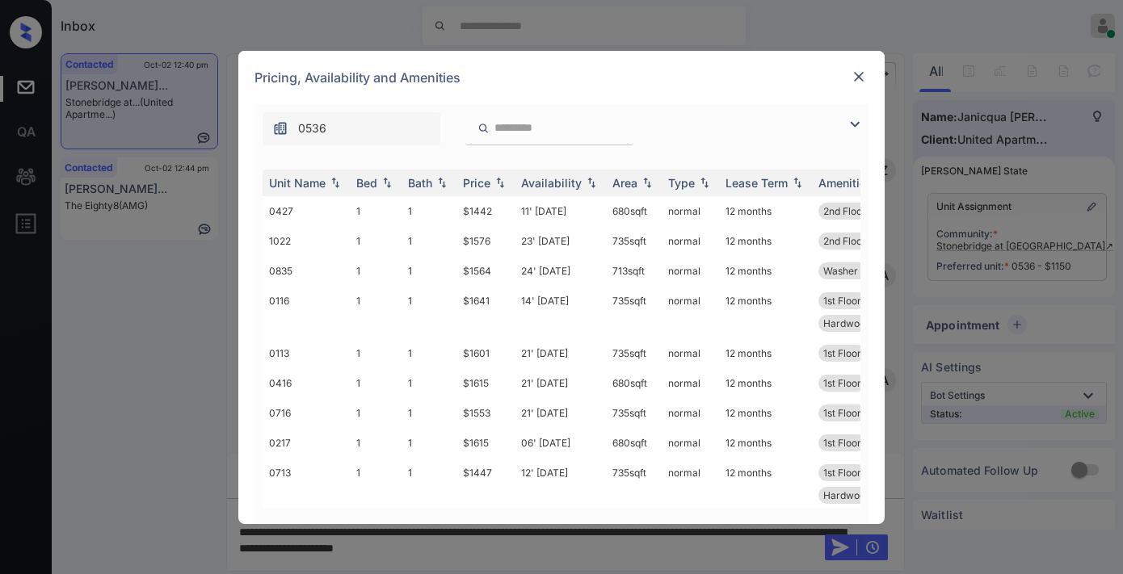
scroll to position [4983, 0]
drag, startPoint x: 669, startPoint y: 65, endPoint x: 627, endPoint y: 141, distance: 86.8
click at [669, 65] on div "Pricing, Availability and Amenities" at bounding box center [561, 77] width 646 height 53
click at [486, 184] on div "Price" at bounding box center [476, 183] width 27 height 14
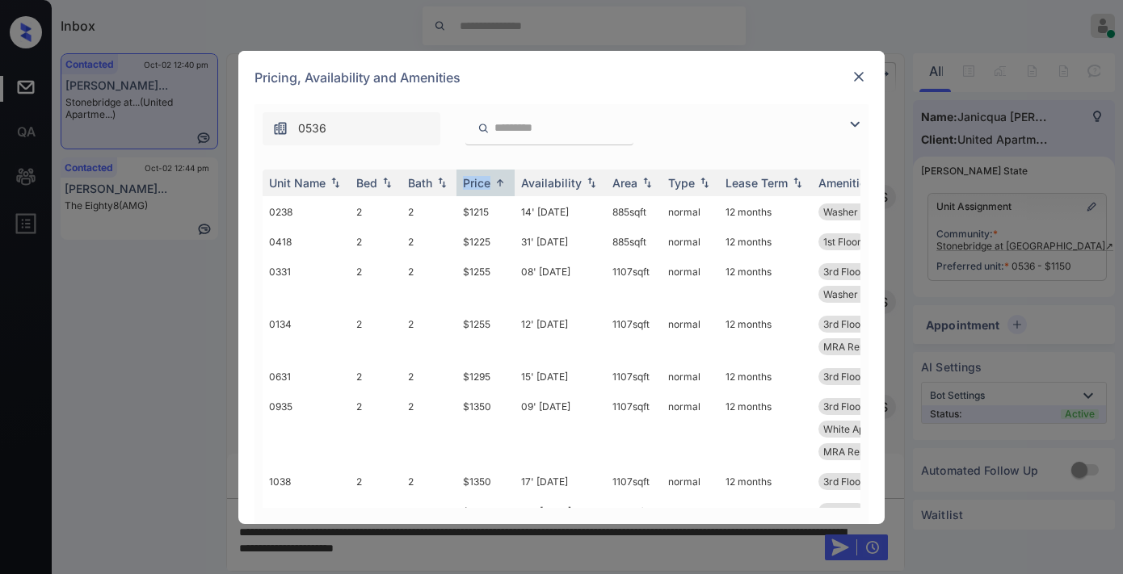
scroll to position [448, 0]
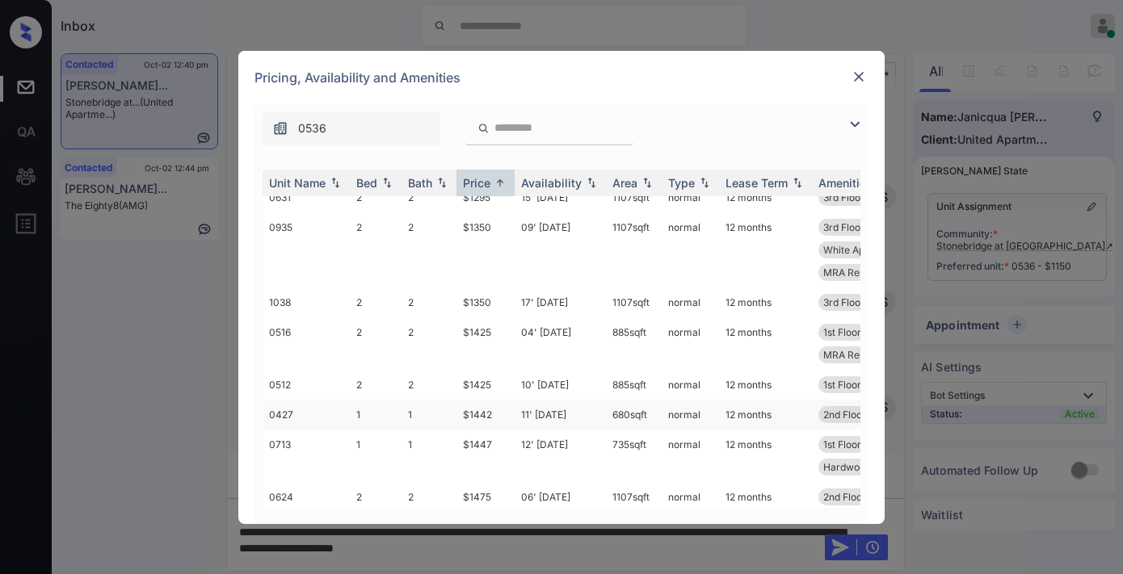
click at [469, 400] on td "$1442" at bounding box center [485, 415] width 58 height 30
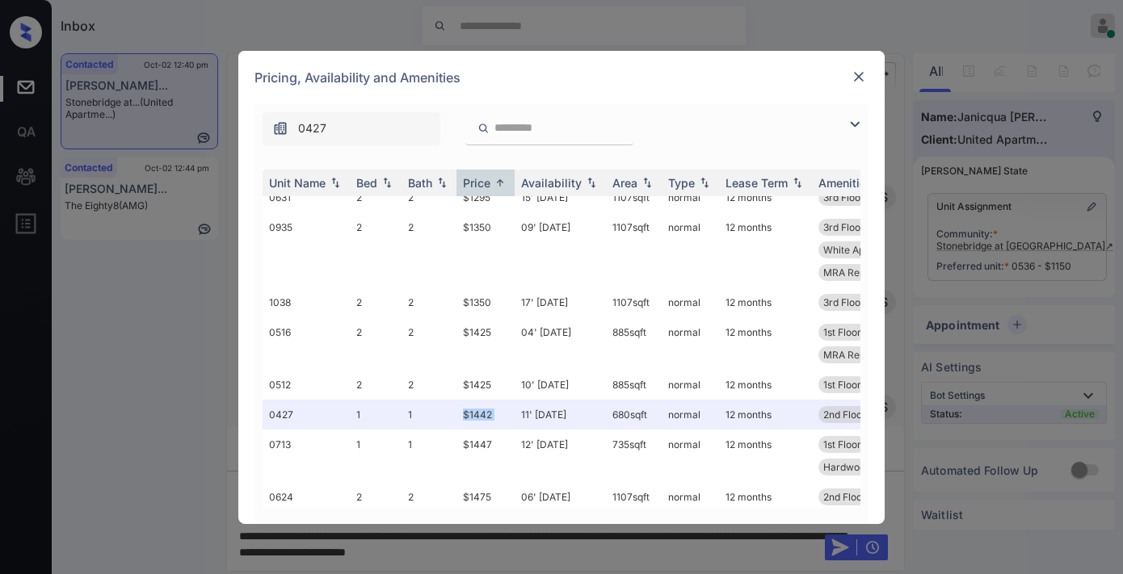
click at [851, 75] on img at bounding box center [858, 77] width 16 height 16
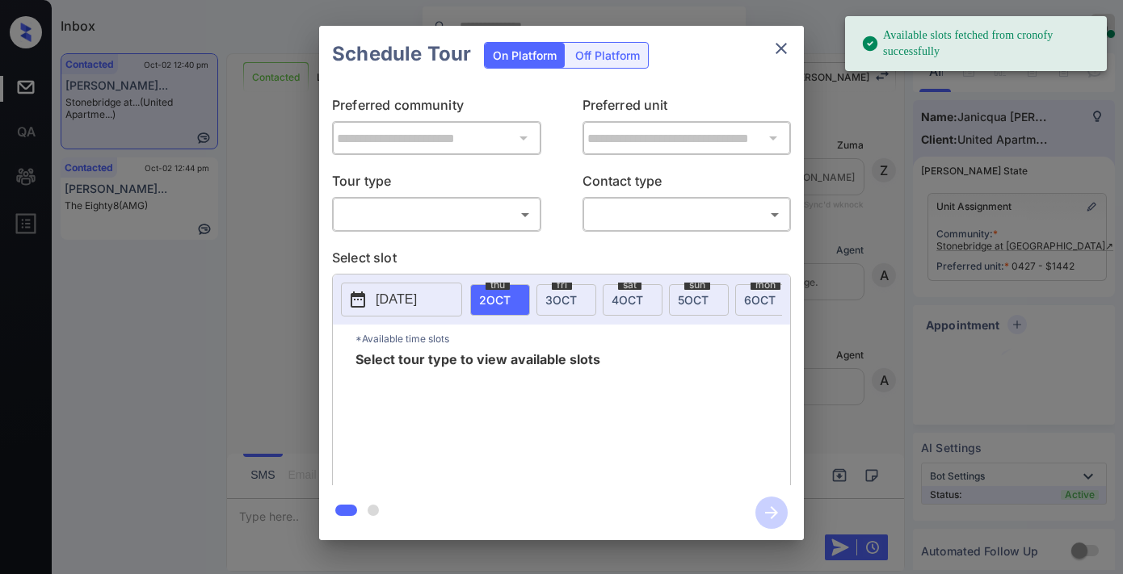
click at [485, 219] on body "Available slots fetched from cronofy successfully Inbox Samantha Soliven Online…" at bounding box center [561, 287] width 1123 height 574
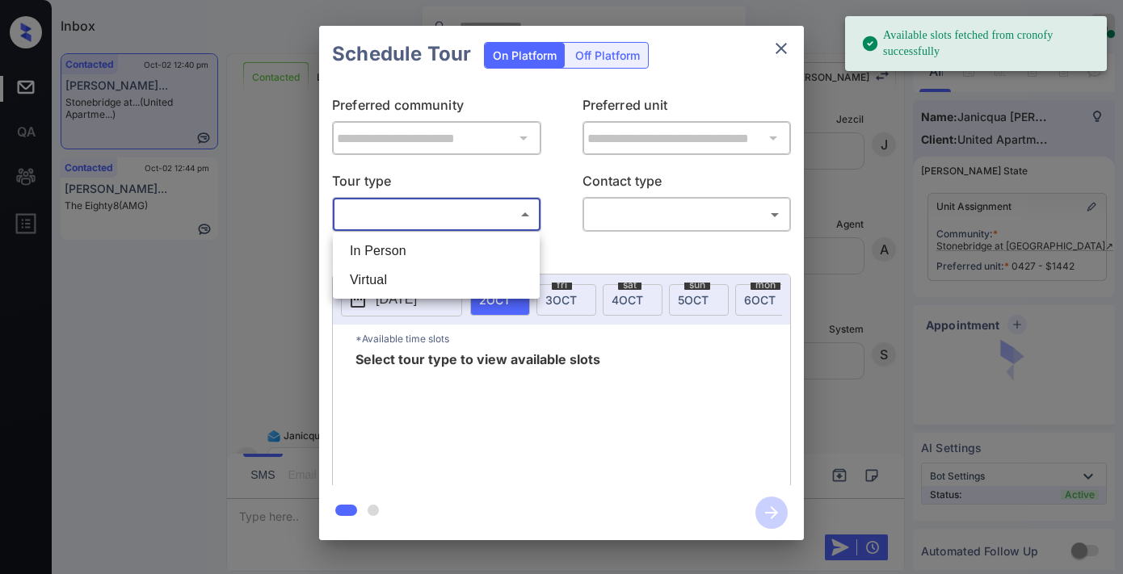
click at [481, 252] on li "In Person" at bounding box center [436, 251] width 199 height 29
type input "********"
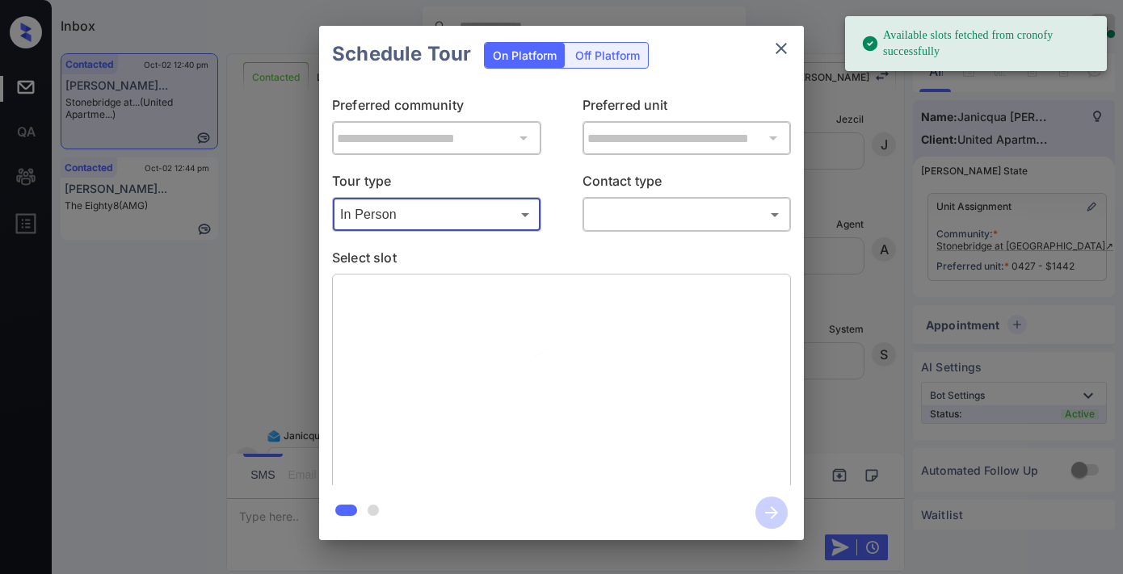
click at [617, 226] on body "Available slots fetched from cronofy successfully Inbox Samantha Soliven Online…" at bounding box center [561, 287] width 1123 height 574
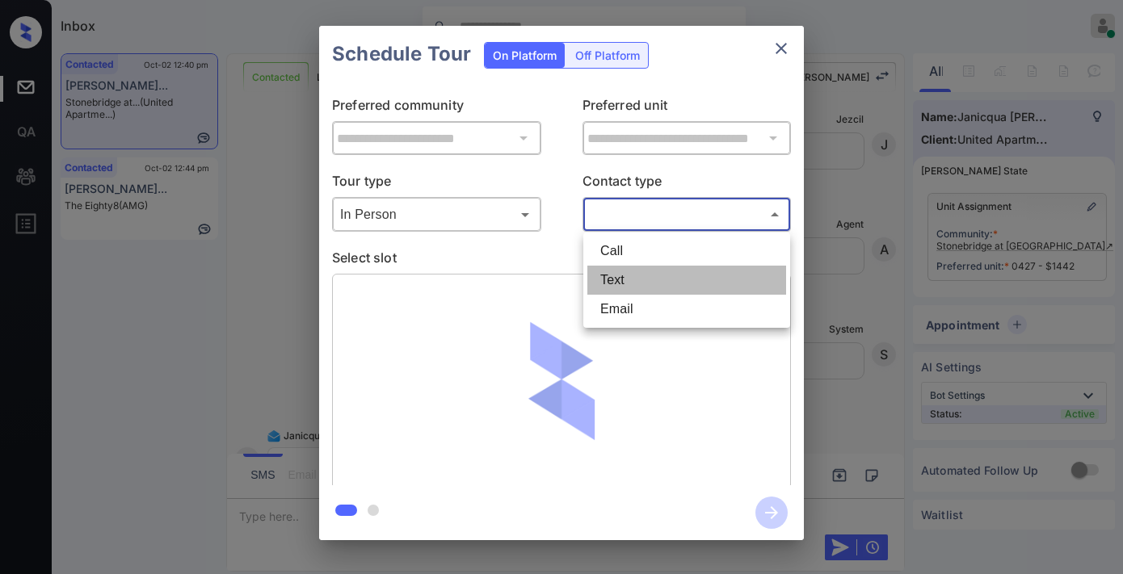
click at [672, 268] on li "Text" at bounding box center [686, 280] width 199 height 29
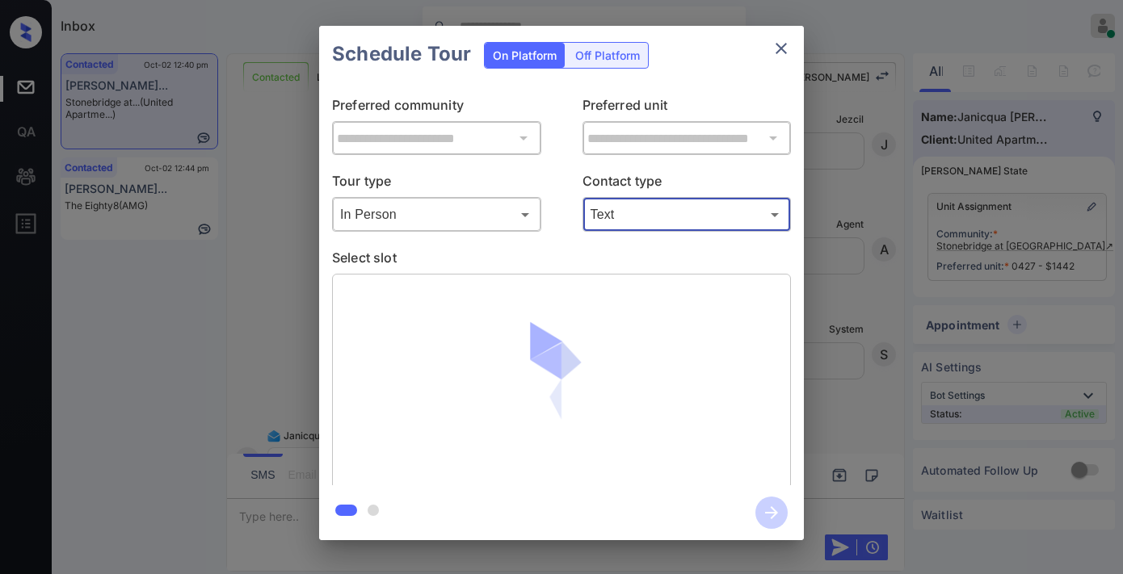
click at [695, 213] on body "Inbox Samantha Soliven Online Set yourself offline Set yourself on break Profil…" at bounding box center [561, 287] width 1123 height 574
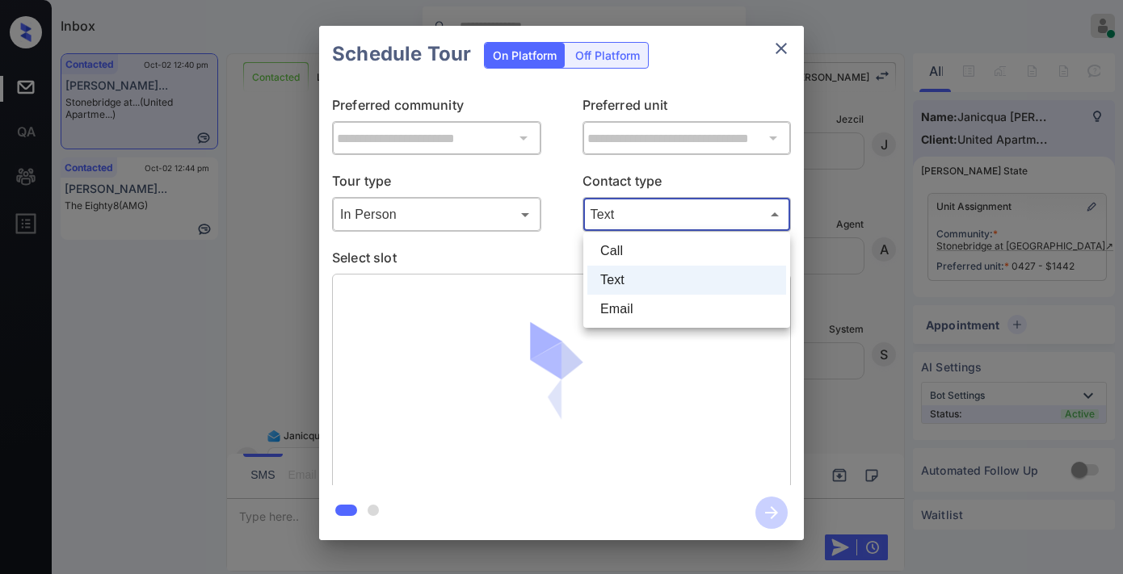
click at [646, 317] on li "Email" at bounding box center [686, 309] width 199 height 29
type input "*****"
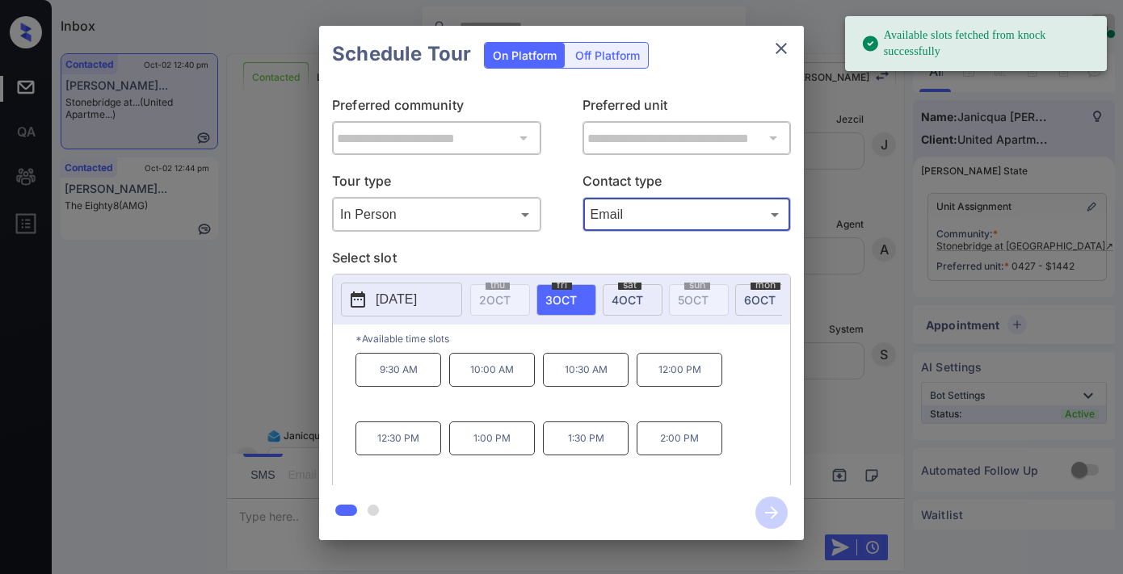
click at [685, 452] on p "2:00 PM" at bounding box center [679, 439] width 86 height 34
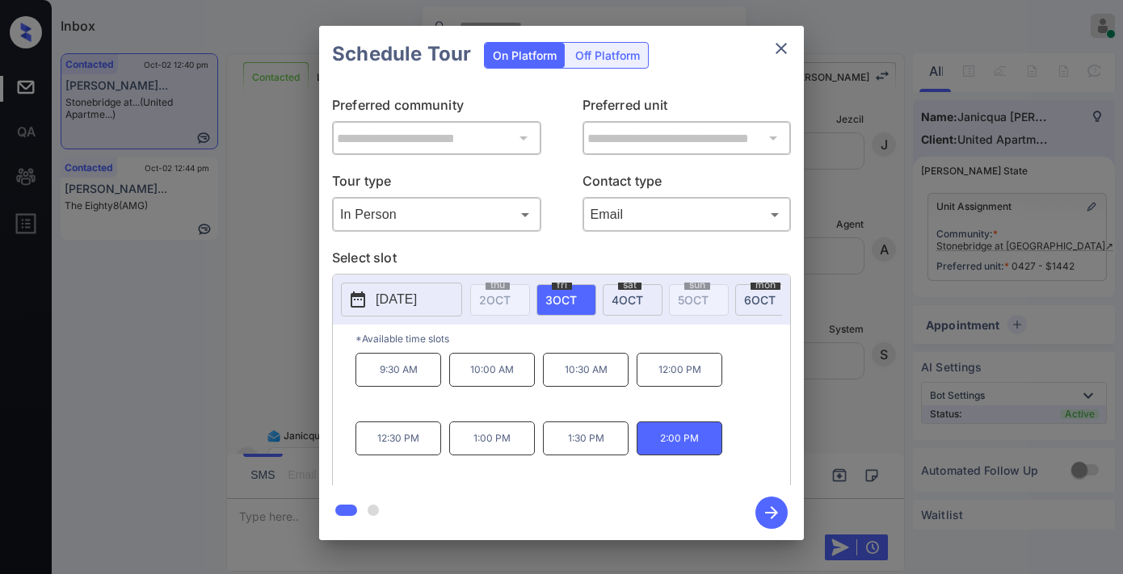
click at [642, 304] on span "4 OCT" at bounding box center [626, 300] width 31 height 14
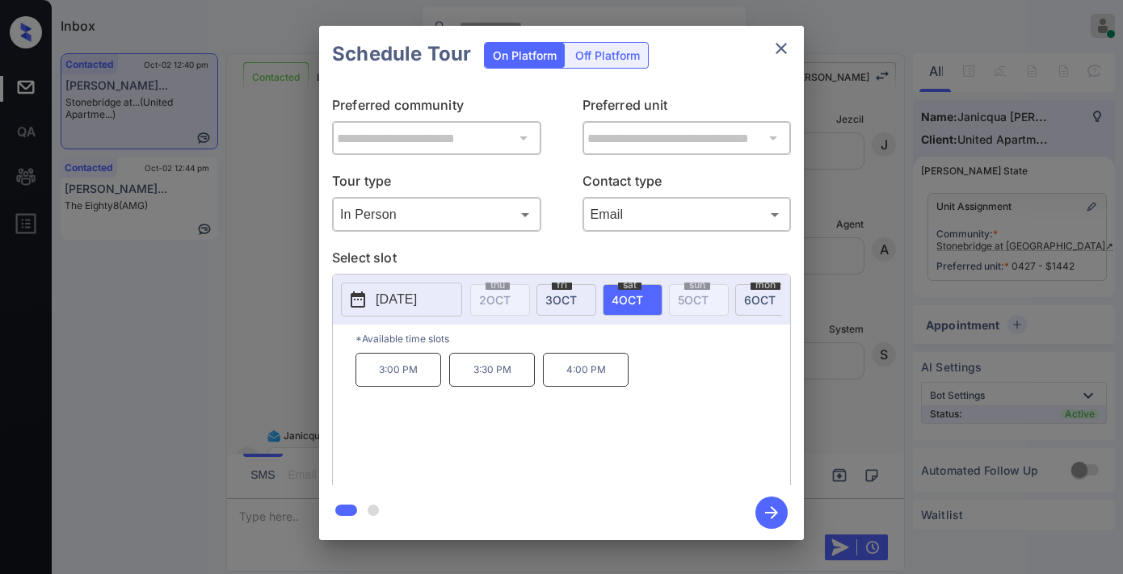
click at [565, 304] on span "3 OCT" at bounding box center [560, 300] width 31 height 14
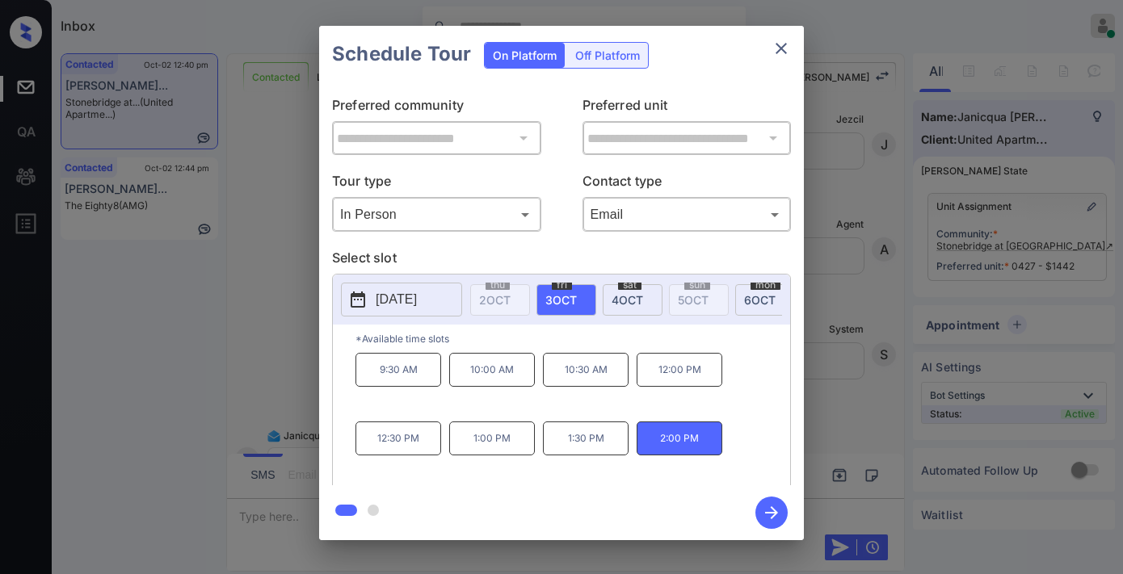
click at [769, 51] on button "close" at bounding box center [781, 48] width 32 height 32
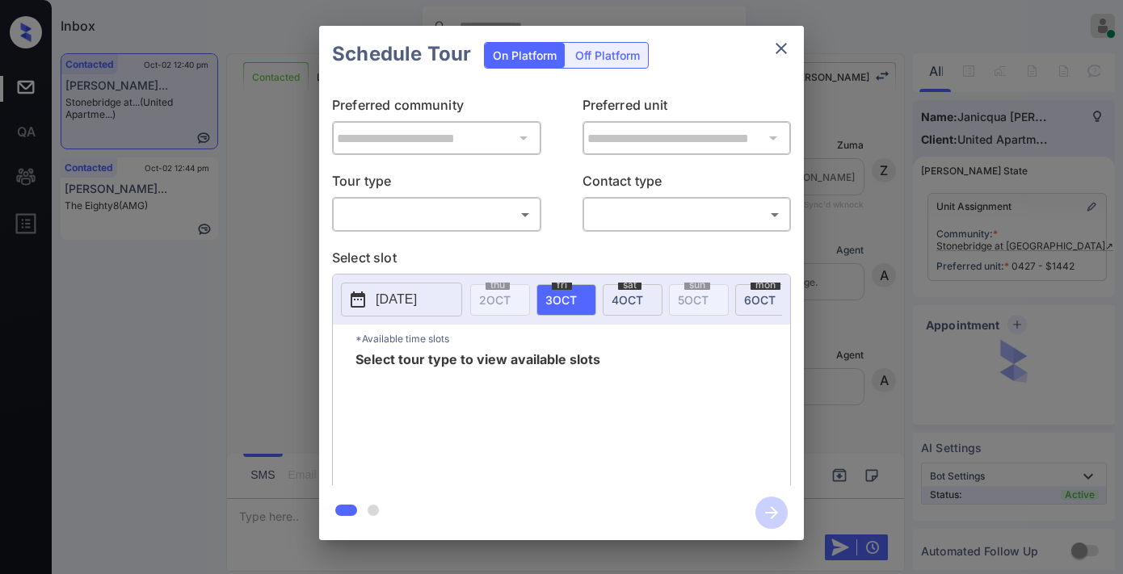
click at [431, 208] on body "Inbox [PERSON_NAME] Online Set yourself offline Set yourself on break Profile S…" at bounding box center [561, 287] width 1123 height 574
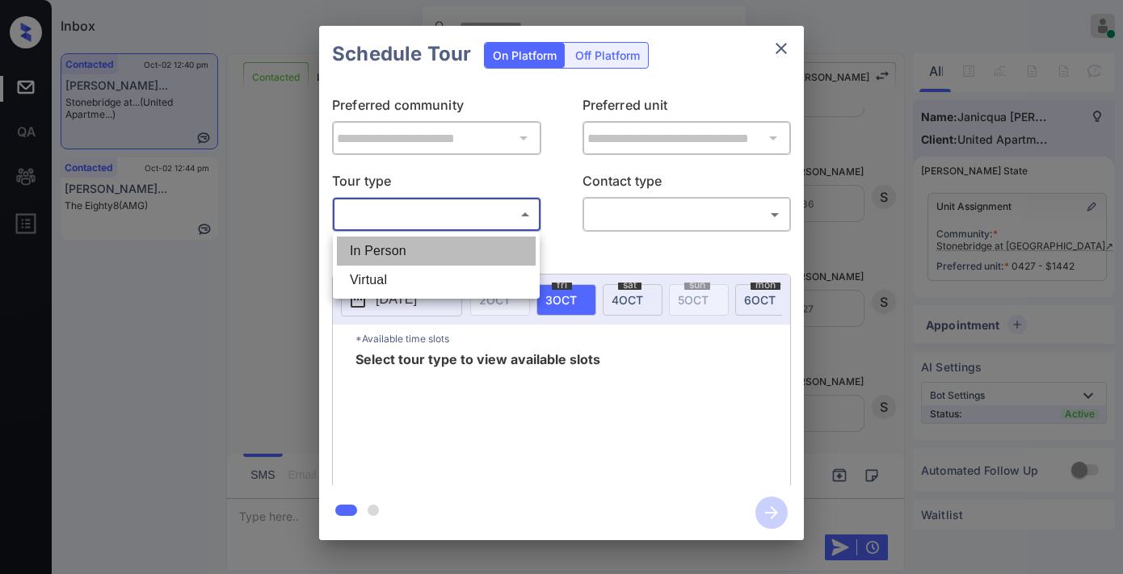
click at [422, 253] on li "In Person" at bounding box center [436, 251] width 199 height 29
type input "********"
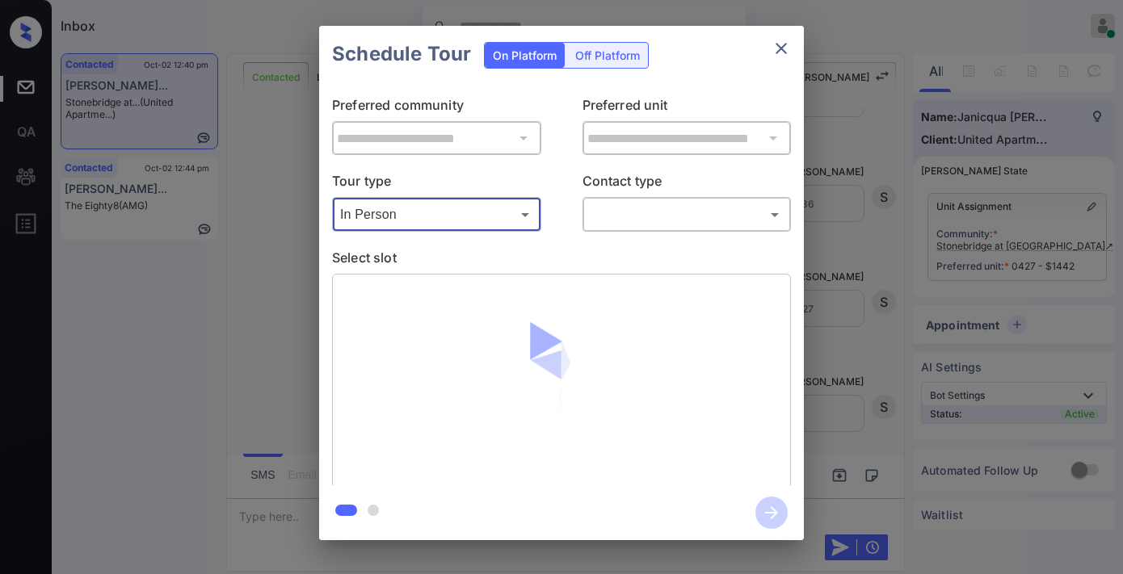
click at [672, 230] on div "​ ​" at bounding box center [686, 214] width 209 height 35
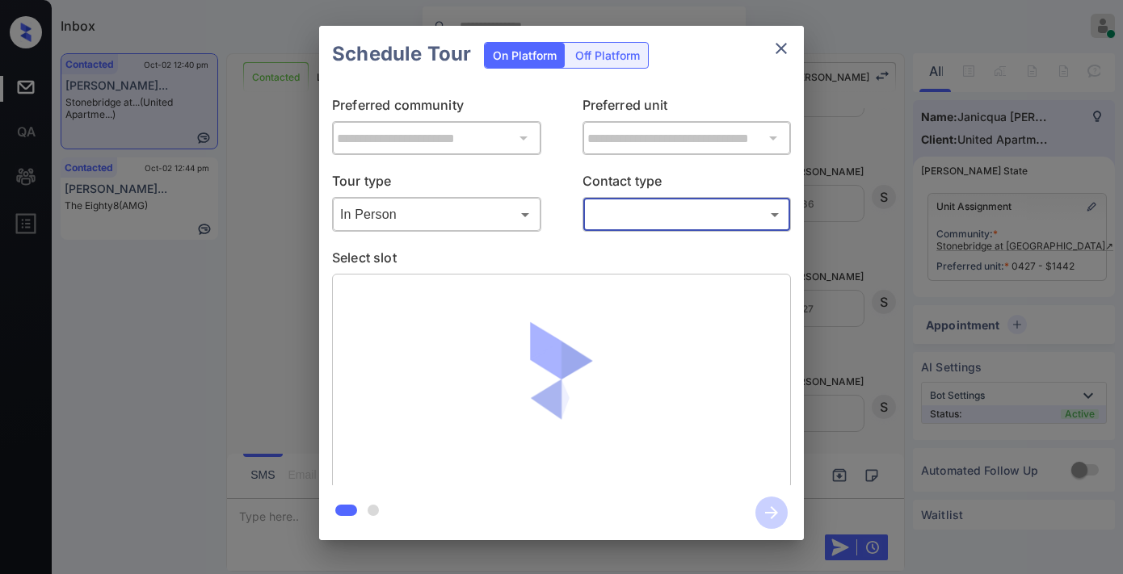
click at [666, 224] on body "Inbox Samantha Soliven Online Set yourself offline Set yourself on break Profil…" at bounding box center [561, 287] width 1123 height 574
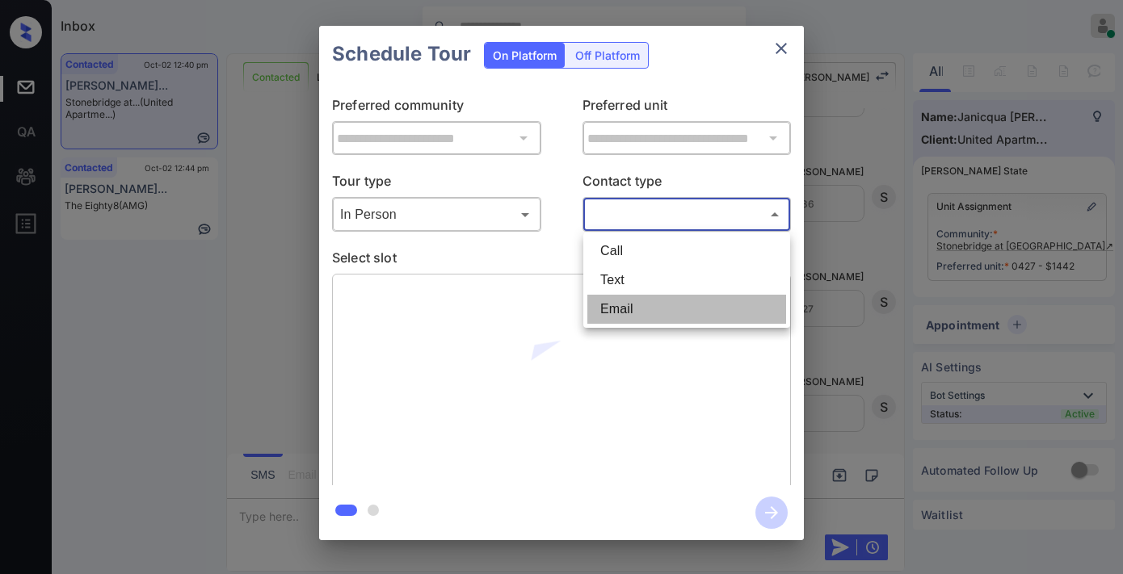
click at [651, 311] on li "Email" at bounding box center [686, 309] width 199 height 29
type input "*****"
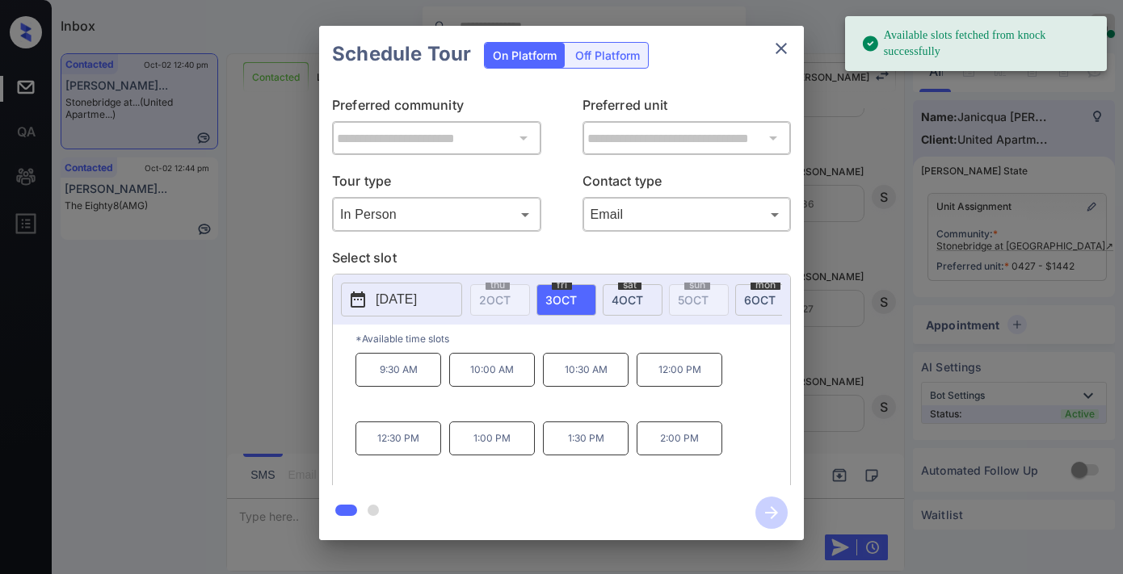
click at [674, 175] on p "Contact type" at bounding box center [686, 184] width 209 height 26
click at [687, 442] on p "2:00 PM" at bounding box center [679, 439] width 86 height 34
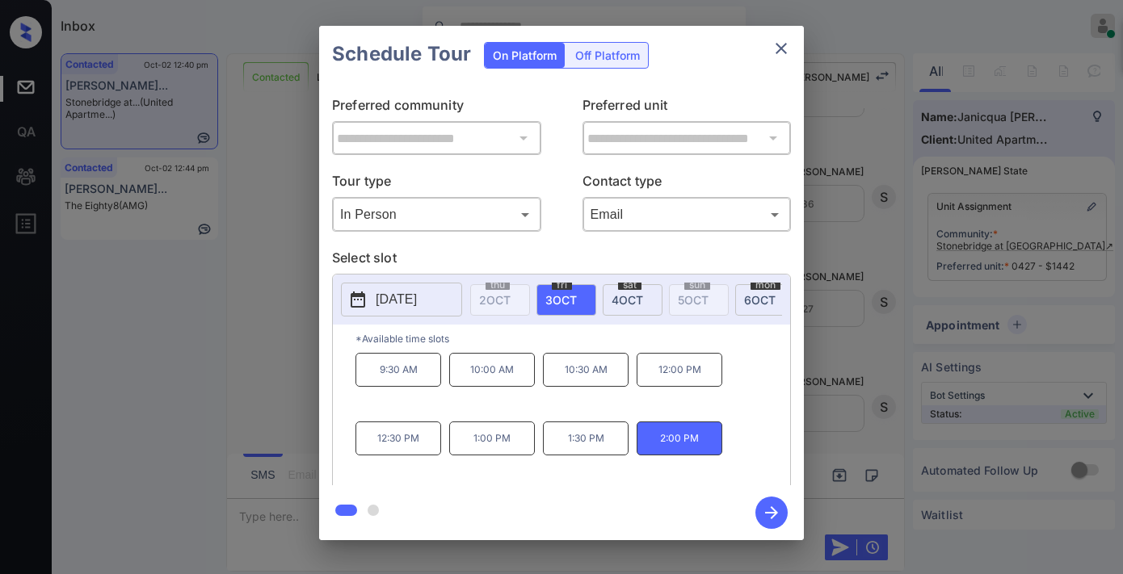
click at [772, 517] on icon "button" at bounding box center [771, 512] width 13 height 13
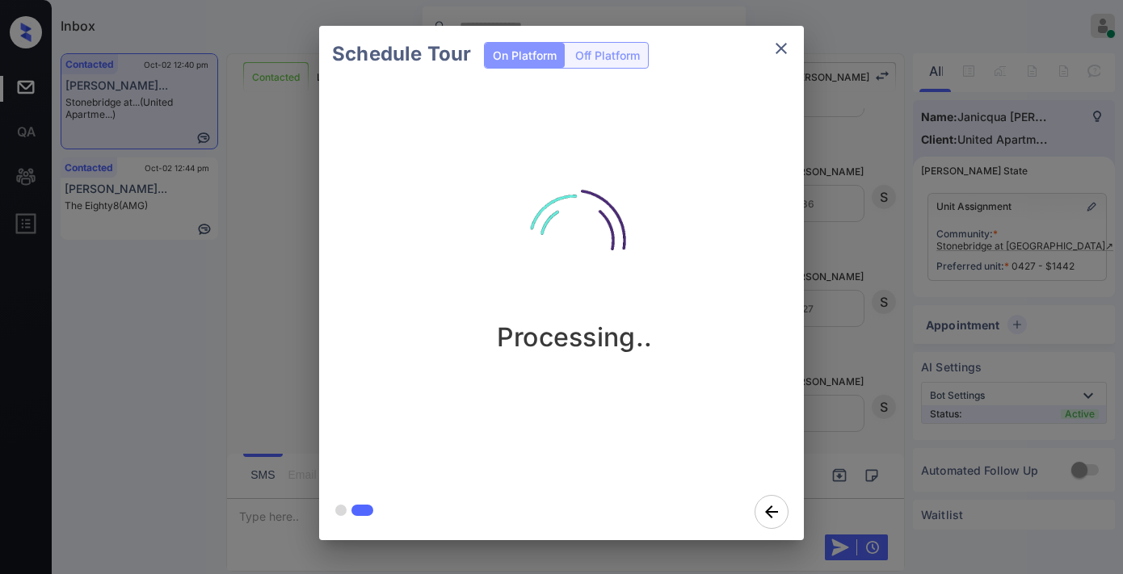
scroll to position [5407, 0]
click at [569, 172] on img at bounding box center [574, 241] width 162 height 162
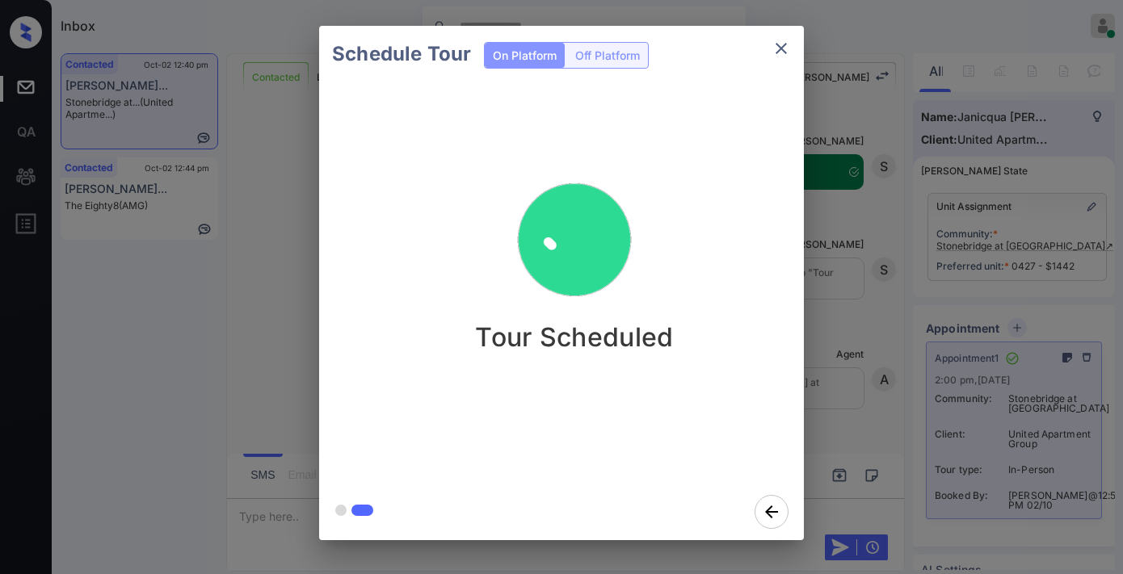
click at [777, 48] on icon "close" at bounding box center [780, 48] width 19 height 19
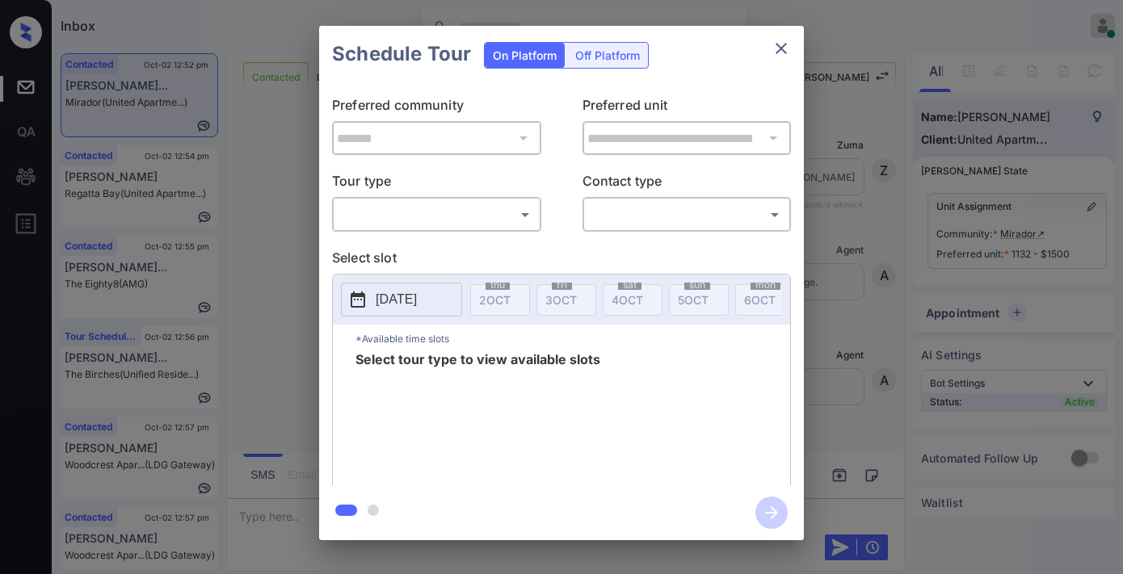
scroll to position [1908, 0]
click at [489, 205] on body "Inbox Samantha Soliven Online Set yourself offline Set yourself on break Profil…" at bounding box center [561, 287] width 1123 height 574
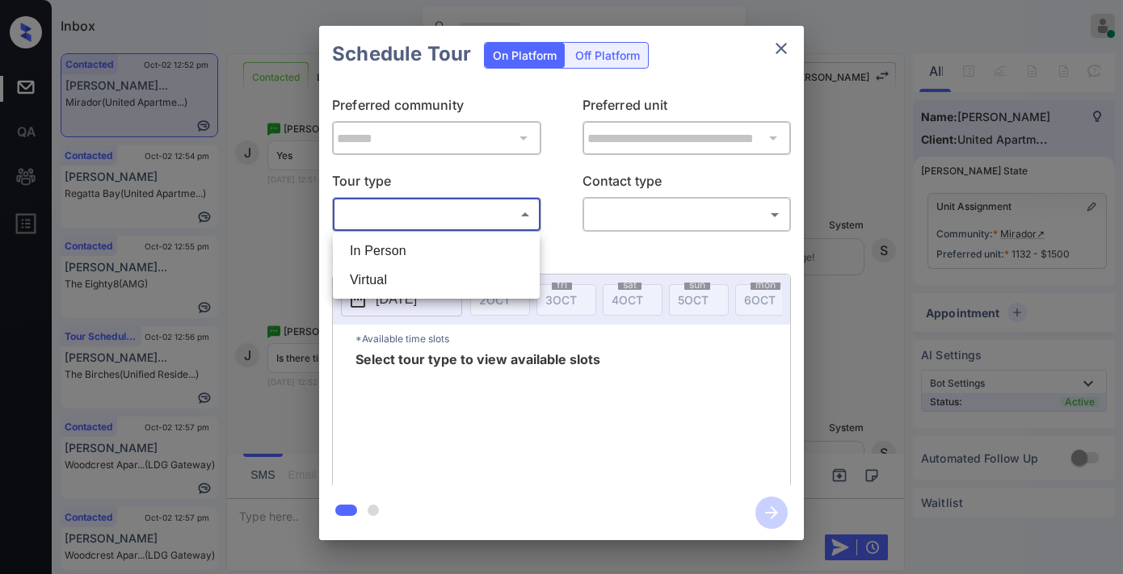
click at [478, 258] on li "In Person" at bounding box center [436, 251] width 199 height 29
type input "********"
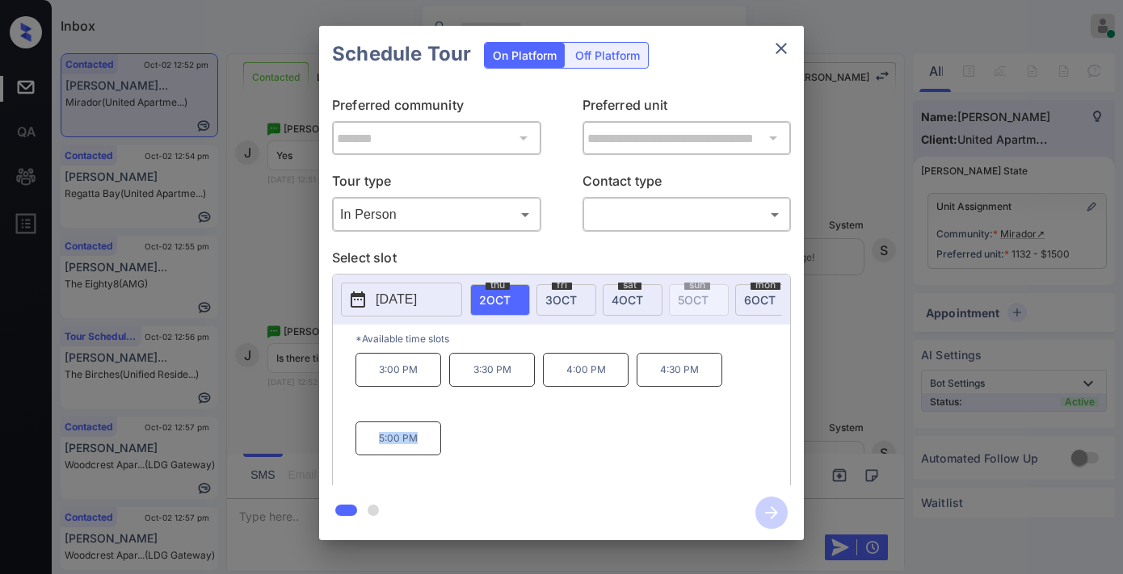
drag, startPoint x: 430, startPoint y: 445, endPoint x: 388, endPoint y: 450, distance: 42.3
click at [357, 448] on p "5:00 PM" at bounding box center [398, 439] width 86 height 34
copy p "5:00 PM"
click at [771, 52] on icon "close" at bounding box center [780, 48] width 19 height 19
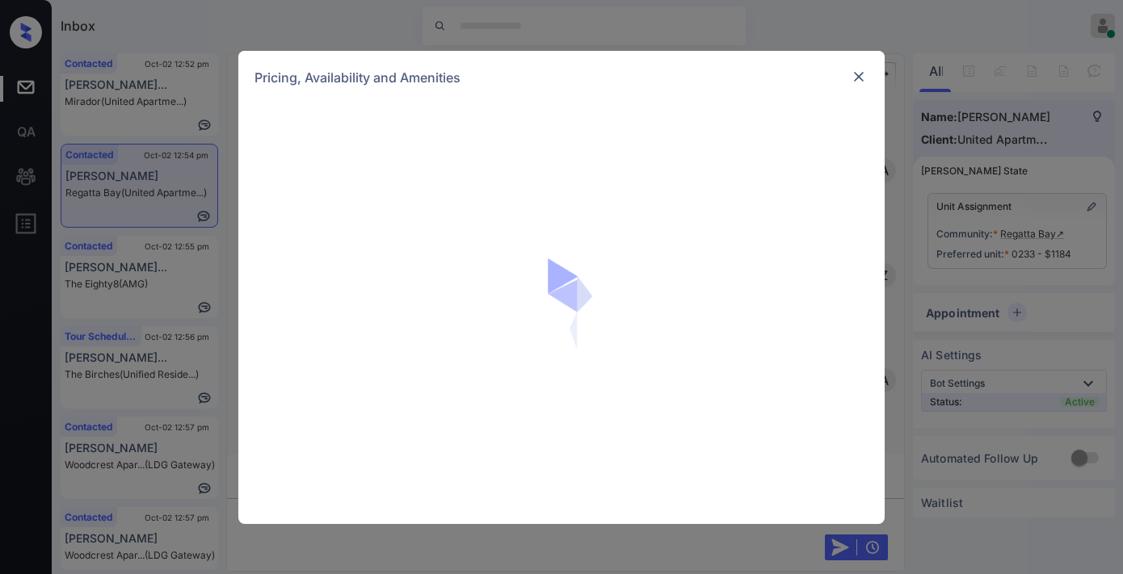
scroll to position [1346, 0]
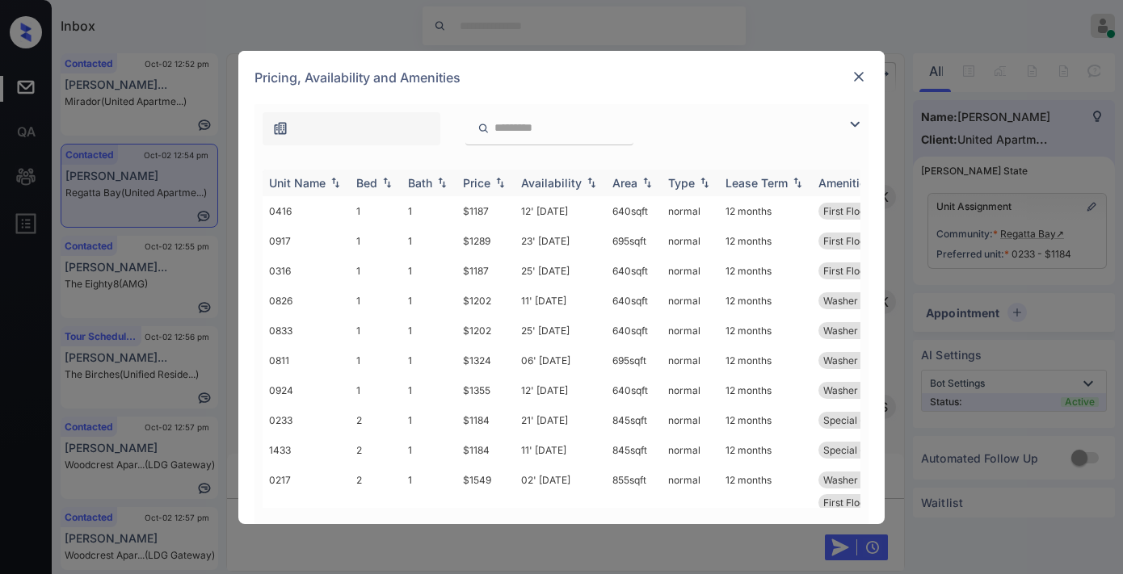
click at [474, 178] on div "Price" at bounding box center [476, 183] width 27 height 14
drag, startPoint x: 474, startPoint y: 178, endPoint x: 481, endPoint y: 174, distance: 8.3
click at [481, 176] on div "Price" at bounding box center [476, 183] width 27 height 14
drag, startPoint x: 504, startPoint y: 212, endPoint x: 442, endPoint y: 210, distance: 62.2
click at [442, 210] on tr "0233 2 1 $1184 21' Jul 25 845 sqft normal 12 months Special - 01" at bounding box center [684, 211] width 844 height 30
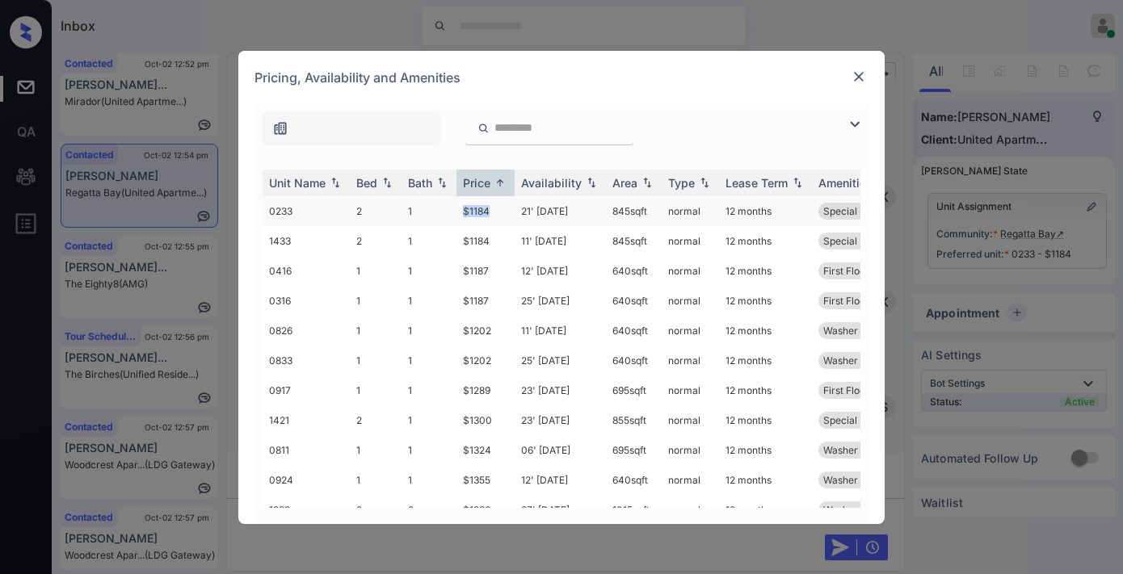
copy tr "$1184"
click at [537, 212] on td "21' Jul 25" at bounding box center [559, 211] width 91 height 30
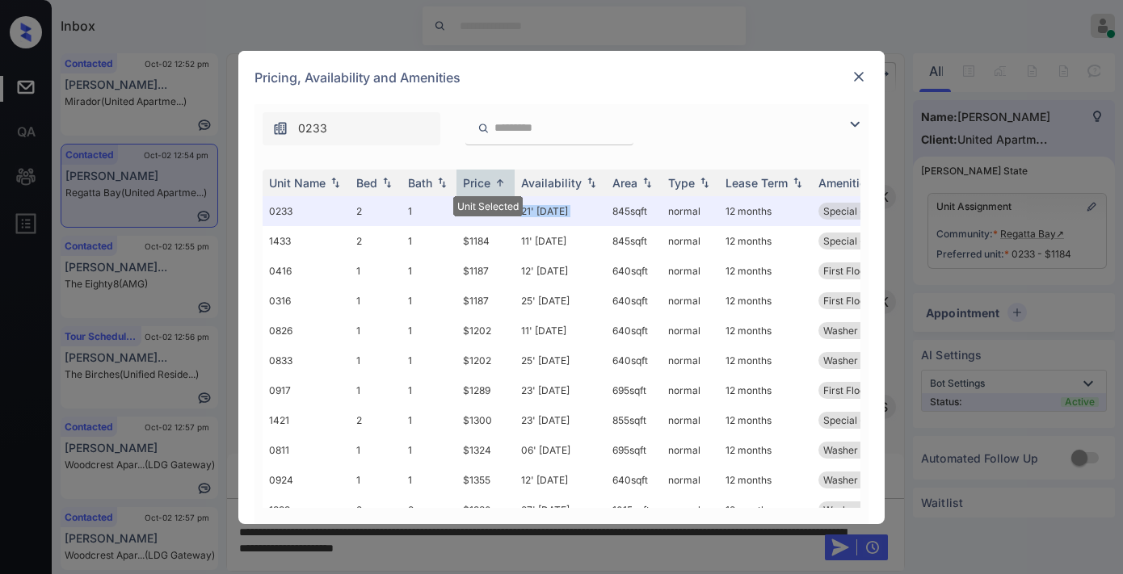
click at [859, 74] on img at bounding box center [858, 77] width 16 height 16
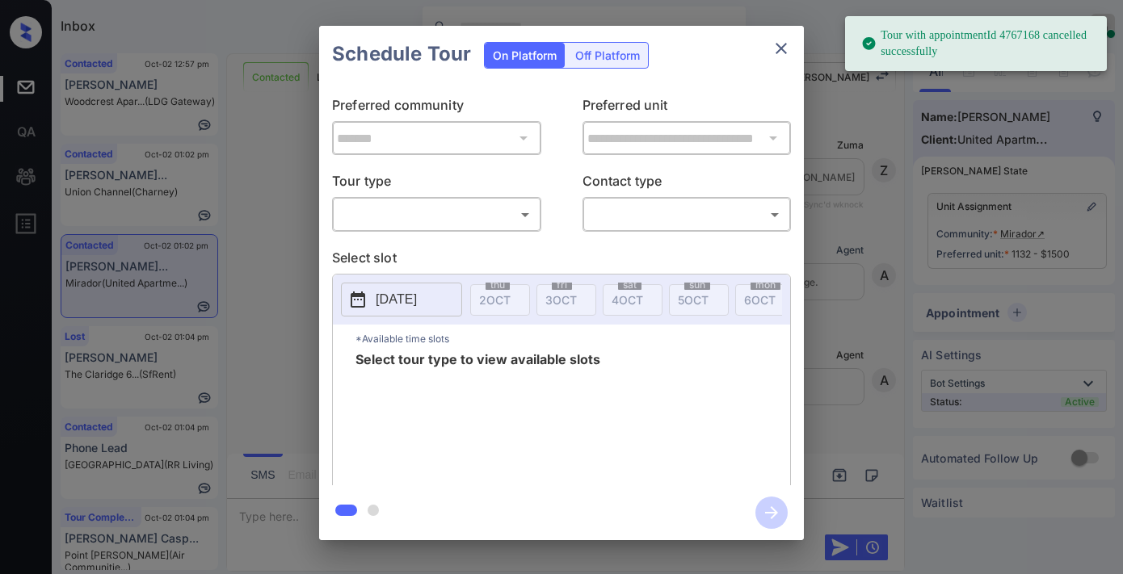
scroll to position [2718, 0]
click at [443, 216] on body "Tour with appointmentId 4767168 cancelled successfully Inbox [PERSON_NAME] Onli…" at bounding box center [561, 287] width 1123 height 574
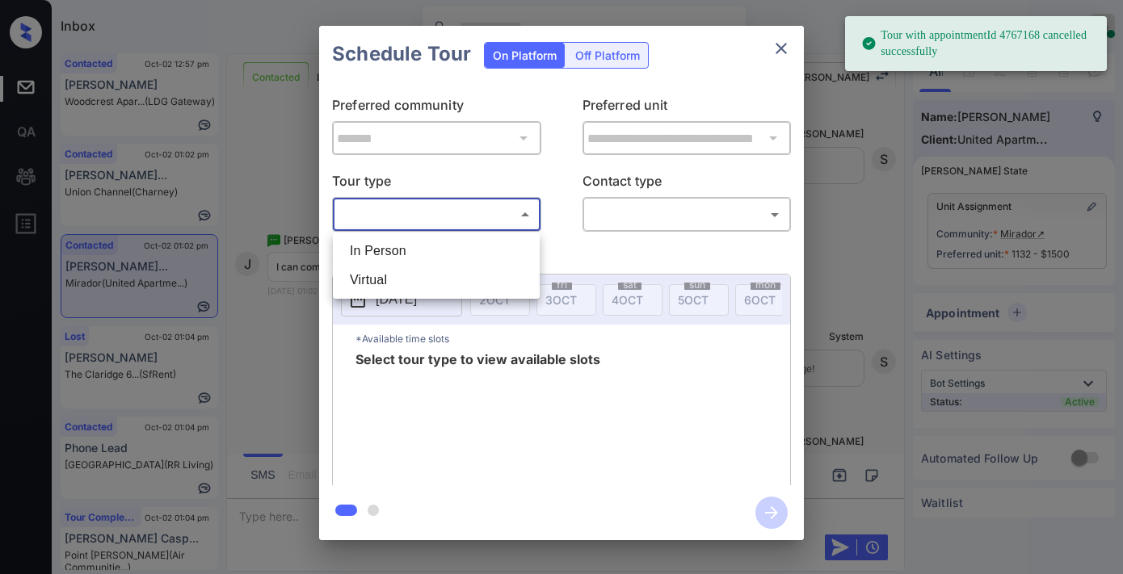
click at [439, 247] on li "In Person" at bounding box center [436, 251] width 199 height 29
type input "********"
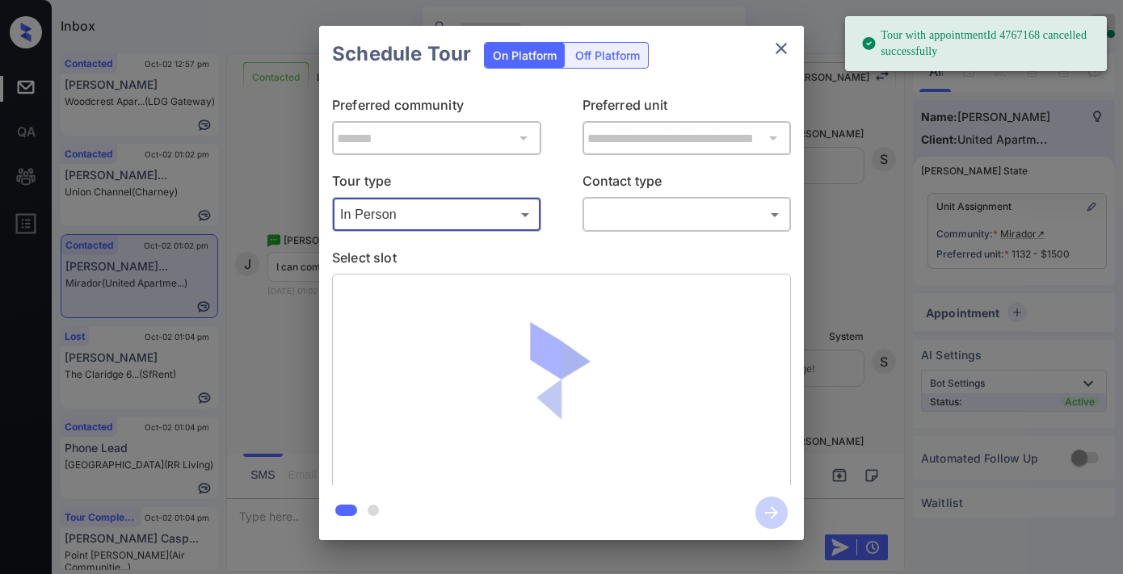
click at [640, 199] on div "​ ​" at bounding box center [686, 214] width 209 height 35
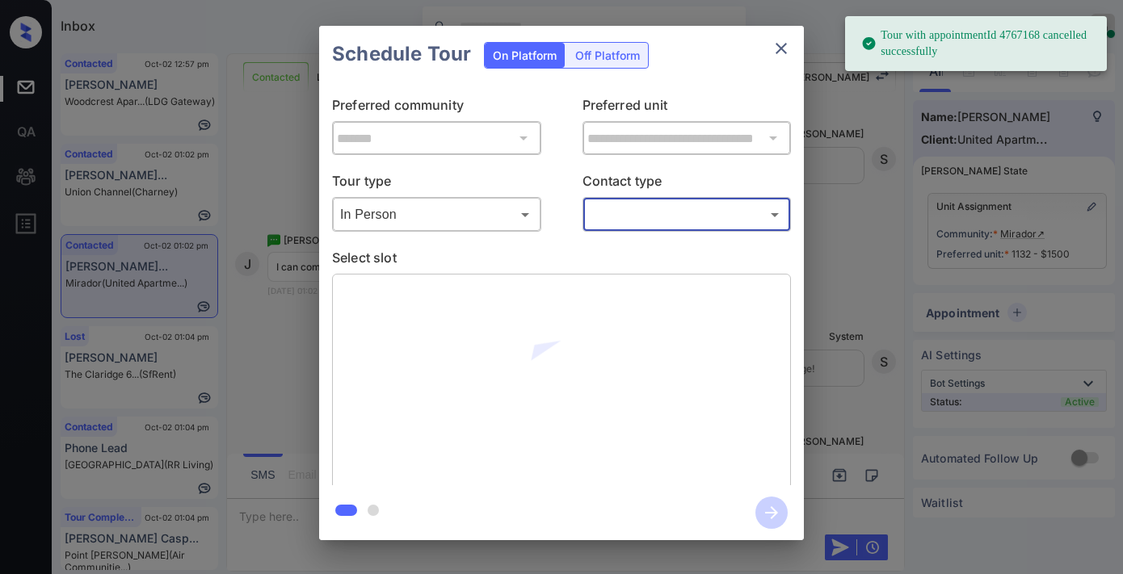
click at [640, 216] on body "Tour with appointmentId 4767168 cancelled successfully Inbox [PERSON_NAME] Onli…" at bounding box center [561, 287] width 1123 height 574
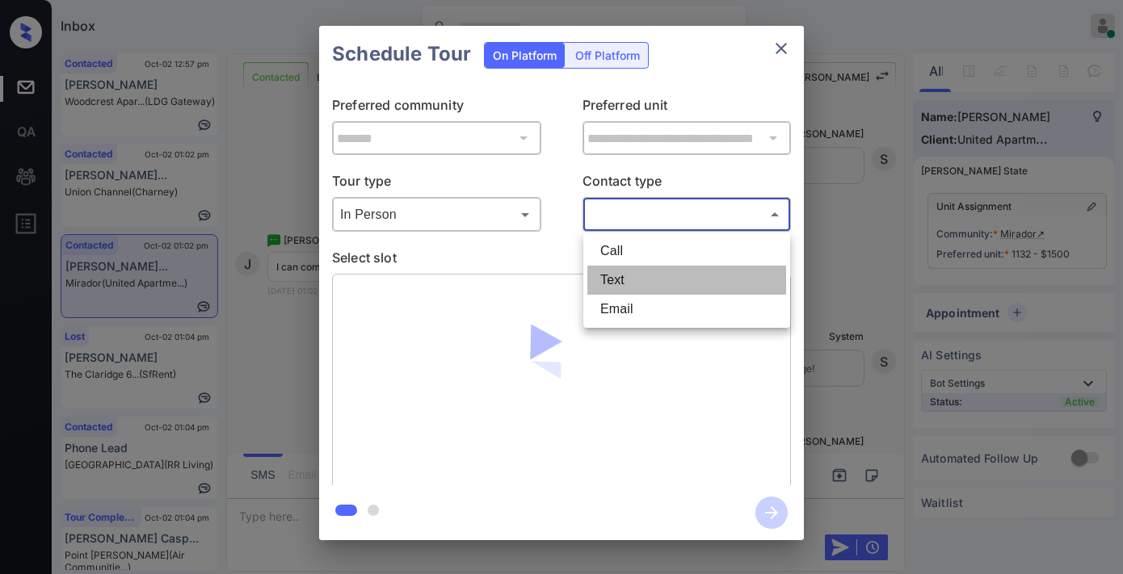
click at [644, 283] on li "Text" at bounding box center [686, 280] width 199 height 29
type input "****"
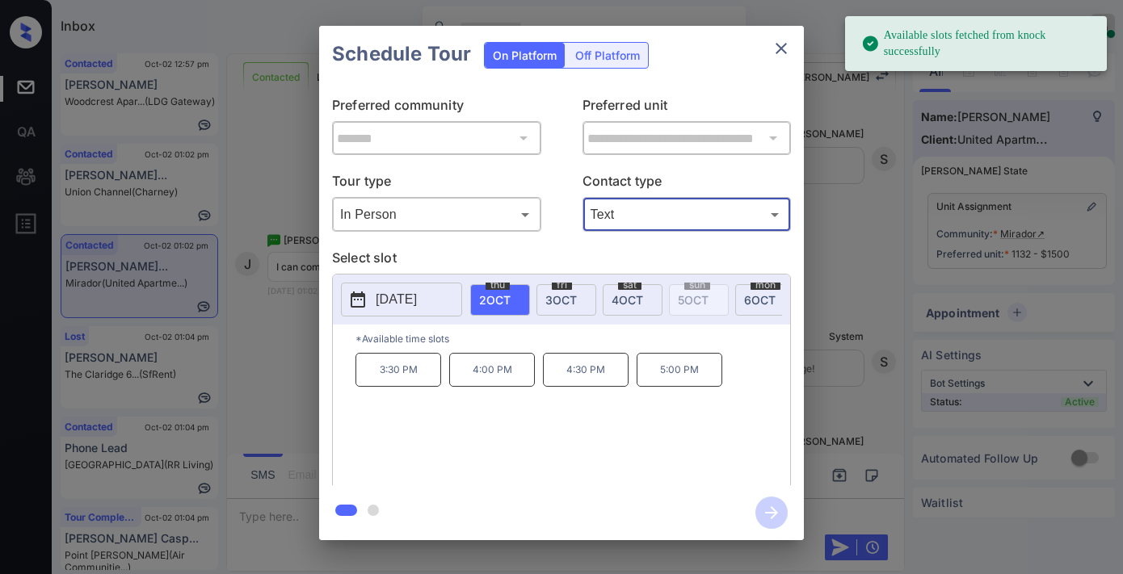
click at [611, 387] on p "4:30 PM" at bounding box center [586, 370] width 86 height 34
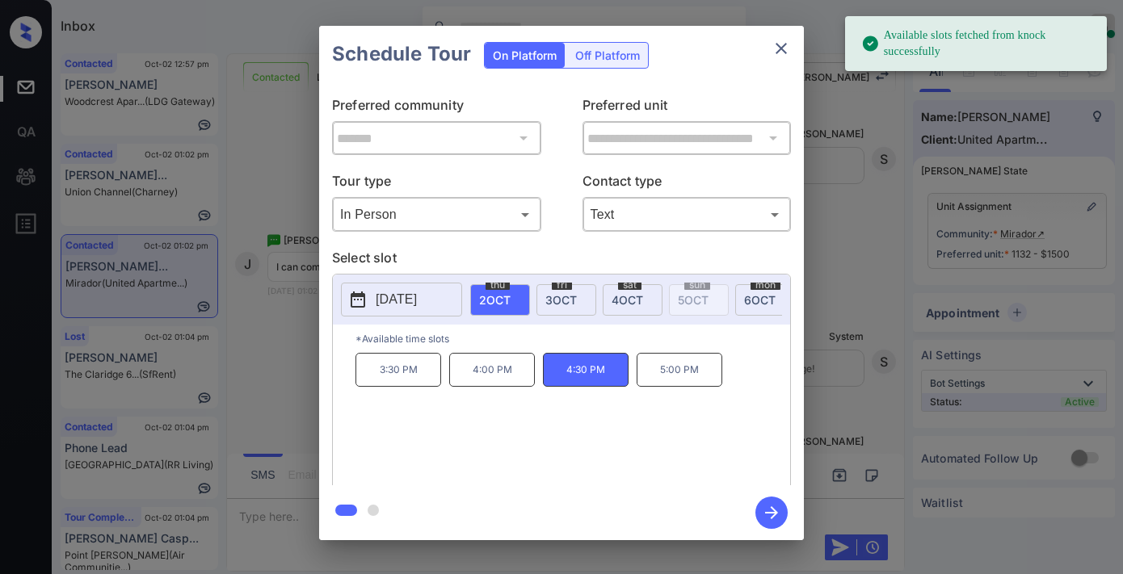
click at [770, 513] on icon "button" at bounding box center [771, 512] width 13 height 13
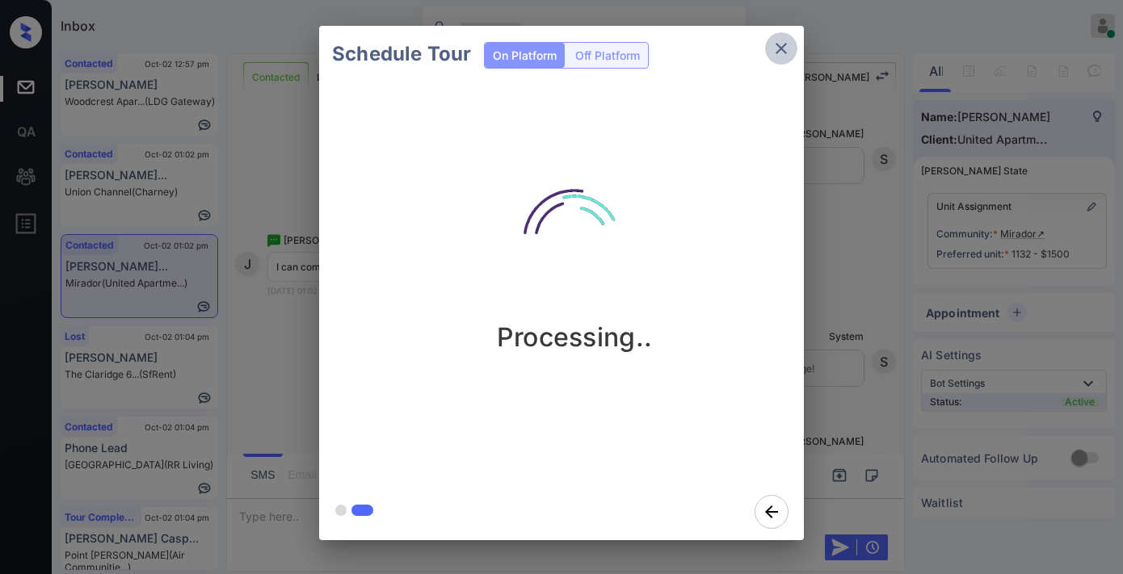
click at [783, 43] on icon "close" at bounding box center [780, 48] width 19 height 19
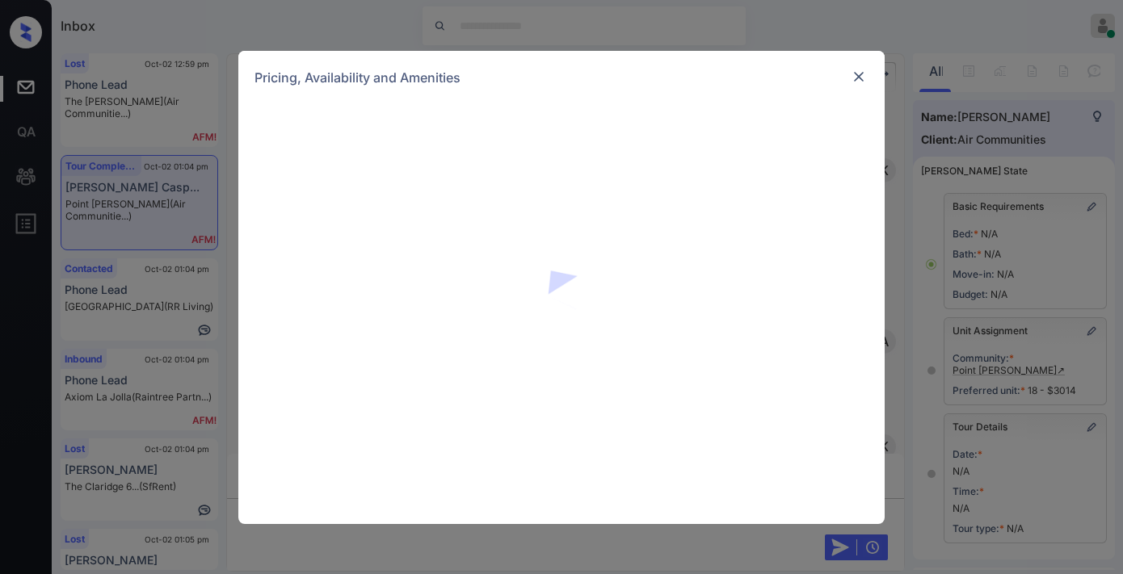
scroll to position [4436, 0]
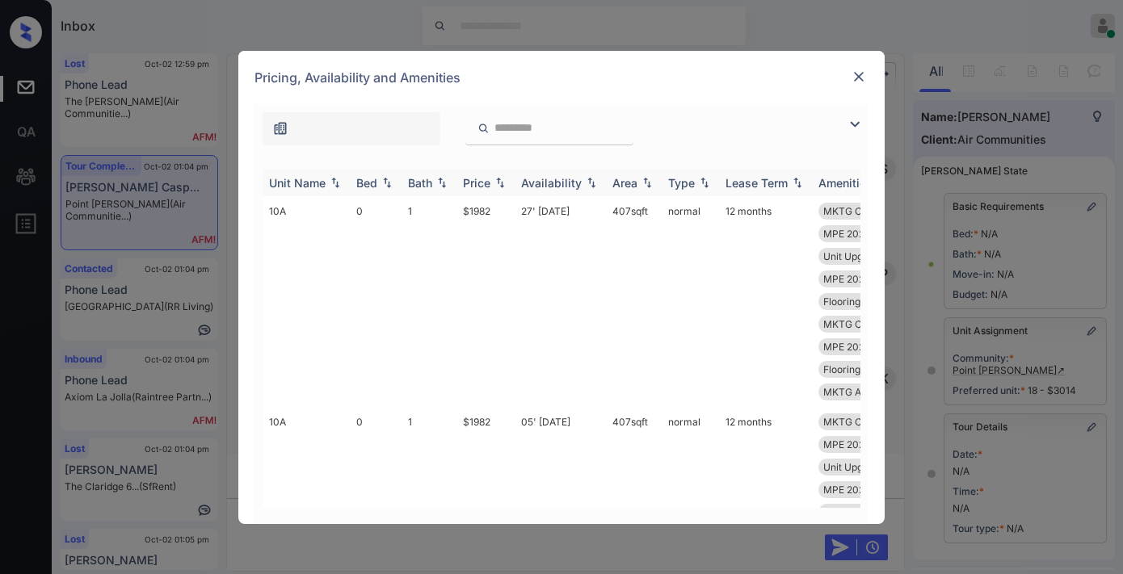
click at [490, 191] on th "Price" at bounding box center [485, 183] width 58 height 27
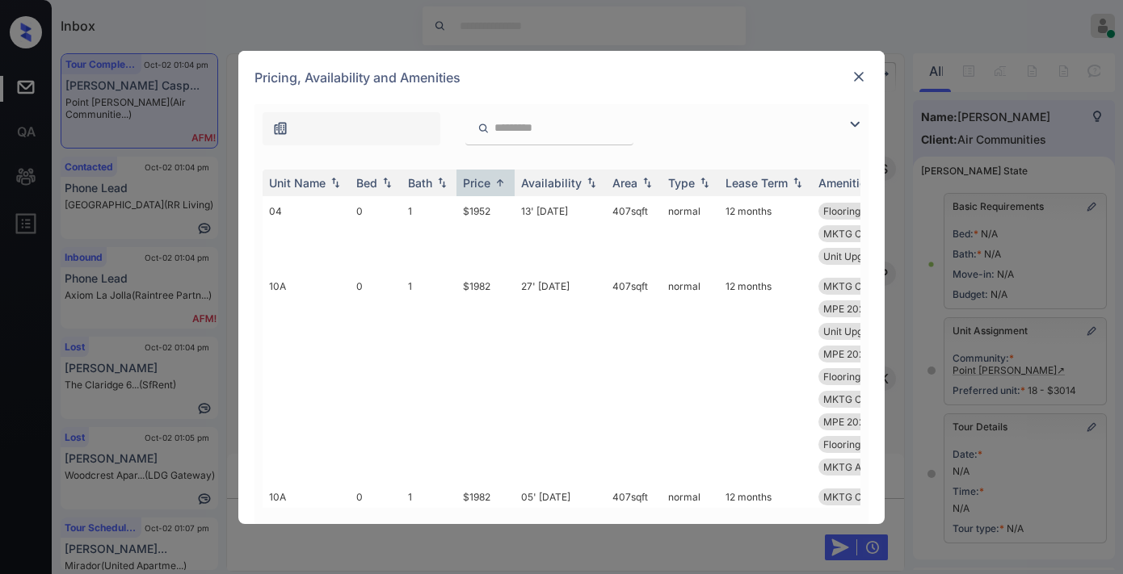
click at [849, 130] on img at bounding box center [854, 124] width 19 height 19
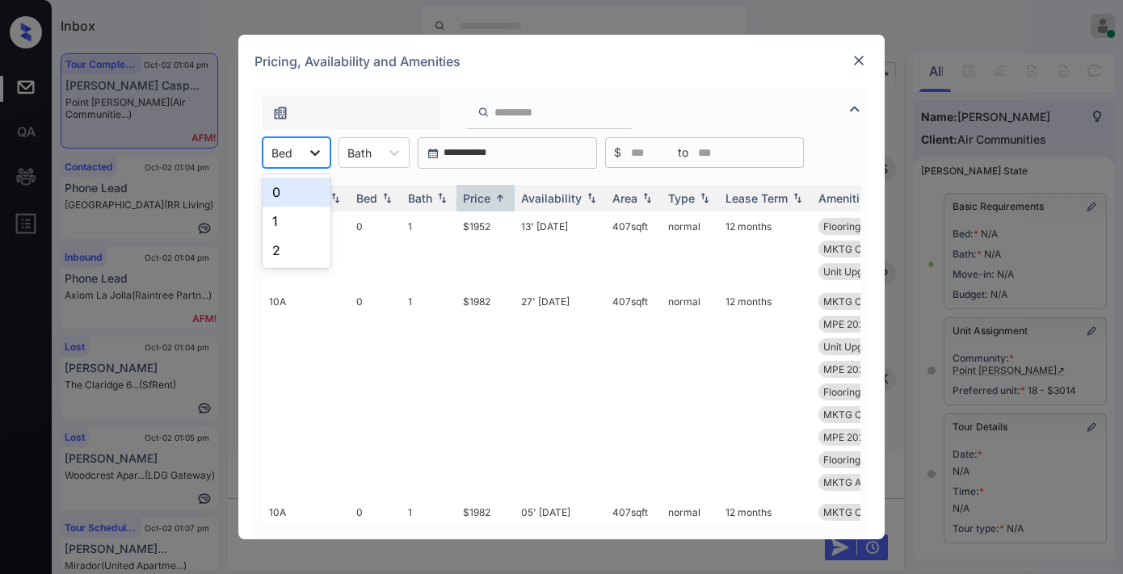
click at [313, 164] on div at bounding box center [314, 152] width 29 height 29
click at [312, 248] on div "2" at bounding box center [296, 250] width 68 height 29
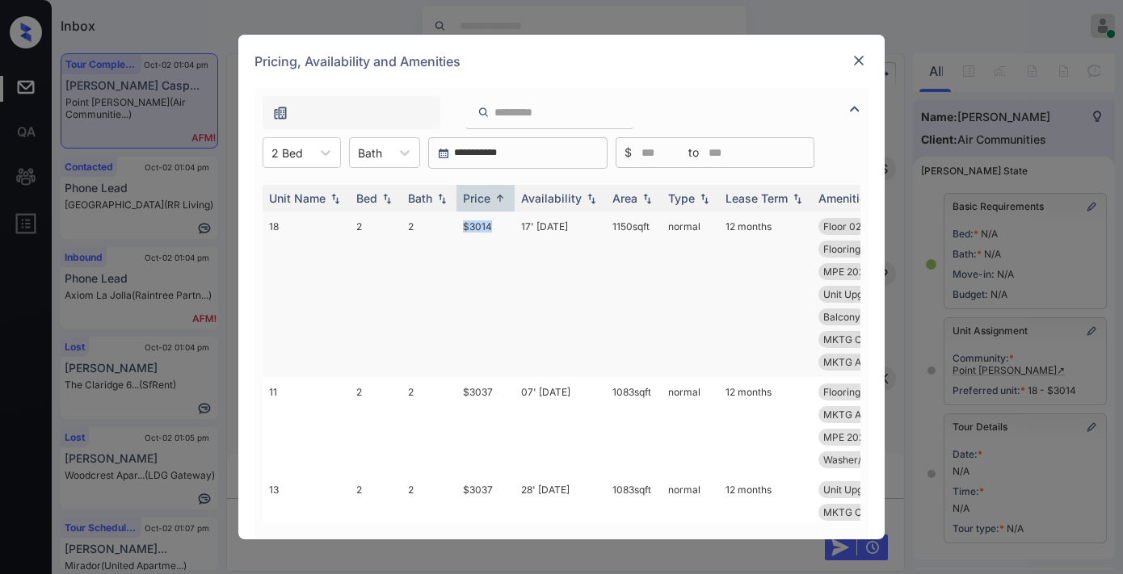
drag, startPoint x: 497, startPoint y: 223, endPoint x: 454, endPoint y: 223, distance: 42.8
click at [454, 223] on tr "18 2 2 $3014 17' Oct 25 1150 sqft normal 12 months Floor 02 Flooring Wood 2... …" at bounding box center [684, 295] width 844 height 166
copy tr "$3014"
click at [518, 235] on td "17' Oct 25" at bounding box center [559, 295] width 91 height 166
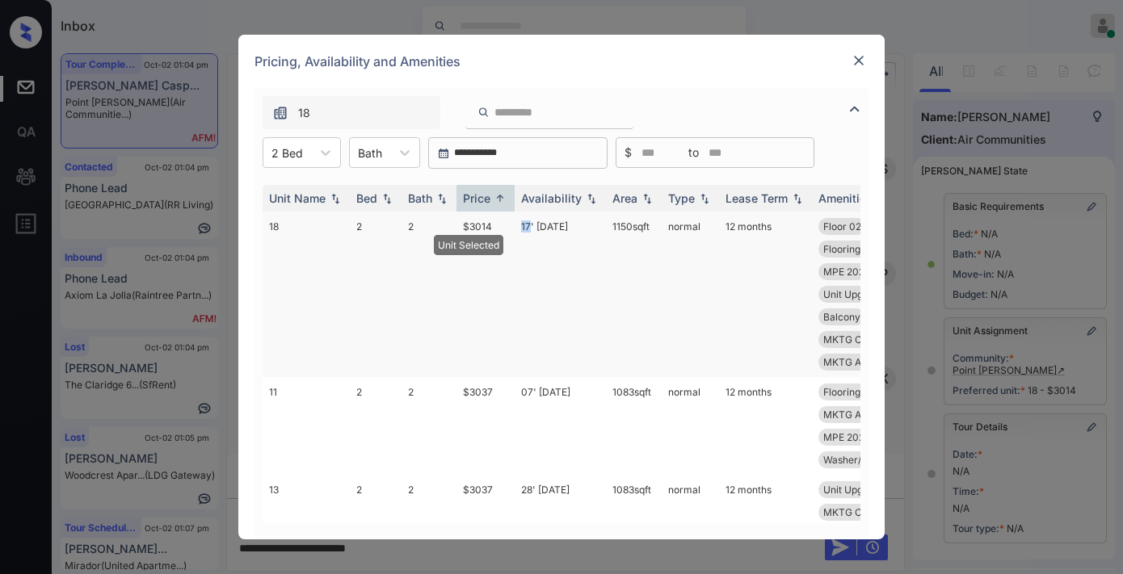
click at [518, 235] on td "17' Oct 25" at bounding box center [559, 295] width 91 height 166
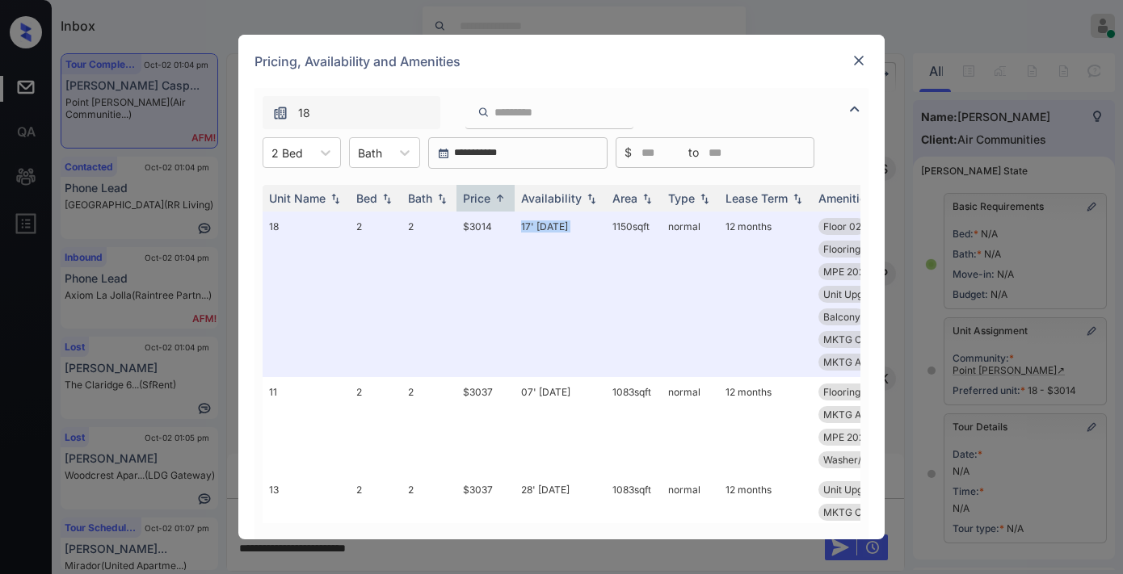
click at [859, 60] on img at bounding box center [858, 60] width 16 height 16
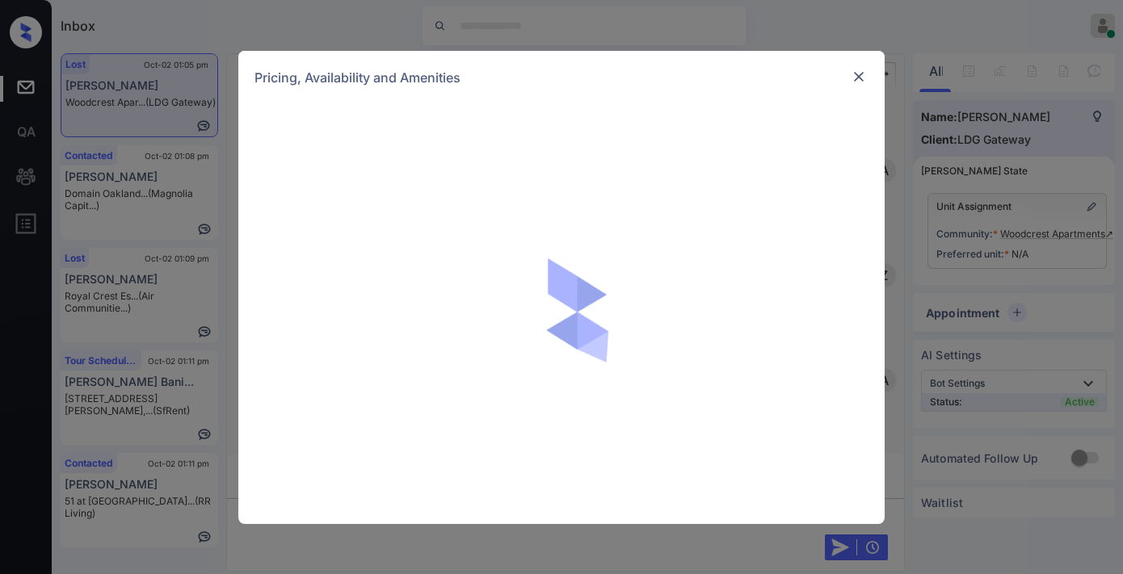
scroll to position [3194, 0]
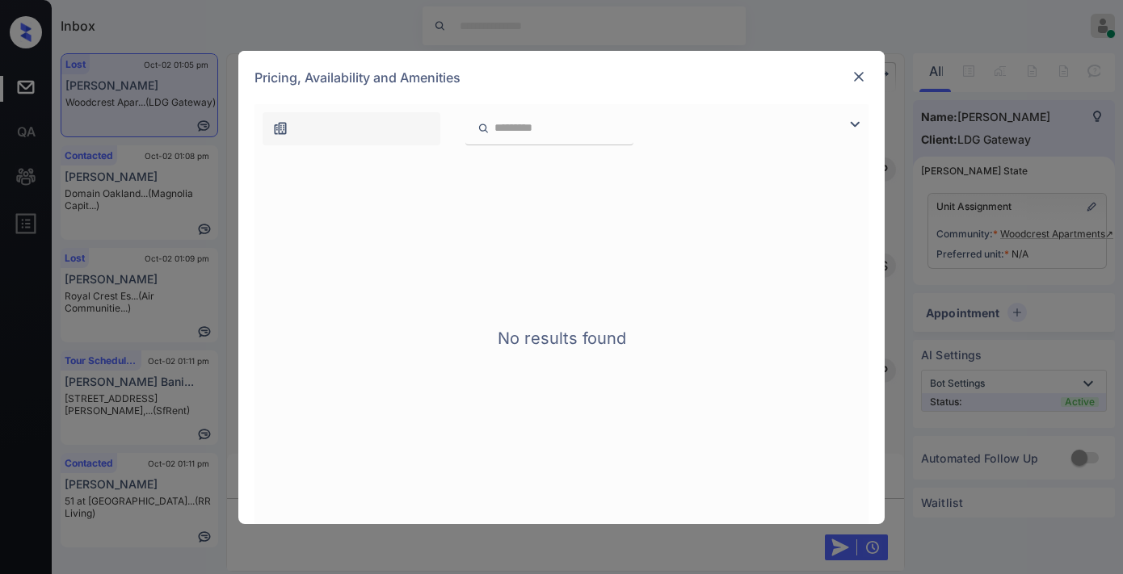
click at [853, 83] on img at bounding box center [858, 77] width 16 height 16
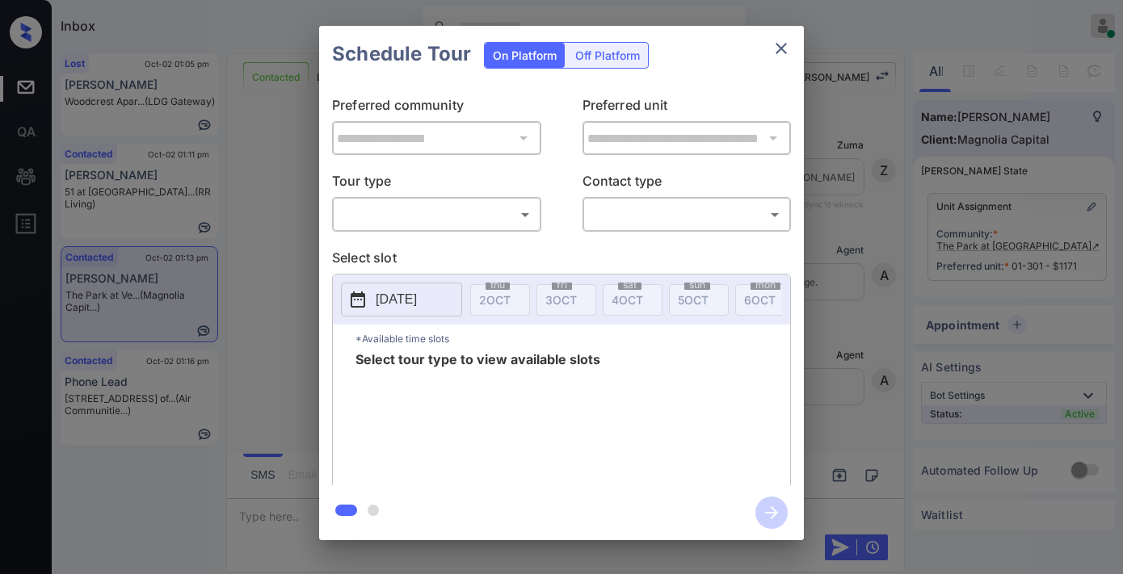
click at [527, 214] on body "Inbox Samantha Soliven Online Set yourself offline Set yourself on break Profil…" at bounding box center [561, 287] width 1123 height 574
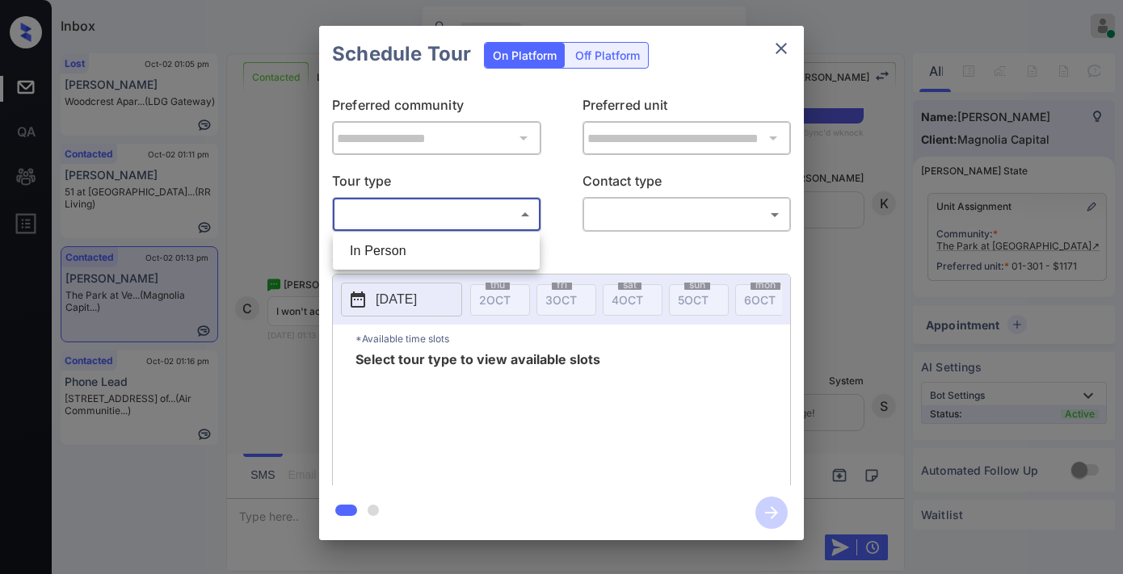
click at [466, 248] on li "In Person" at bounding box center [436, 251] width 199 height 29
type input "********"
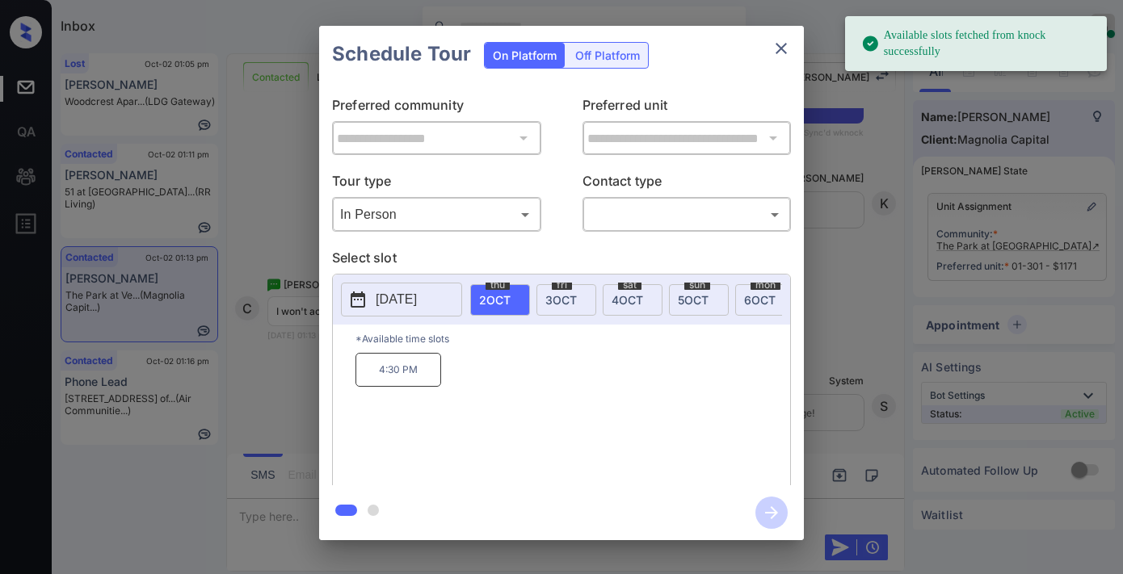
click at [416, 301] on p "2025-10-02" at bounding box center [396, 299] width 41 height 19
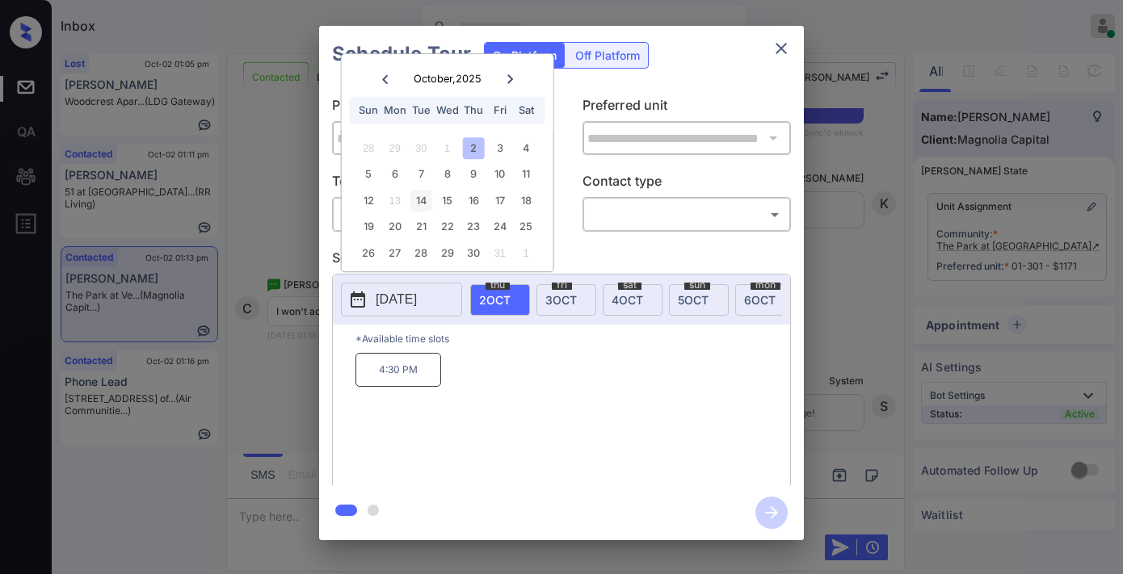
click at [418, 203] on div "14" at bounding box center [421, 201] width 22 height 22
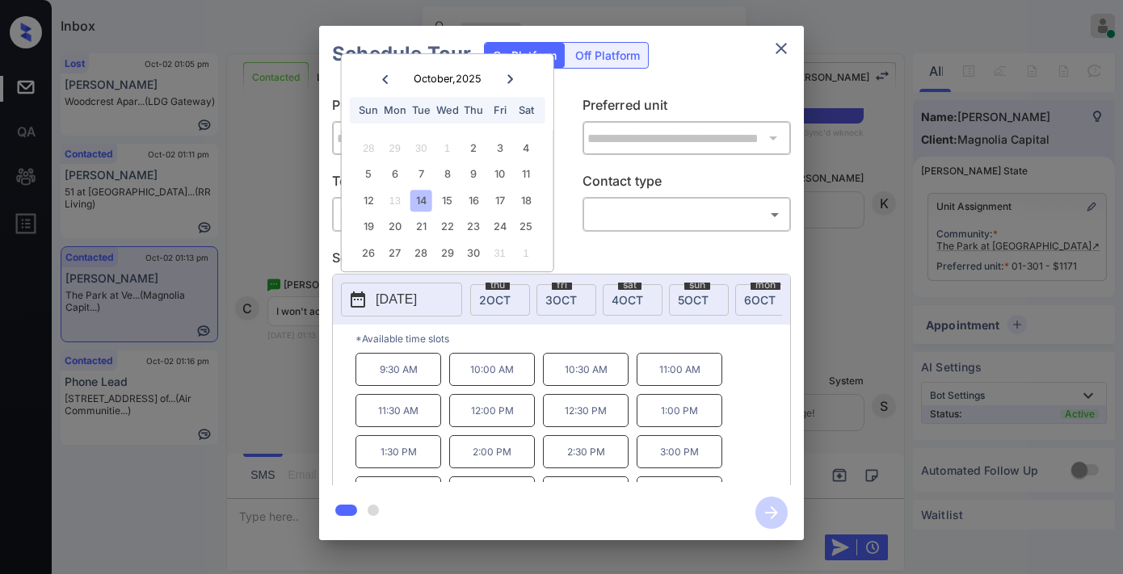
click at [793, 39] on button "close" at bounding box center [781, 48] width 32 height 32
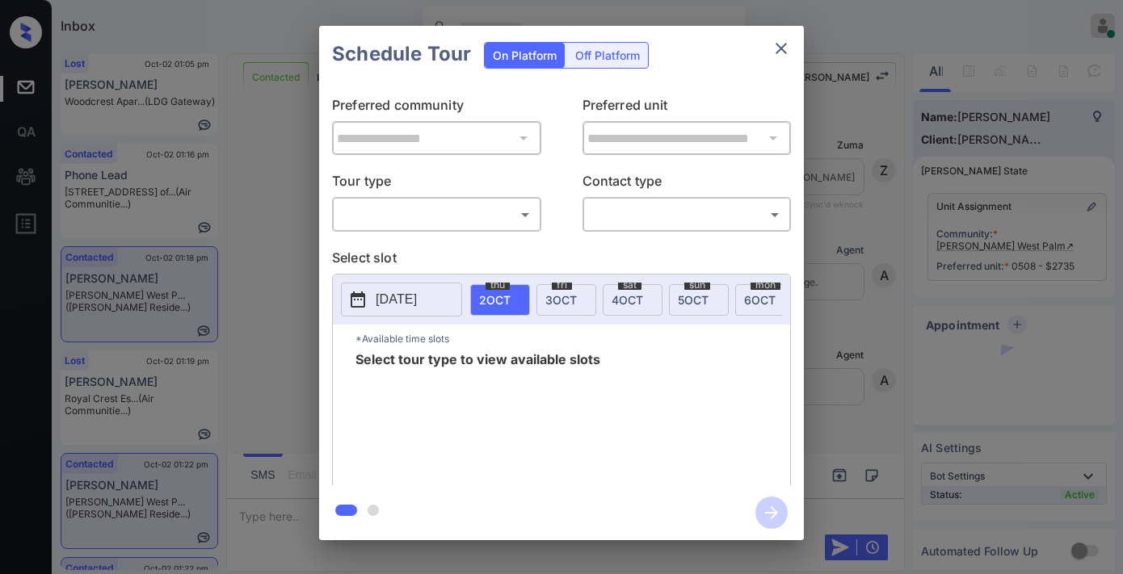
scroll to position [1439, 0]
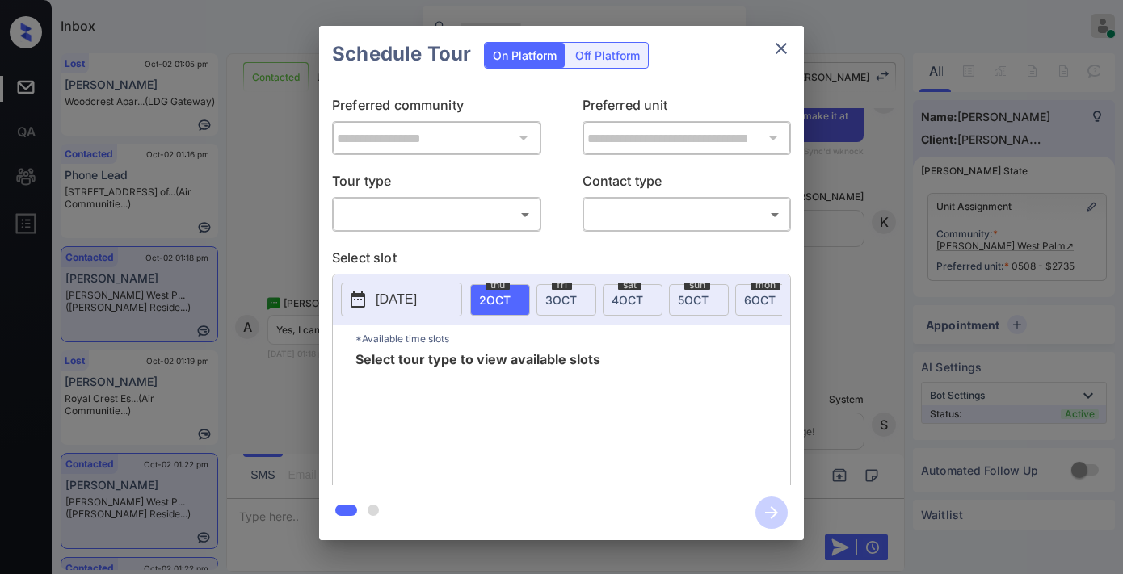
click at [911, 92] on div "**********" at bounding box center [561, 283] width 1123 height 566
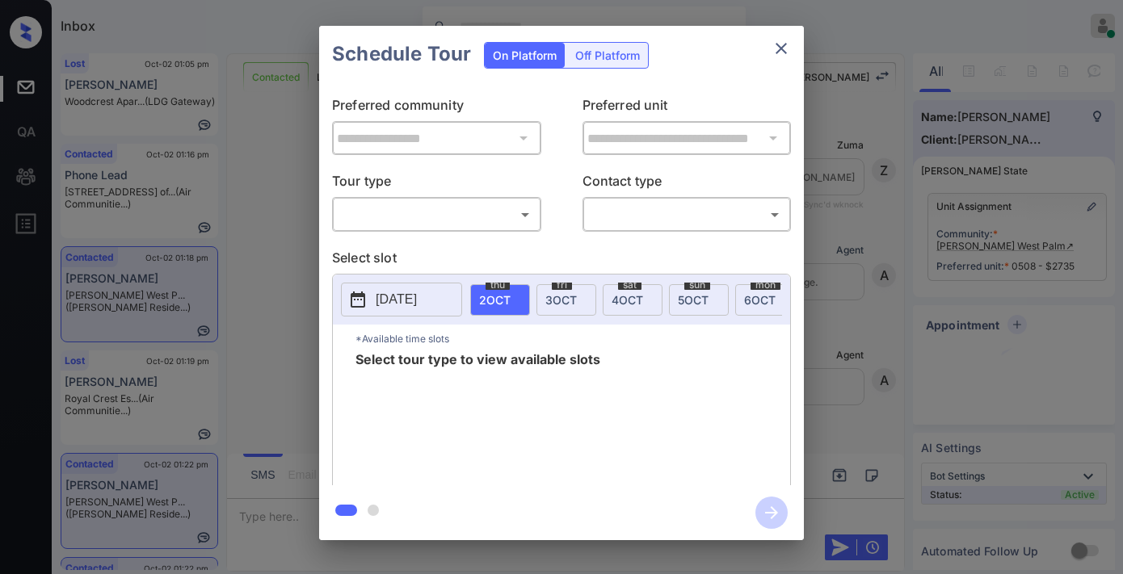
scroll to position [2622, 0]
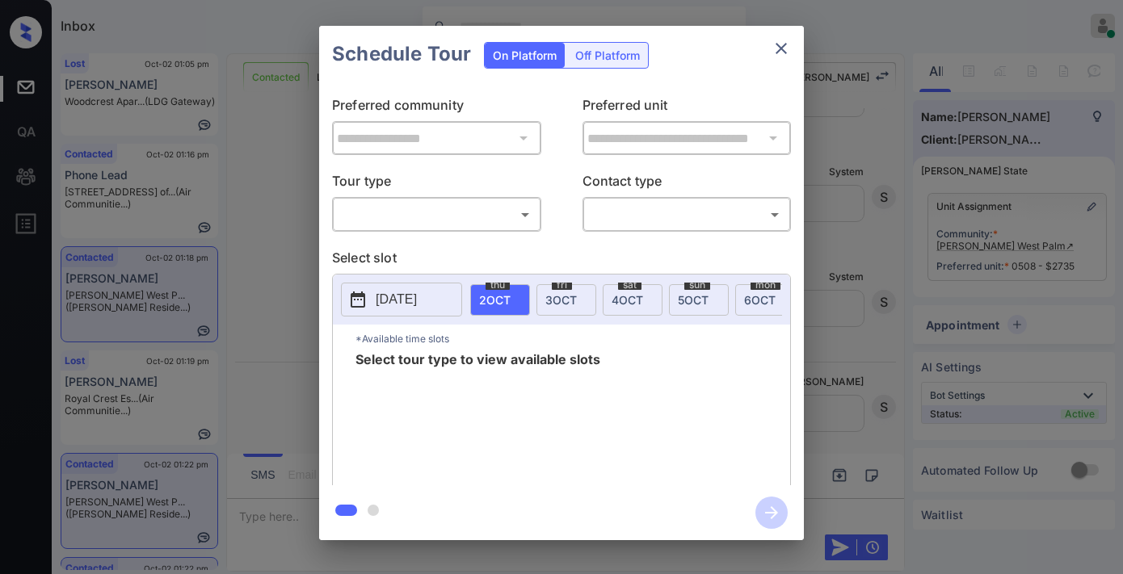
click at [471, 214] on body "Inbox Samantha Soliven Online Set yourself offline Set yourself on break Profil…" at bounding box center [561, 287] width 1123 height 574
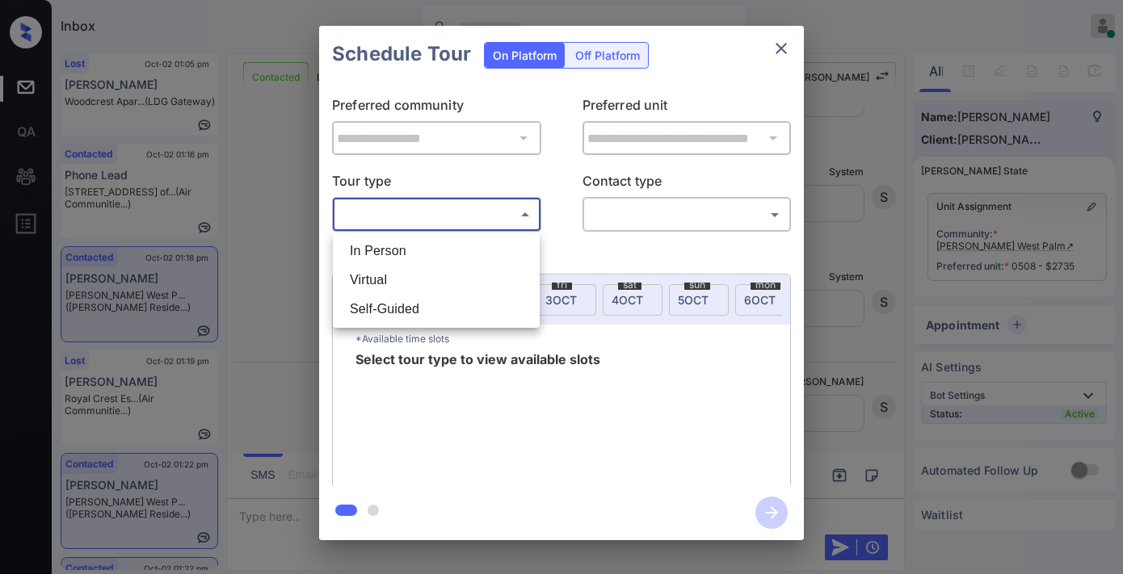
click at [473, 249] on li "In Person" at bounding box center [436, 251] width 199 height 29
type input "********"
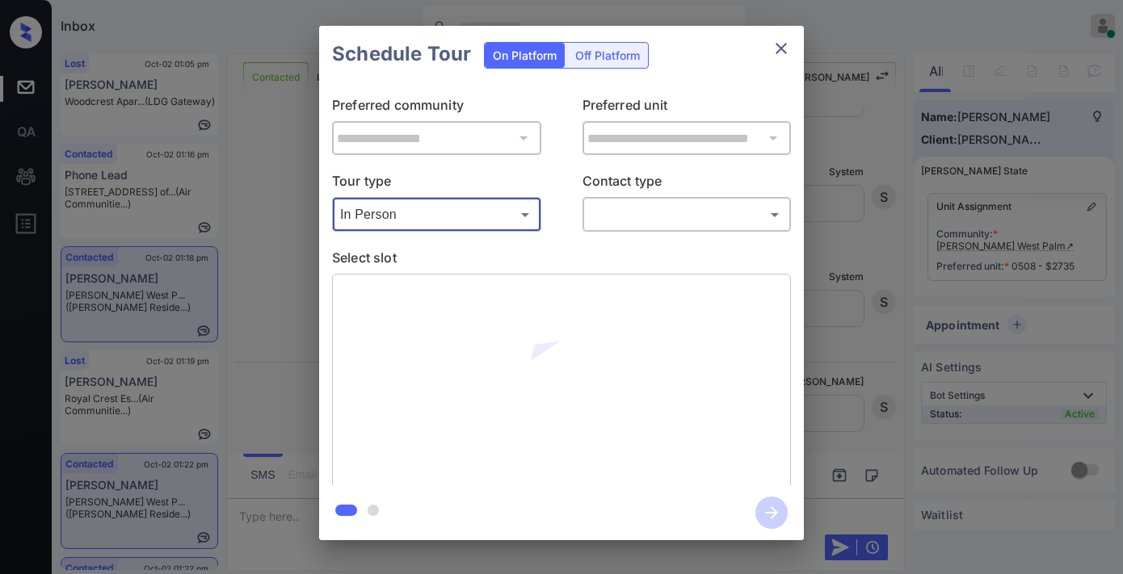
click at [640, 220] on body "Inbox Samantha Soliven Online Set yourself offline Set yourself on break Profil…" at bounding box center [561, 287] width 1123 height 574
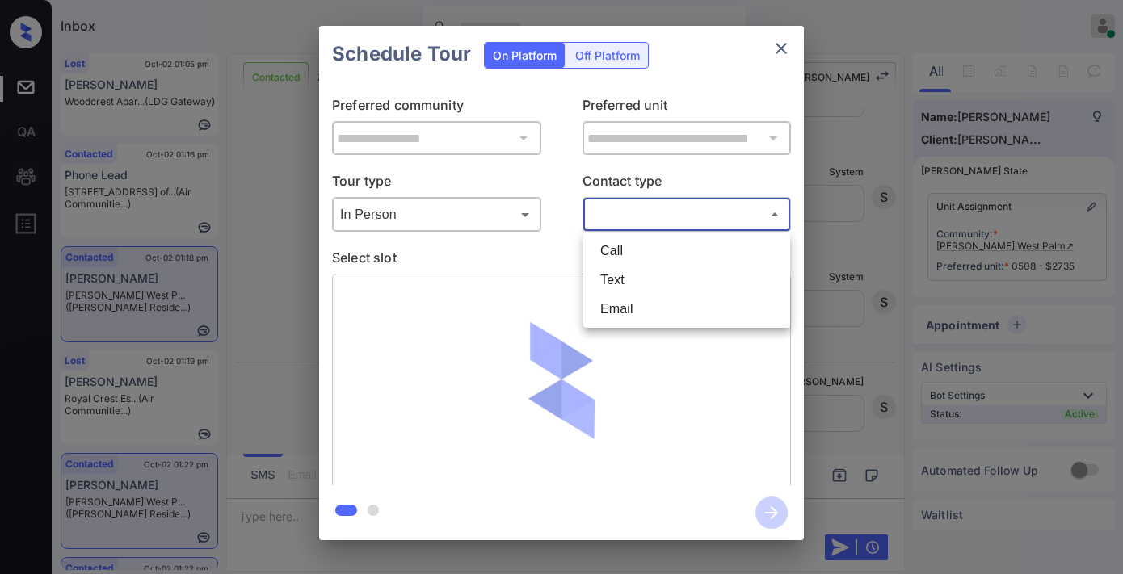
click at [640, 280] on li "Text" at bounding box center [686, 280] width 199 height 29
type input "****"
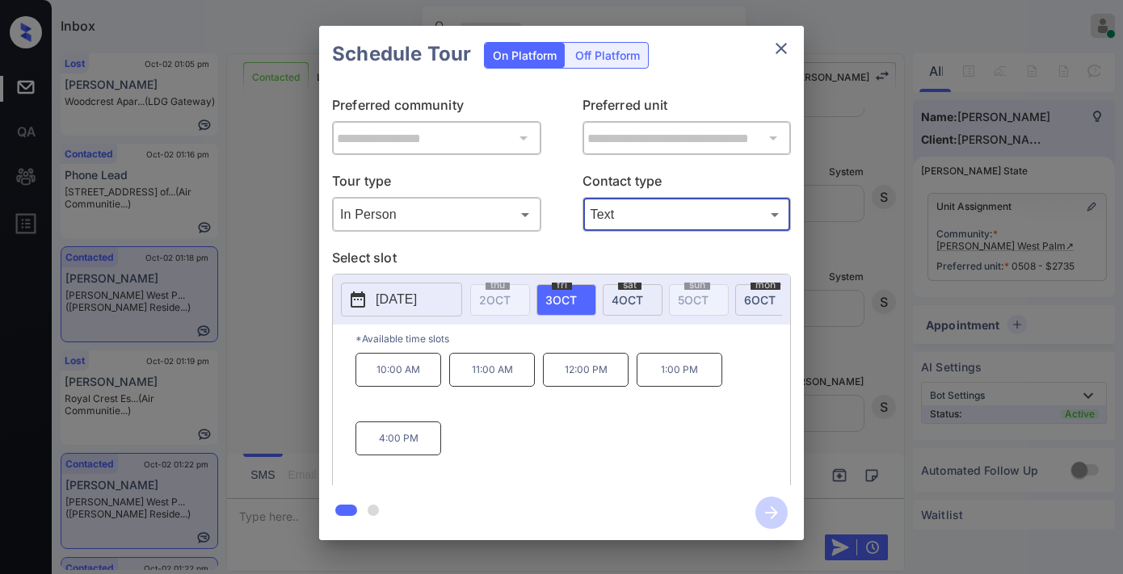
click at [687, 384] on p "1:00 PM" at bounding box center [679, 370] width 86 height 34
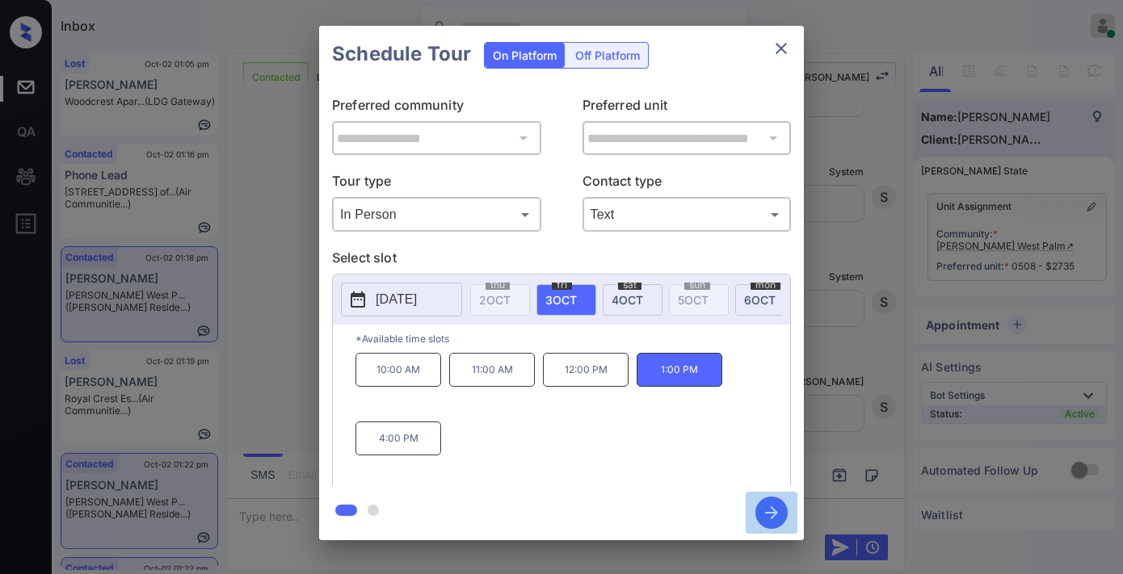
click at [773, 502] on icon "button" at bounding box center [771, 513] width 32 height 32
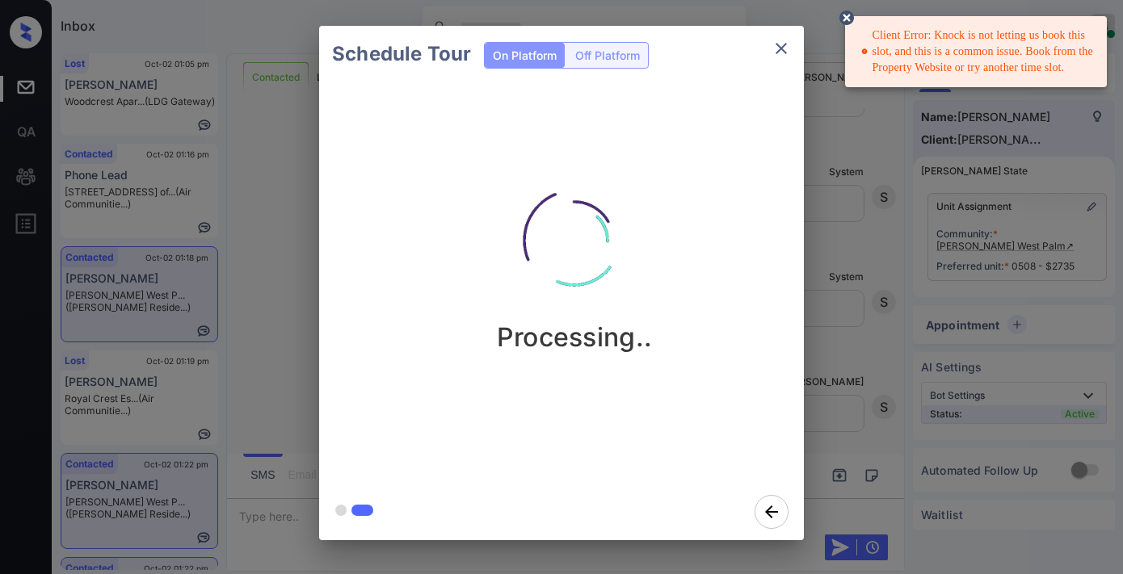
click at [779, 35] on button "close" at bounding box center [781, 48] width 32 height 32
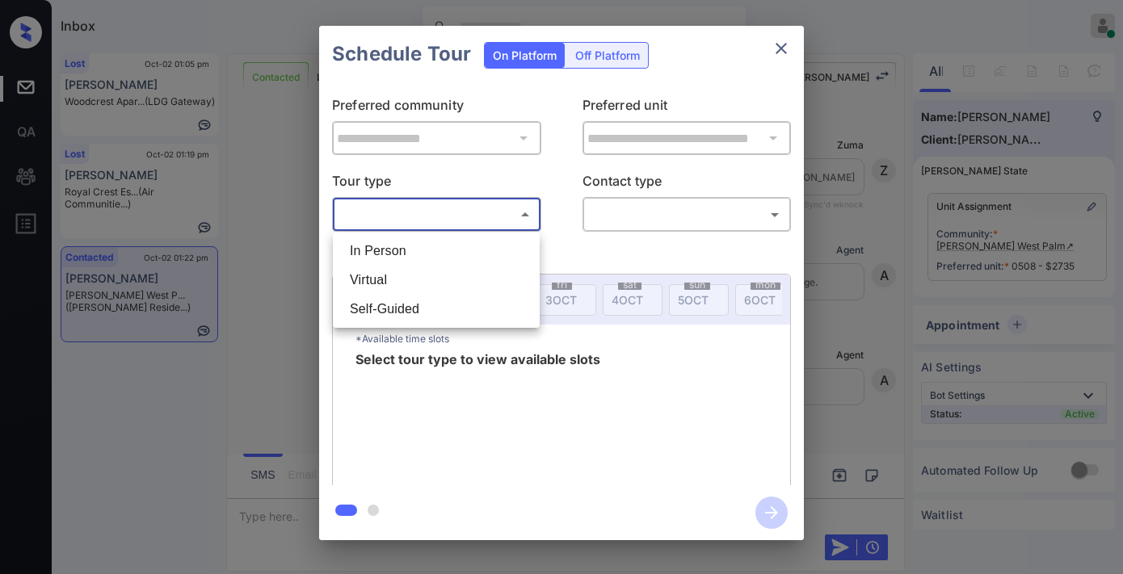
scroll to position [827, 0]
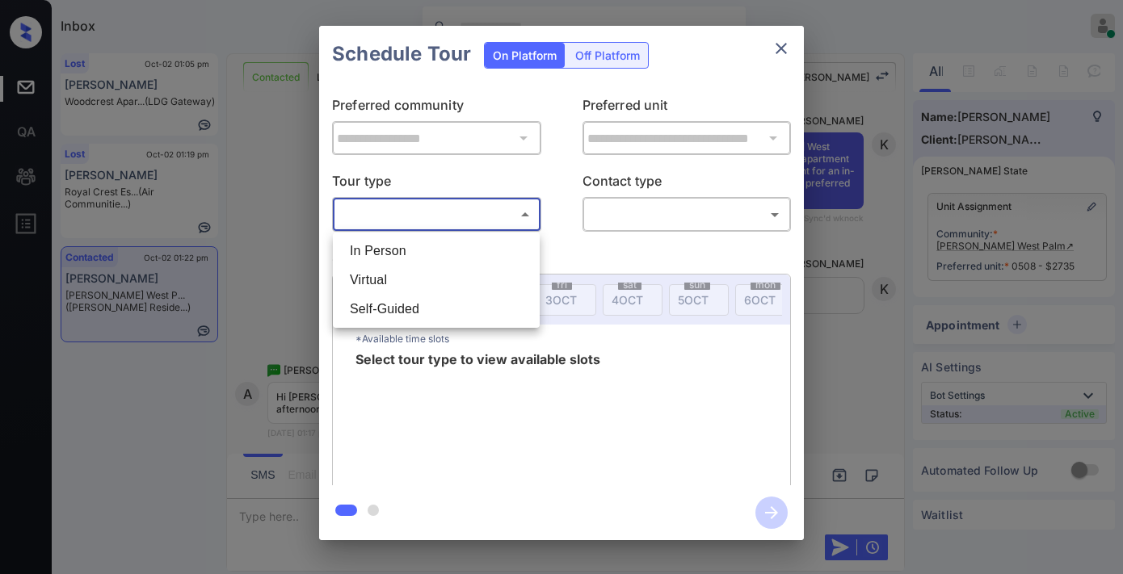
click at [503, 248] on li "In Person" at bounding box center [436, 251] width 199 height 29
type input "********"
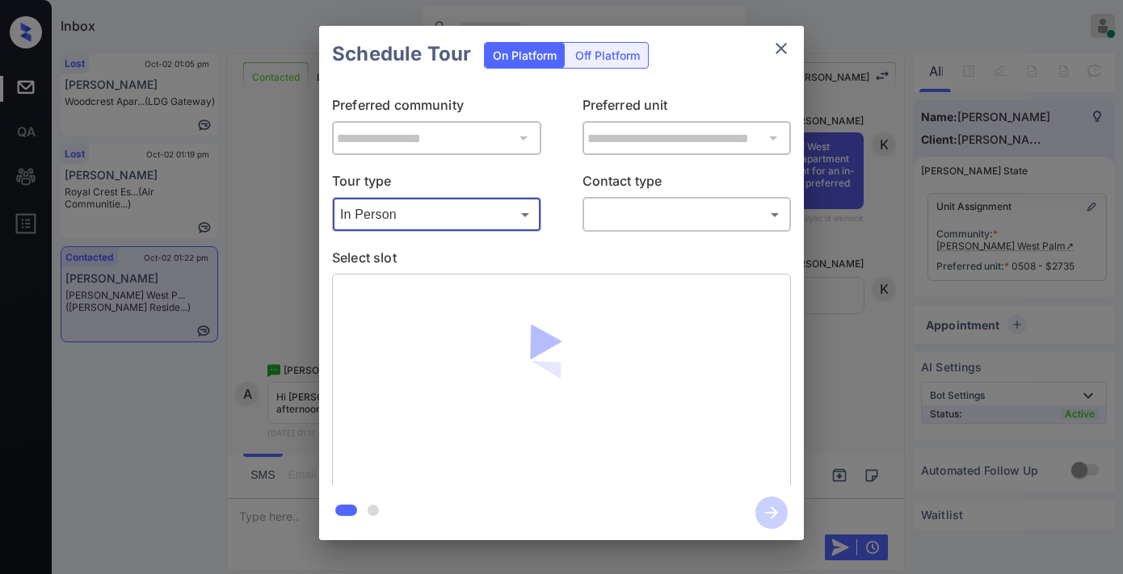
click at [653, 224] on body "Inbox Samantha Soliven Online Set yourself offline Set yourself on break Profil…" at bounding box center [561, 287] width 1123 height 574
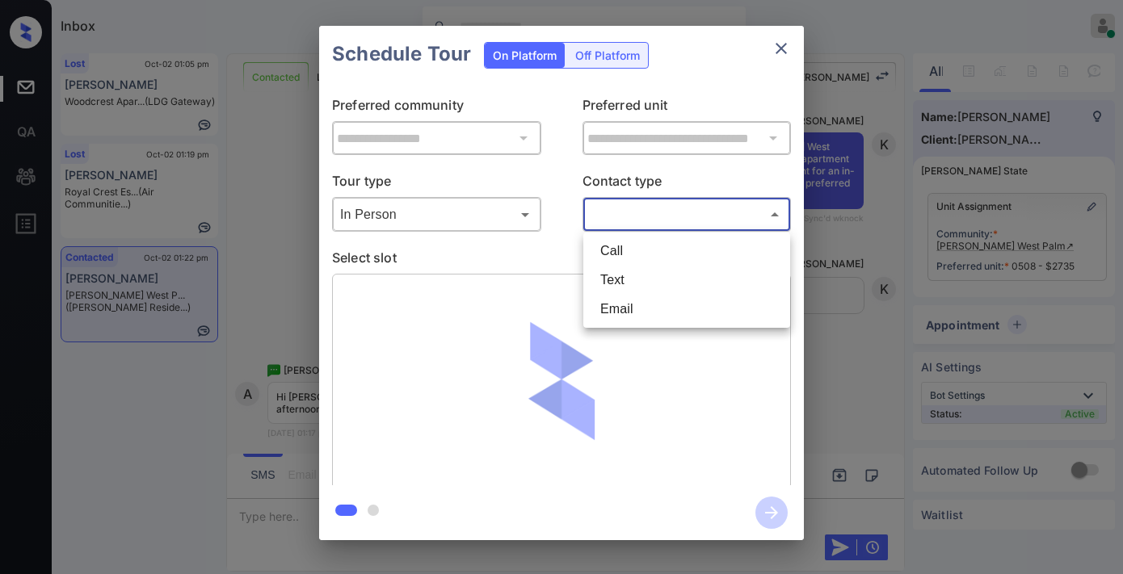
click at [654, 286] on li "Text" at bounding box center [686, 280] width 199 height 29
type input "****"
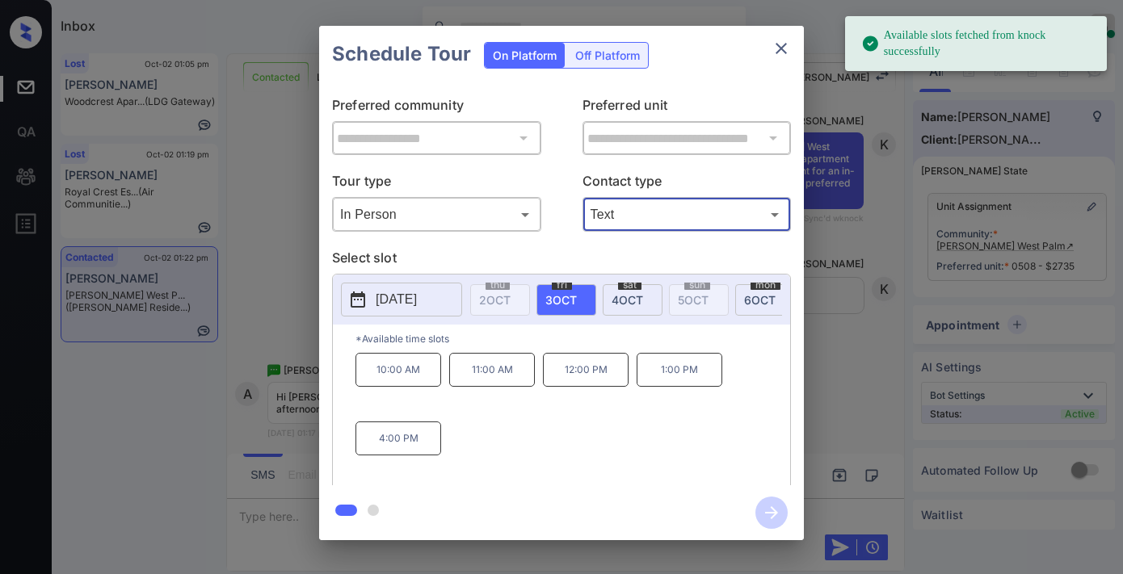
click at [655, 386] on p "1:00 PM" at bounding box center [679, 370] width 86 height 34
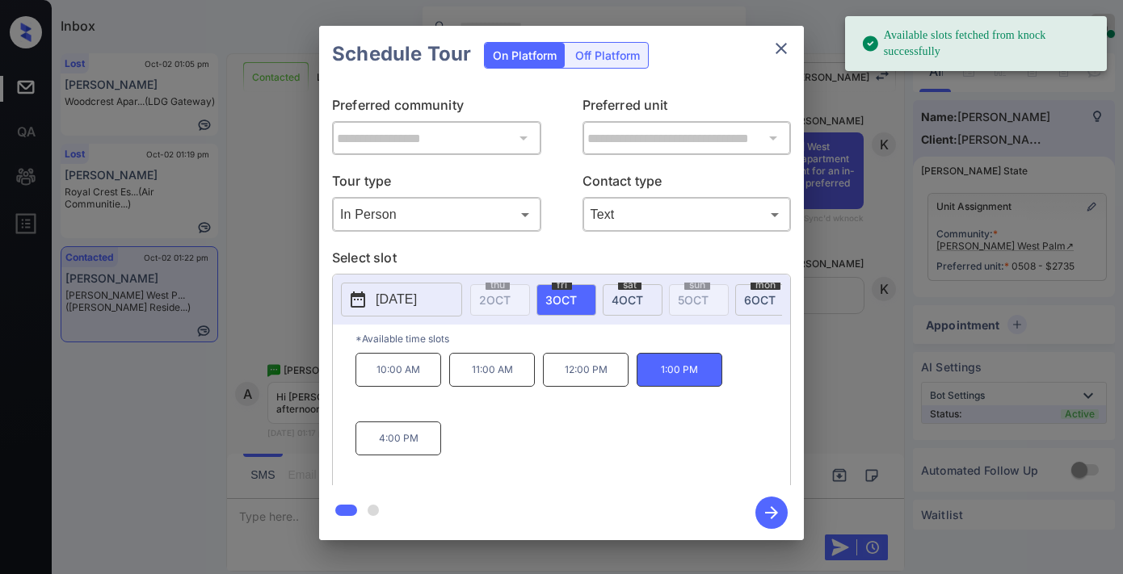
click at [782, 519] on icon "button" at bounding box center [771, 513] width 32 height 32
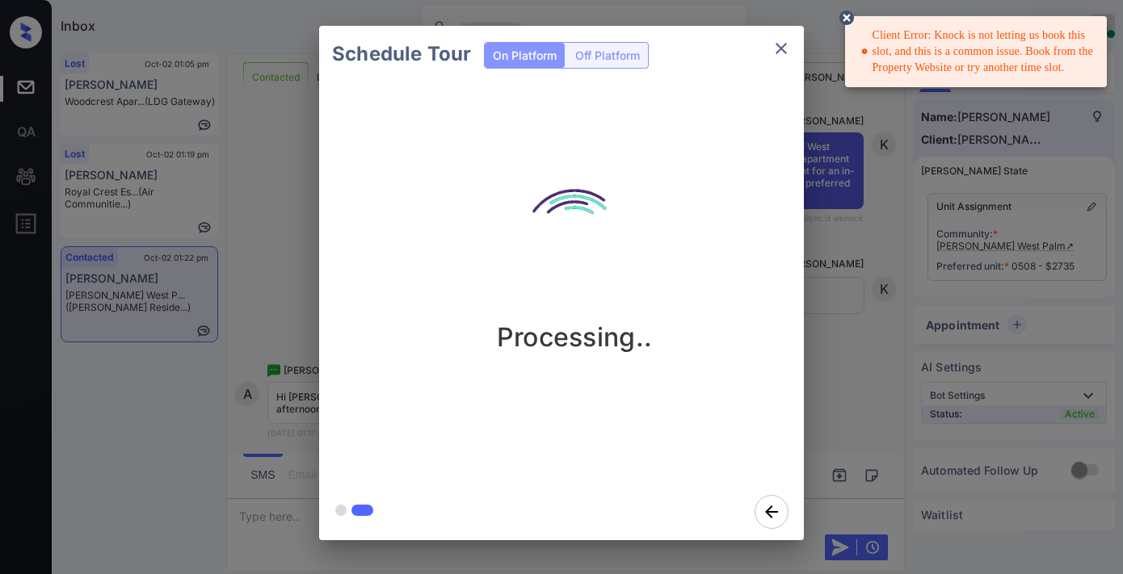
click at [851, 11] on icon at bounding box center [846, 17] width 19 height 19
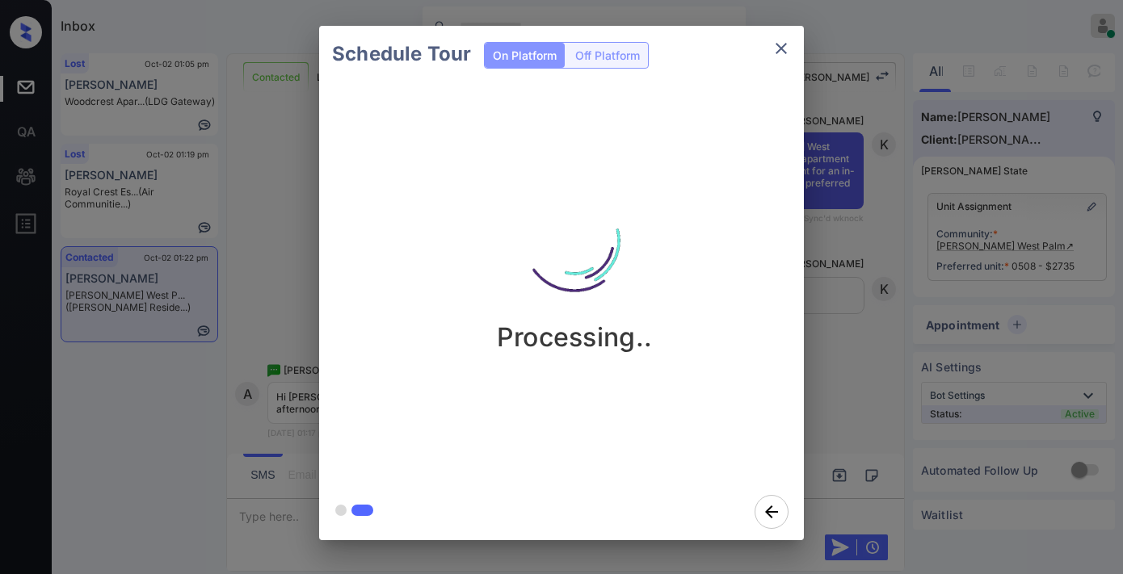
click at [640, 89] on div "Processing.." at bounding box center [574, 282] width 510 height 401
click at [779, 50] on icon "close" at bounding box center [780, 48] width 19 height 19
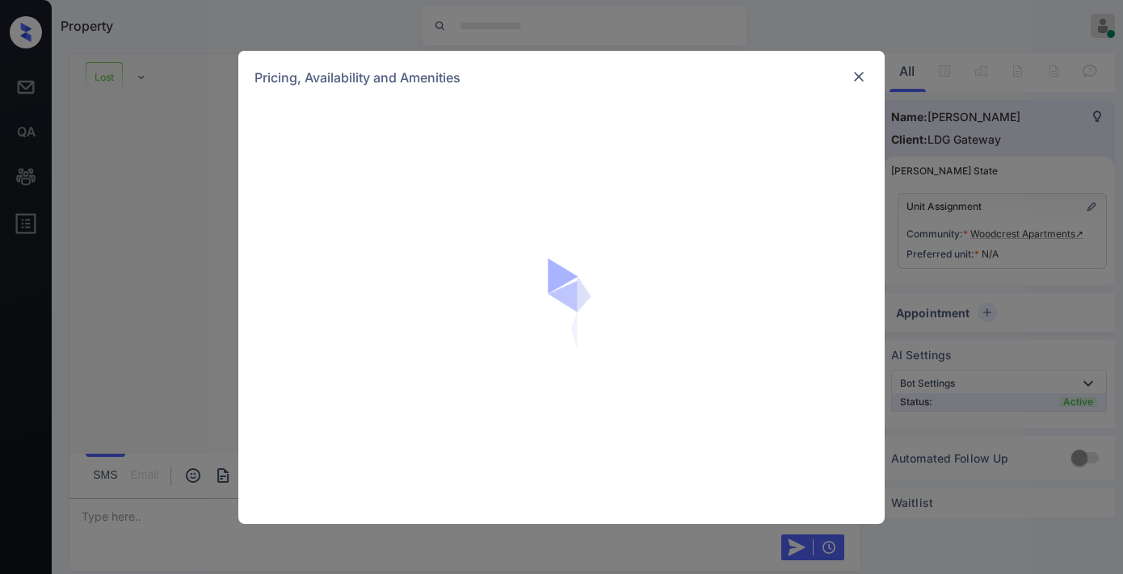
scroll to position [4270, 0]
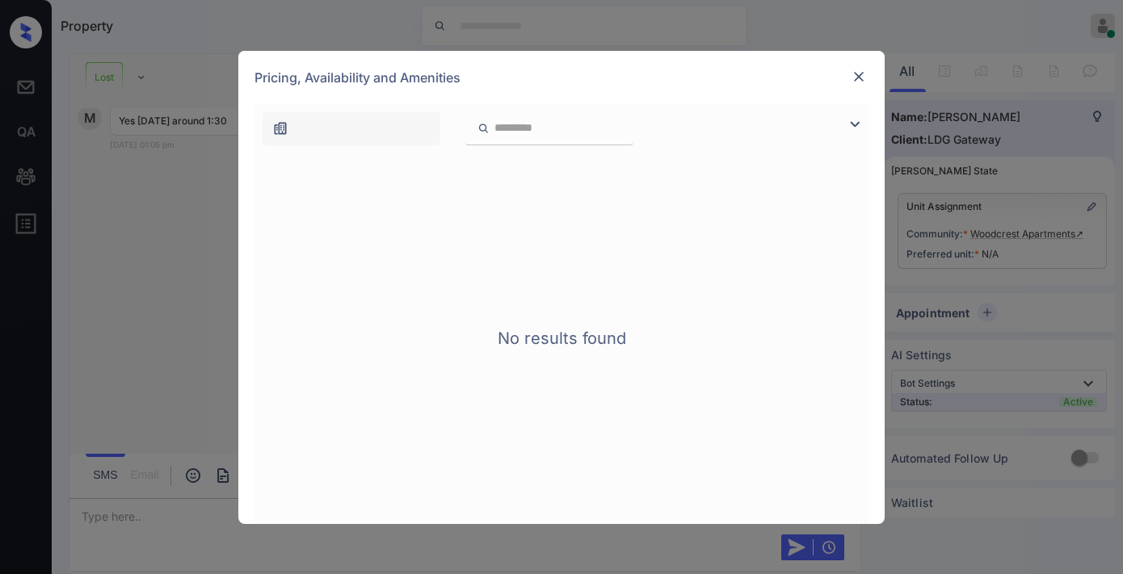
click at [856, 82] on img at bounding box center [858, 77] width 16 height 16
